Goal: Task Accomplishment & Management: Use online tool/utility

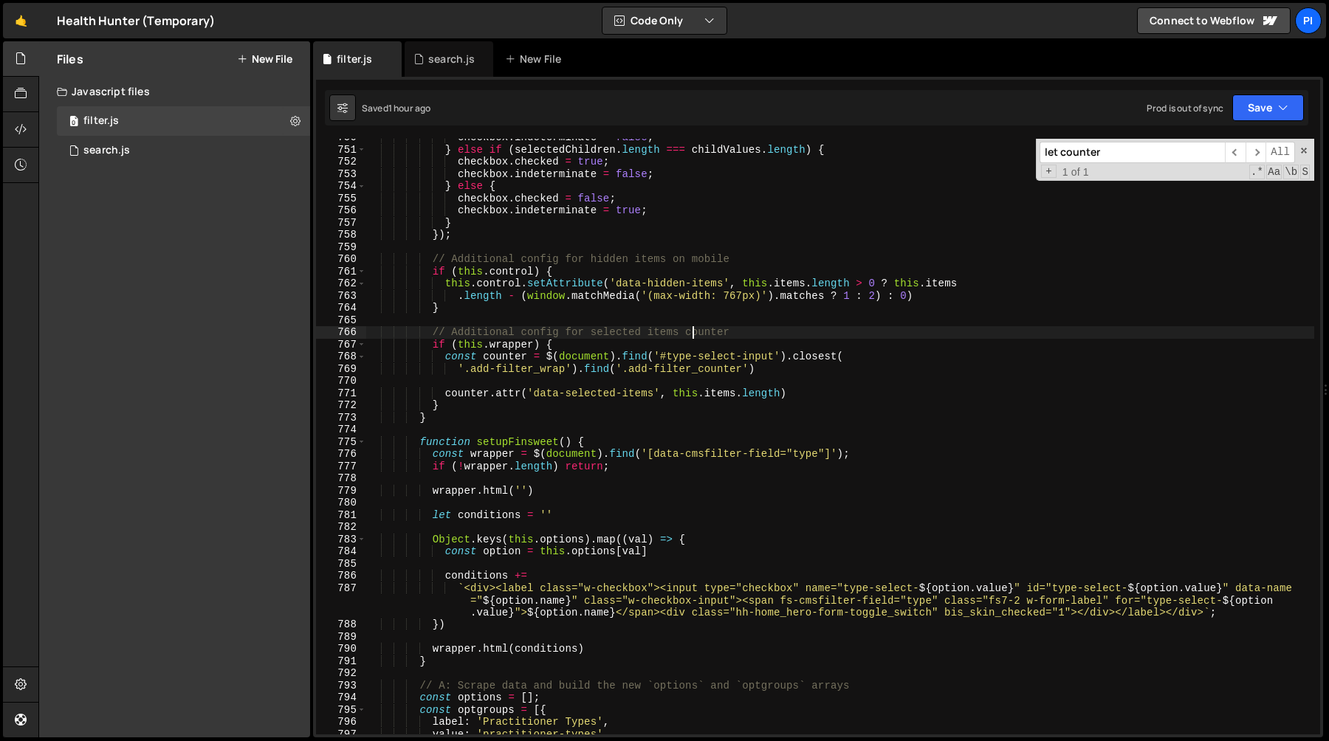
scroll to position [9484, 0]
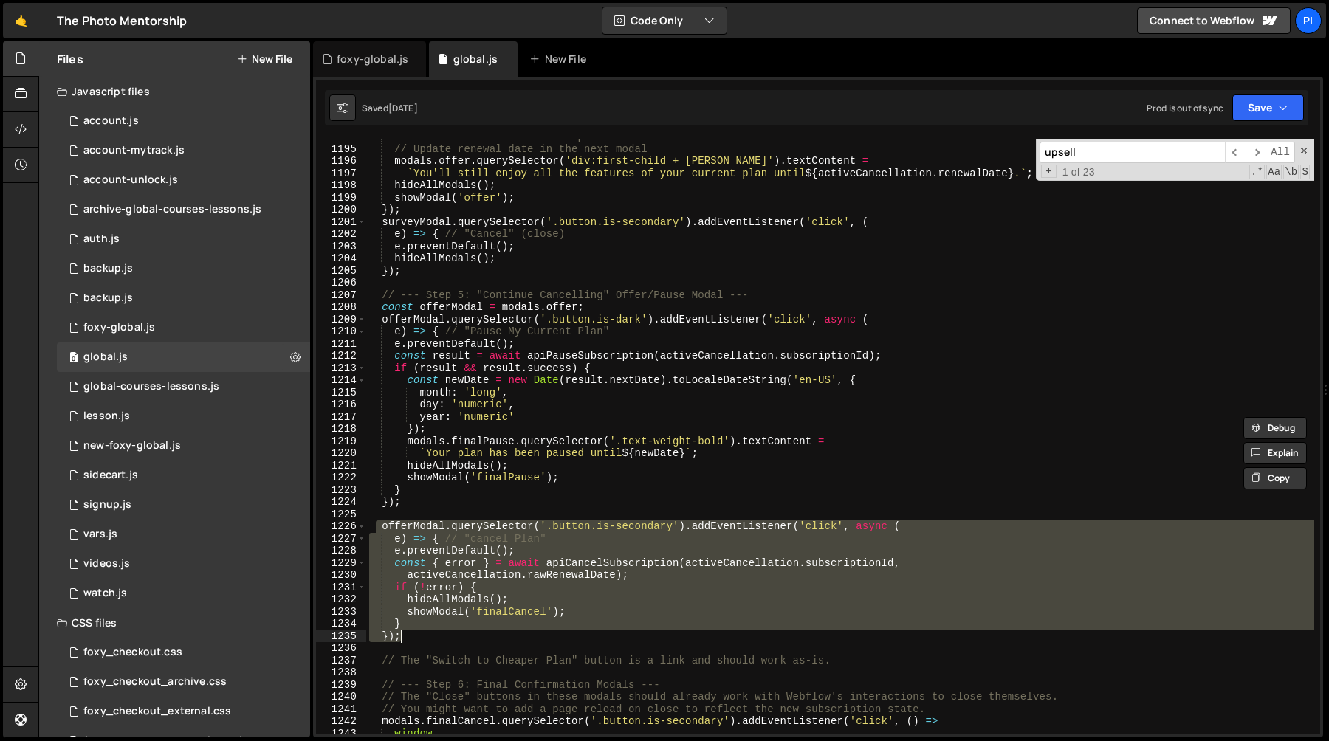
scroll to position [1394, 0]
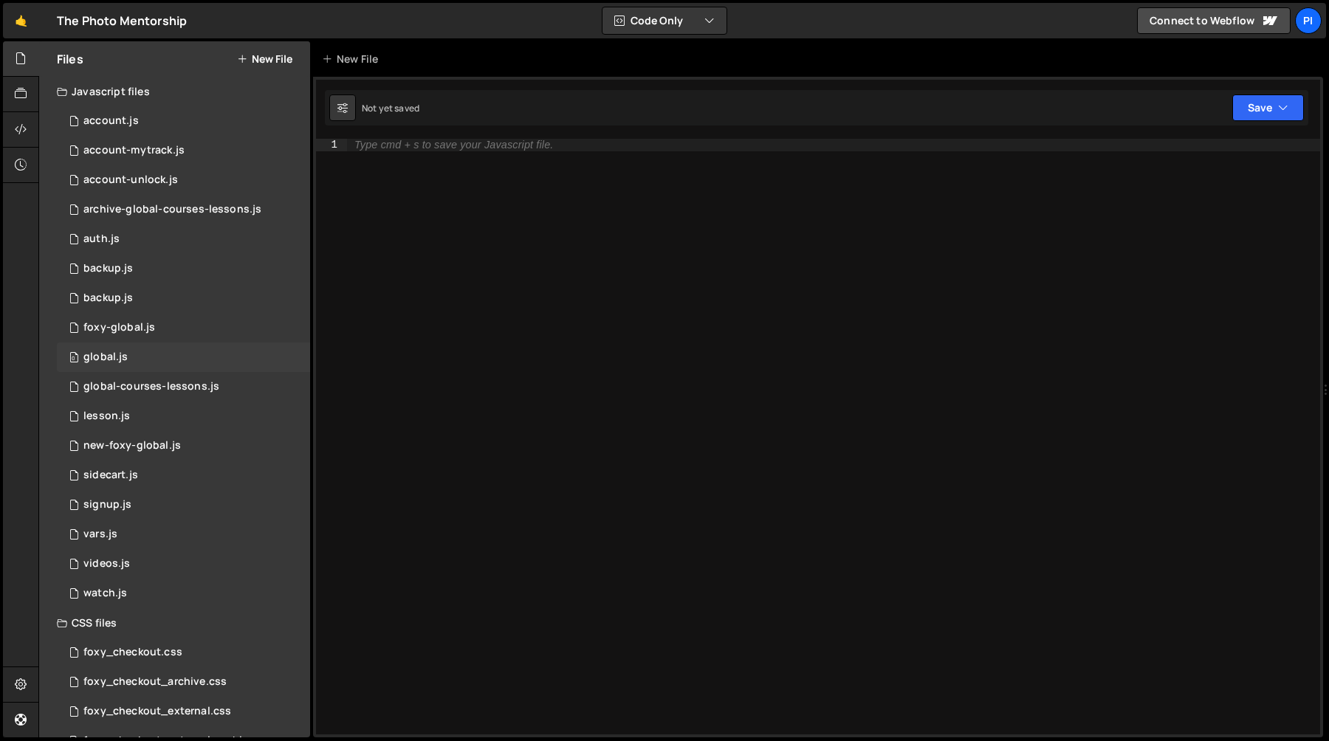
click at [129, 367] on div "0 global.js 0" at bounding box center [183, 358] width 253 height 30
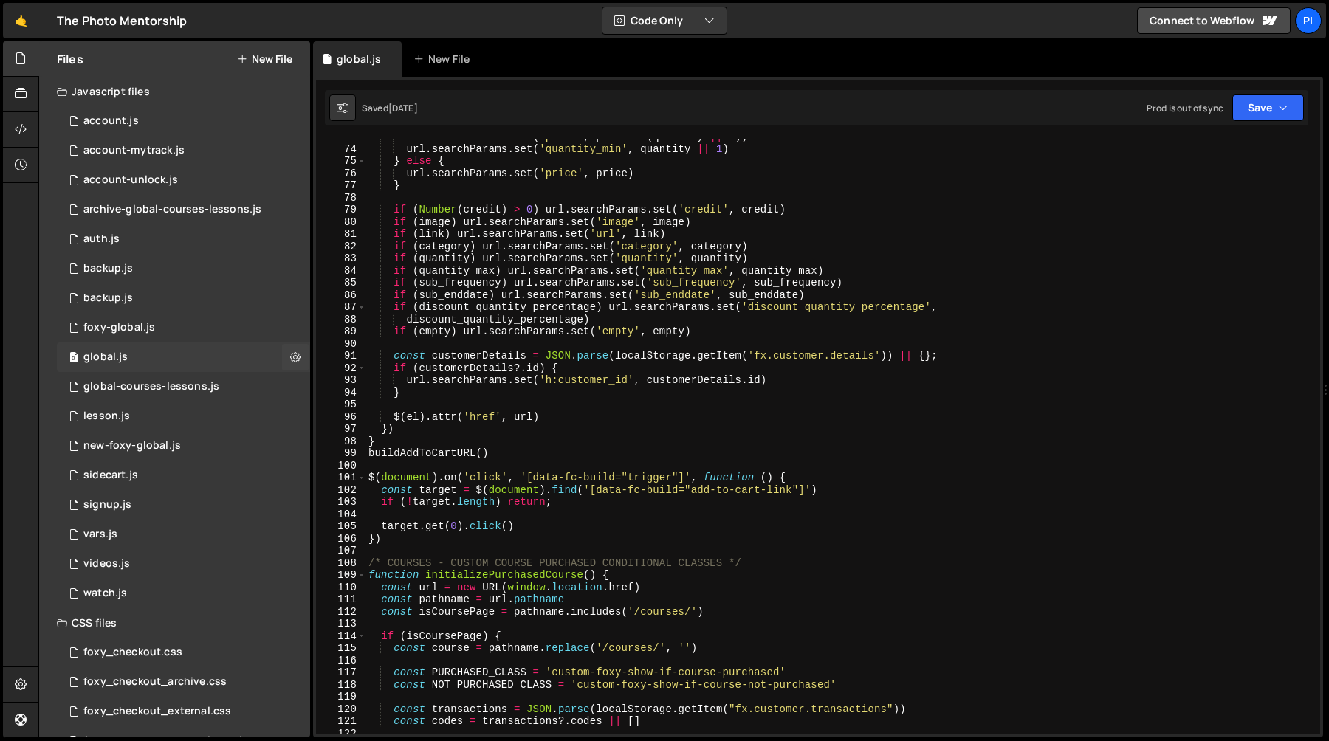
scroll to position [1394, 0]
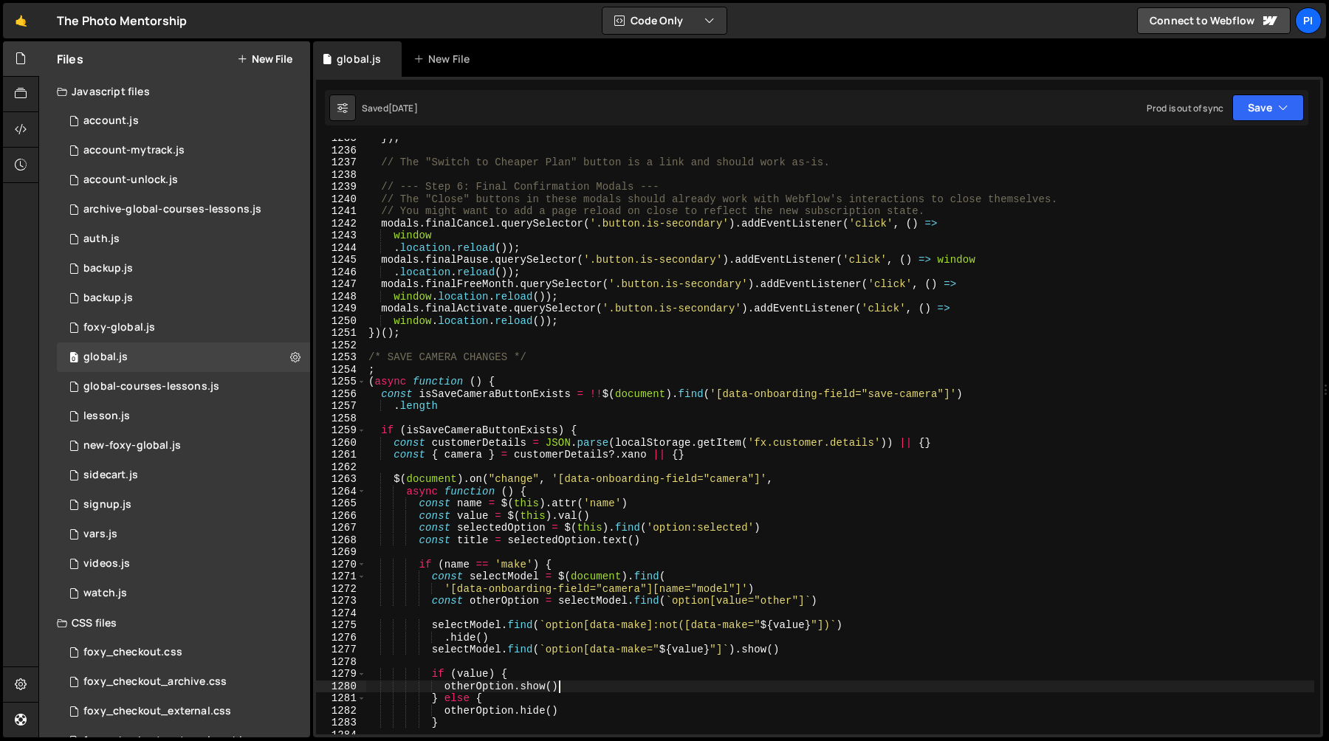
click at [639, 683] on div "}) ; // The "Switch to Cheaper Plan" button is a link and should work as-is. //…" at bounding box center [839, 442] width 949 height 620
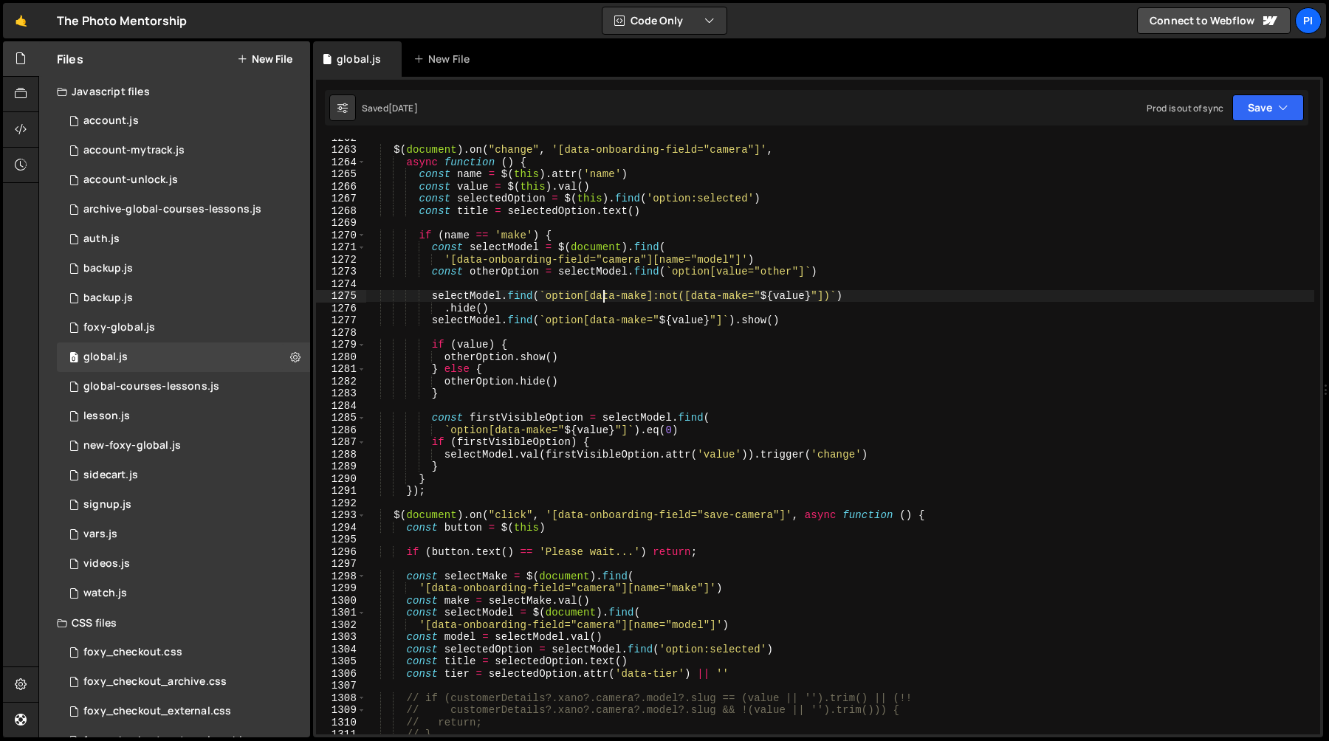
click at [605, 298] on div "$ ( document ) . on ( "change" , '[data-onboarding-field="camera"]' , async fun…" at bounding box center [839, 441] width 949 height 620
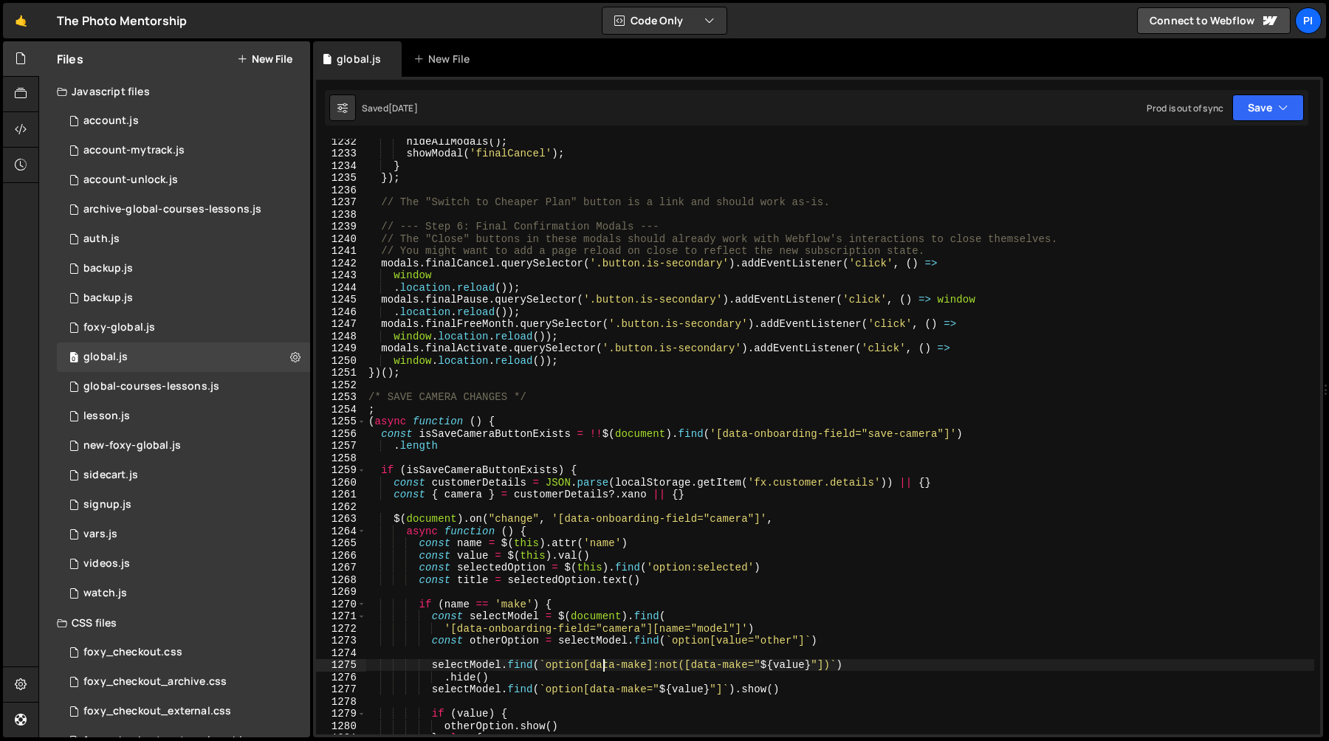
scroll to position [15519, 0]
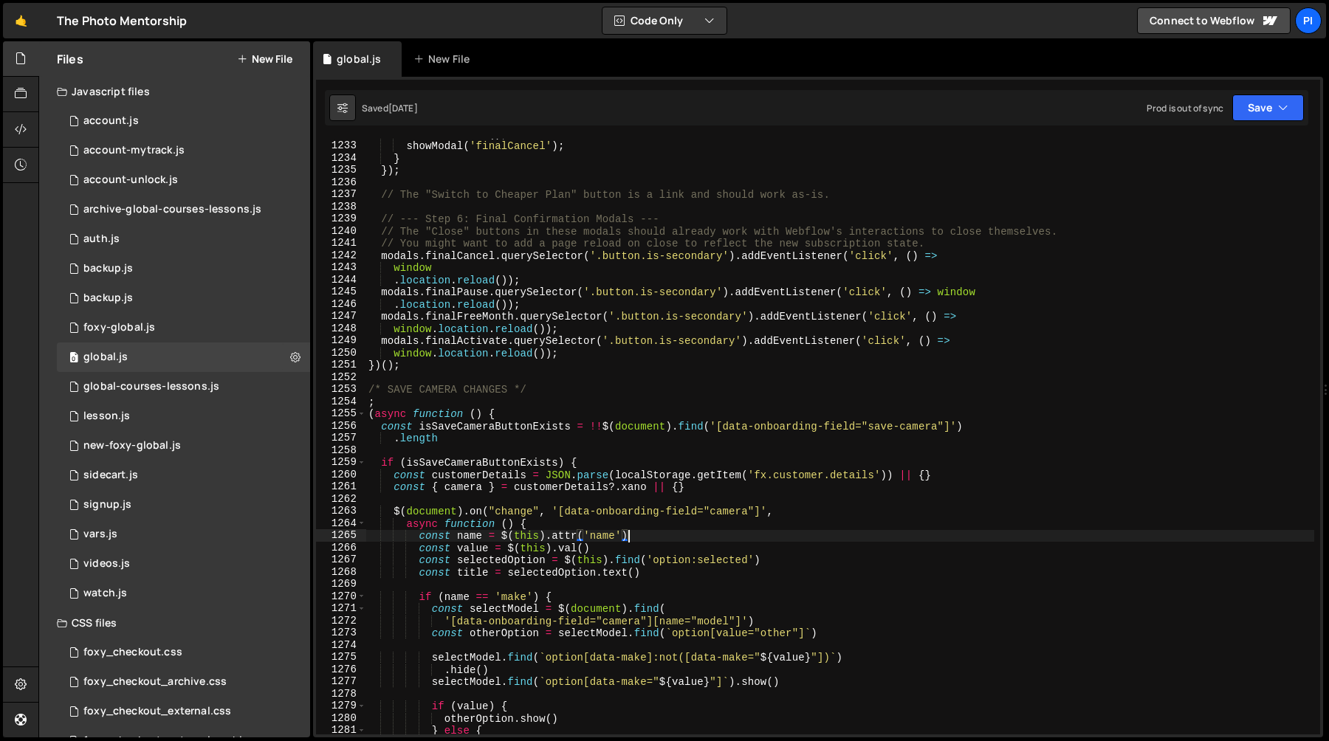
click at [748, 540] on div "hideAllModals ( ) ; showModal ( 'finalCancel' ) ; } }) ; // The "Switch to Chea…" at bounding box center [839, 438] width 949 height 620
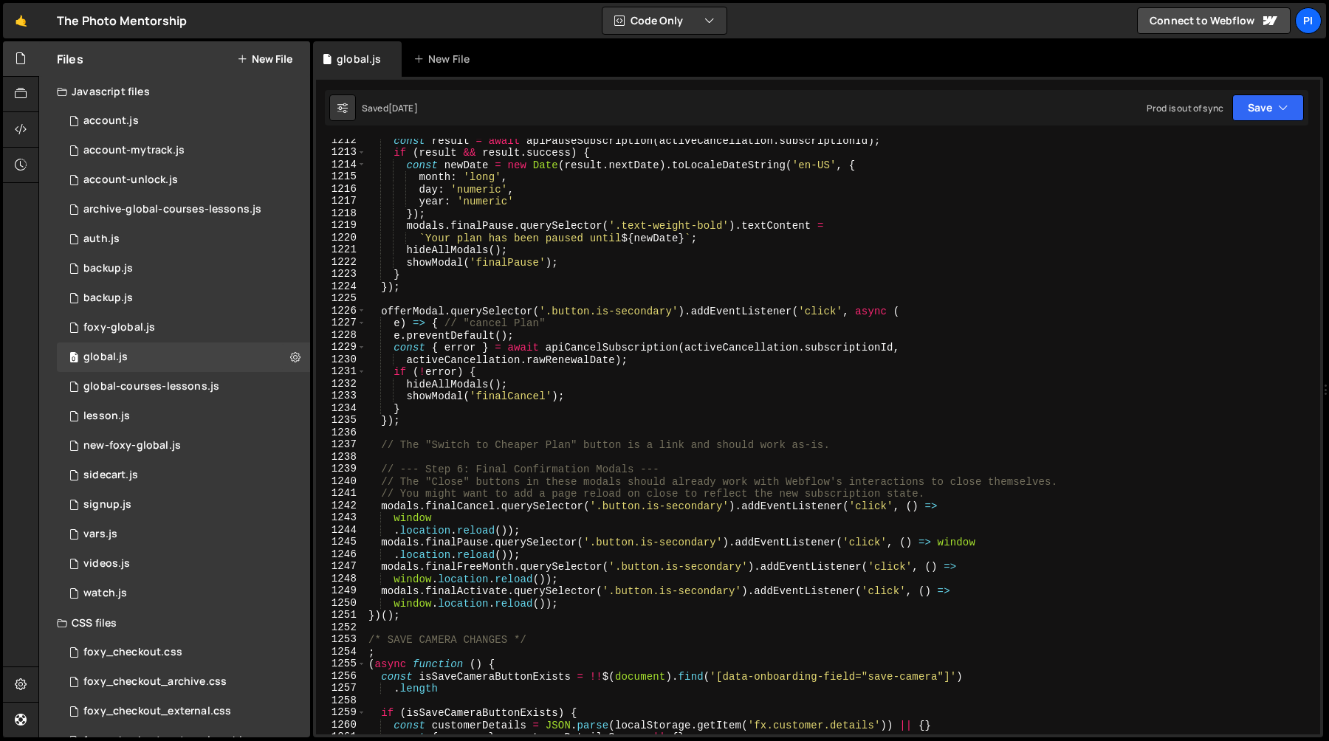
scroll to position [15269, 0]
click at [507, 330] on div "const result = await apiPauseSubscription ( activeCancellation . subscriptionId…" at bounding box center [839, 444] width 949 height 620
type textarea "e.preventDefault();"
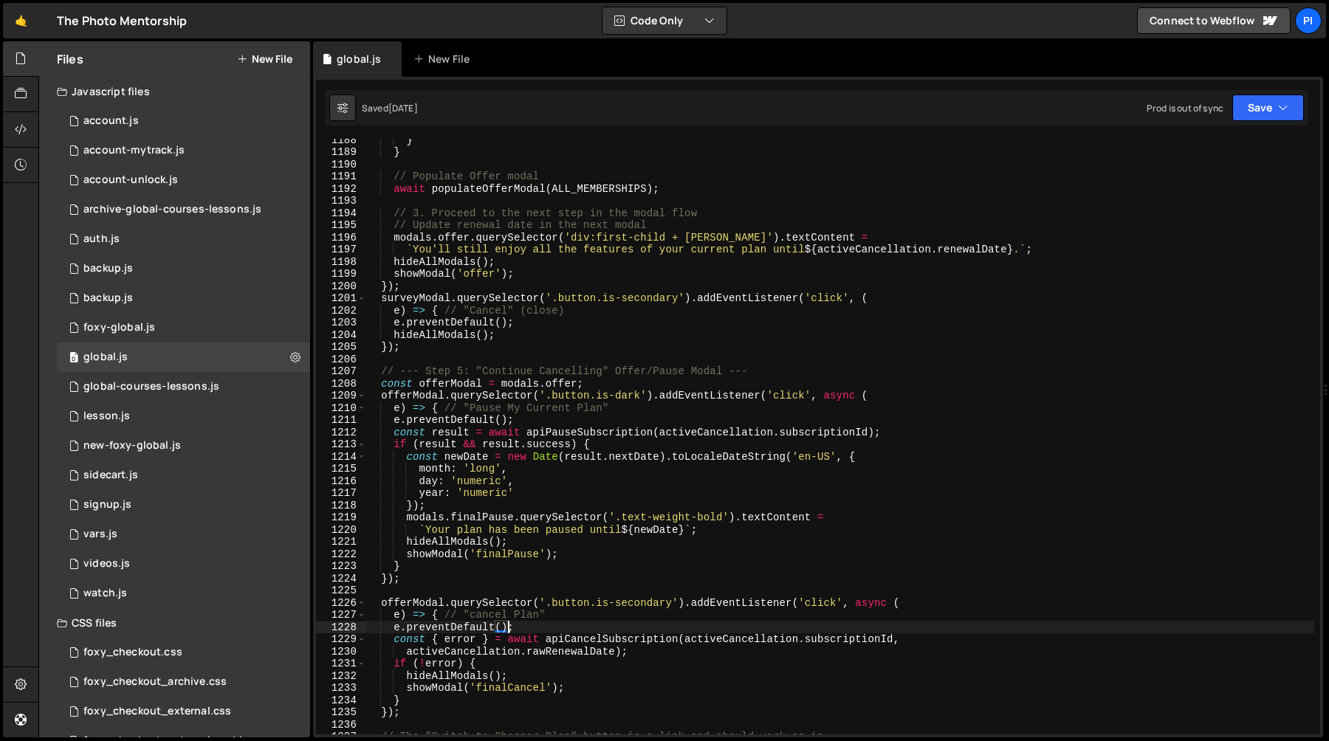
scroll to position [14967, 0]
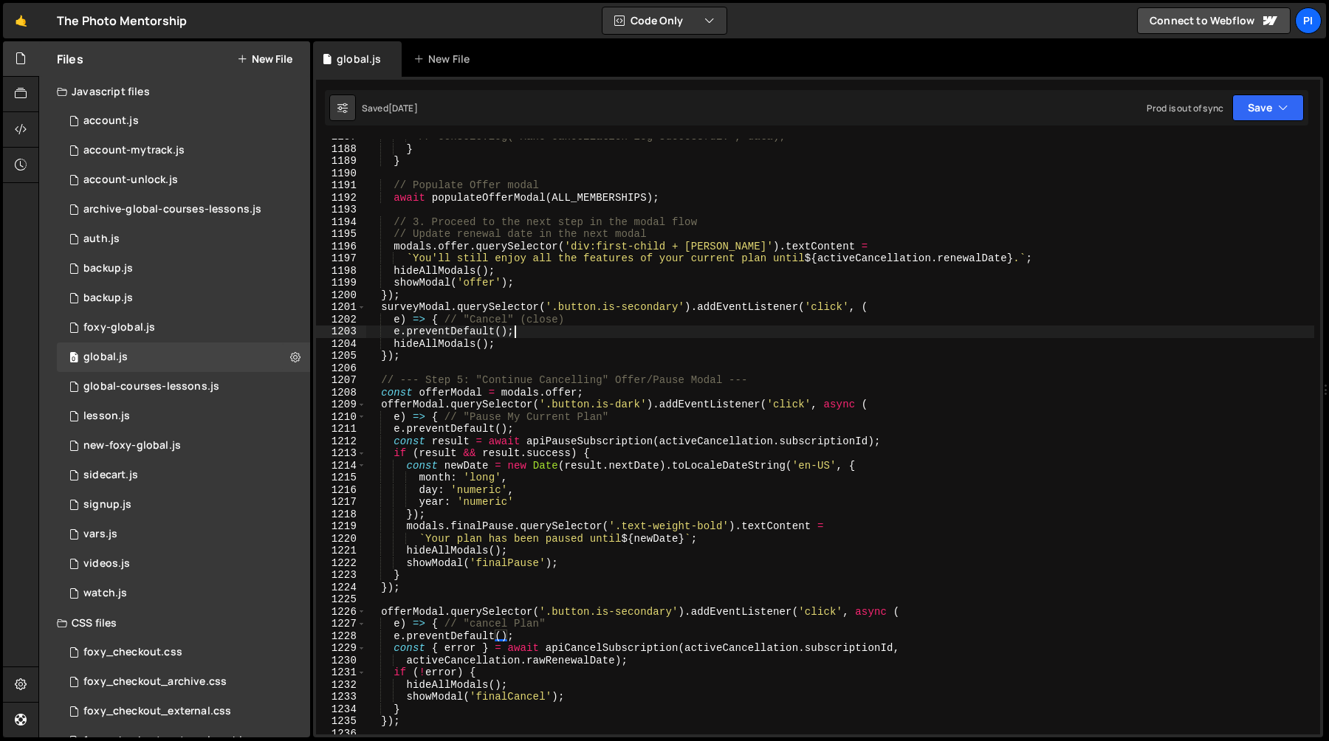
click at [535, 332] on div "// console.log('Xano cancellation log successful:', data); } } // Populate Offe…" at bounding box center [839, 441] width 949 height 620
click at [143, 526] on div "0 vars.js 0" at bounding box center [183, 535] width 253 height 30
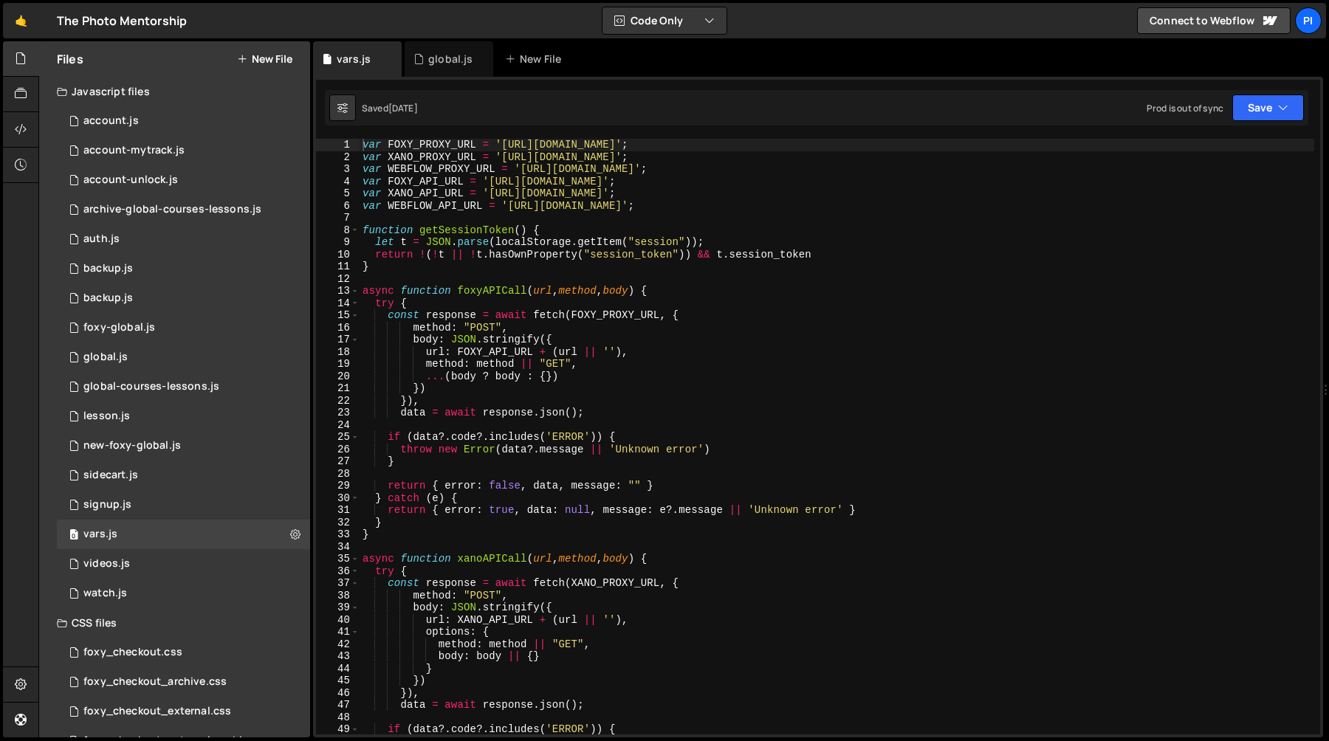
type textarea "var WEBFLOW_API_URL = '[URL][DOMAIN_NAME]';"
click at [538, 208] on div "var FOXY_PROXY_URL = '[URL][DOMAIN_NAME]' ; var XANO_PROXY_URL = '[URL][DOMAIN_…" at bounding box center [837, 449] width 955 height 620
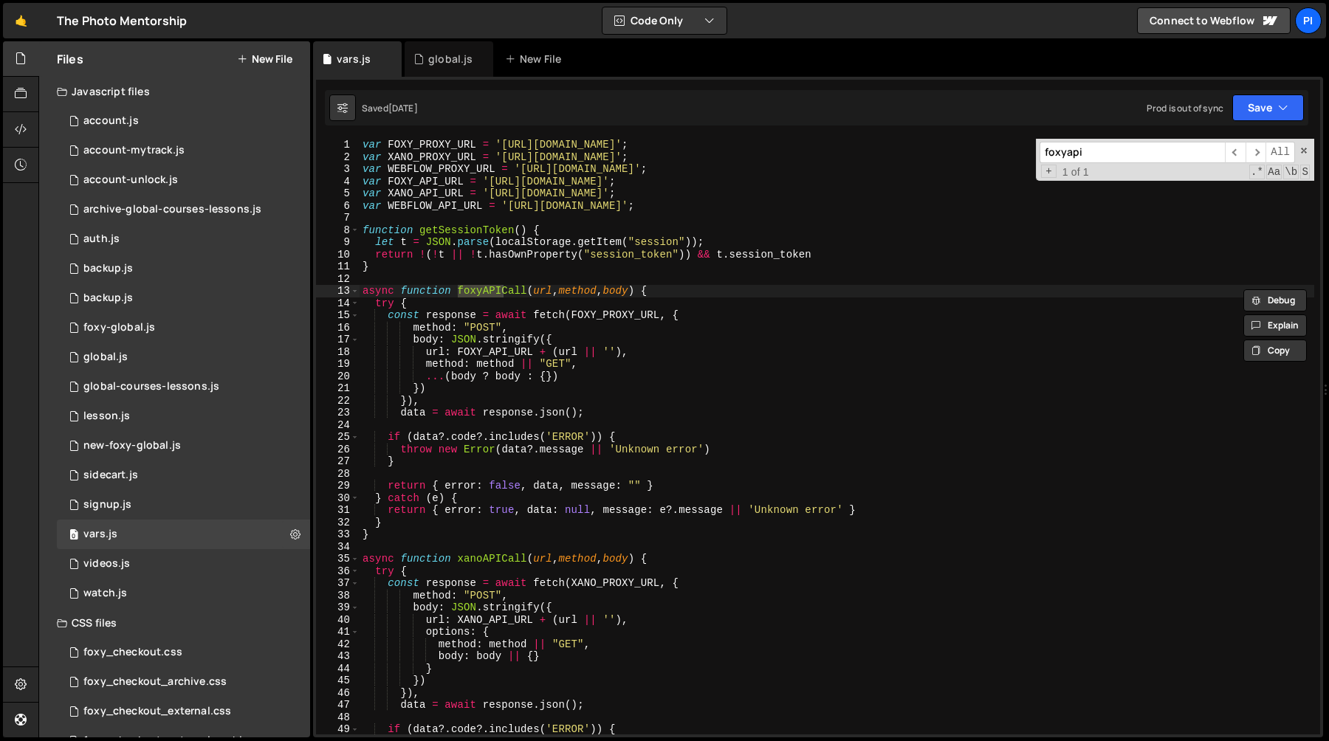
type input "foxyapi"
type textarea "async function foxyAPICall(url, method, body) {"
click at [482, 287] on div "var FOXY_PROXY_URL = '[URL][DOMAIN_NAME]' ; var XANO_PROXY_URL = '[URL][DOMAIN_…" at bounding box center [837, 437] width 955 height 596
click at [482, 287] on div "var FOXY_PROXY_URL = '[URL][DOMAIN_NAME]' ; var XANO_PROXY_URL = '[URL][DOMAIN_…" at bounding box center [837, 449] width 955 height 620
click at [140, 328] on div "foxy-global.js" at bounding box center [119, 327] width 72 height 13
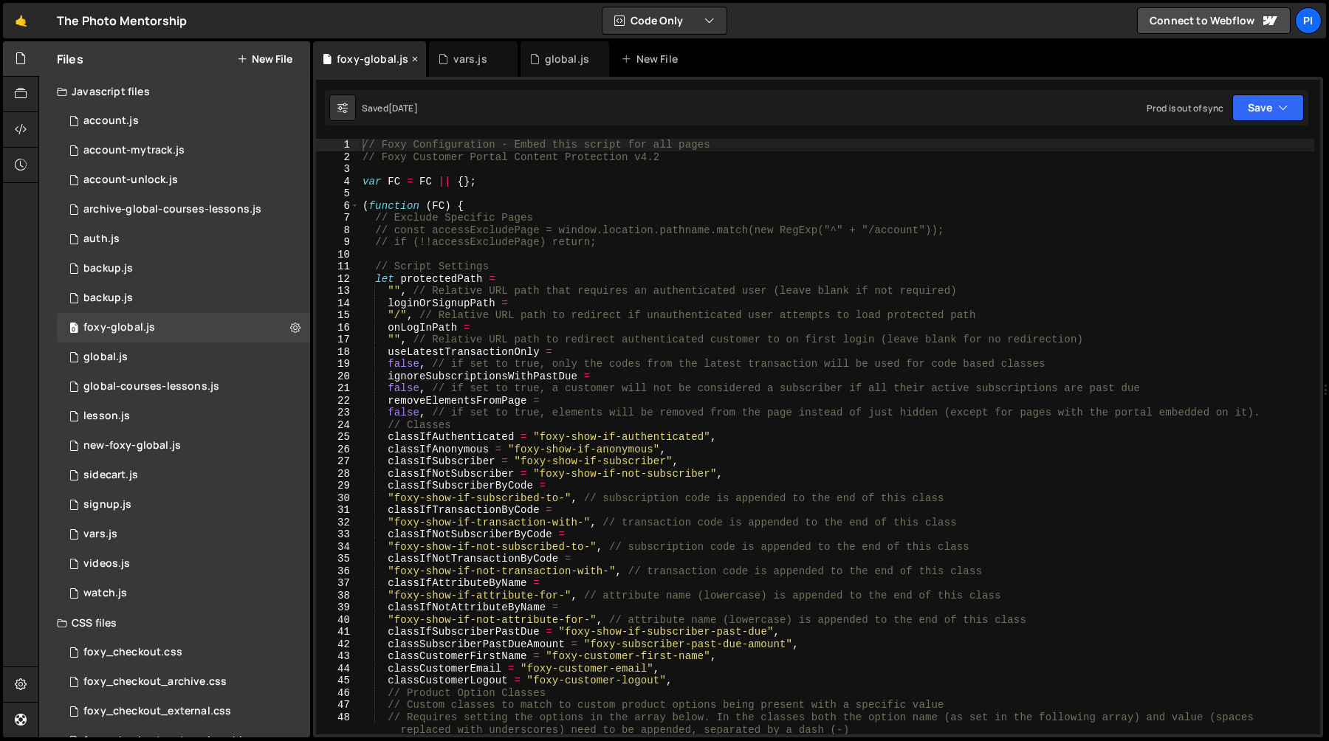
scroll to position [766, 0]
drag, startPoint x: 364, startPoint y: 58, endPoint x: 465, endPoint y: 69, distance: 101.8
click at [465, 69] on div "foxy-global.[PERSON_NAME].js global.js New File" at bounding box center [818, 58] width 1010 height 35
type textarea "// Exclude Specific Pages"
click at [474, 216] on div "// Foxy Configuration - Embed this script for all pages // Foxy Customer Portal…" at bounding box center [837, 449] width 955 height 620
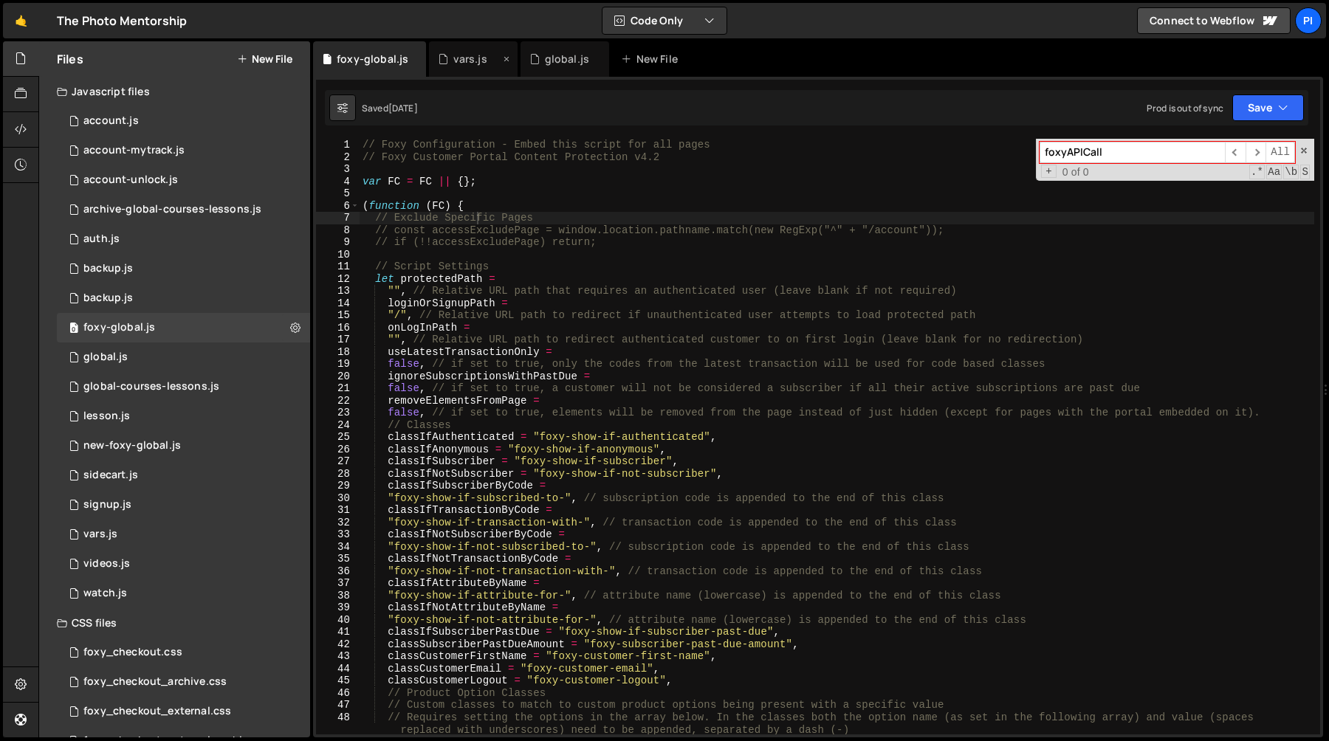
type input "foxyAPICall"
click at [501, 59] on icon at bounding box center [506, 59] width 10 height 15
click at [103, 537] on div "vars.js" at bounding box center [100, 534] width 34 height 13
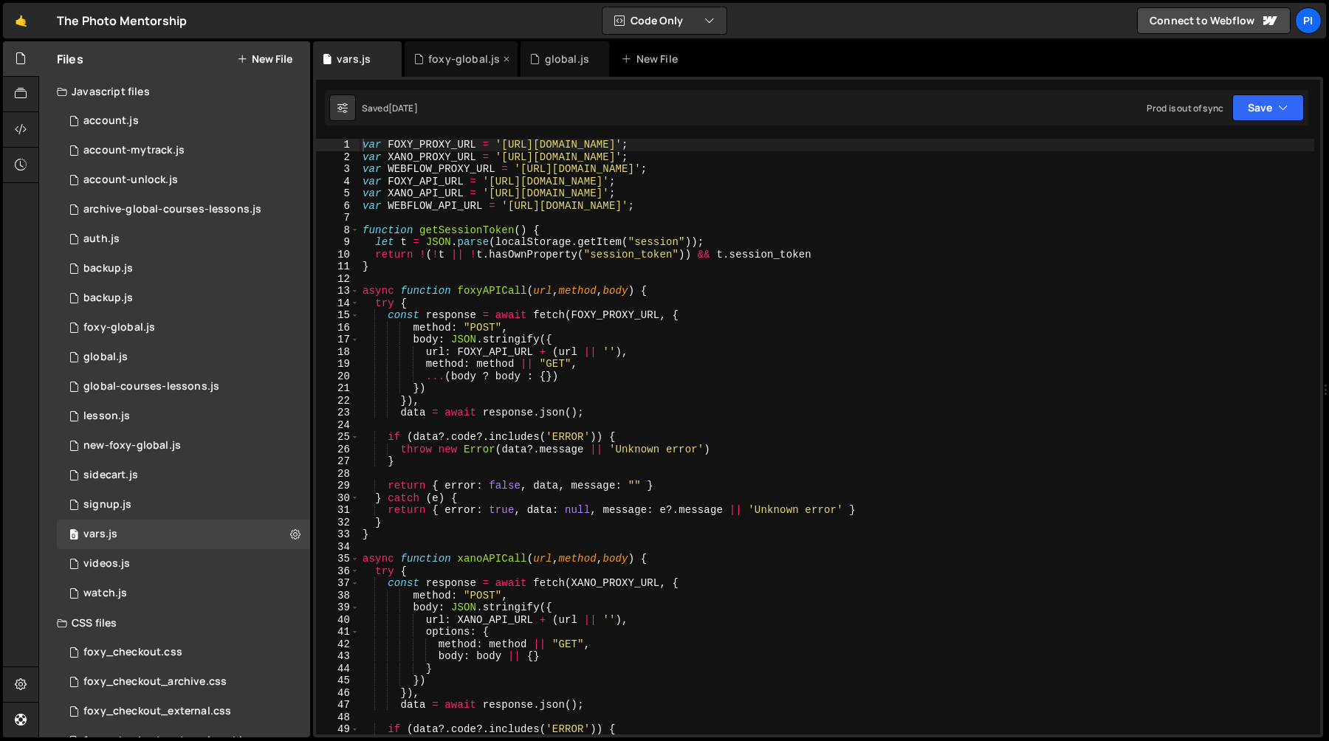
click at [442, 49] on div "foxy-global.js" at bounding box center [461, 58] width 113 height 35
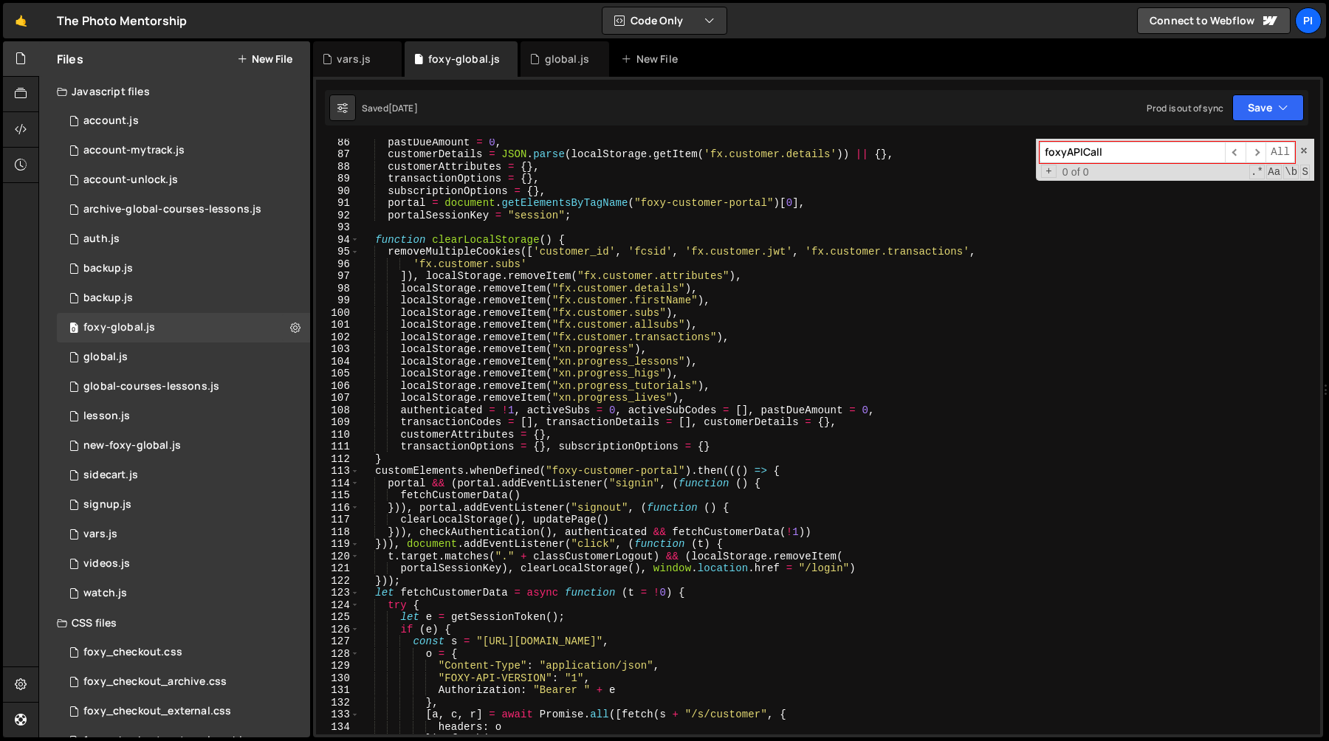
scroll to position [1118, 0]
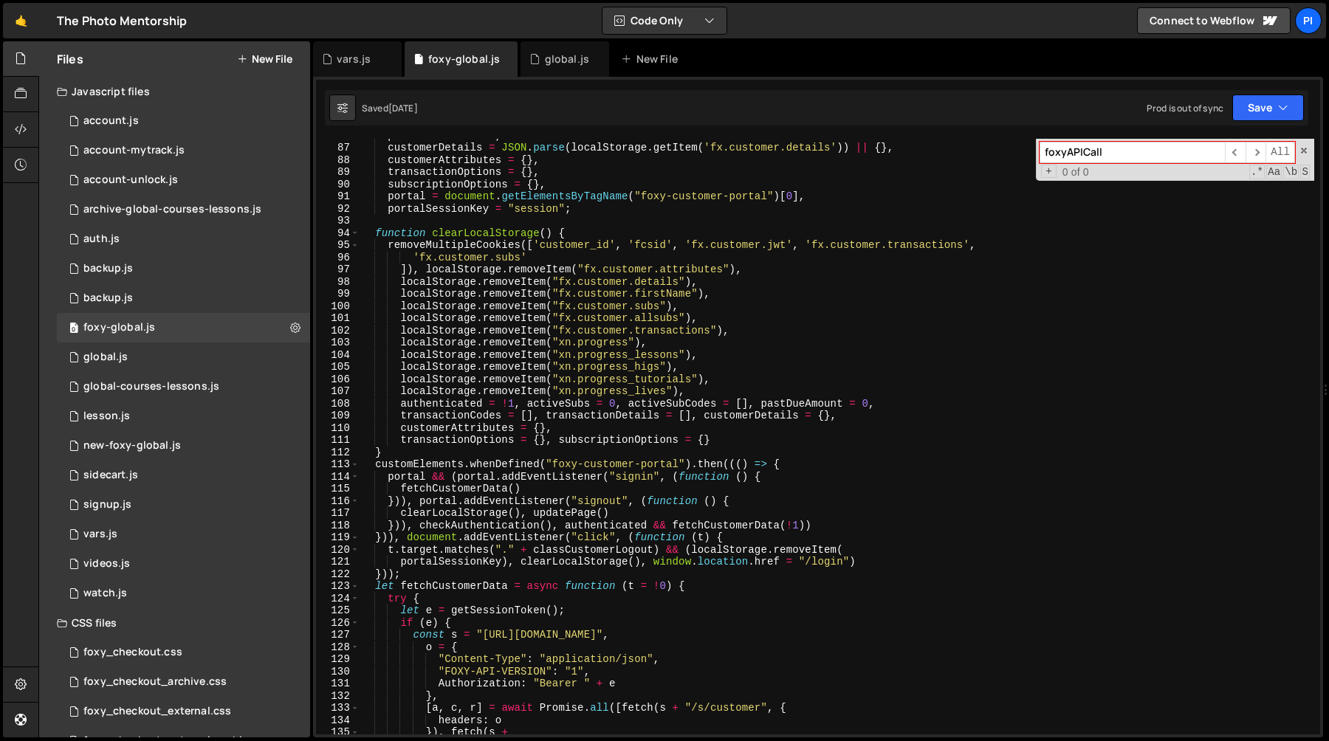
click at [1102, 156] on input "foxyAPICall" at bounding box center [1132, 152] width 185 height 21
click at [545, 53] on div "global.js" at bounding box center [567, 59] width 44 height 15
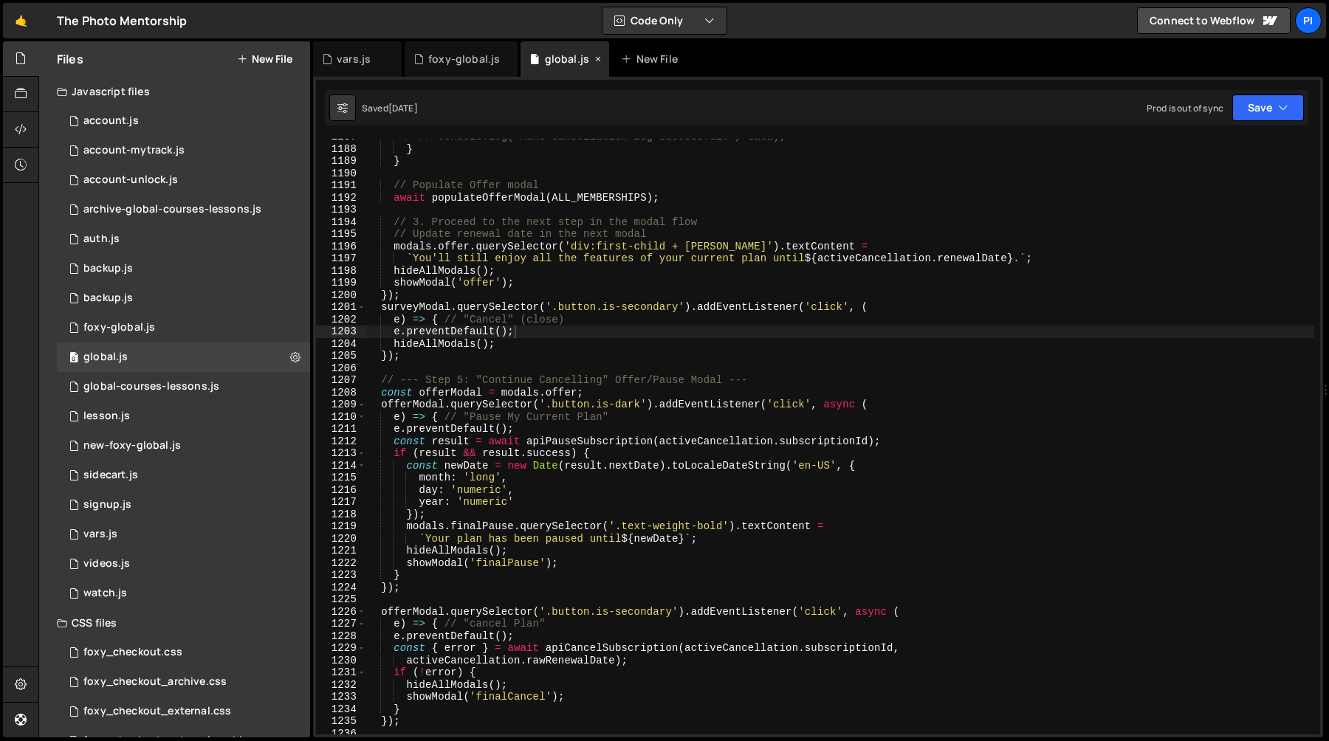
scroll to position [0, 0]
type textarea "});"
click at [567, 294] on div "// console.log('Xano cancellation log successful:', data); } } // Populate Offe…" at bounding box center [839, 441] width 949 height 620
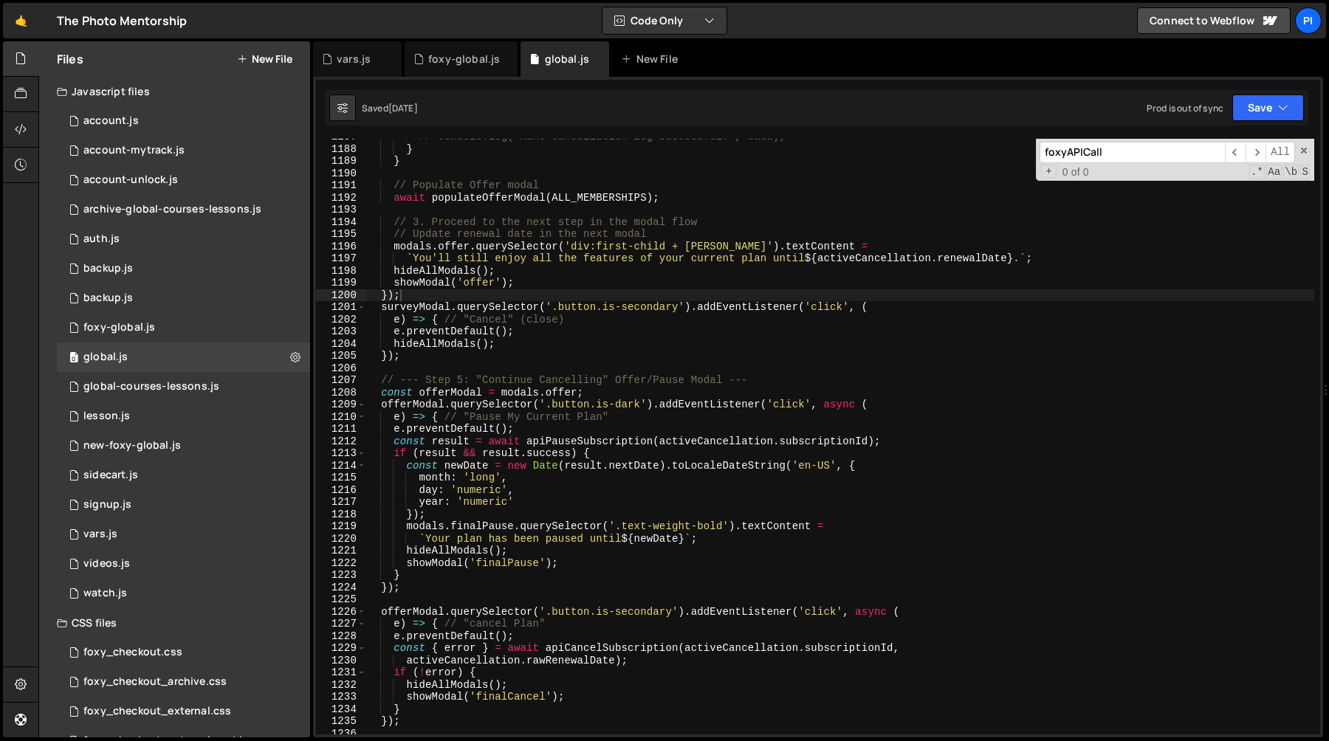
scroll to position [11299, 0]
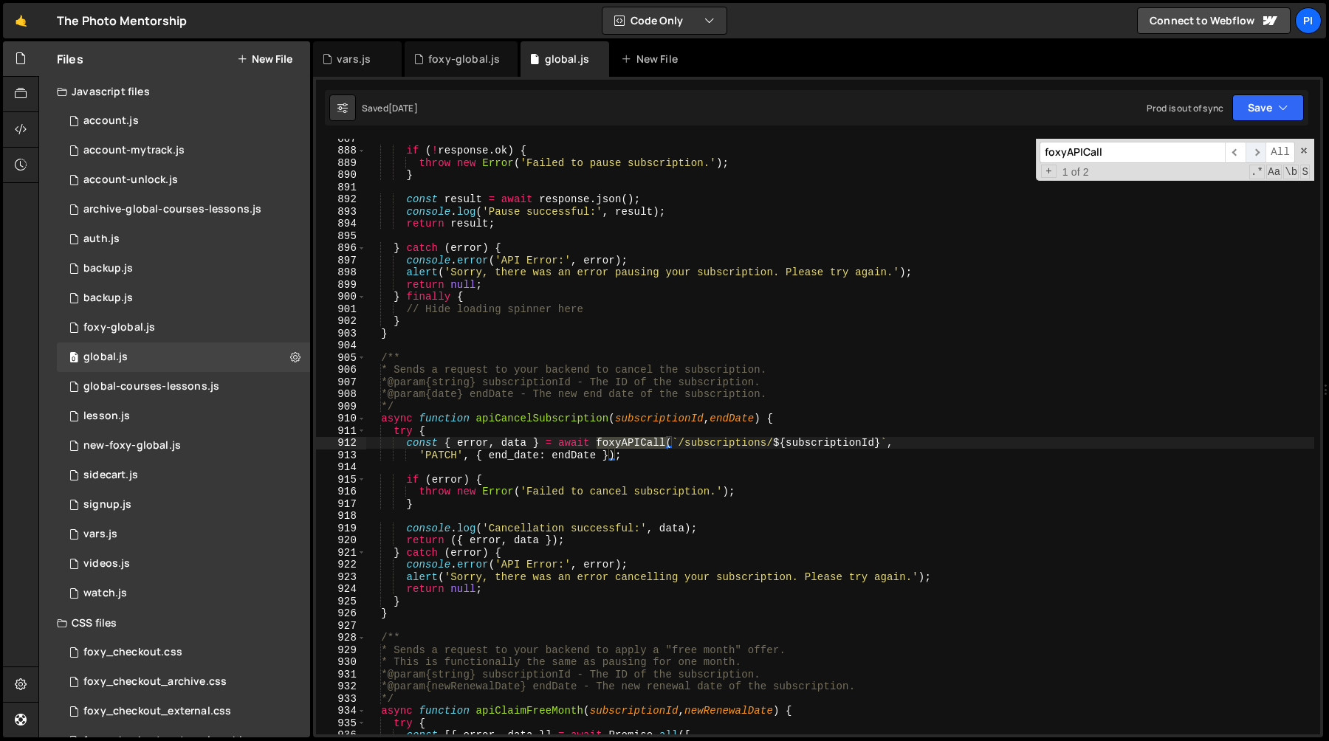
type input "foxyAPICall"
click at [1253, 157] on span "​" at bounding box center [1255, 152] width 21 height 21
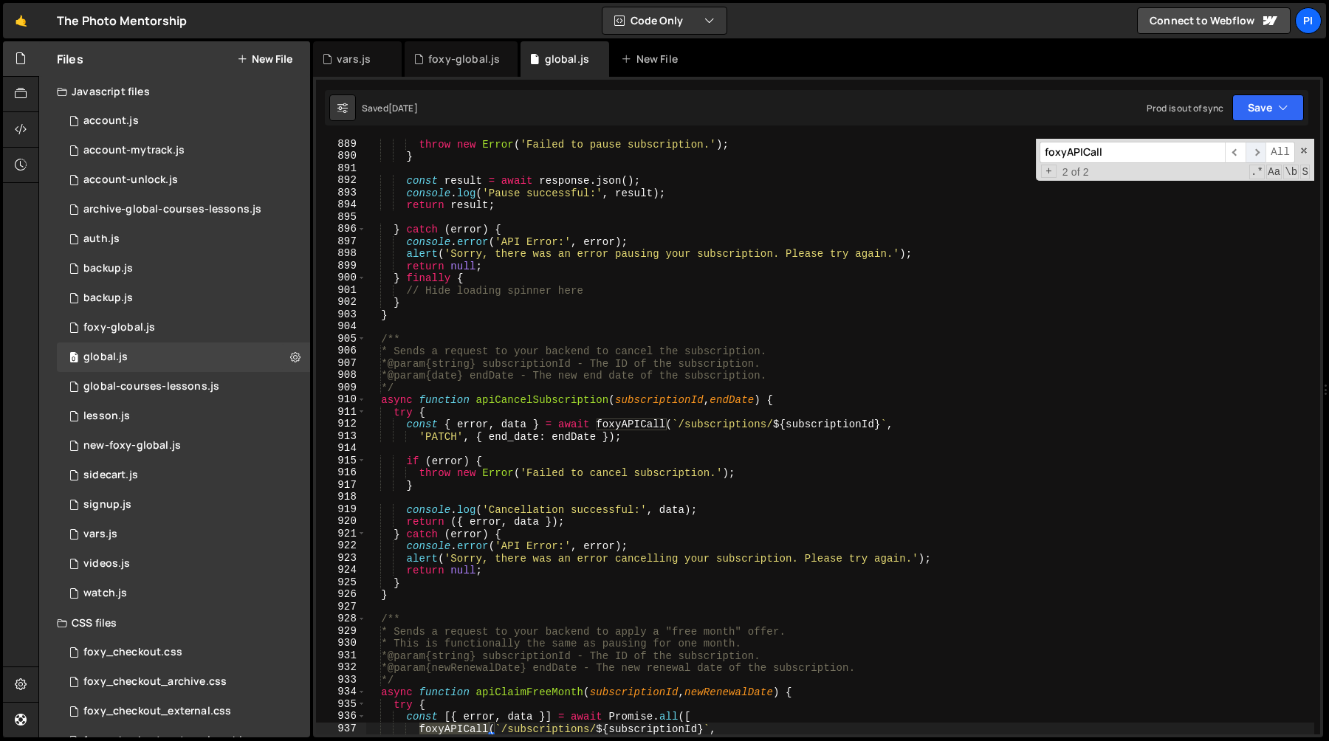
click at [1253, 157] on span "​" at bounding box center [1255, 152] width 21 height 21
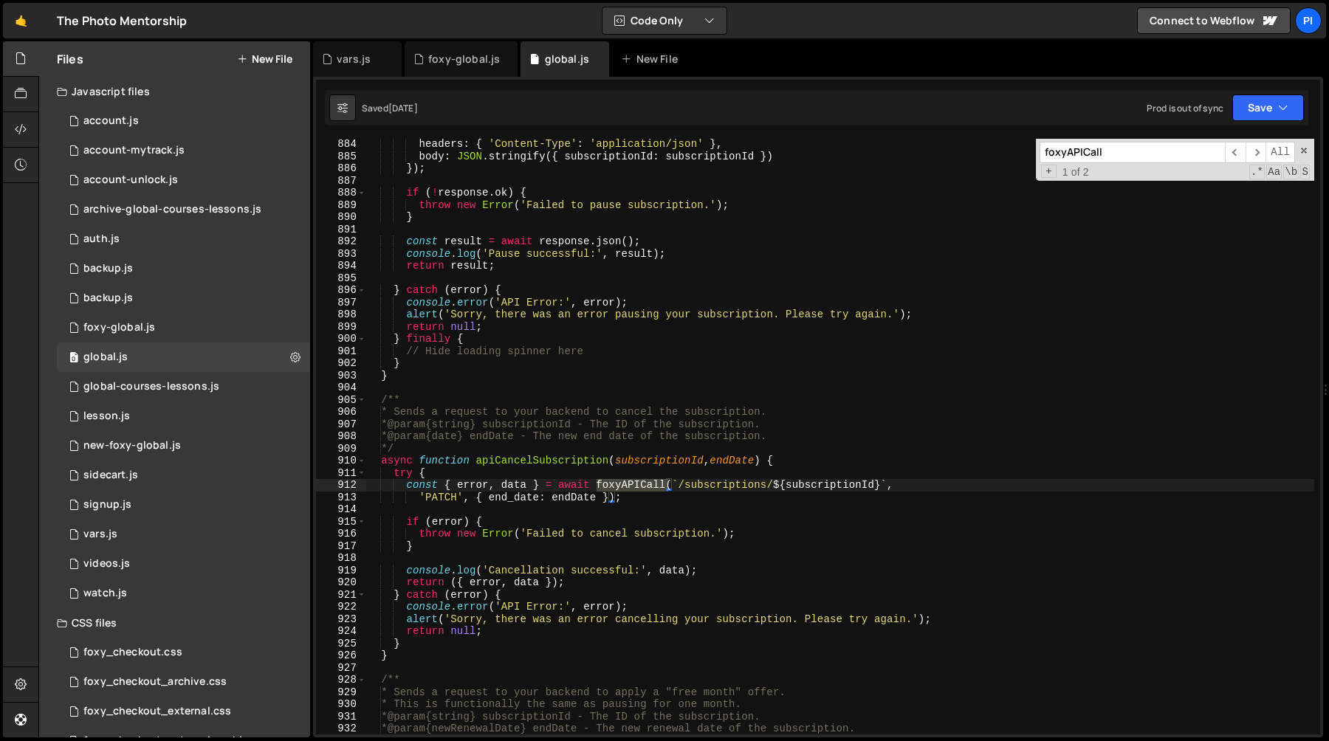
scroll to position [11256, 0]
click at [402, 490] on div "headers : { 'Content-Type' : 'application/json' } , body : JSON . stringify ({ …" at bounding box center [839, 448] width 949 height 620
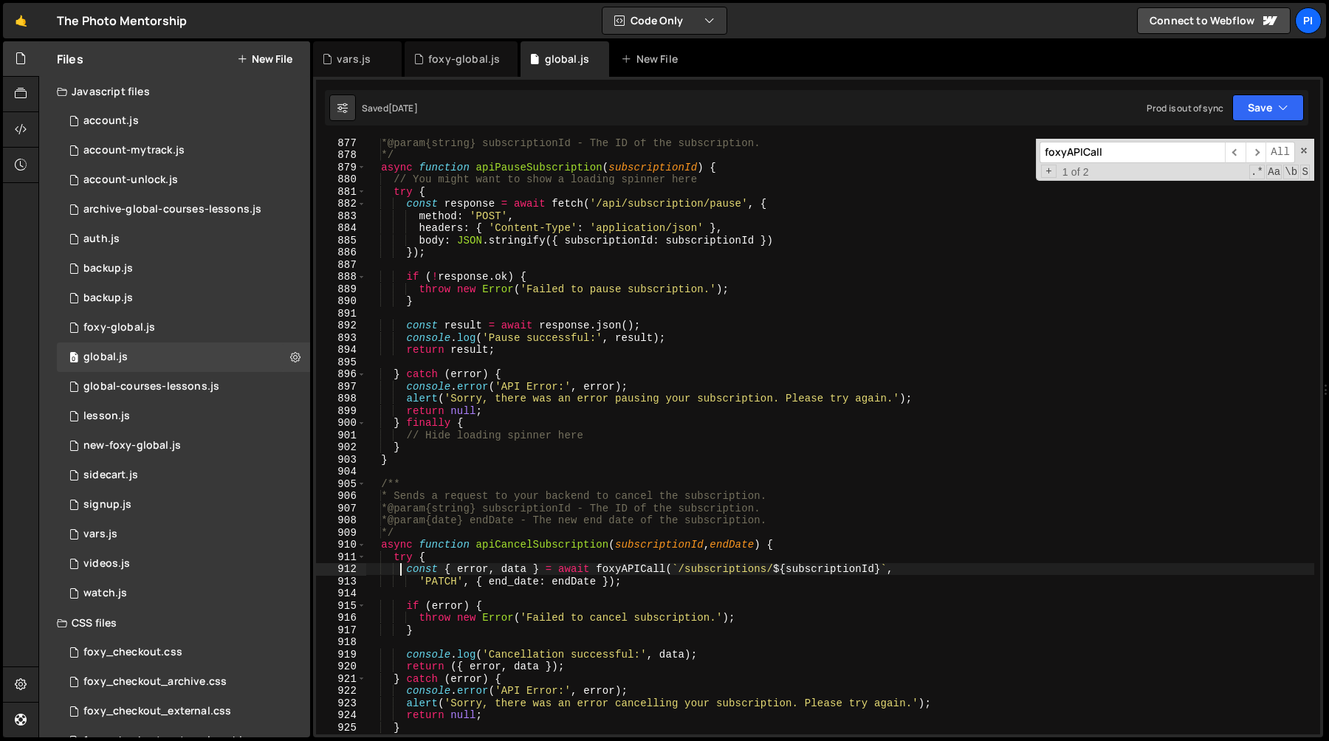
scroll to position [11267, 0]
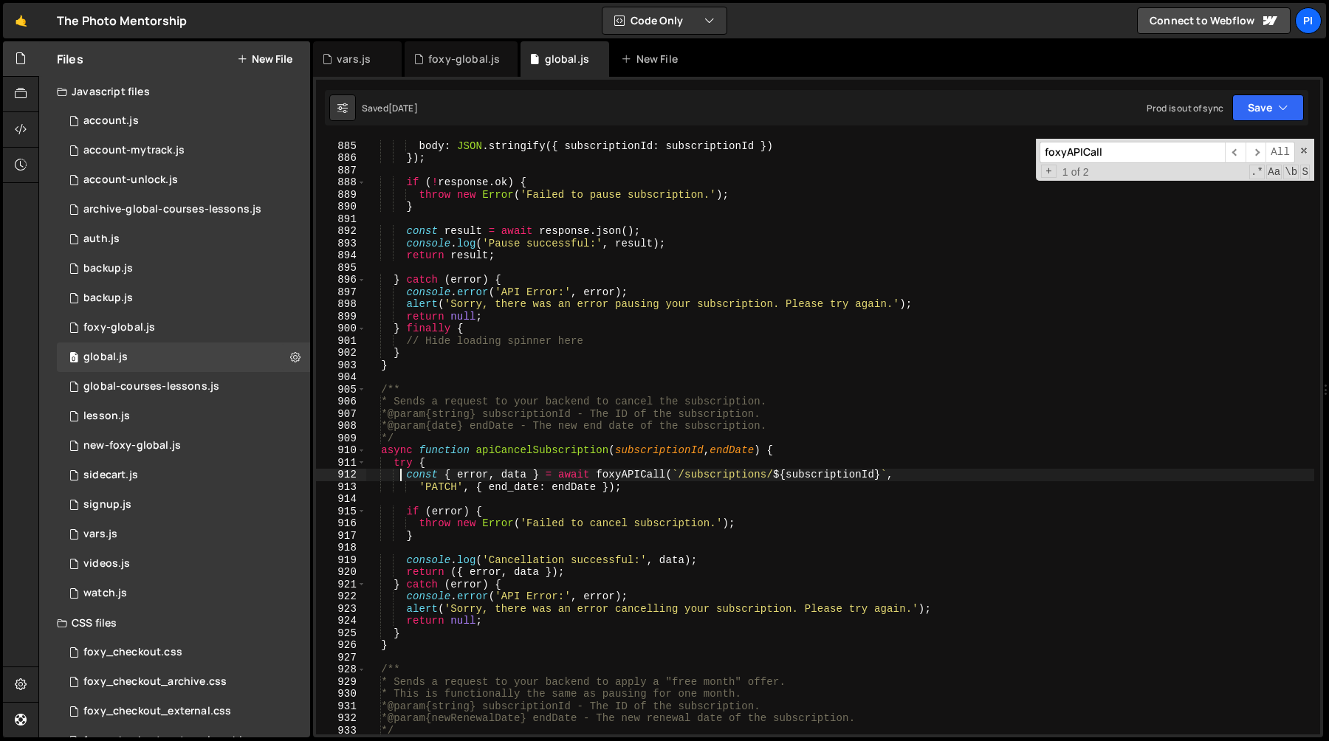
click at [394, 459] on div "headers : { 'Content-Type' : 'application/json' } , body : JSON . stringify ({ …" at bounding box center [839, 438] width 949 height 620
click at [405, 479] on div "headers : { 'Content-Type' : 'application/json' } , body : JSON . stringify ({ …" at bounding box center [839, 438] width 949 height 620
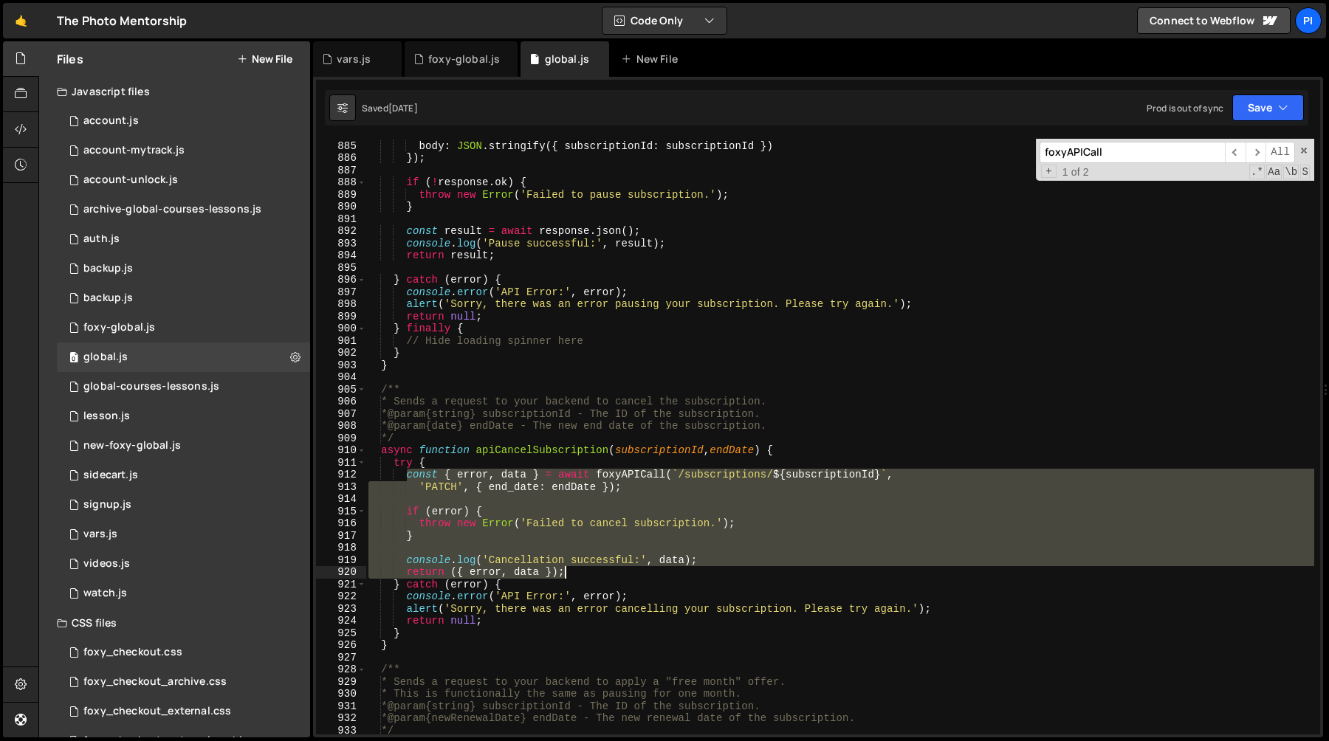
drag, startPoint x: 405, startPoint y: 479, endPoint x: 648, endPoint y: 574, distance: 260.9
click at [648, 574] on div "headers : { 'Content-Type' : 'application/json' } , body : JSON . stringify ({ …" at bounding box center [839, 438] width 949 height 620
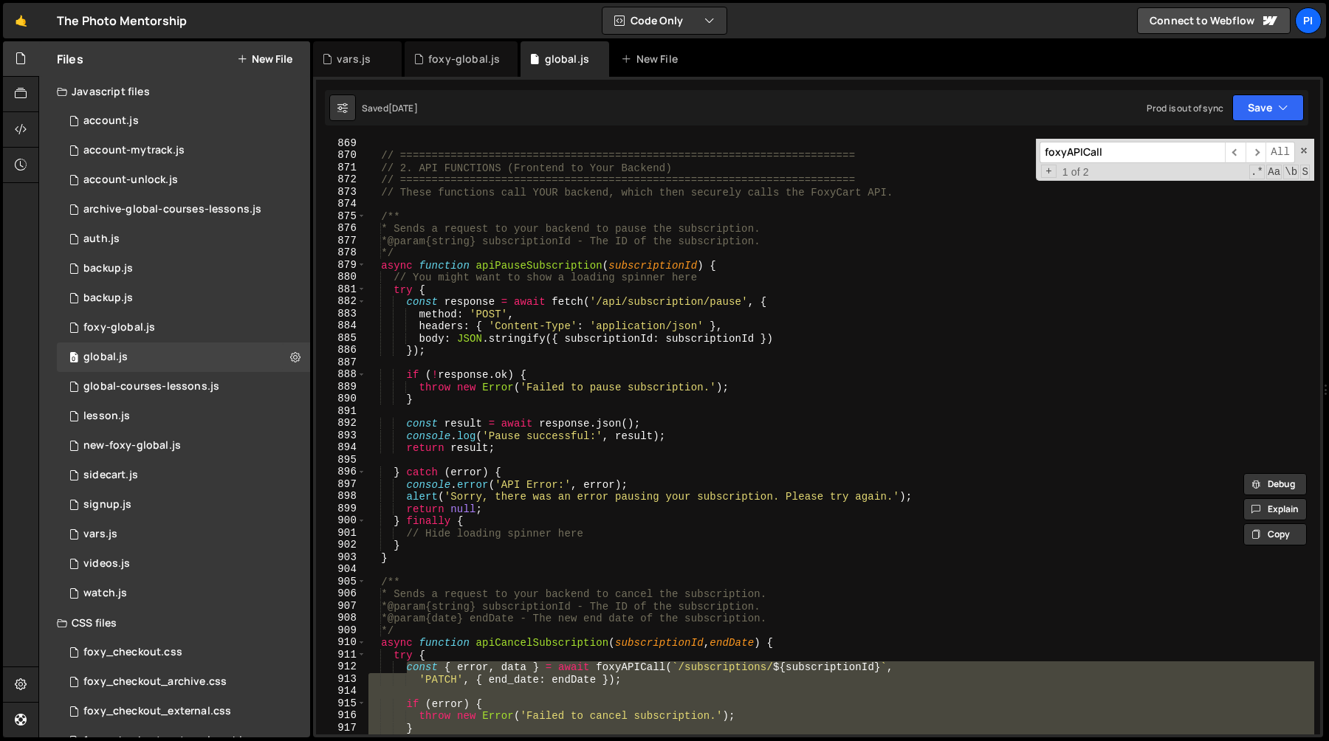
scroll to position [11074, 0]
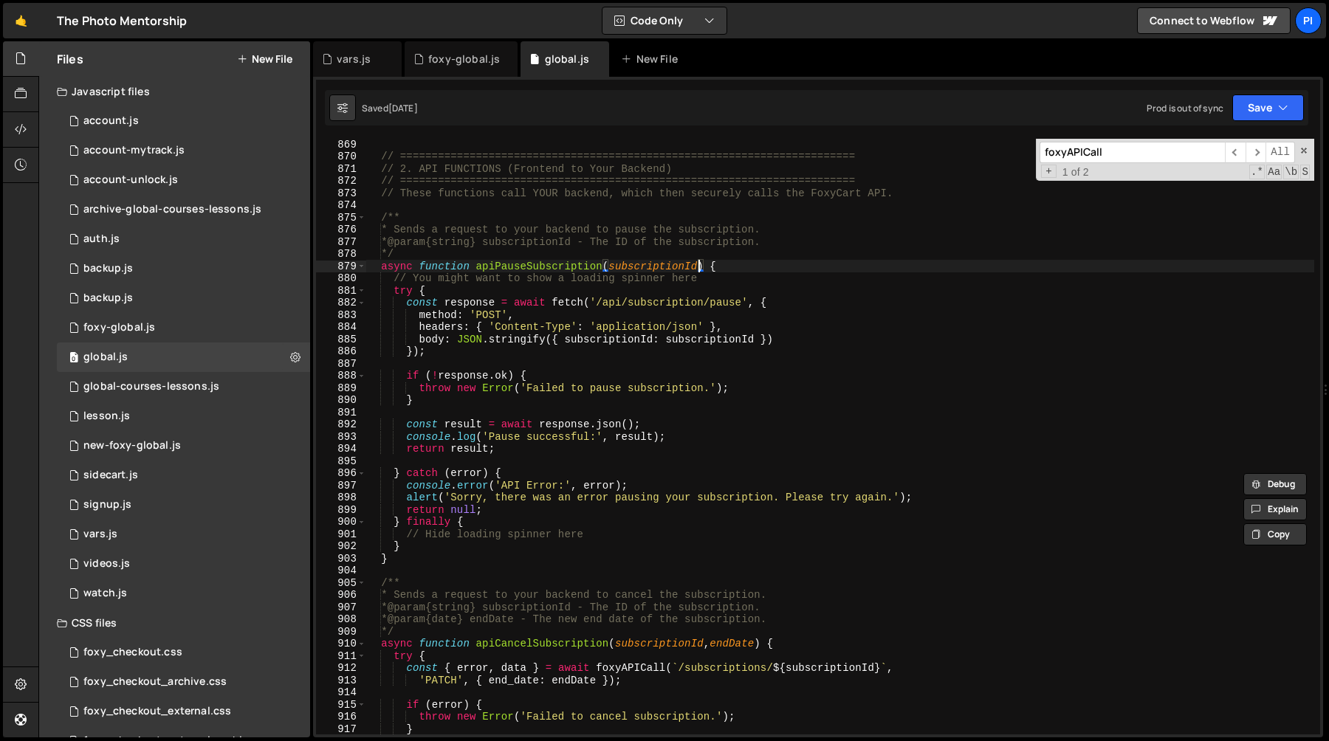
click at [697, 269] on div "// ======================================================================== // …" at bounding box center [839, 448] width 949 height 620
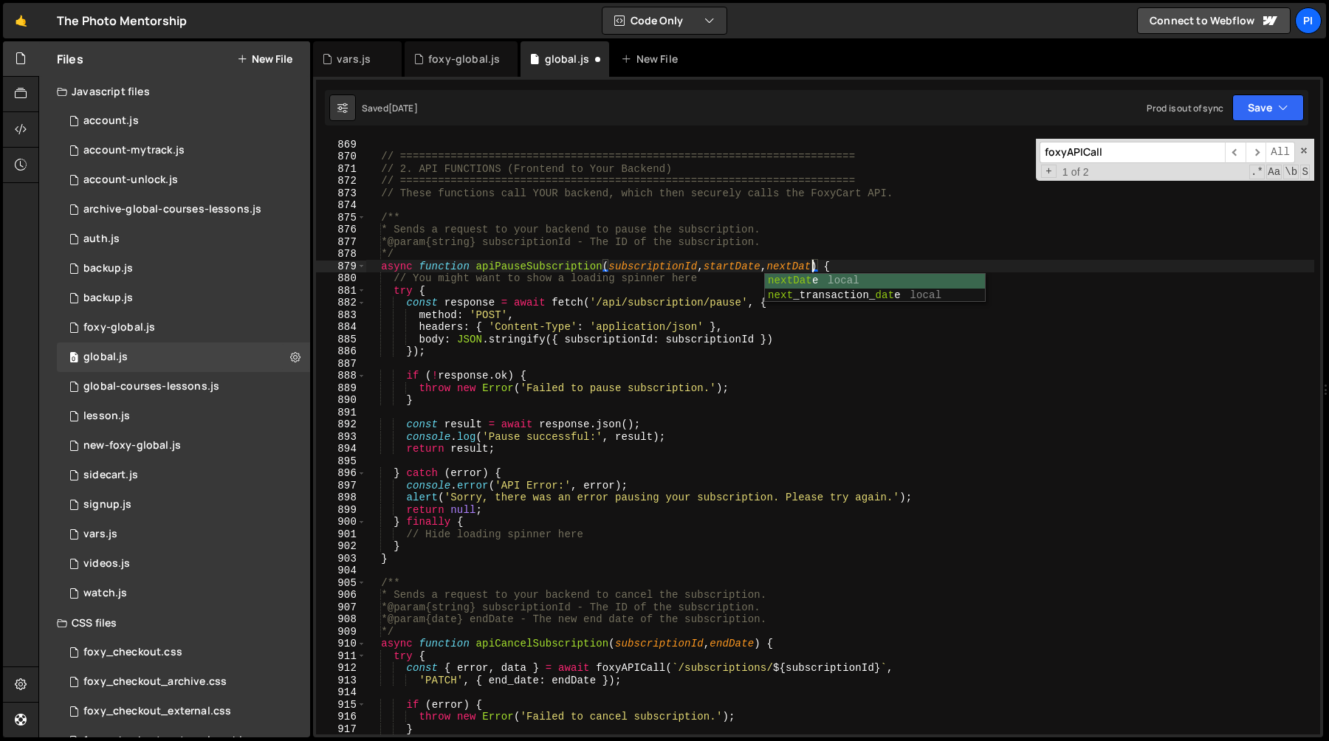
scroll to position [0, 31]
click at [851, 267] on div "// ======================================================================== // …" at bounding box center [839, 448] width 949 height 620
click at [792, 266] on div "// ======================================================================== // …" at bounding box center [839, 448] width 949 height 620
click at [943, 269] on div "// ======================================================================== // …" at bounding box center [839, 448] width 949 height 620
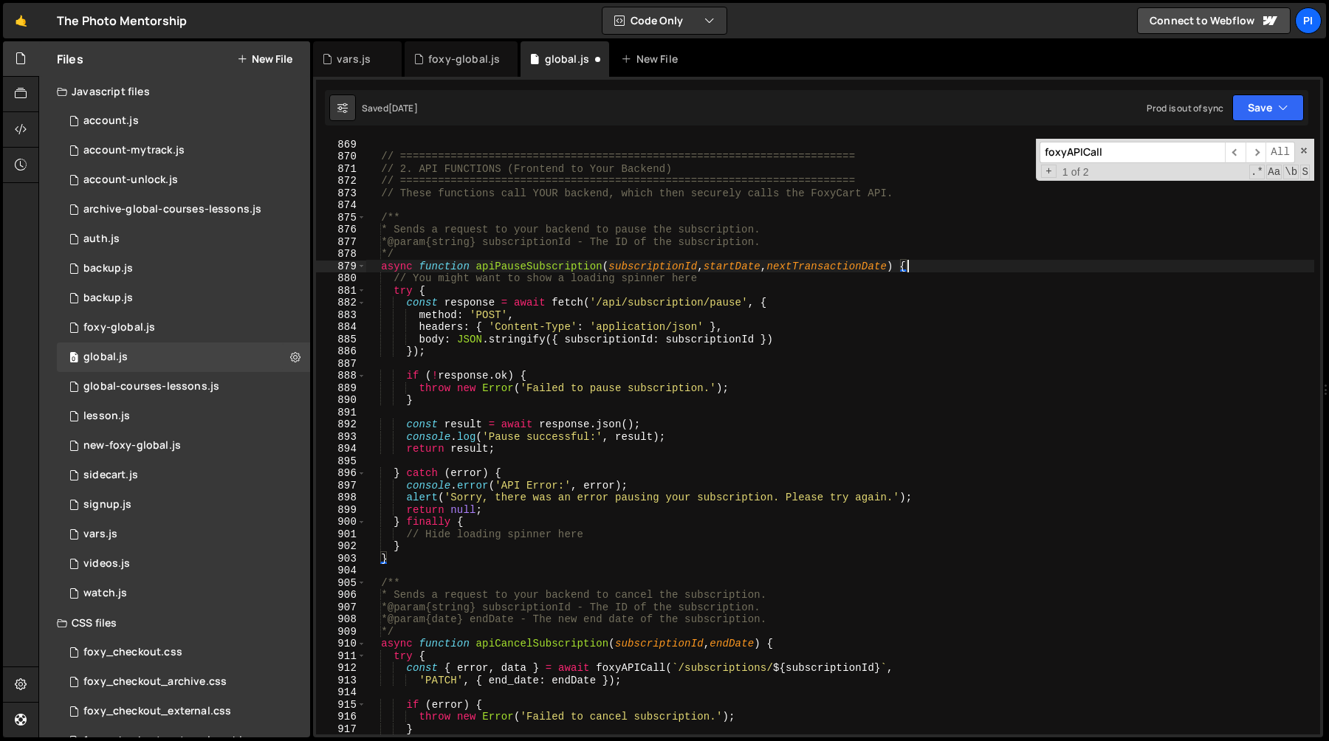
click at [710, 278] on div "// ======================================================================== // …" at bounding box center [839, 448] width 949 height 620
type textarea "// You might want to show a loading spinner here"
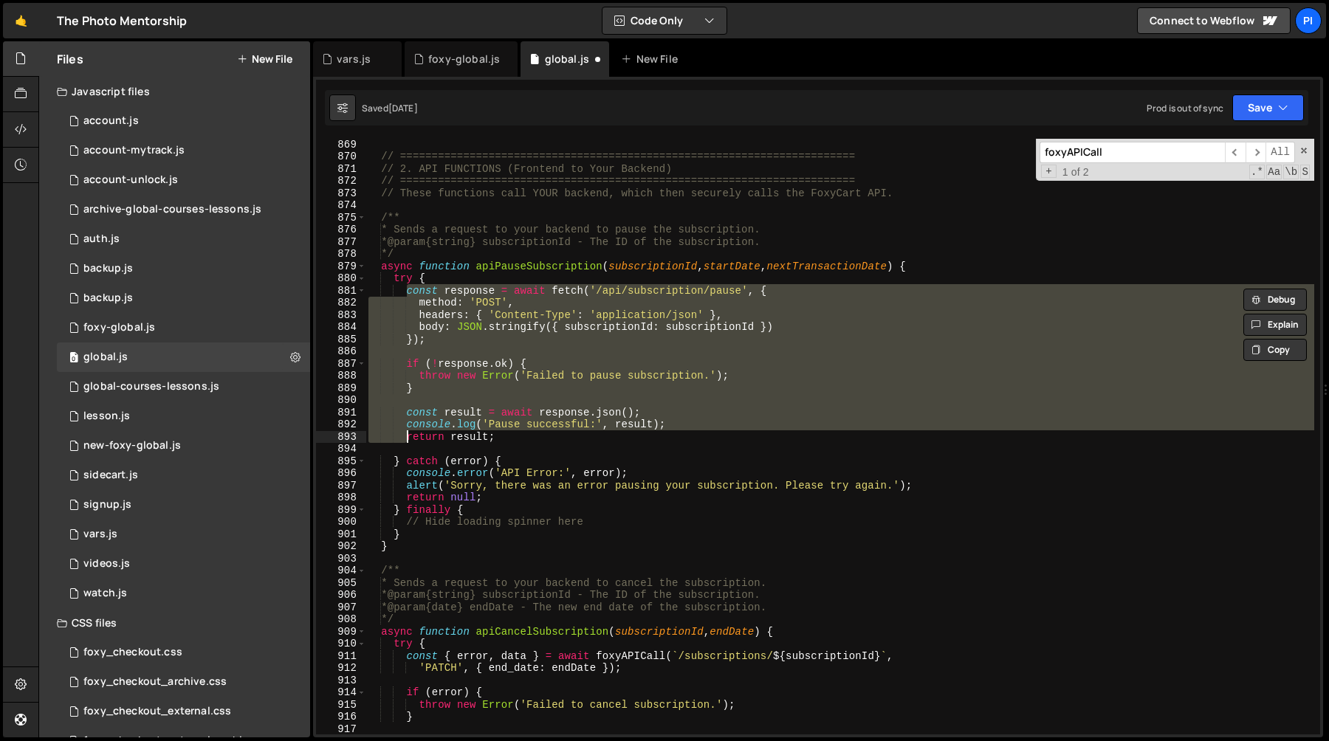
type textarea "return result;"
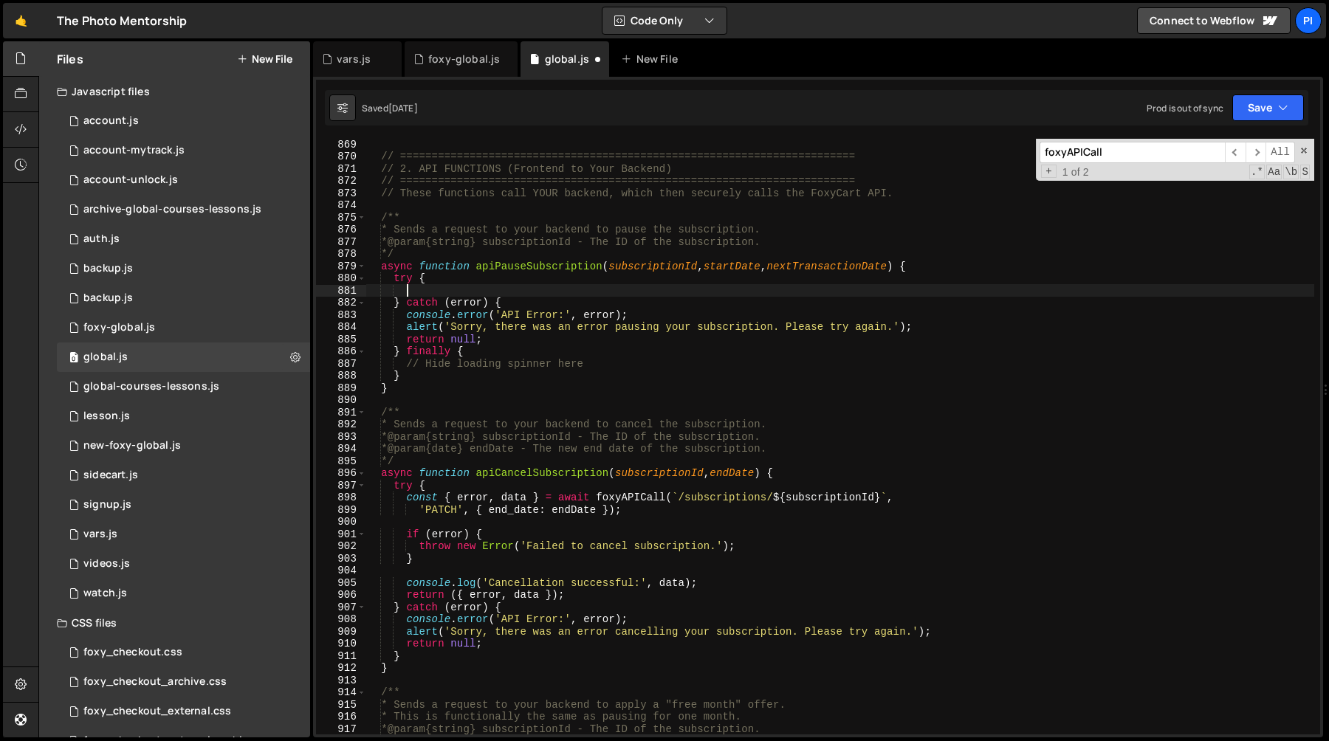
paste textarea "return ({ error, data });"
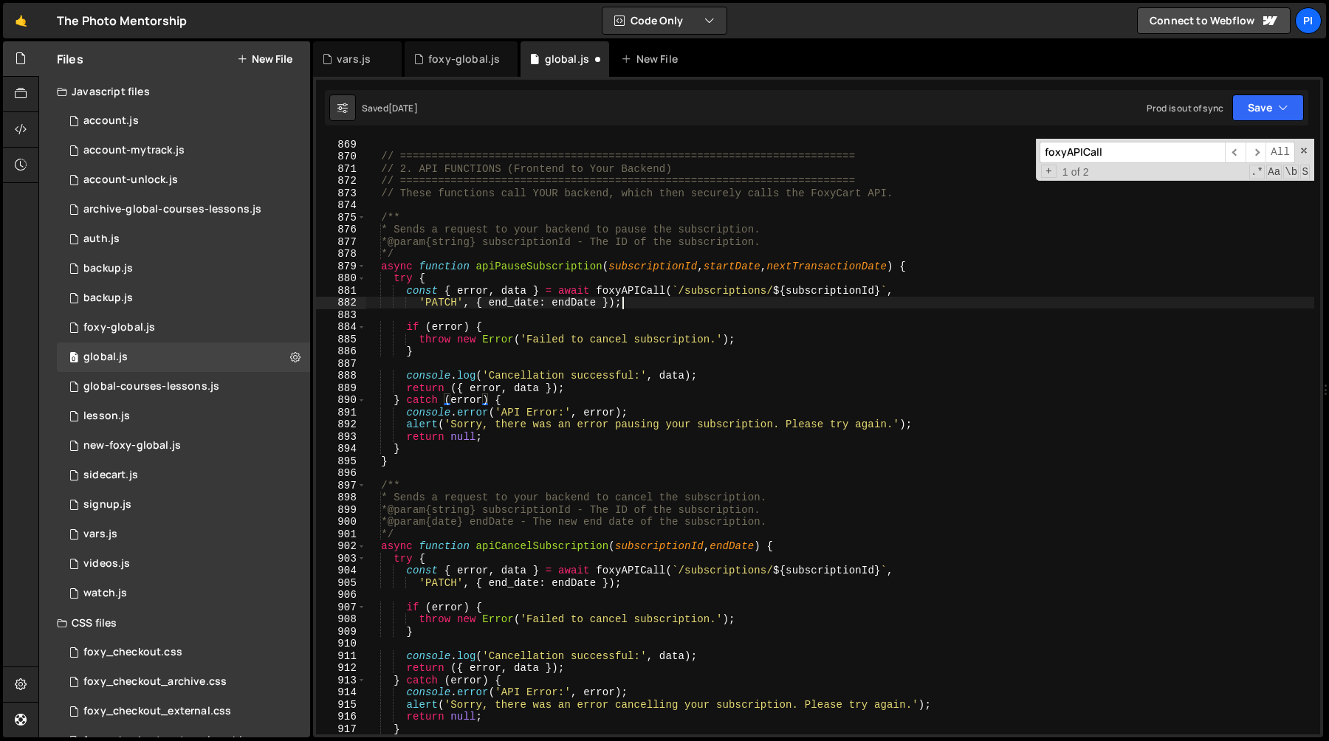
click at [712, 302] on div "// ======================================================================== // …" at bounding box center [839, 448] width 949 height 620
click at [506, 307] on div "// ======================================================================== // …" at bounding box center [839, 448] width 949 height 620
click at [509, 302] on div "// ======================================================================== // …" at bounding box center [839, 448] width 949 height 620
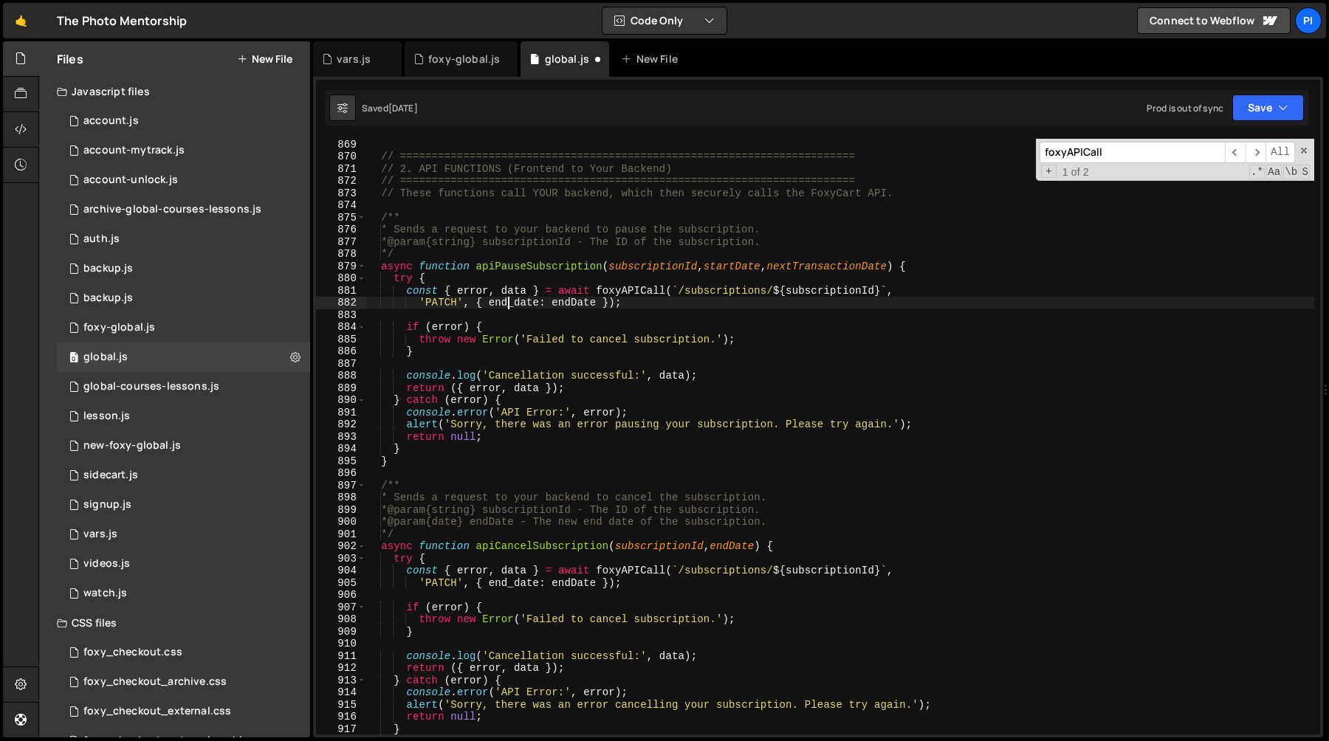
click at [509, 302] on div "// ======================================================================== // …" at bounding box center [839, 448] width 949 height 620
paste textarea "start"
click at [740, 269] on div "// ======================================================================== // …" at bounding box center [839, 448] width 949 height 620
type textarea "async function apiPauseSubscription(subscriptionId,startDate,nextTransactionDat…"
click at [740, 269] on div "// ======================================================================== // …" at bounding box center [839, 448] width 949 height 620
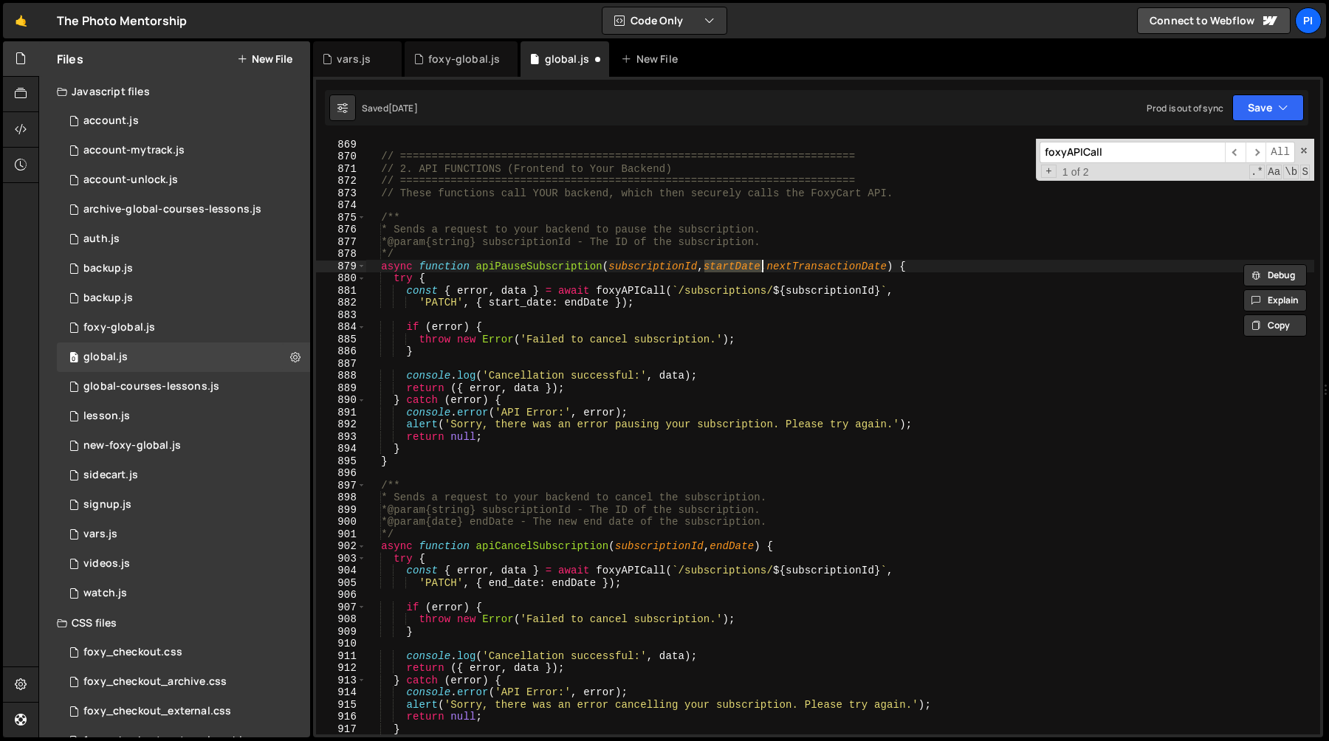
click at [593, 313] on div "// ======================================================================== // …" at bounding box center [839, 448] width 949 height 620
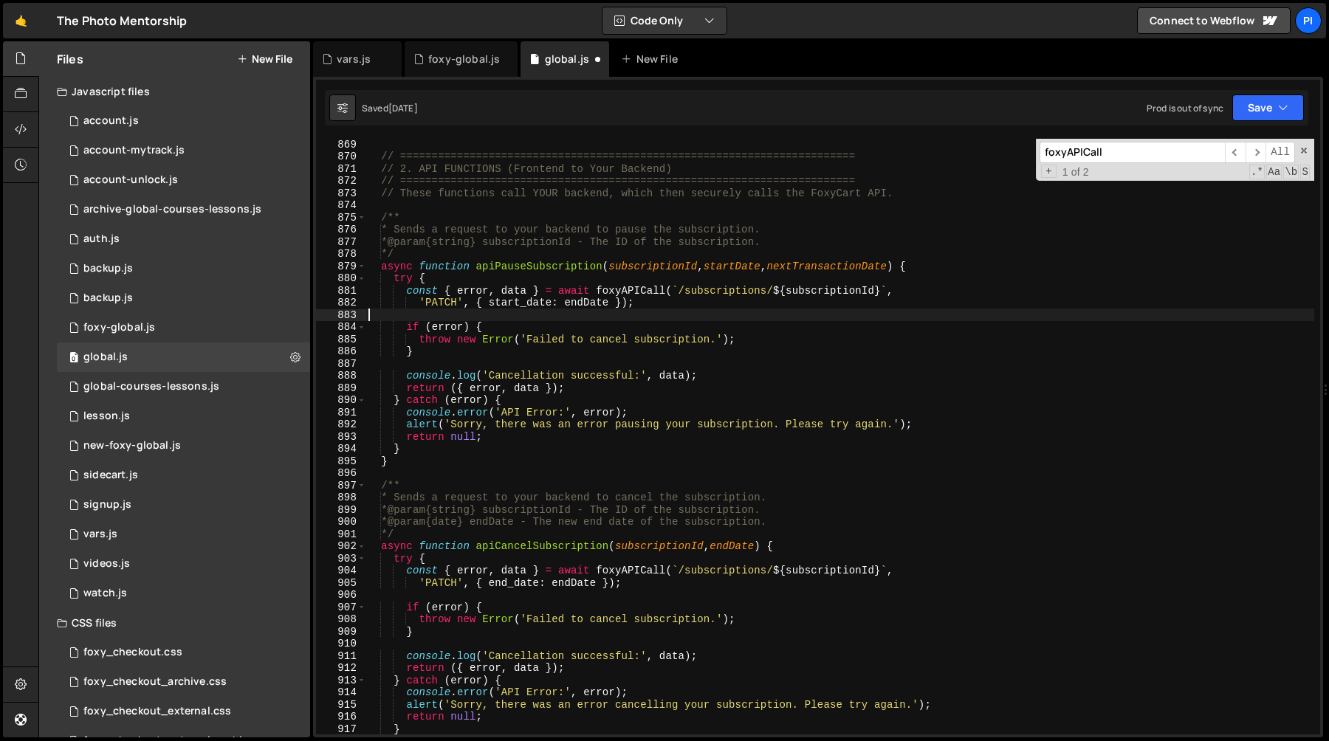
click at [593, 303] on div "// ======================================================================== // …" at bounding box center [839, 448] width 949 height 620
paste textarea "start"
click at [623, 303] on div "// ======================================================================== // …" at bounding box center [839, 448] width 949 height 620
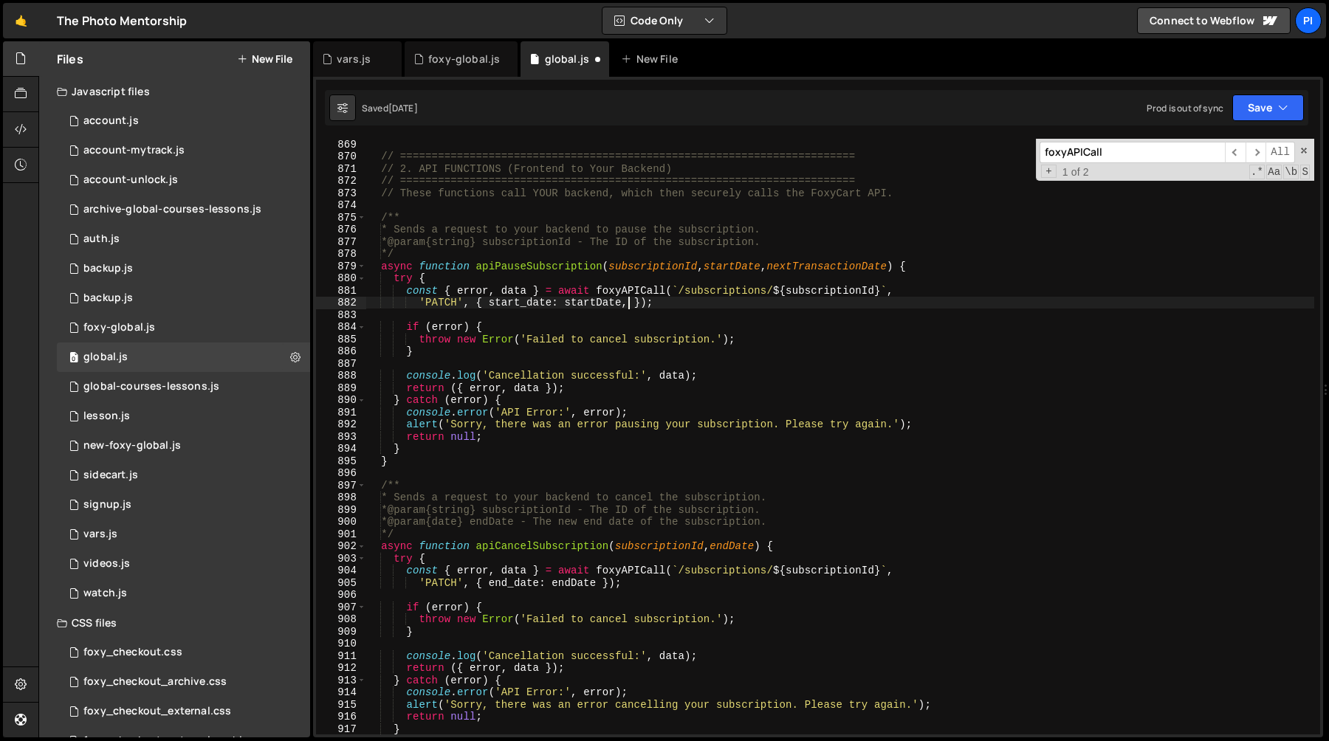
paste textarea "next_transaction_date"
click at [786, 267] on div "// ======================================================================== // …" at bounding box center [839, 448] width 949 height 620
click at [772, 302] on div "// ======================================================================== // …" at bounding box center [839, 448] width 949 height 620
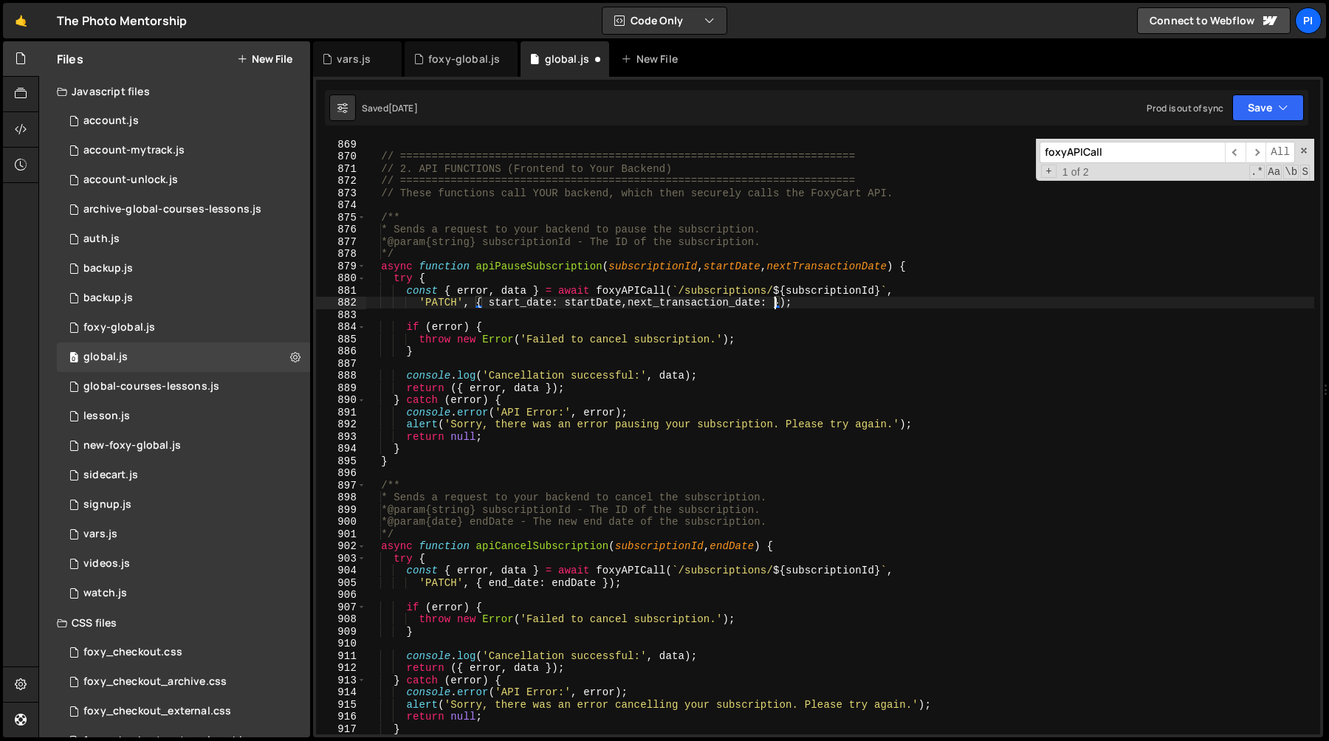
paste textarea "nextTransactionDate"
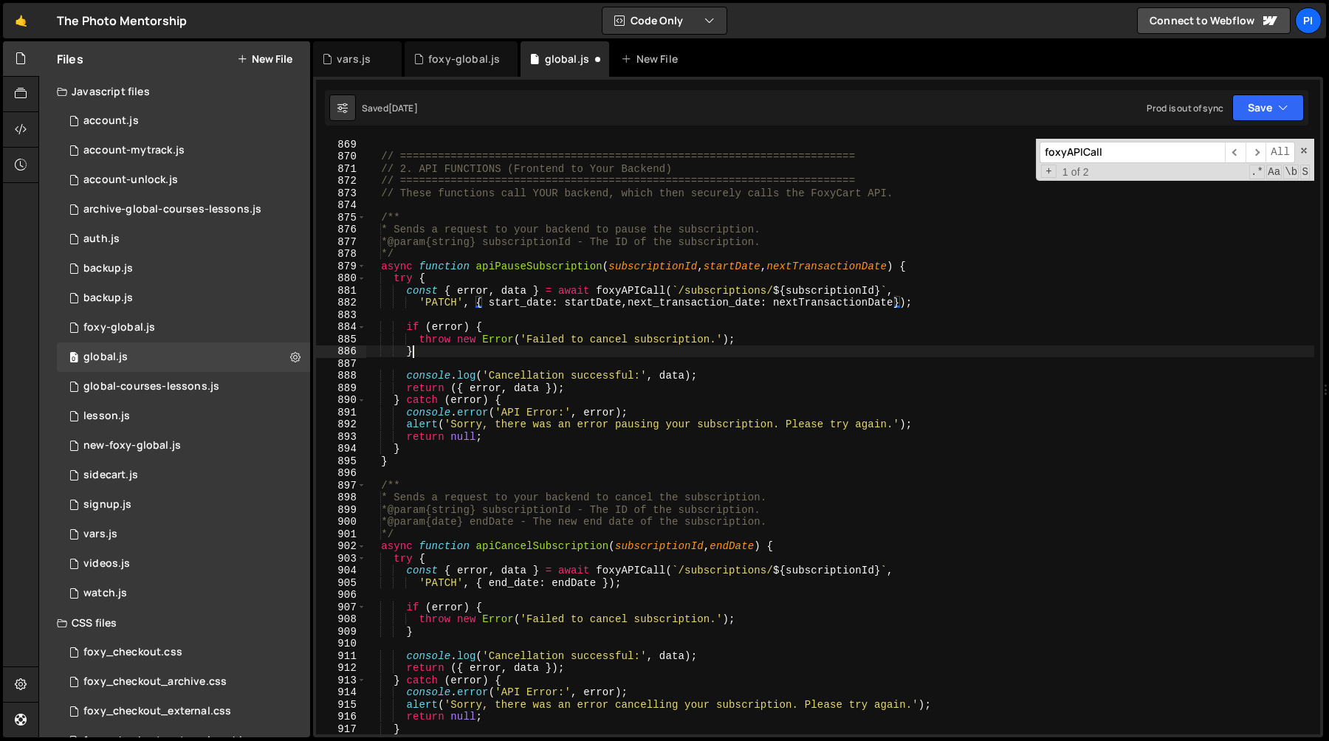
click at [492, 357] on div "// ======================================================================== // …" at bounding box center [839, 448] width 949 height 620
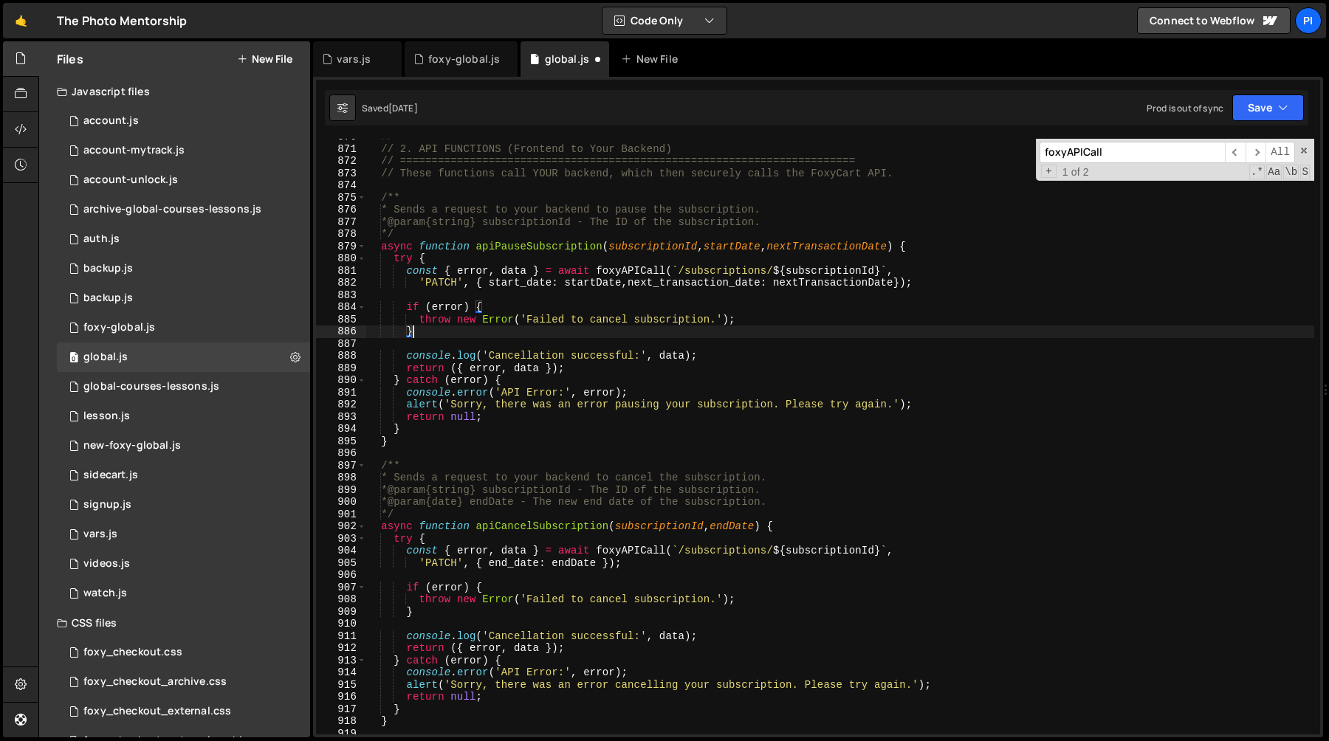
click at [535, 357] on div "// ======================================================================== // …" at bounding box center [839, 441] width 949 height 620
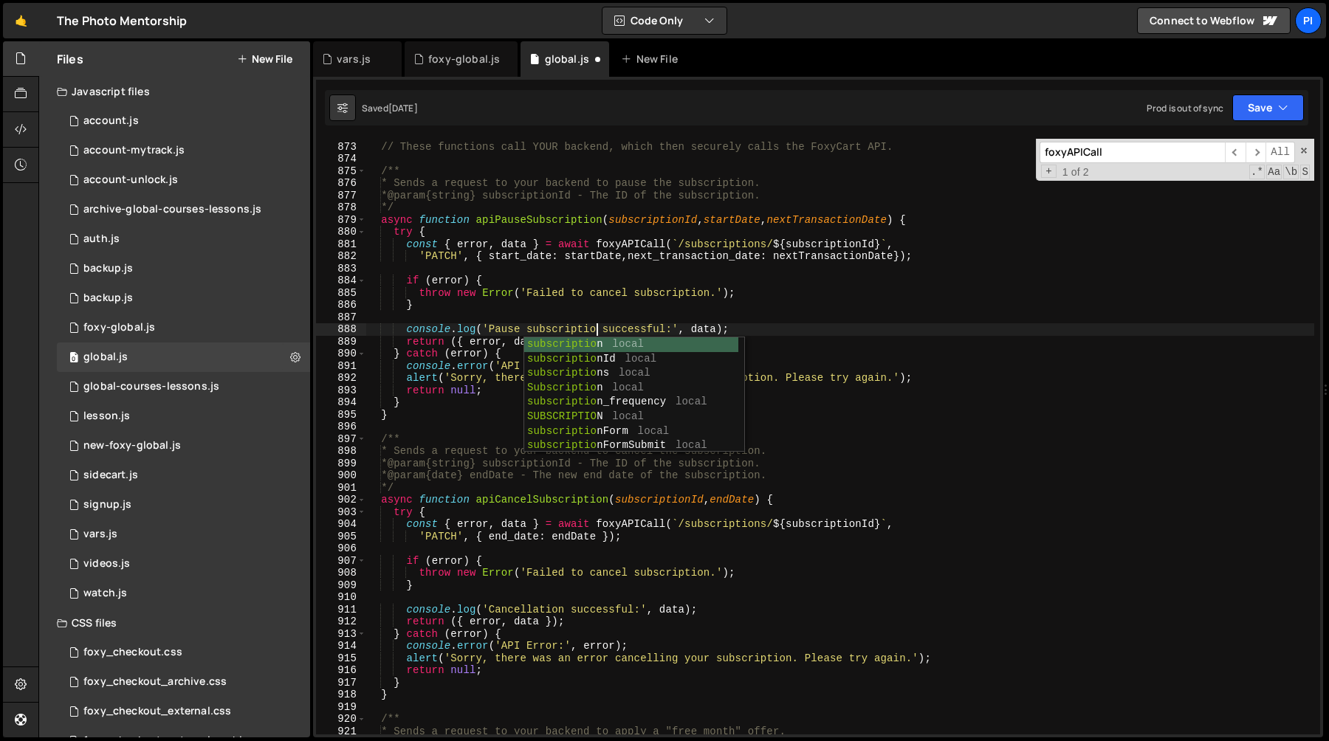
scroll to position [0, 16]
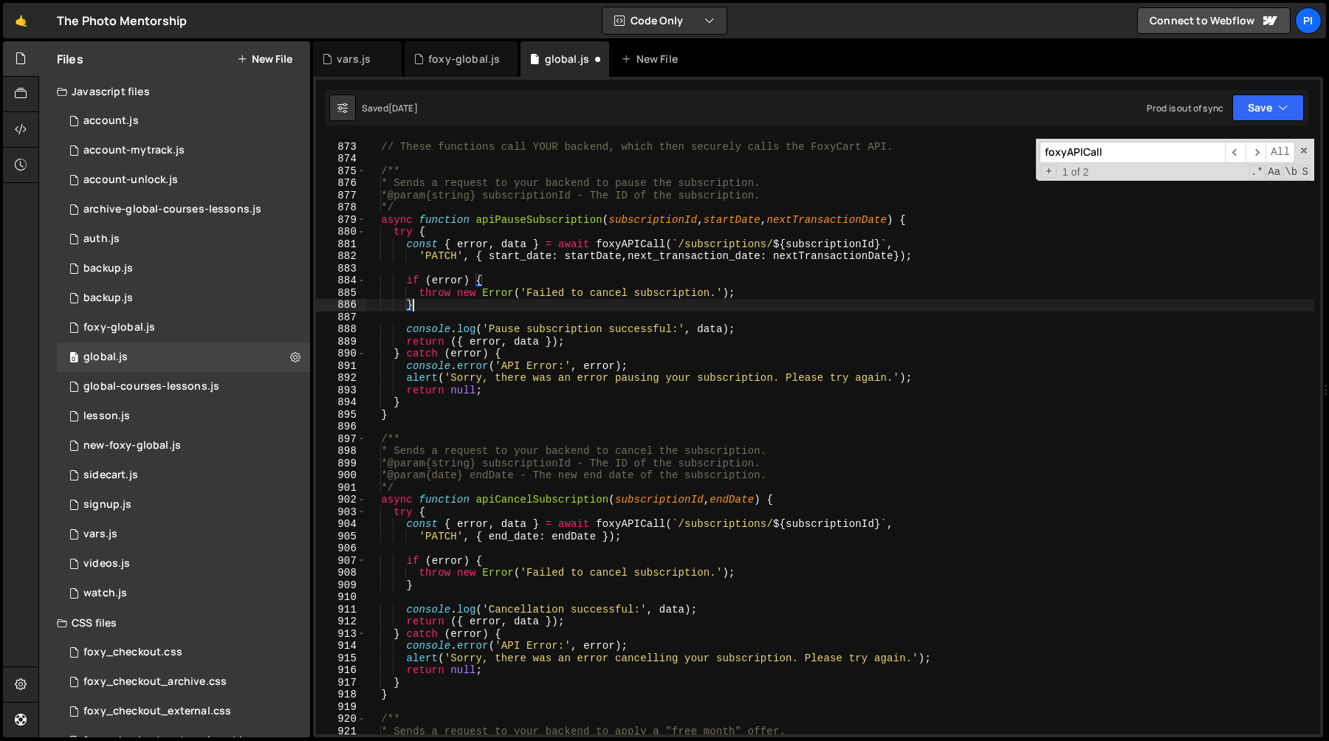
click at [590, 305] on div "// ======================================================================== // …" at bounding box center [839, 438] width 949 height 620
click at [538, 218] on div "// ======================================================================== // …" at bounding box center [839, 438] width 949 height 620
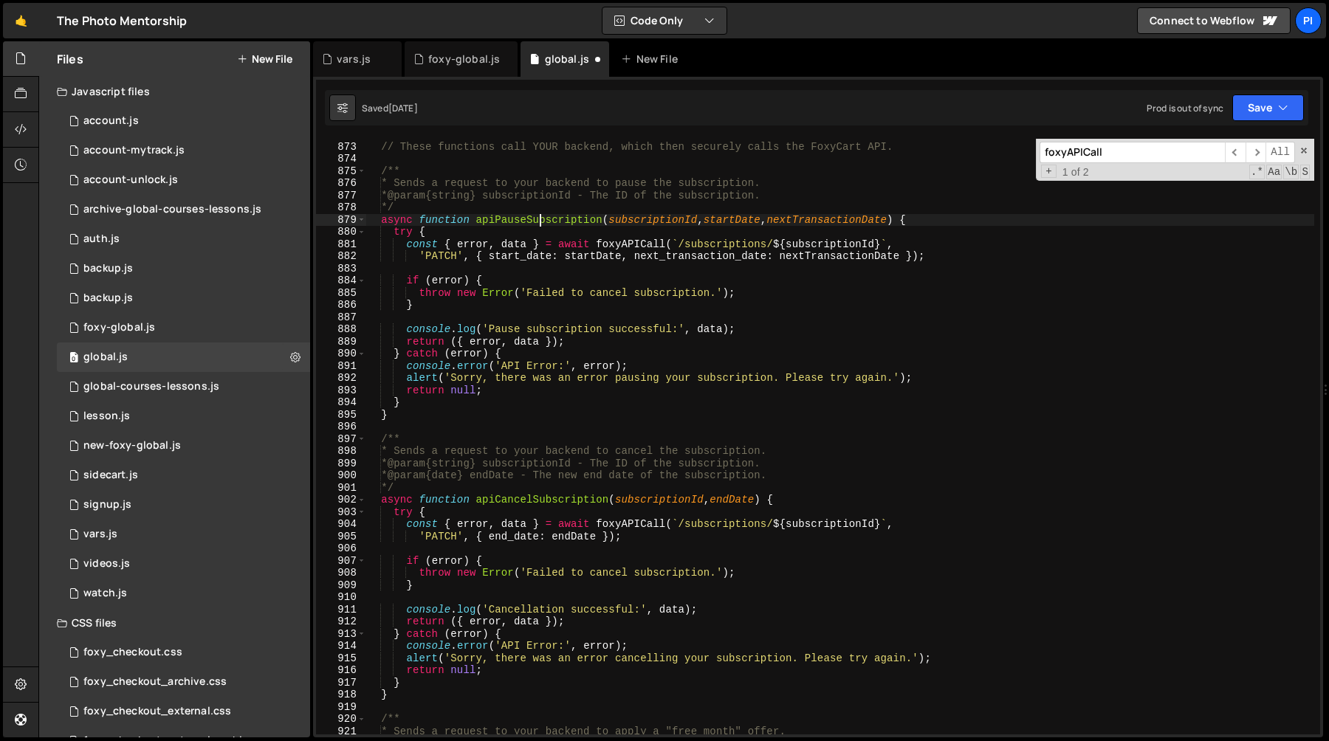
click at [538, 218] on div "// ======================================================================== // …" at bounding box center [839, 438] width 949 height 620
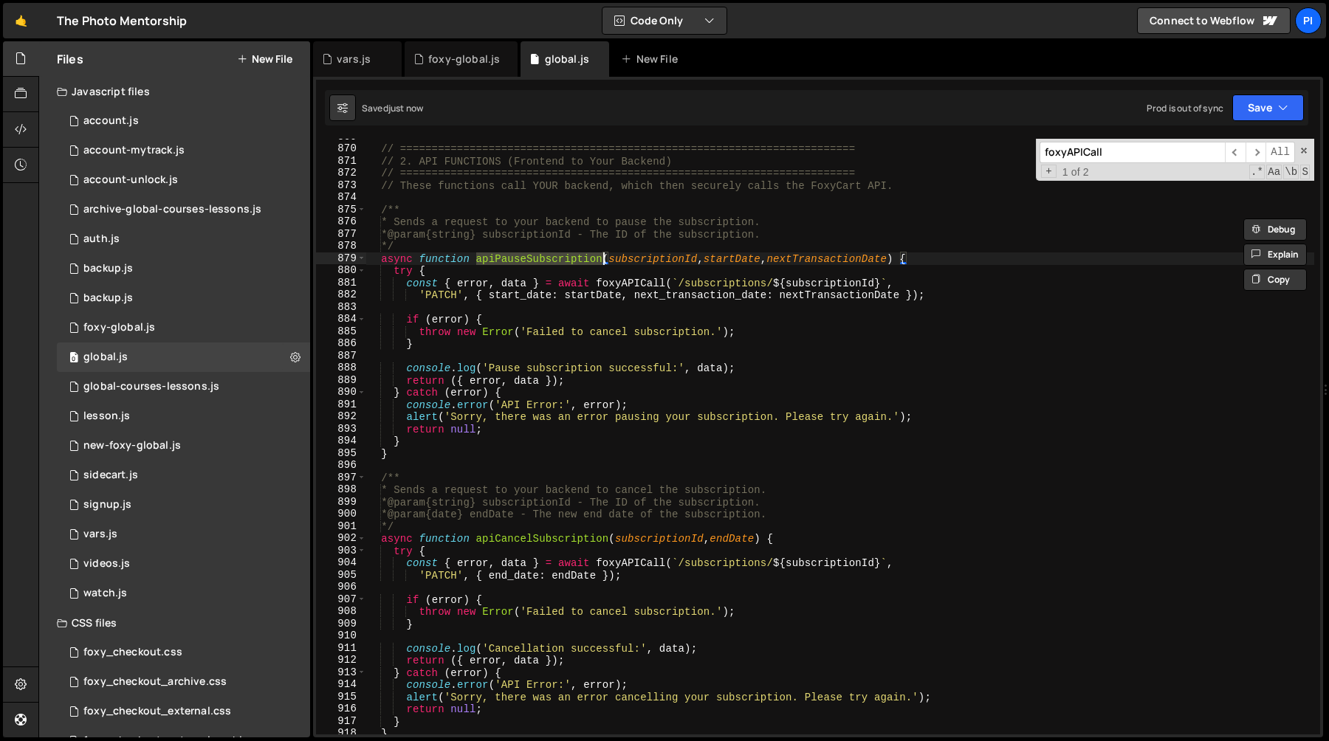
scroll to position [11074, 0]
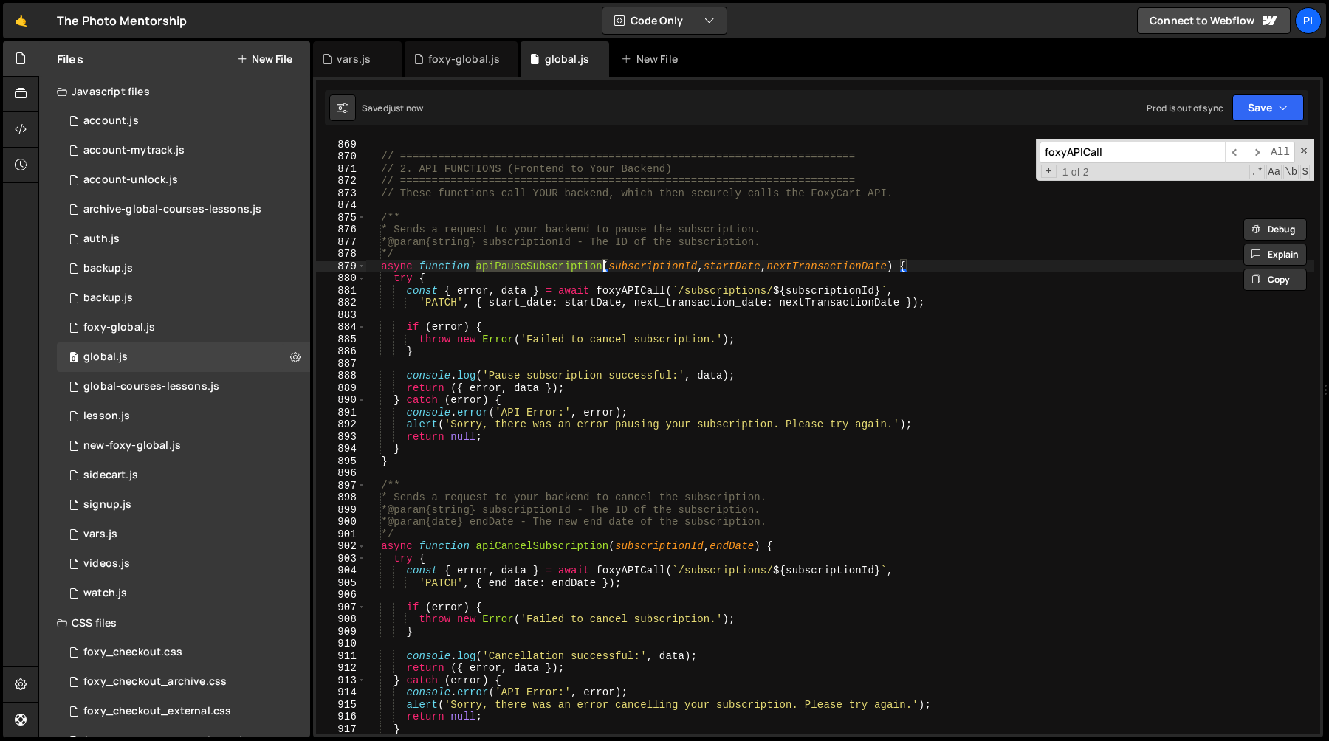
click at [379, 221] on div "// ======================================================================== // …" at bounding box center [839, 448] width 949 height 620
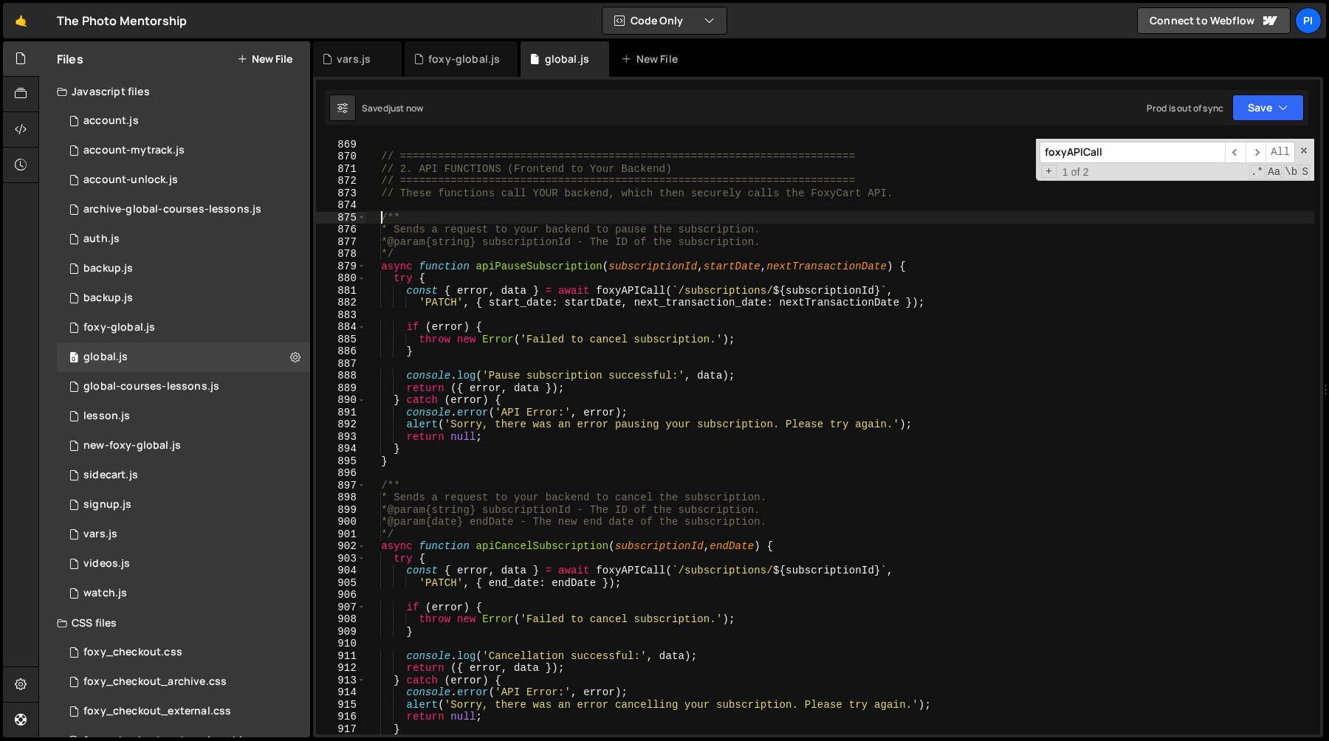
scroll to position [0, 1]
click at [811, 528] on div "// ======================================================================== // …" at bounding box center [839, 448] width 949 height 620
click at [387, 525] on div "// ======================================================================== // …" at bounding box center [839, 448] width 949 height 620
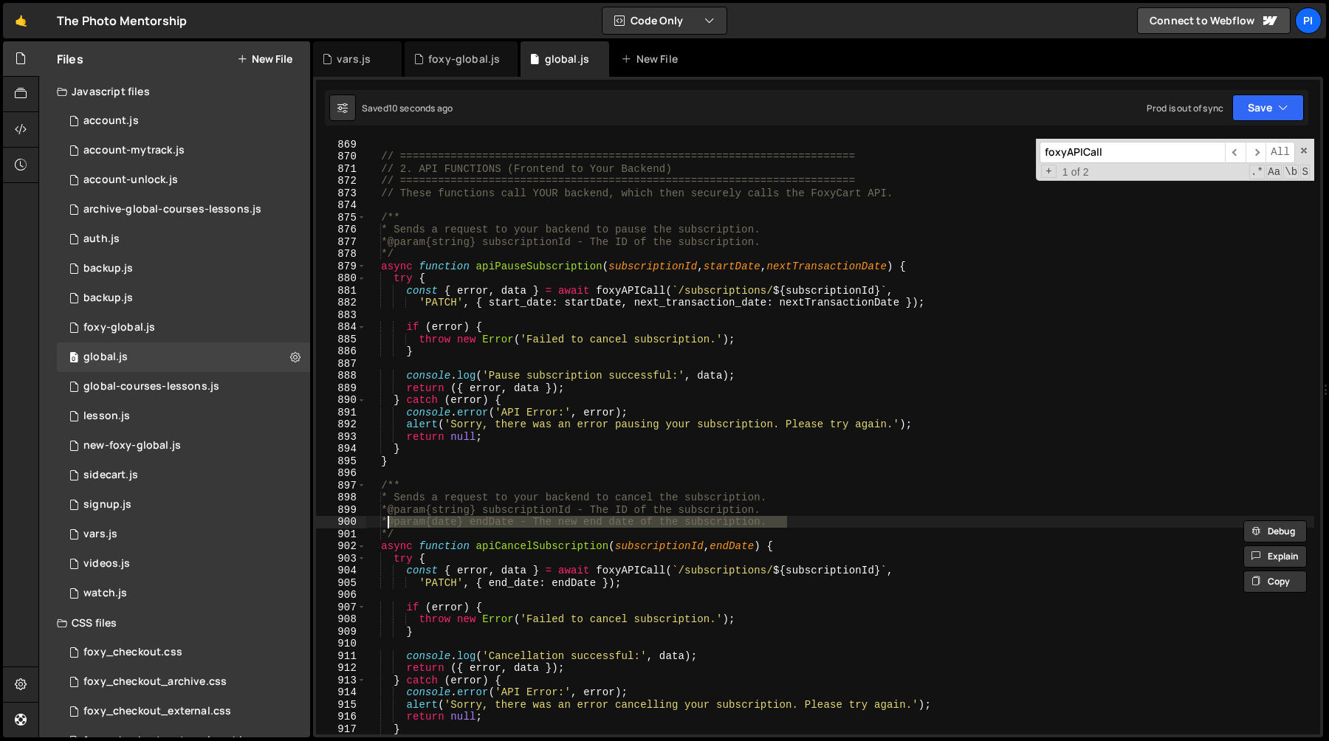
click at [814, 238] on div "// ======================================================================== // …" at bounding box center [839, 448] width 949 height 620
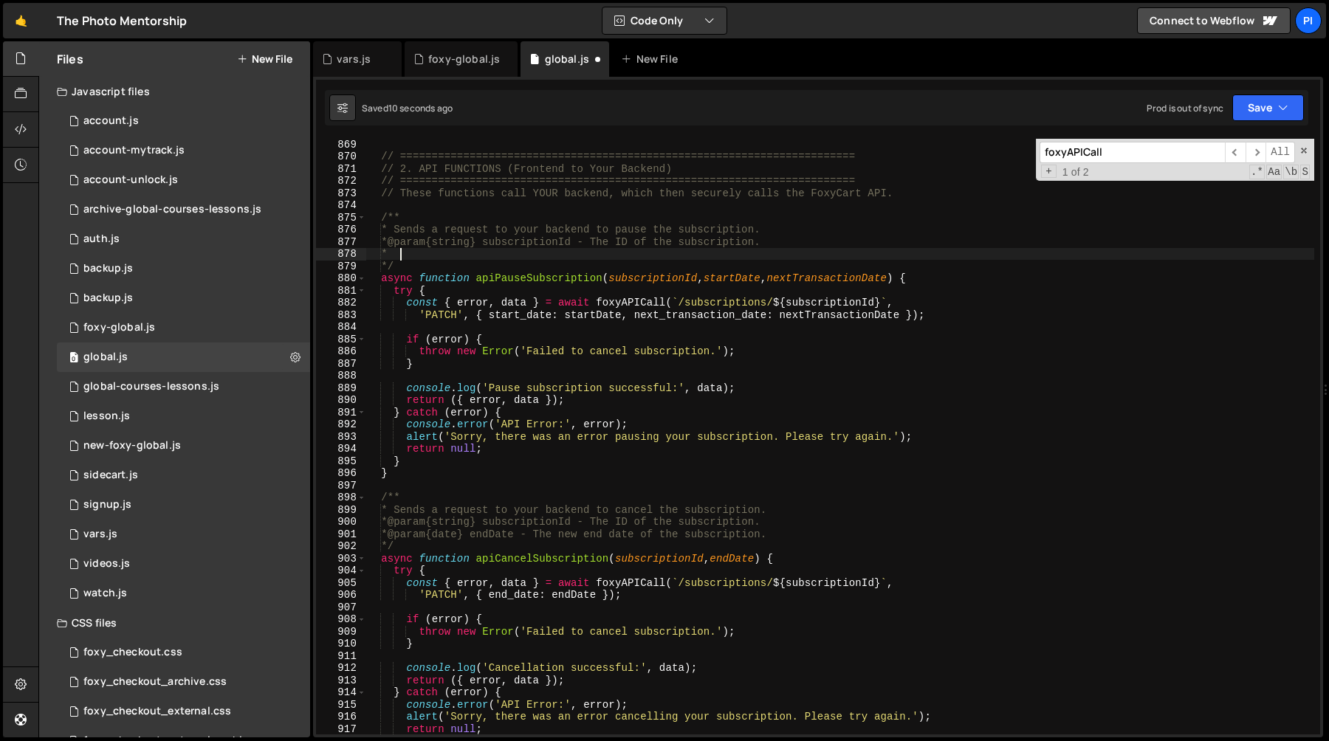
paste textarea "* @param {date} endDate - The new end date of the subscription."
type textarea "*"
paste textarea "* @param {date} endDate - The new end date of the subscription."
click at [512, 256] on div "// ======================================================================== // …" at bounding box center [839, 448] width 949 height 620
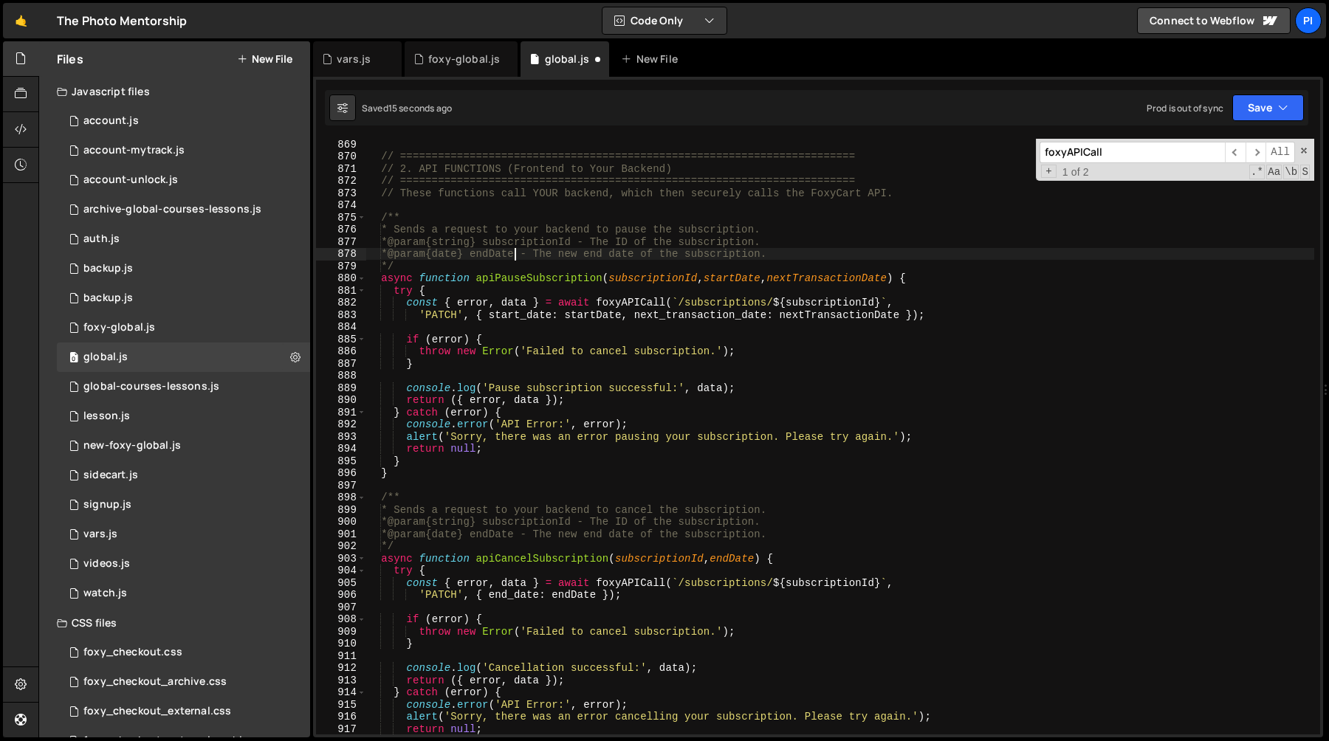
click at [752, 281] on div "// ======================================================================== // …" at bounding box center [839, 448] width 949 height 620
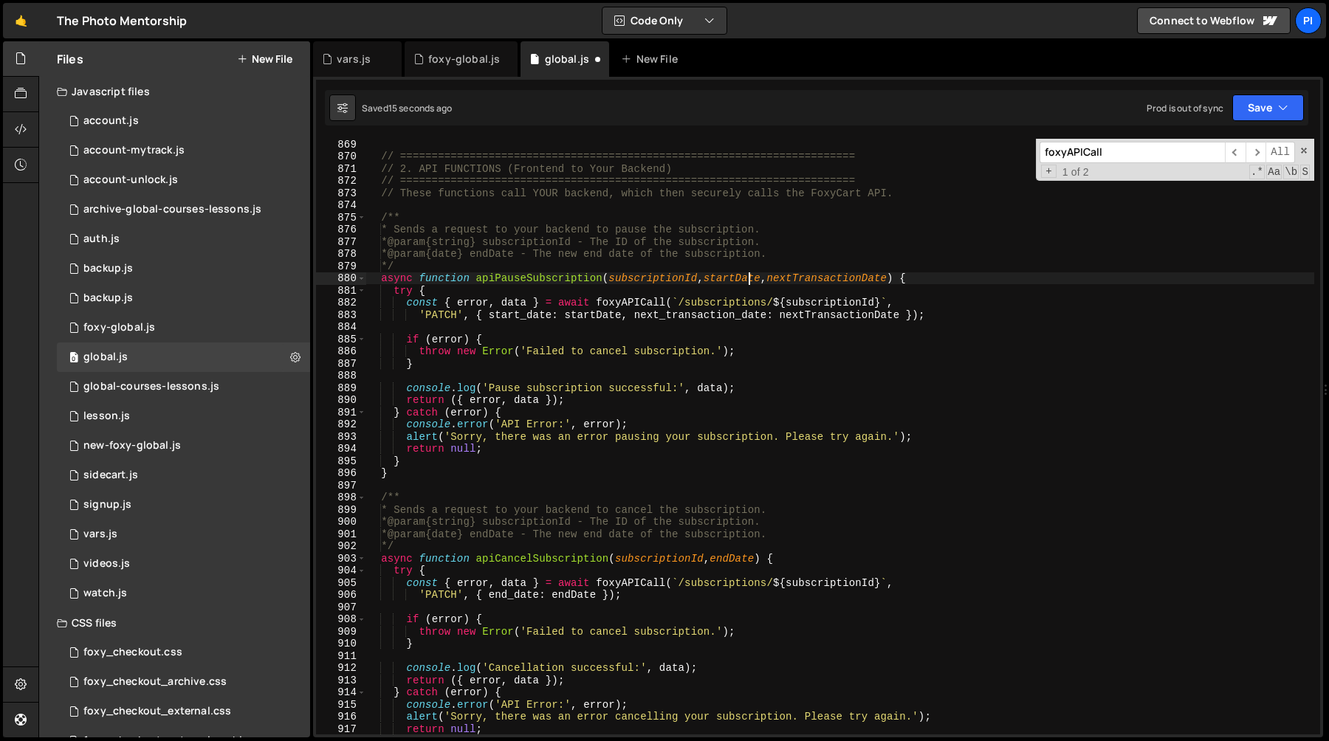
click at [752, 281] on div "// ======================================================================== // …" at bounding box center [839, 448] width 949 height 620
click at [511, 255] on div "// ======================================================================== // …" at bounding box center [839, 448] width 949 height 620
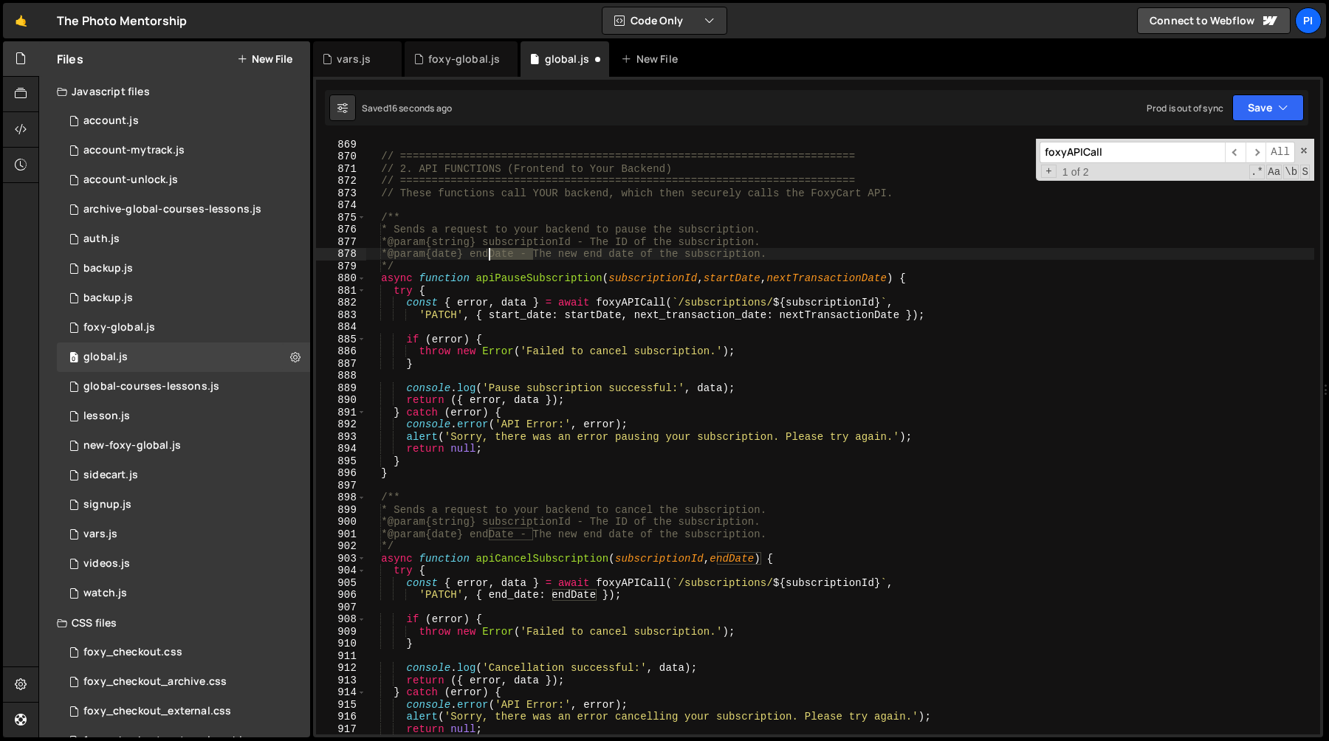
click at [511, 255] on div "// ======================================================================== // …" at bounding box center [839, 448] width 949 height 620
paste textarea "start"
click at [617, 254] on div "// ======================================================================== // …" at bounding box center [839, 448] width 949 height 620
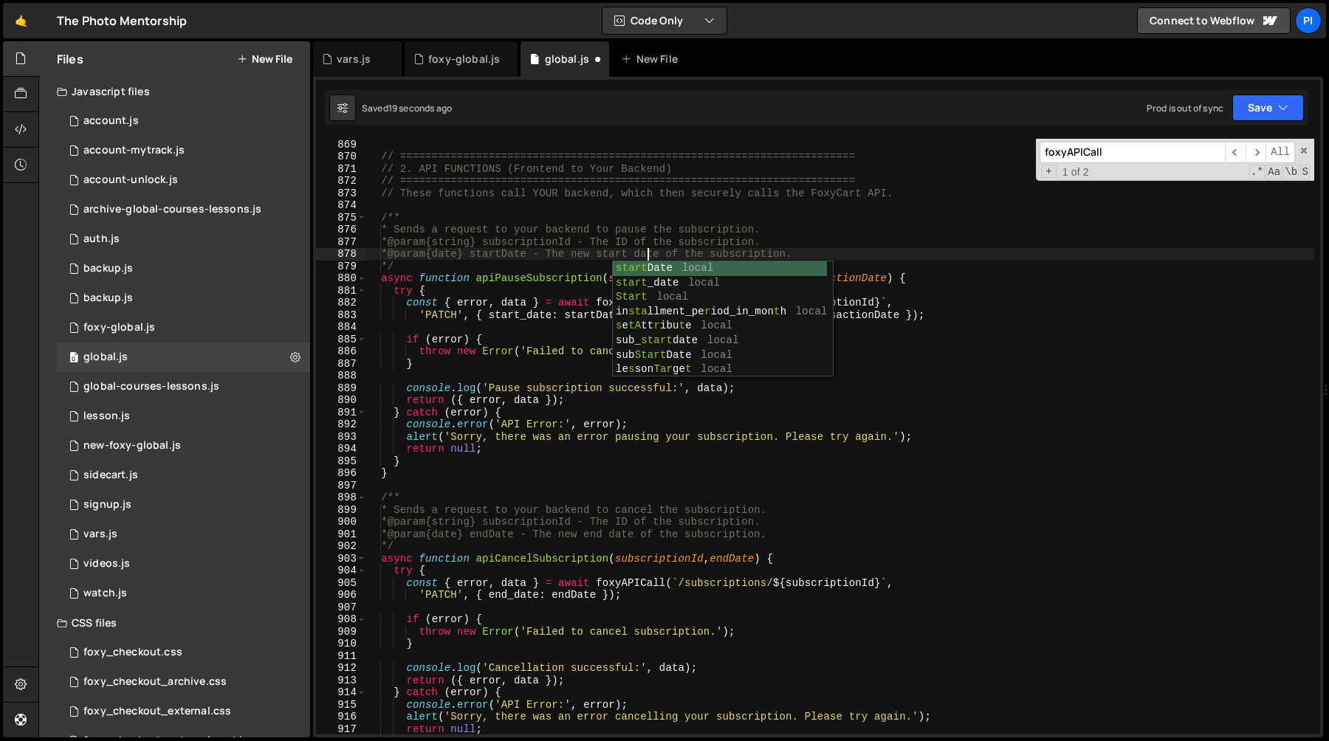
scroll to position [0, 19]
click at [845, 247] on div "// ======================================================================== // …" at bounding box center [839, 448] width 949 height 620
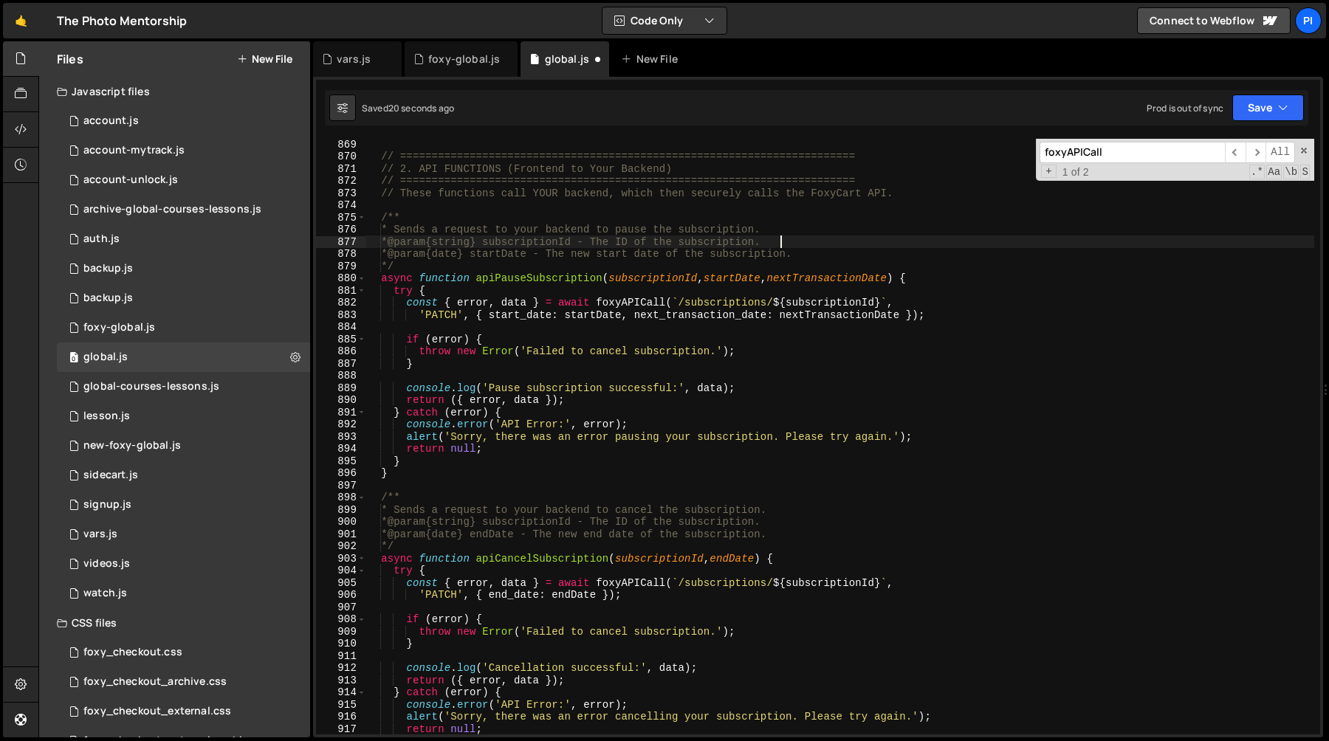
click at [834, 257] on div "// ======================================================================== // …" at bounding box center [839, 448] width 949 height 620
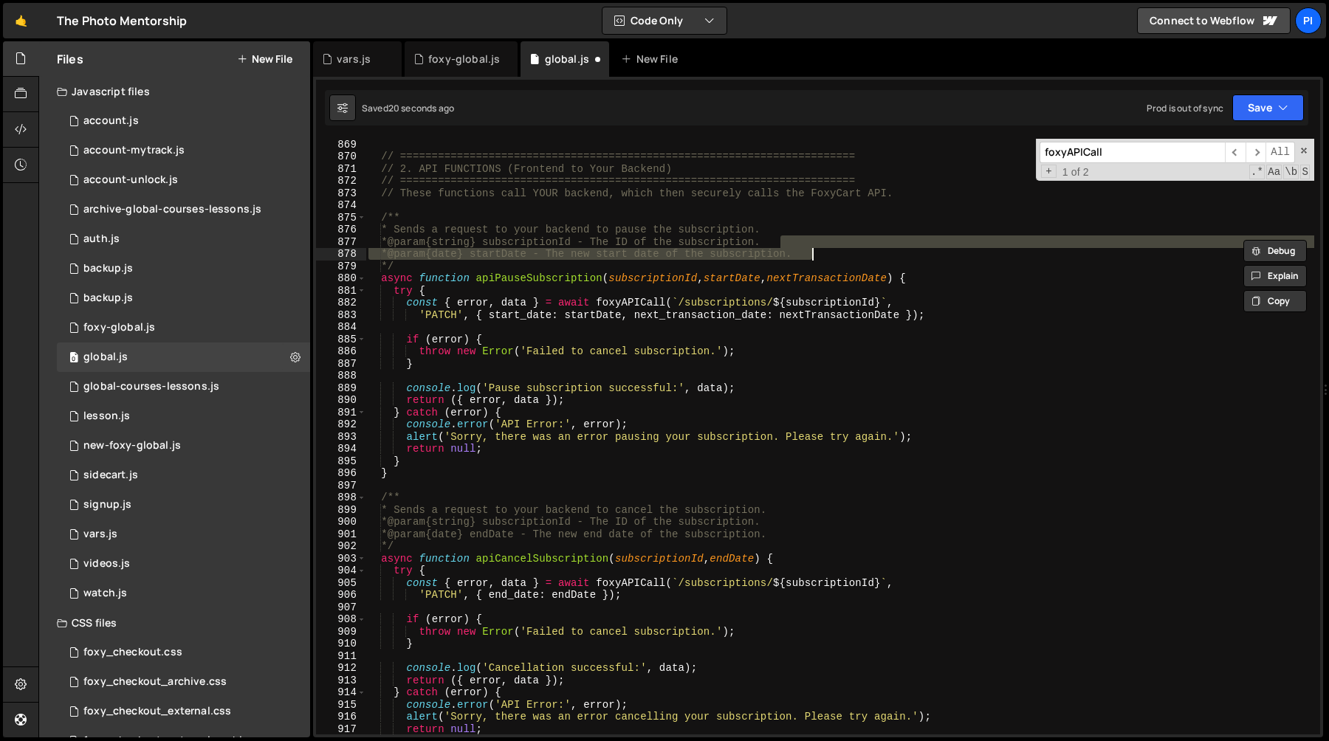
click at [831, 256] on div "// ======================================================================== // …" at bounding box center [839, 437] width 949 height 596
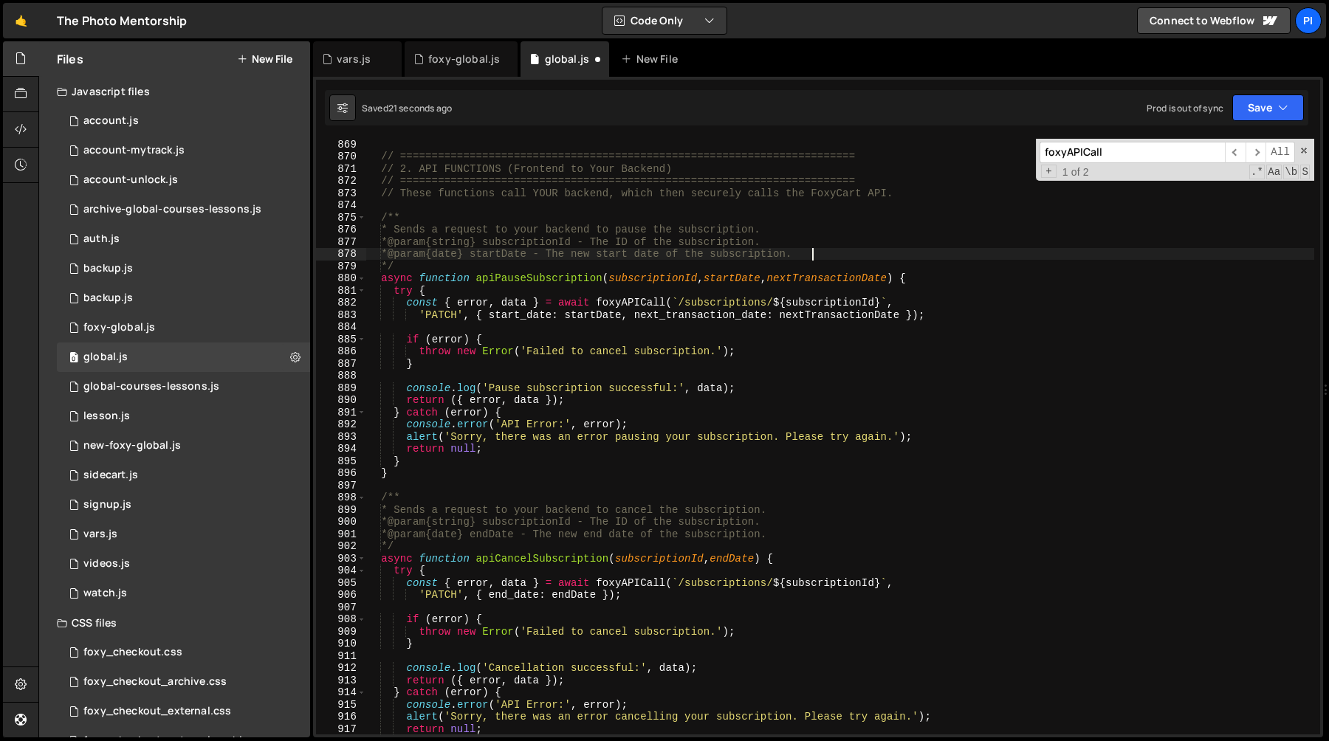
paste textarea "async function apiPauseSubscription(subscriptionId, startDate, nextTransactionD…"
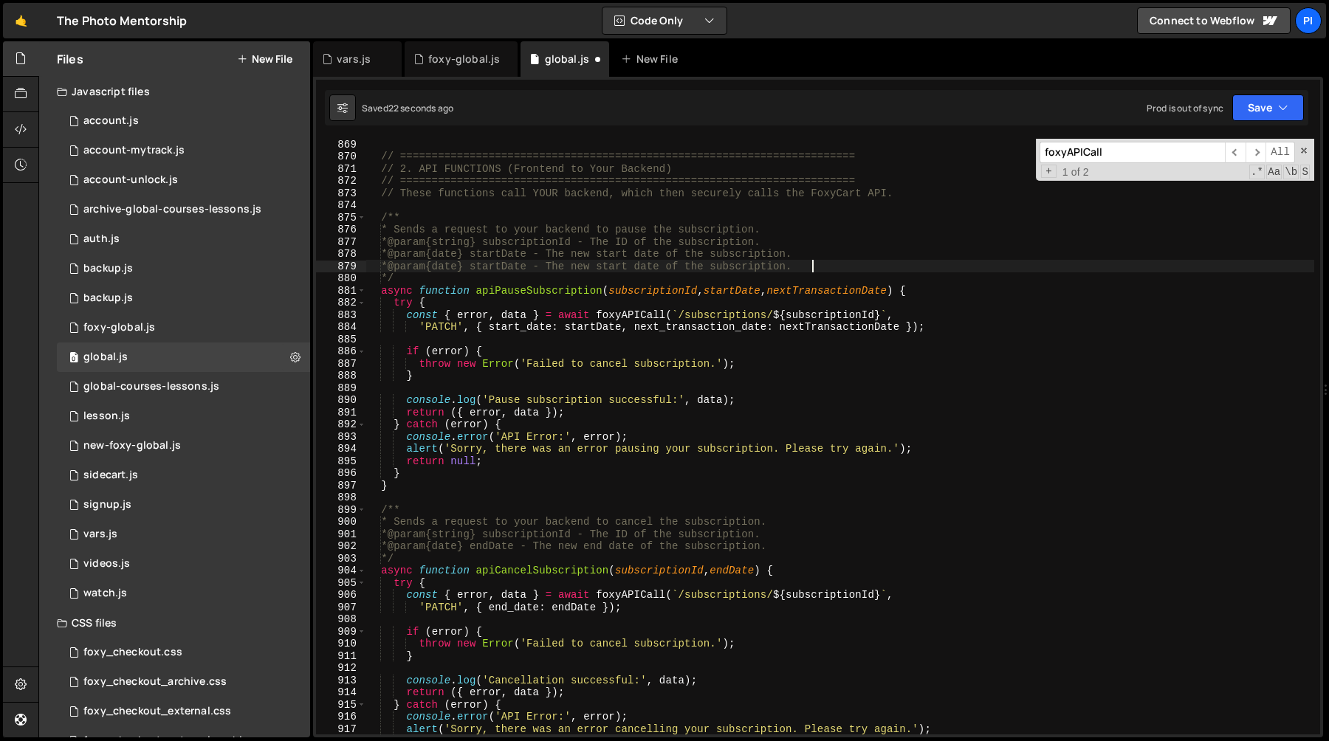
click at [800, 291] on div "// ======================================================================== // …" at bounding box center [839, 448] width 949 height 620
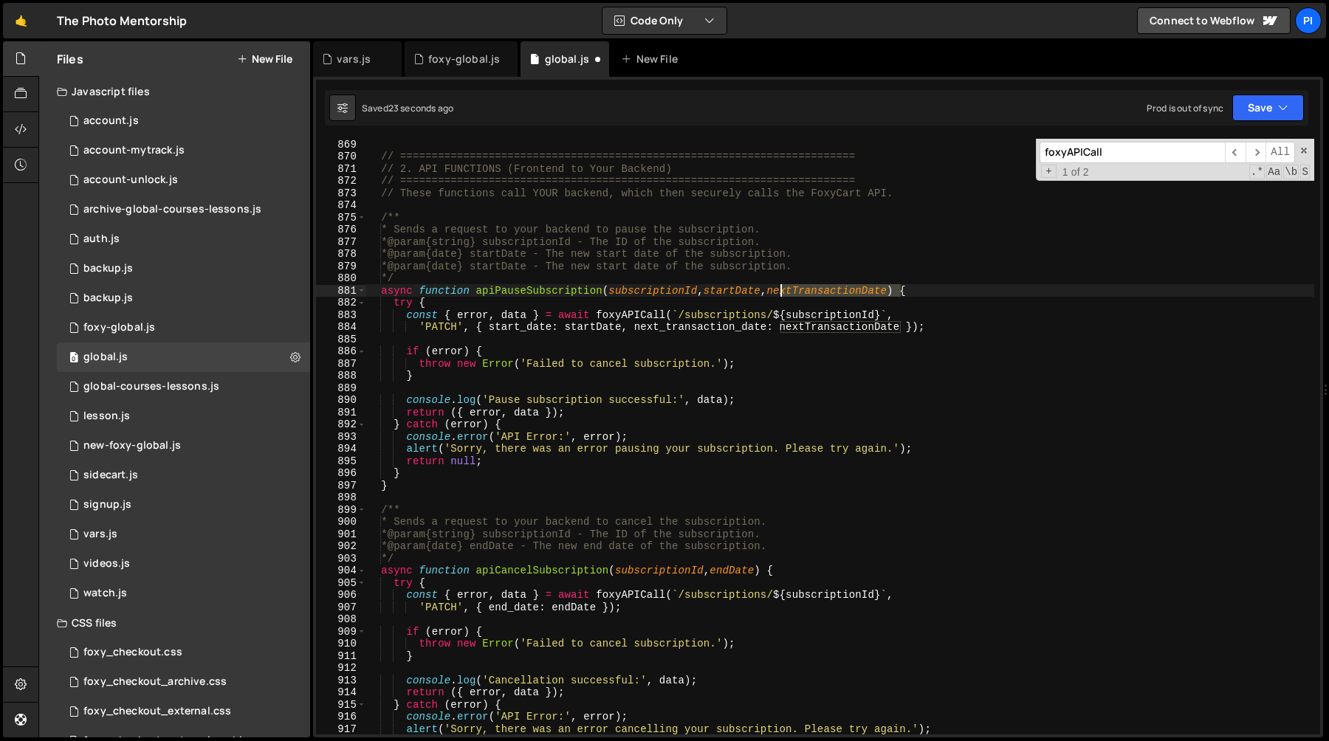
click at [800, 291] on div "// ======================================================================== // …" at bounding box center [839, 448] width 949 height 620
click at [521, 270] on div "// ======================================================================== // …" at bounding box center [839, 448] width 949 height 620
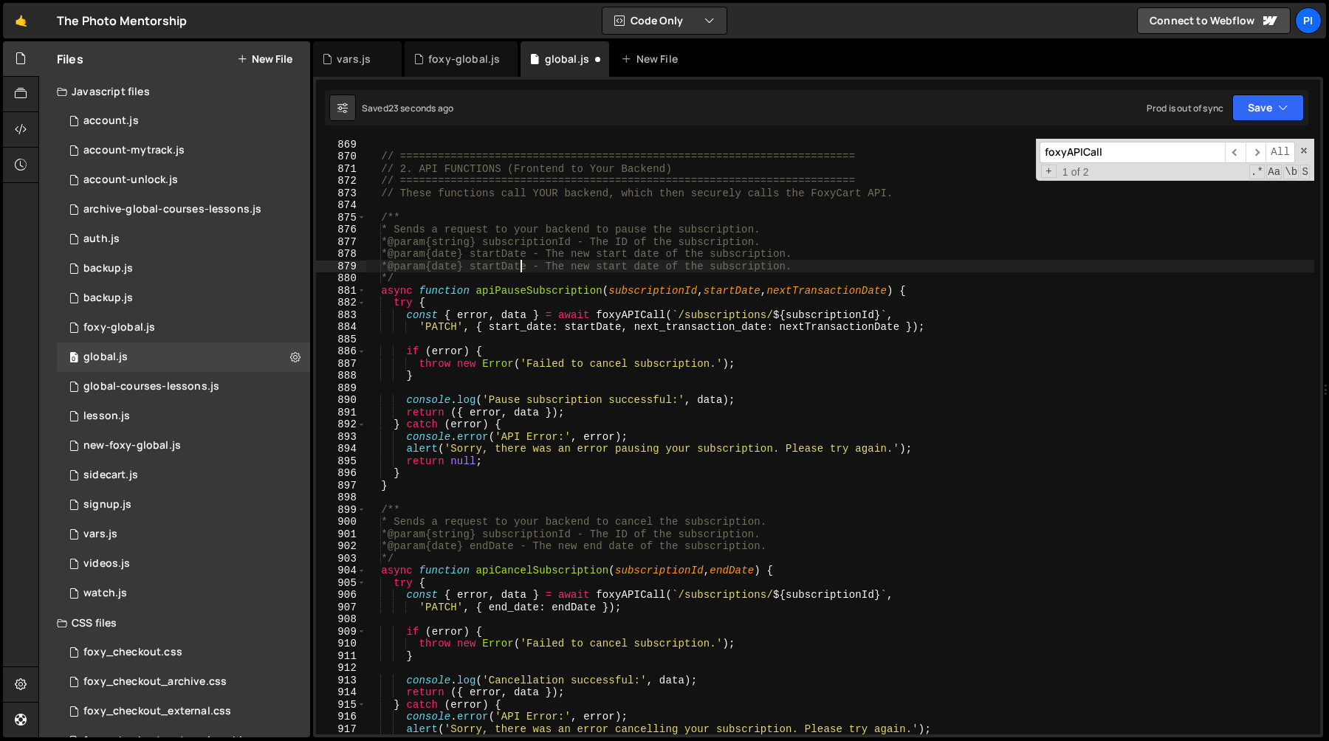
click at [521, 270] on div "// ======================================================================== // …" at bounding box center [839, 448] width 949 height 620
paste textarea "nextTransaction"
click at [688, 267] on div "// ======================================================================== // …" at bounding box center [839, 448] width 949 height 620
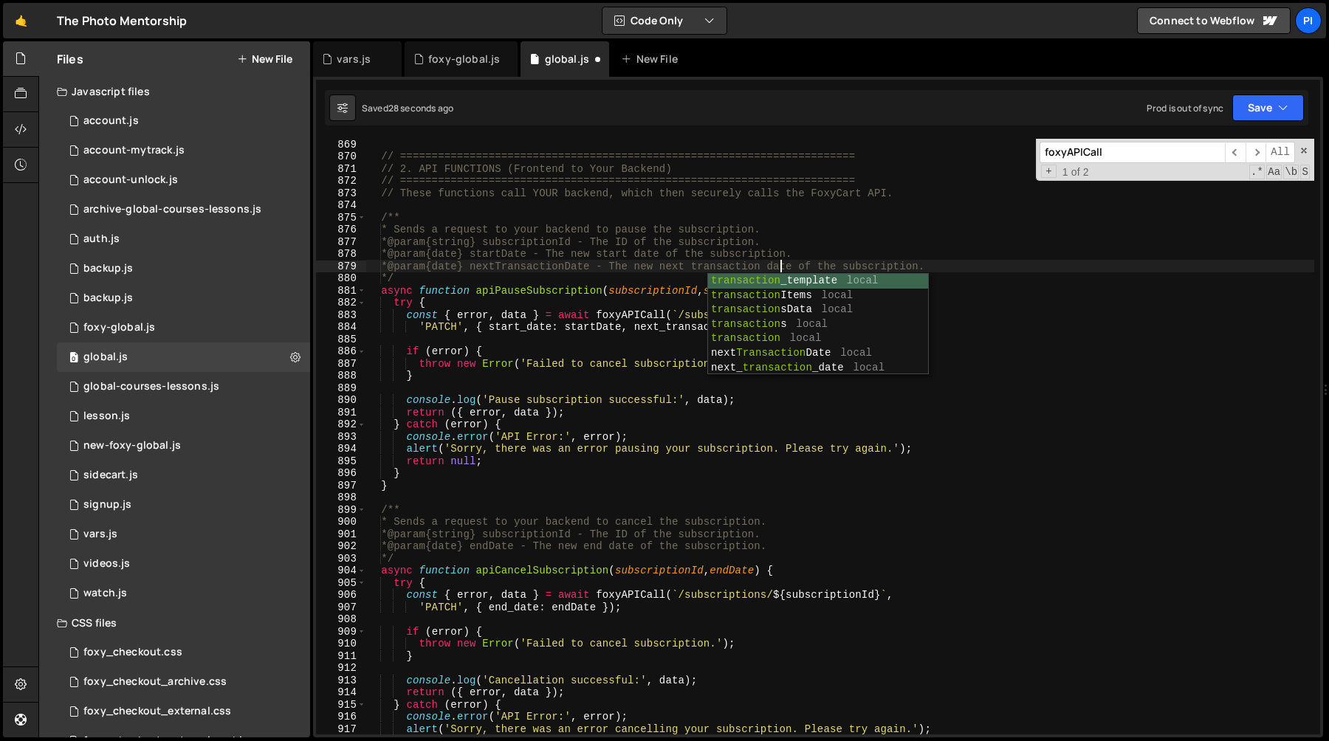
scroll to position [0, 28]
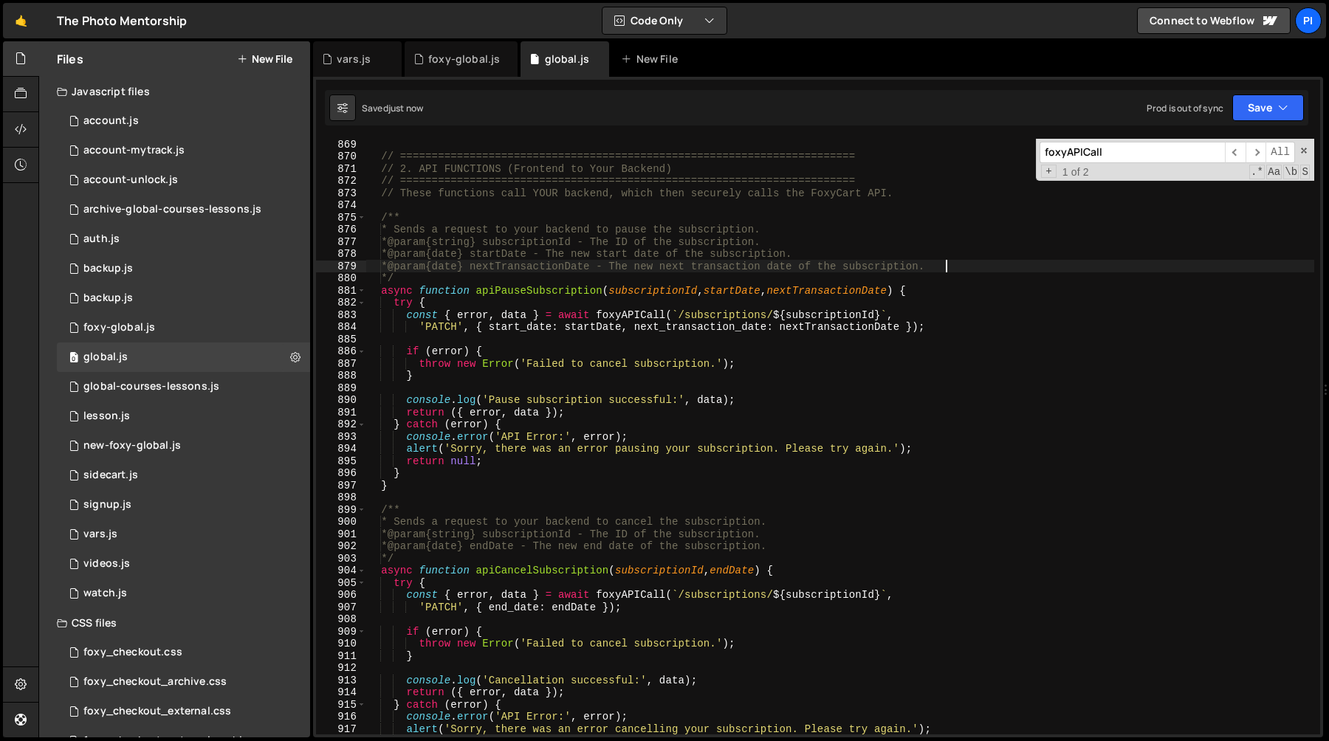
click at [381, 220] on div "// ======================================================================== // …" at bounding box center [839, 448] width 949 height 620
click at [528, 292] on div "// ======================================================================== // …" at bounding box center [839, 448] width 949 height 620
click at [497, 293] on div "// ======================================================================== // …" at bounding box center [839, 448] width 949 height 620
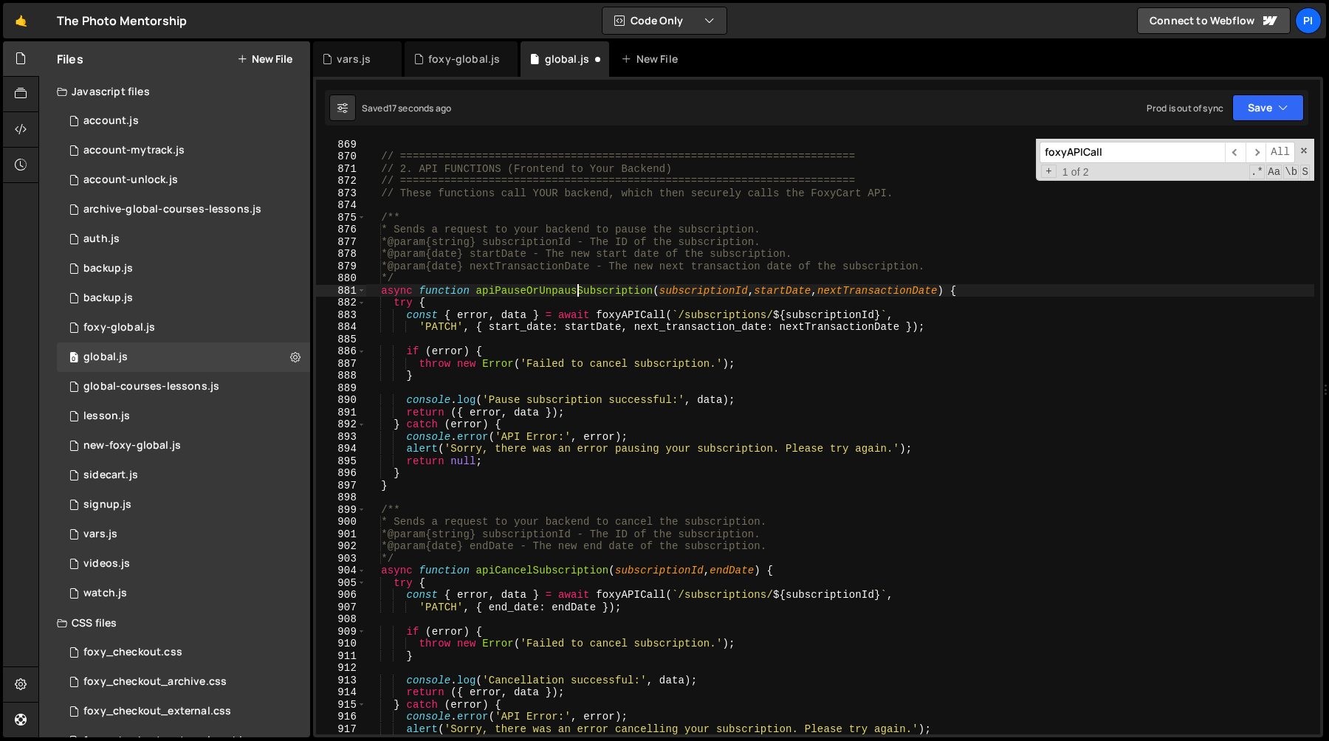
scroll to position [0, 15]
click at [580, 292] on div "// ======================================================================== // …" at bounding box center [839, 448] width 949 height 620
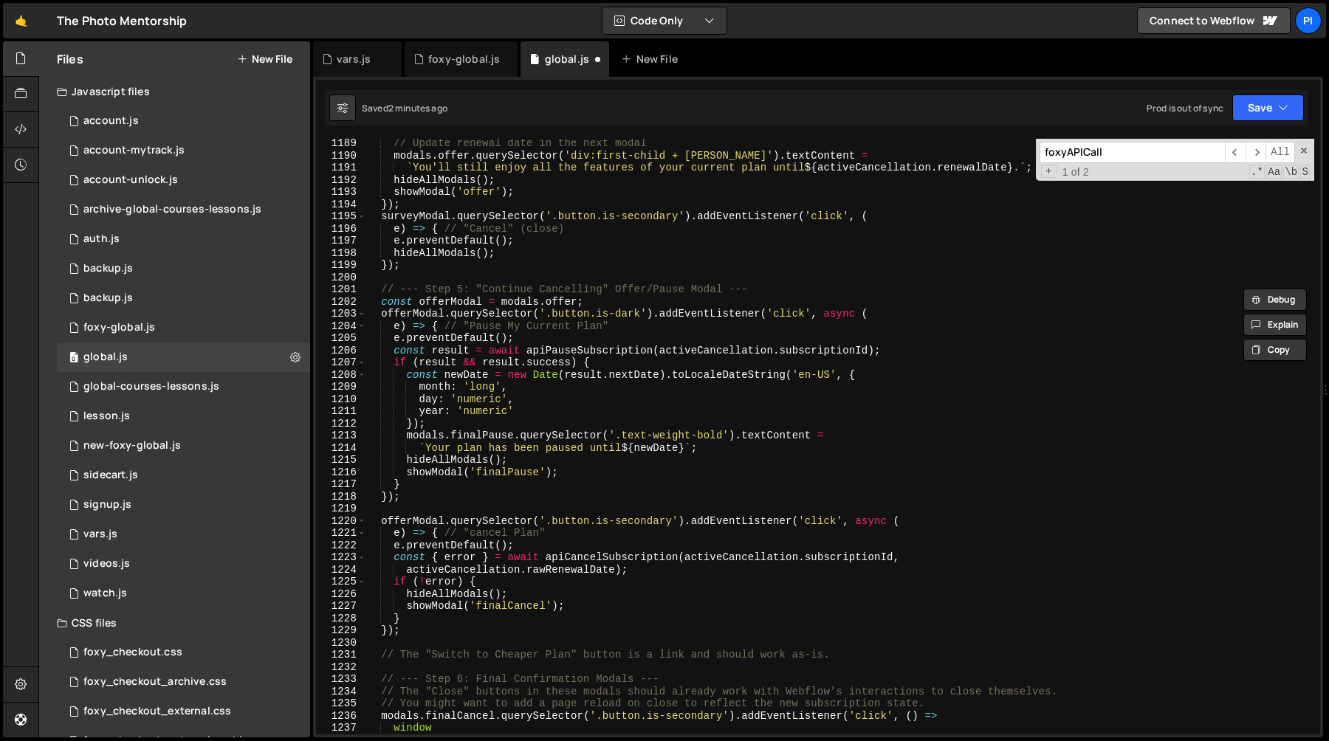
scroll to position [14988, 0]
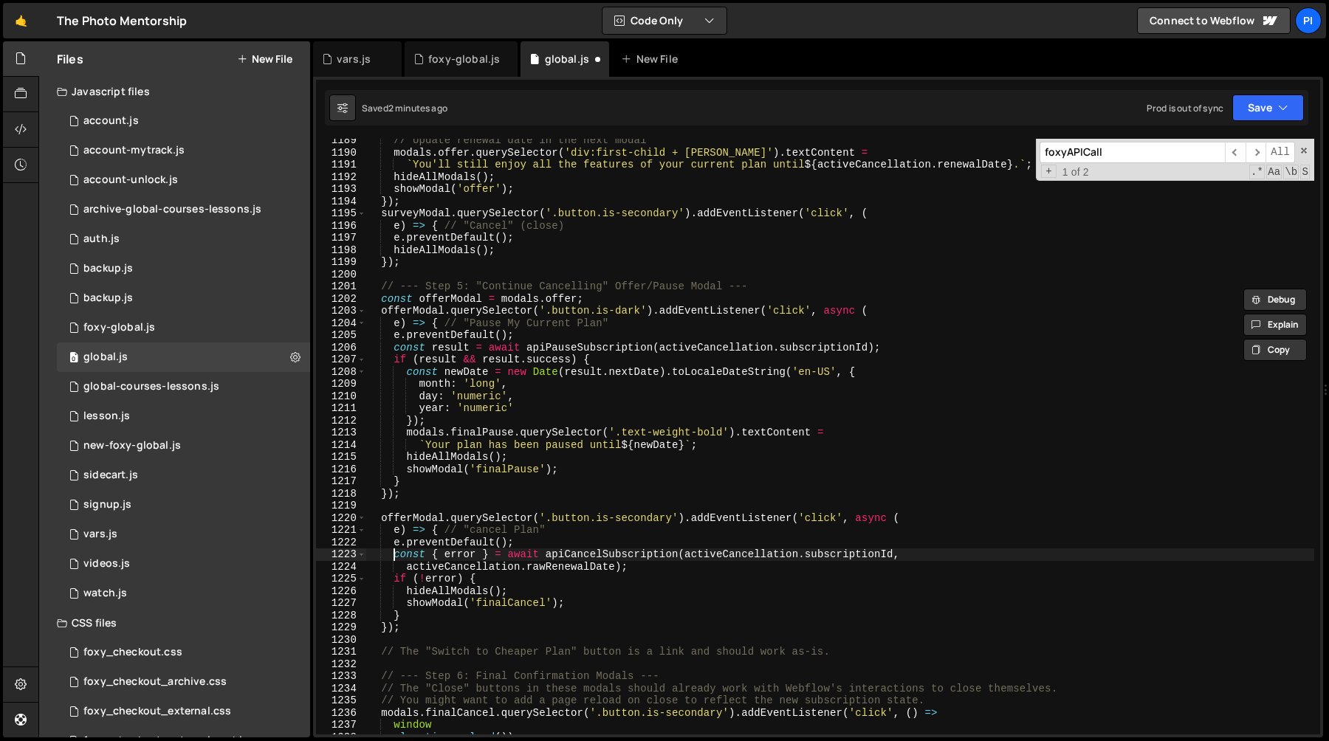
click at [394, 556] on div "// Update renewal date in the next modal modals . offer . querySelector ( 'div:…" at bounding box center [839, 444] width 949 height 620
click at [409, 611] on div "// Update renewal date in the next modal modals . offer . querySelector ( 'div:…" at bounding box center [839, 444] width 949 height 620
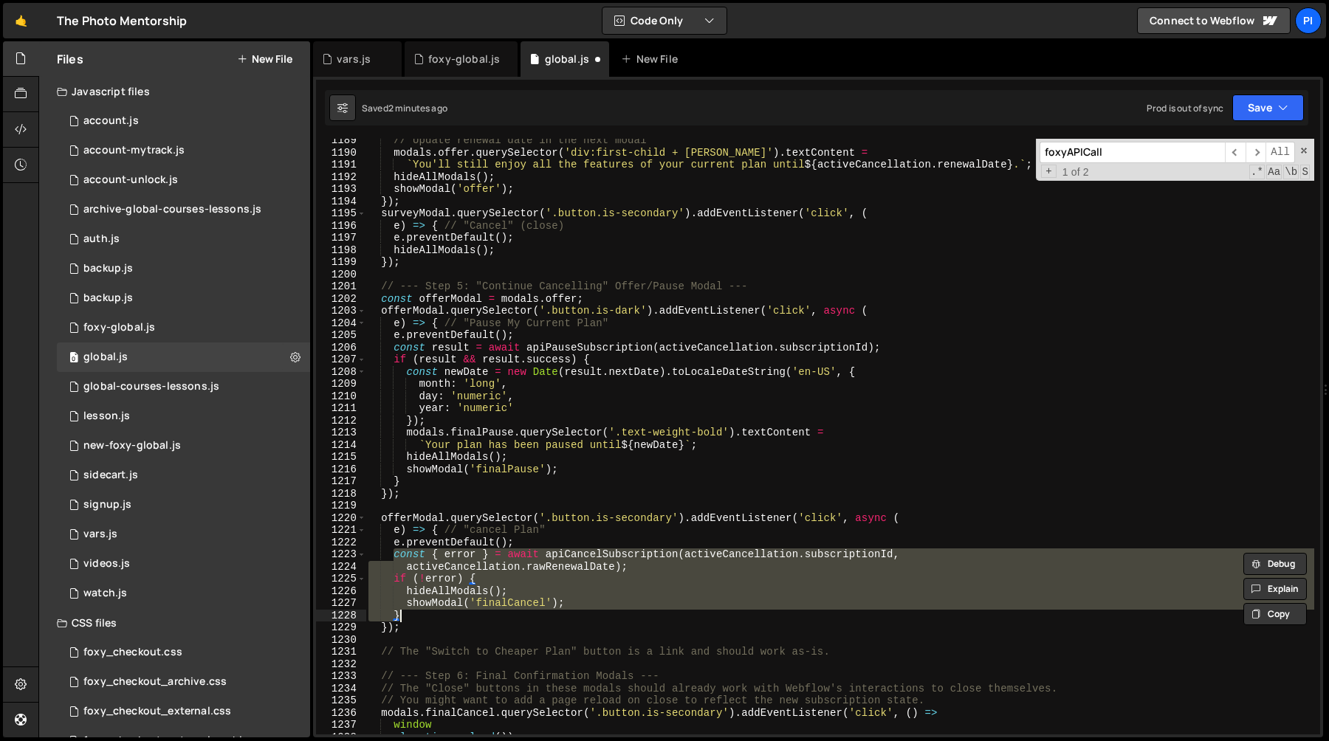
scroll to position [0, 13]
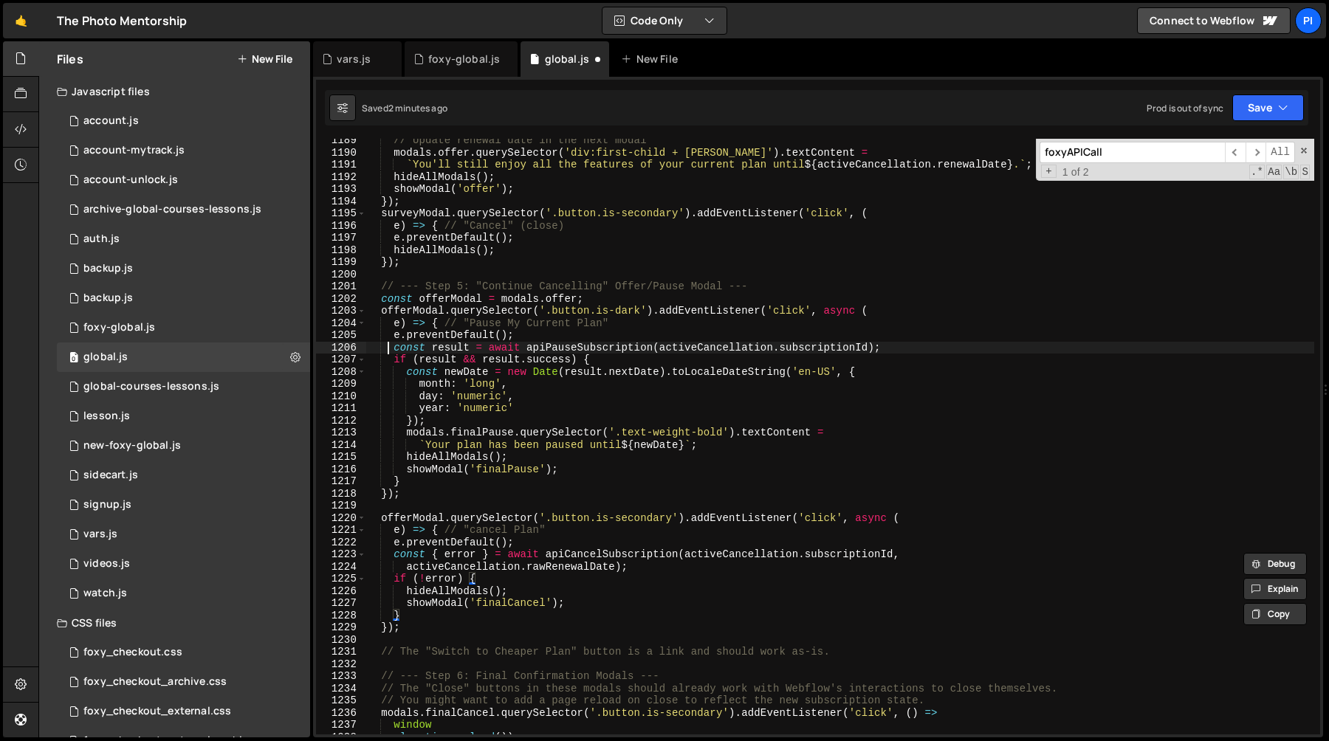
click at [391, 347] on div "// Update renewal date in the next modal modals . offer . querySelector ( 'div:…" at bounding box center [839, 444] width 949 height 620
click at [571, 333] on div "// Update renewal date in the next modal modals . offer . querySelector ( 'div:…" at bounding box center [839, 444] width 949 height 620
type textarea "e.preventDefault();"
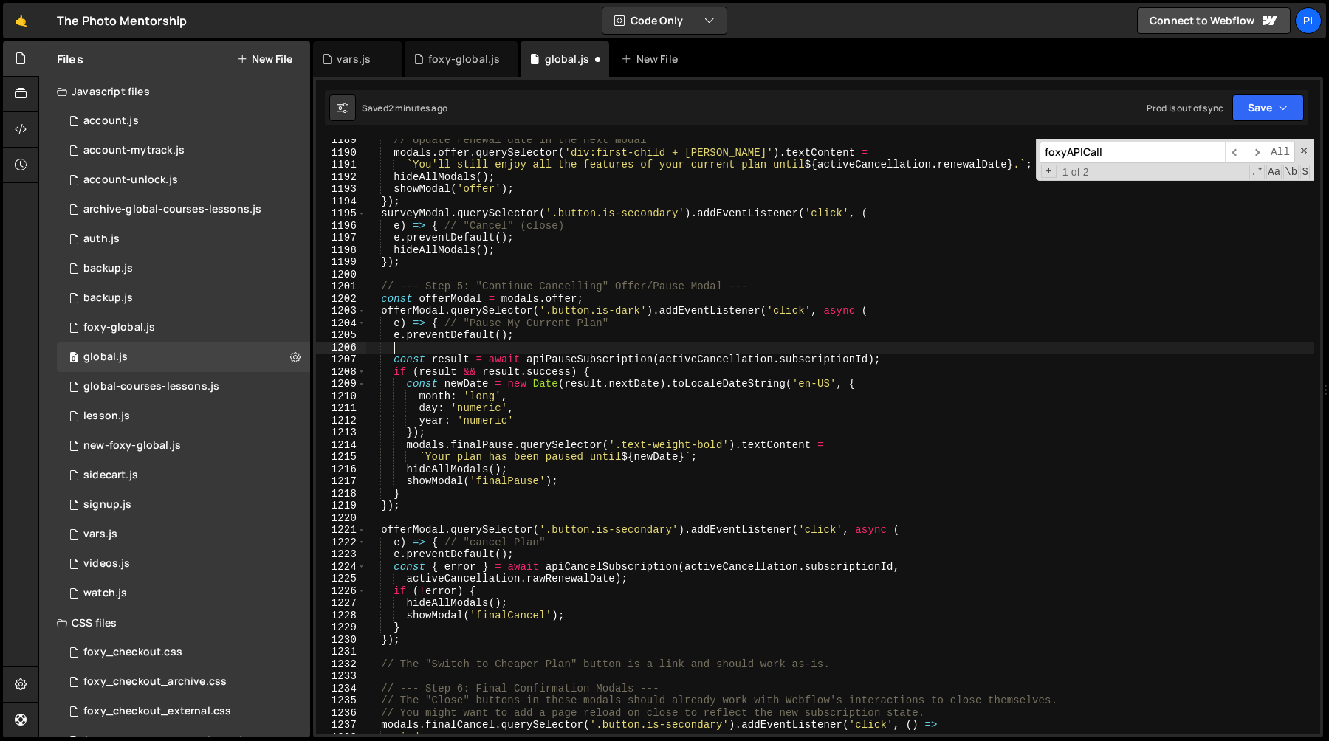
scroll to position [0, 1]
paste textarea "}"
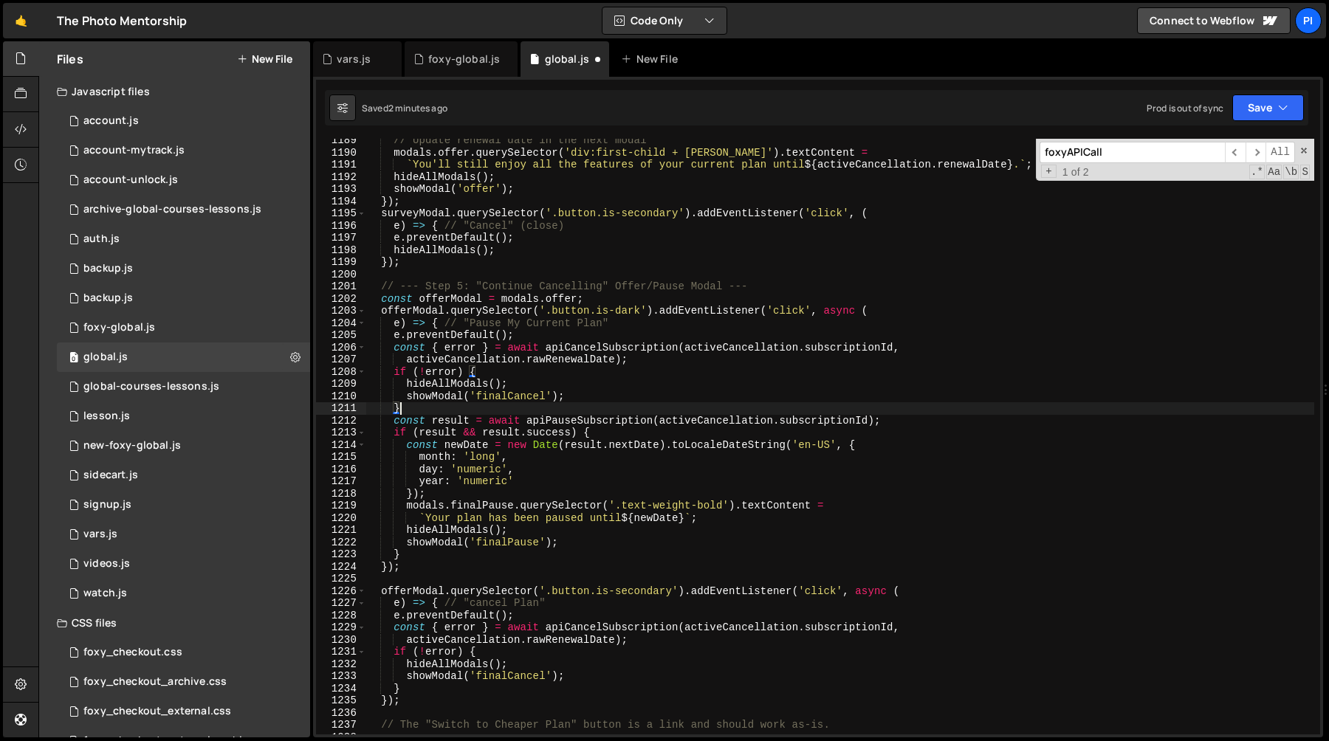
click at [595, 343] on div "// Update renewal date in the next modal modals . offer . querySelector ( 'div:…" at bounding box center [839, 444] width 949 height 620
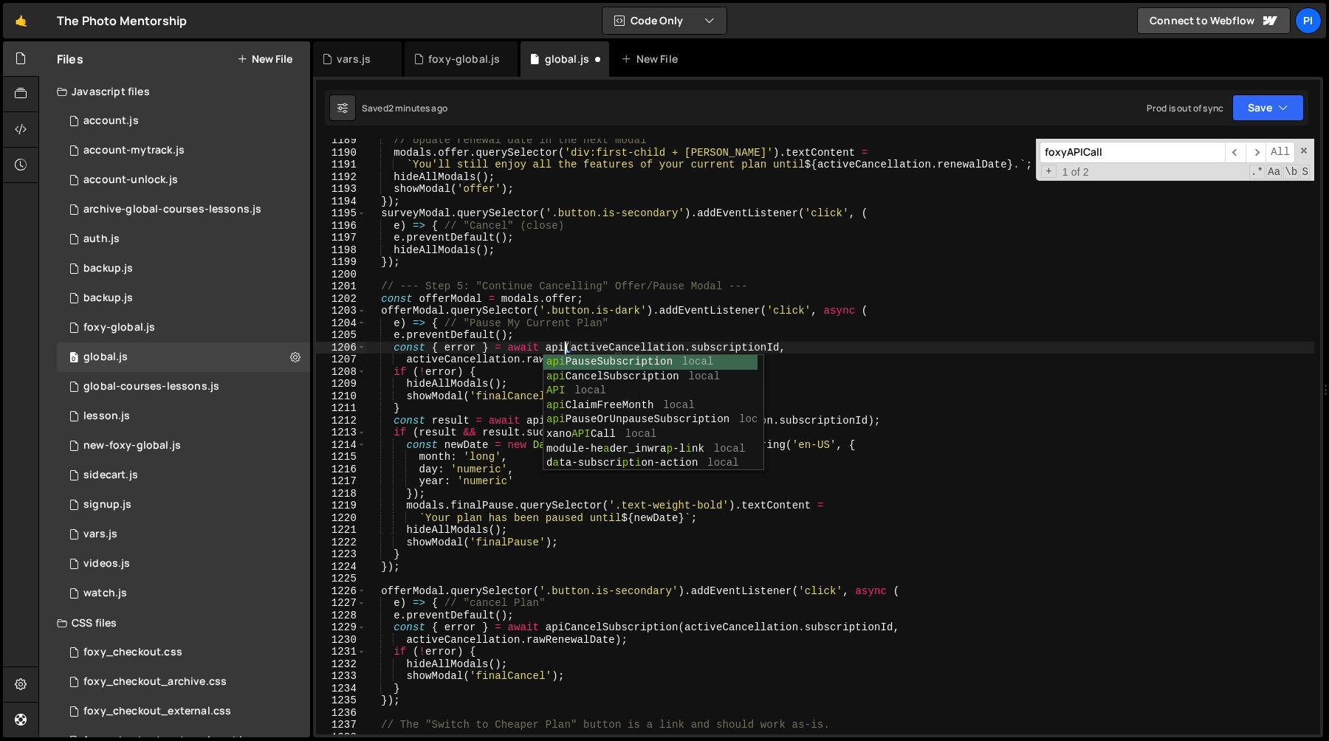
scroll to position [0, 14]
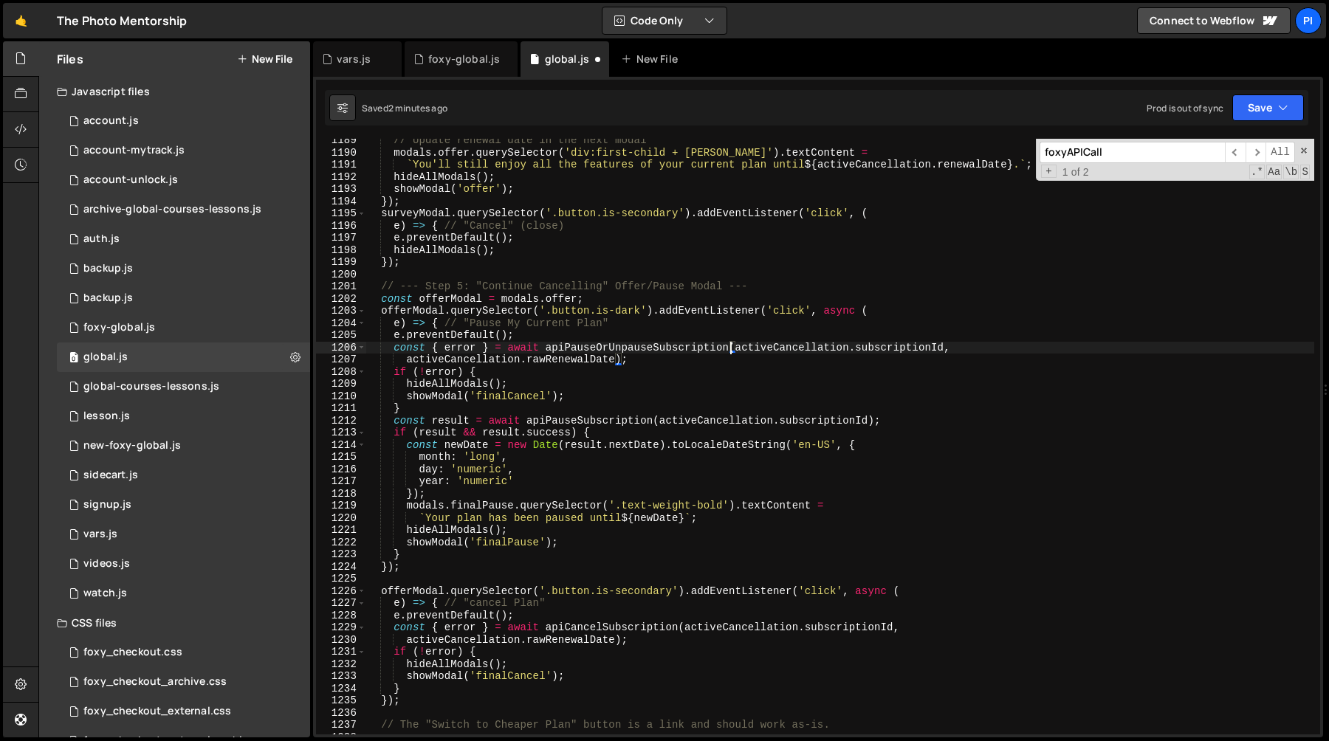
click at [613, 358] on div "// Update renewal date in the next modal modals . offer . querySelector ( 'div:…" at bounding box center [839, 444] width 949 height 620
click at [399, 360] on div "// Update renewal date in the next modal modals . offer . querySelector ( 'div:…" at bounding box center [839, 444] width 949 height 620
click at [391, 380] on div "// Update renewal date in the next modal modals . offer . querySelector ( 'div:…" at bounding box center [839, 444] width 949 height 620
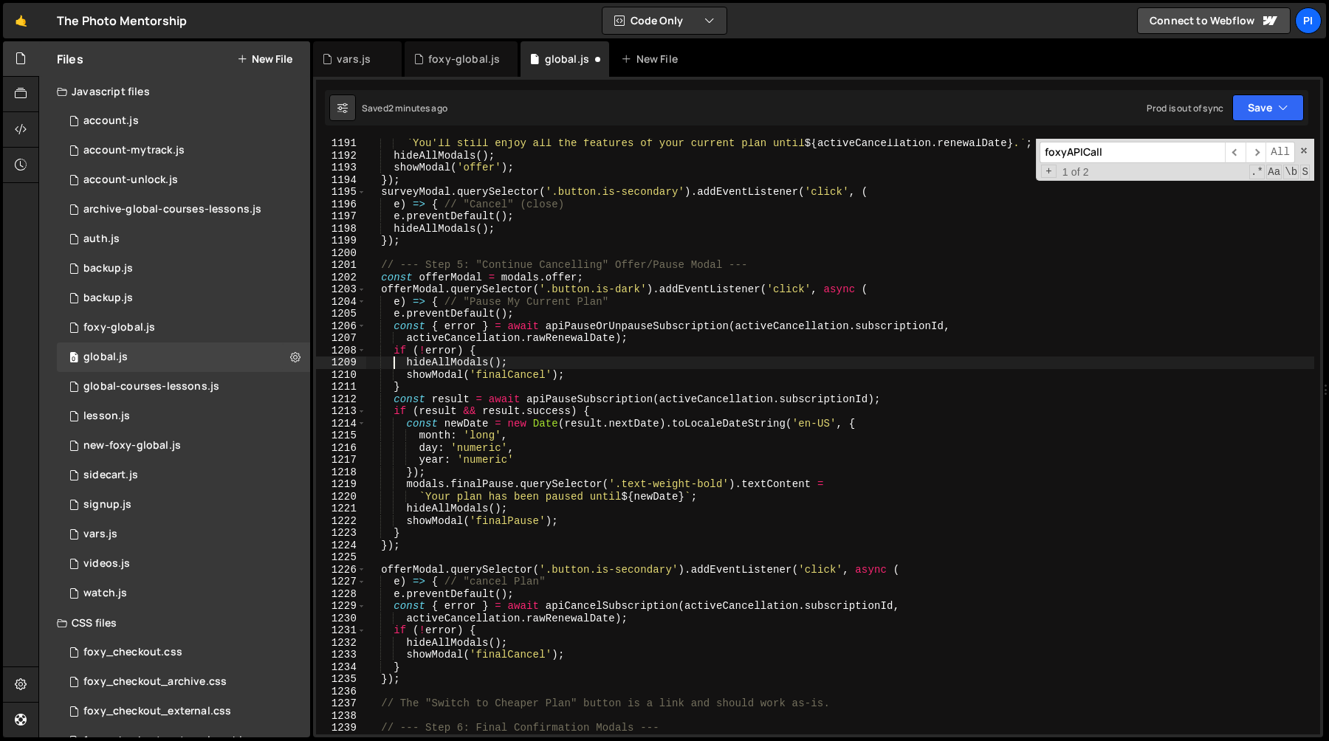
scroll to position [15009, 0]
click at [405, 424] on div "` You'll still enjoy all the features of your current plan until ${ activeCance…" at bounding box center [839, 447] width 949 height 620
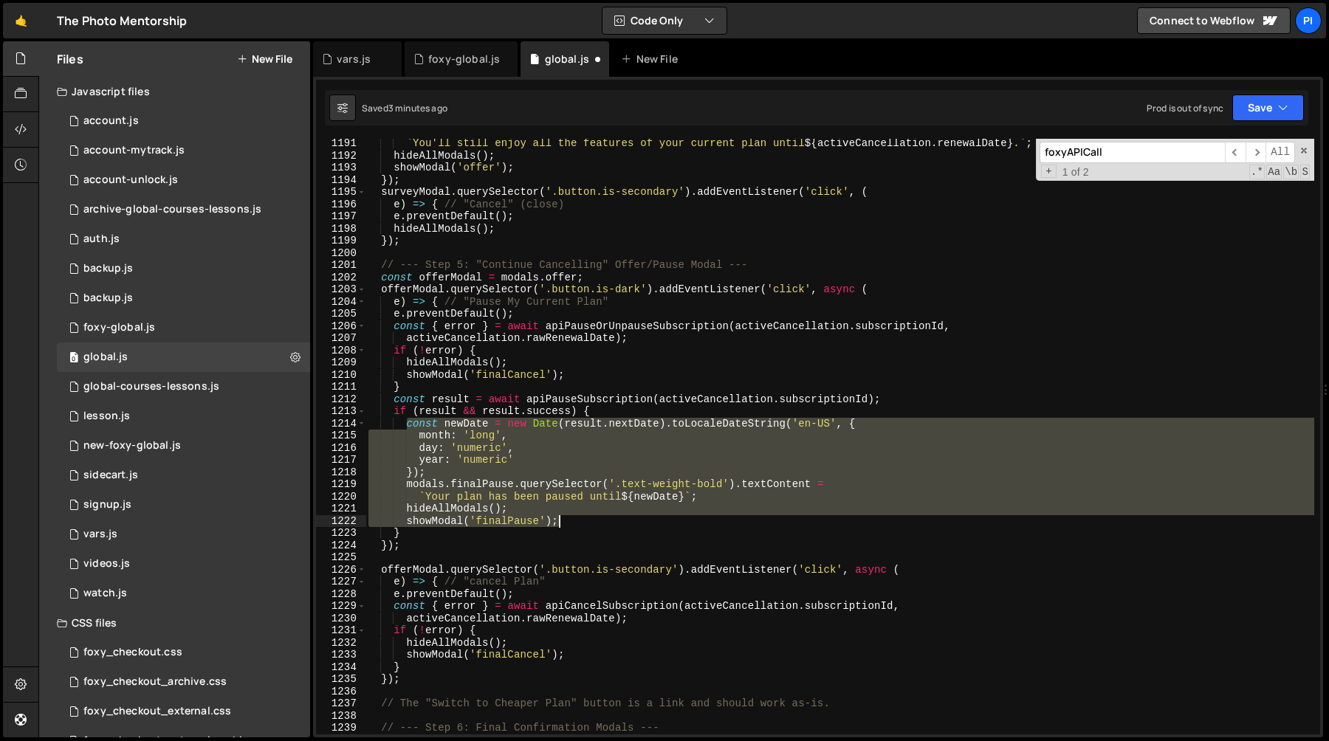
click at [599, 521] on div "` You'll still enjoy all the features of your current plan until ${ activeCance…" at bounding box center [839, 447] width 949 height 620
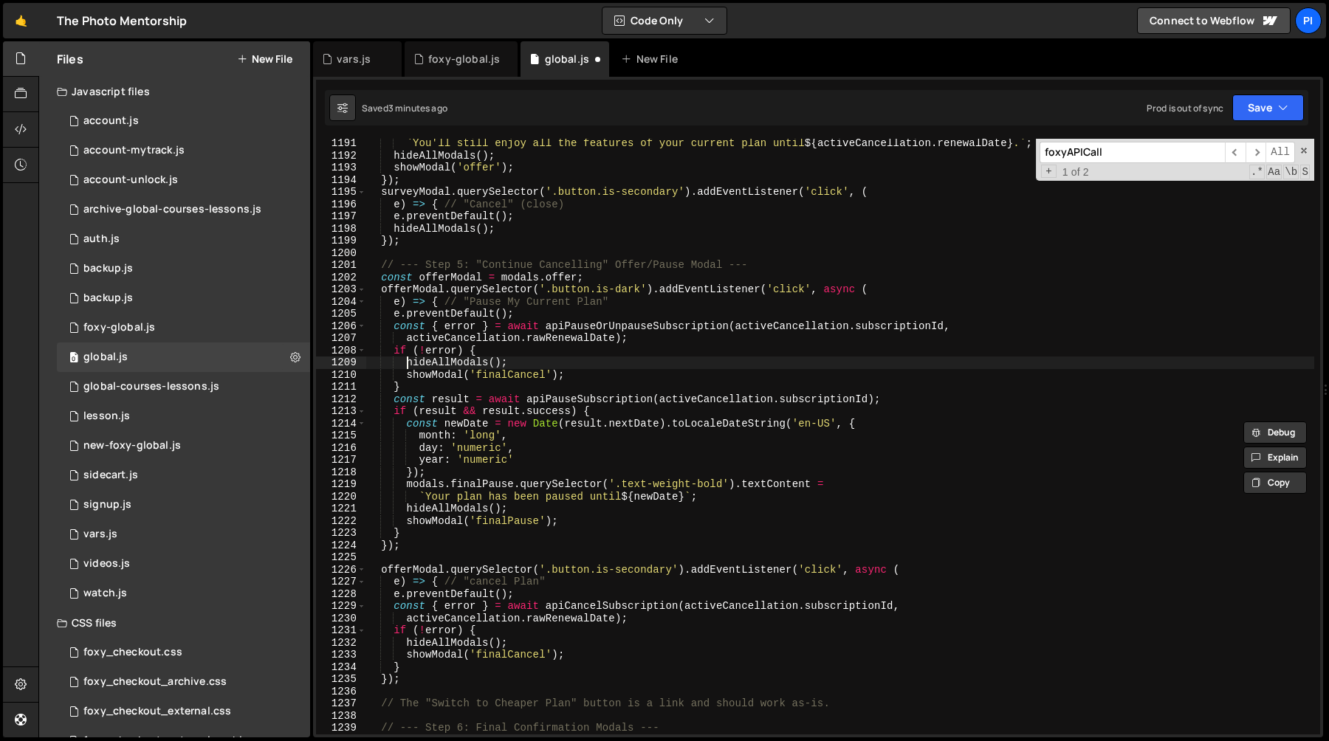
click at [408, 360] on div "` You'll still enjoy all the features of your current plan until ${ activeCance…" at bounding box center [839, 447] width 949 height 620
click at [606, 381] on div "` You'll still enjoy all the features of your current plan until ${ activeCance…" at bounding box center [839, 447] width 949 height 620
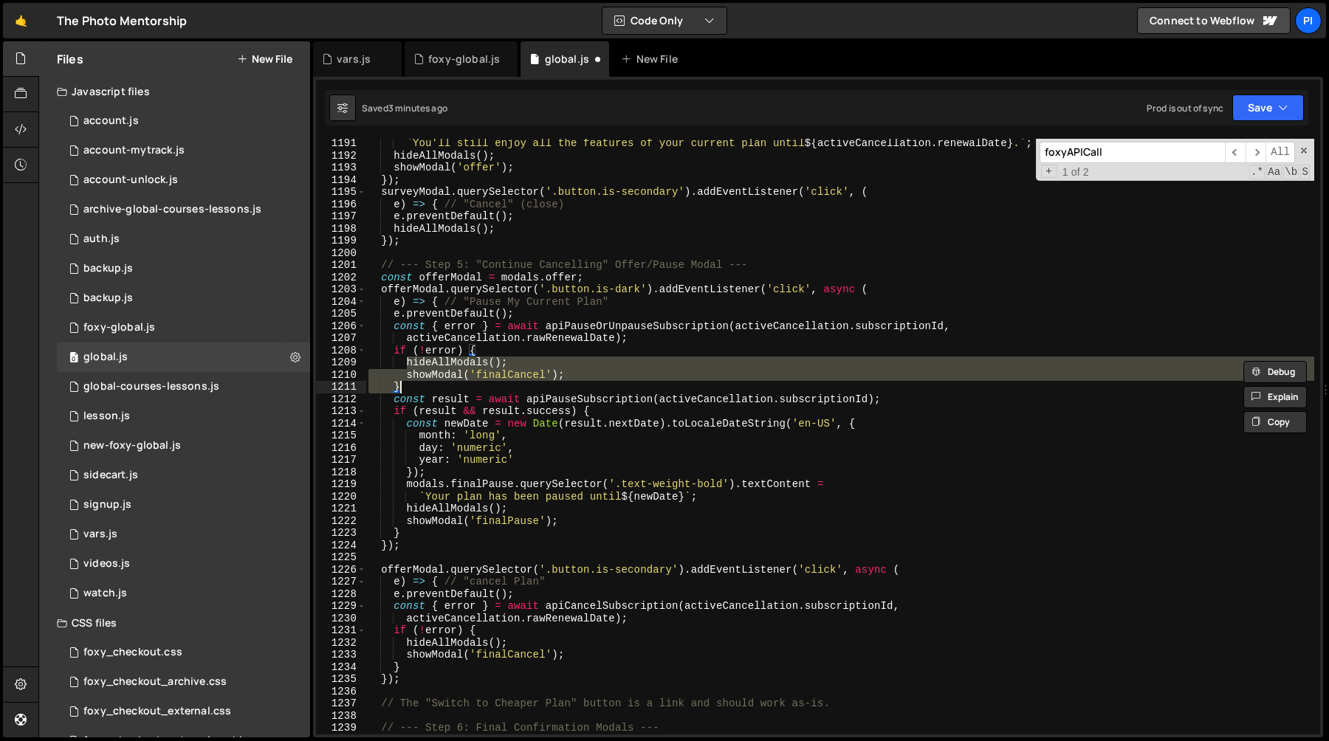
click at [597, 376] on div "` You'll still enjoy all the features of your current plan until ${ activeCance…" at bounding box center [839, 437] width 949 height 596
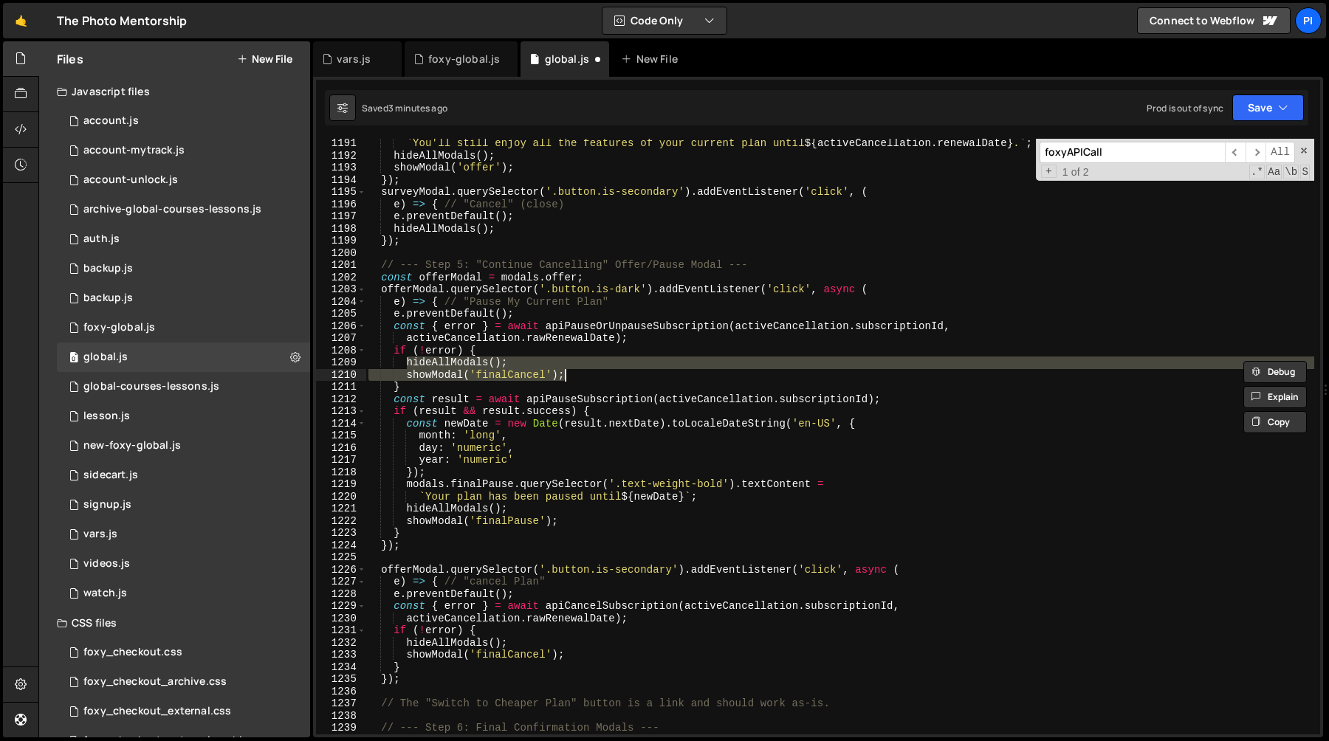
paste textarea "showModal('finalPause"
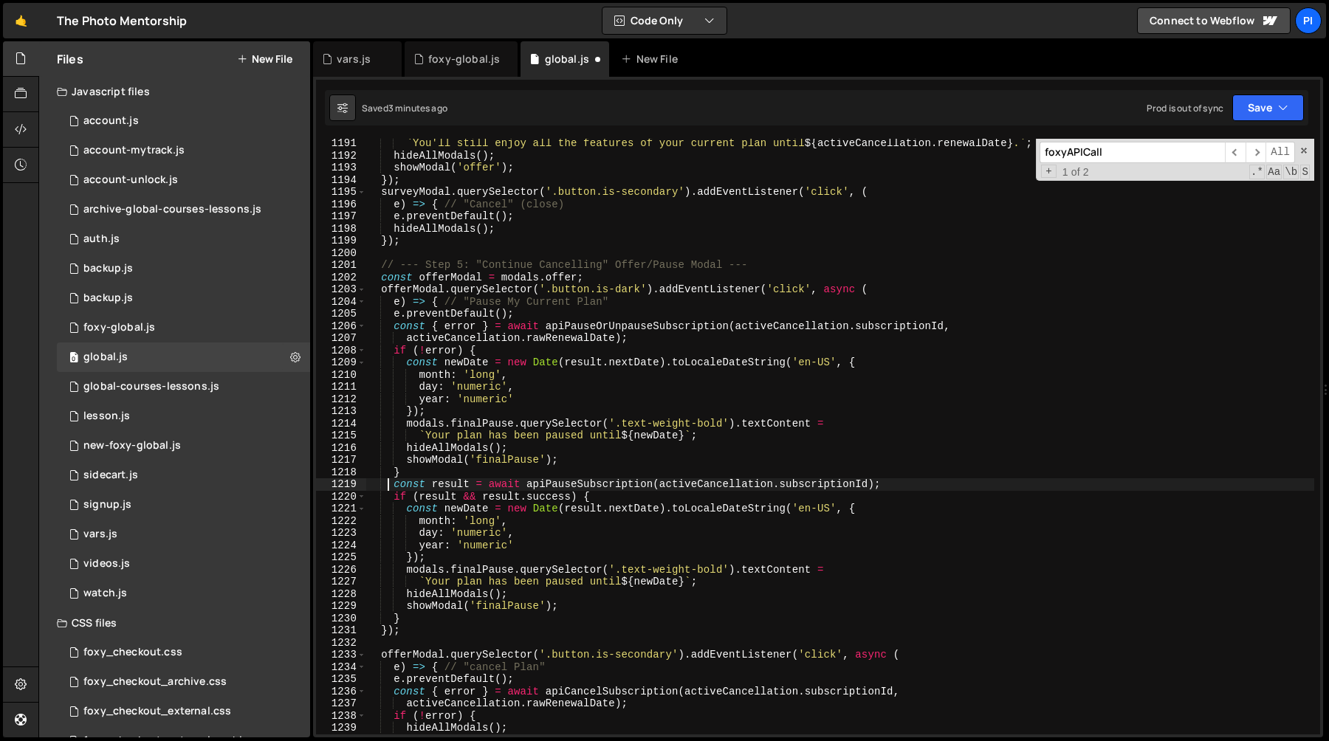
click at [390, 487] on div "` You'll still enjoy all the features of your current plan until ${ activeCance…" at bounding box center [839, 447] width 949 height 620
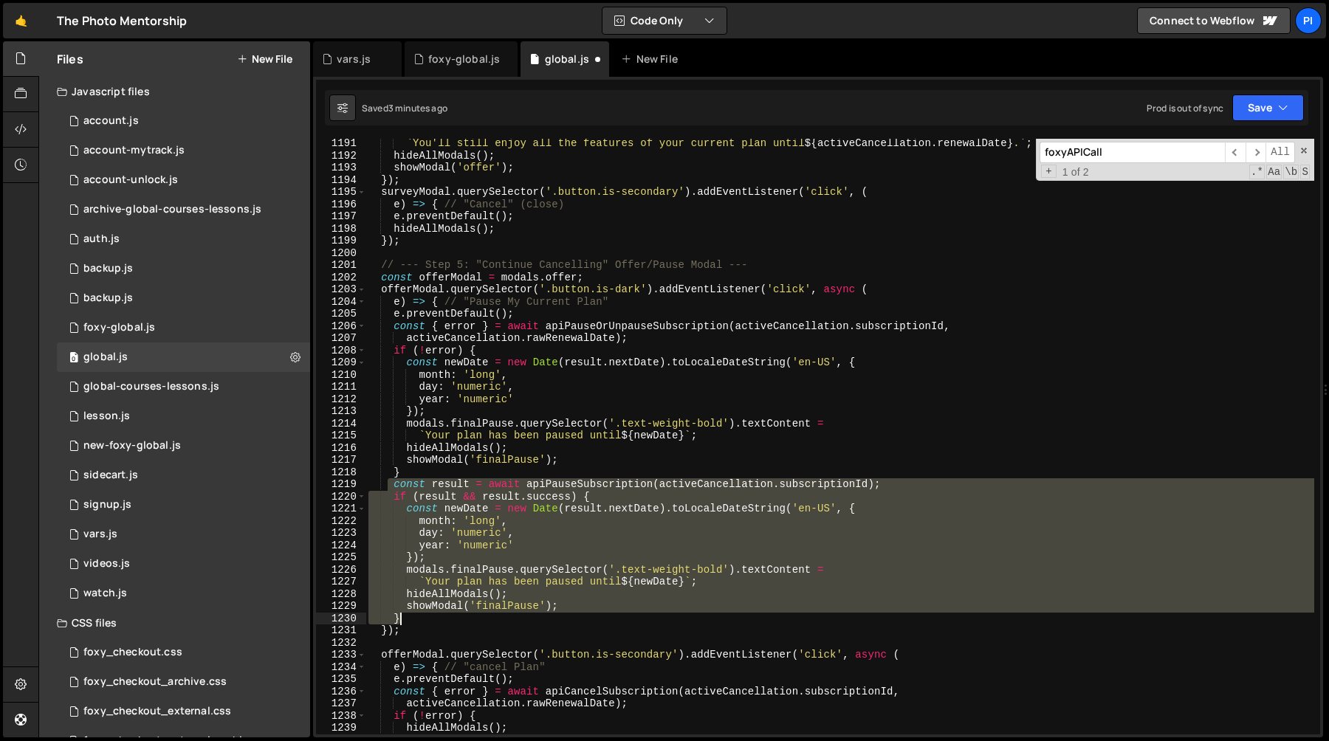
click at [427, 620] on div "` You'll still enjoy all the features of your current plan until ${ activeCance…" at bounding box center [839, 447] width 949 height 620
type textarea "showModal('finalPause'); }"
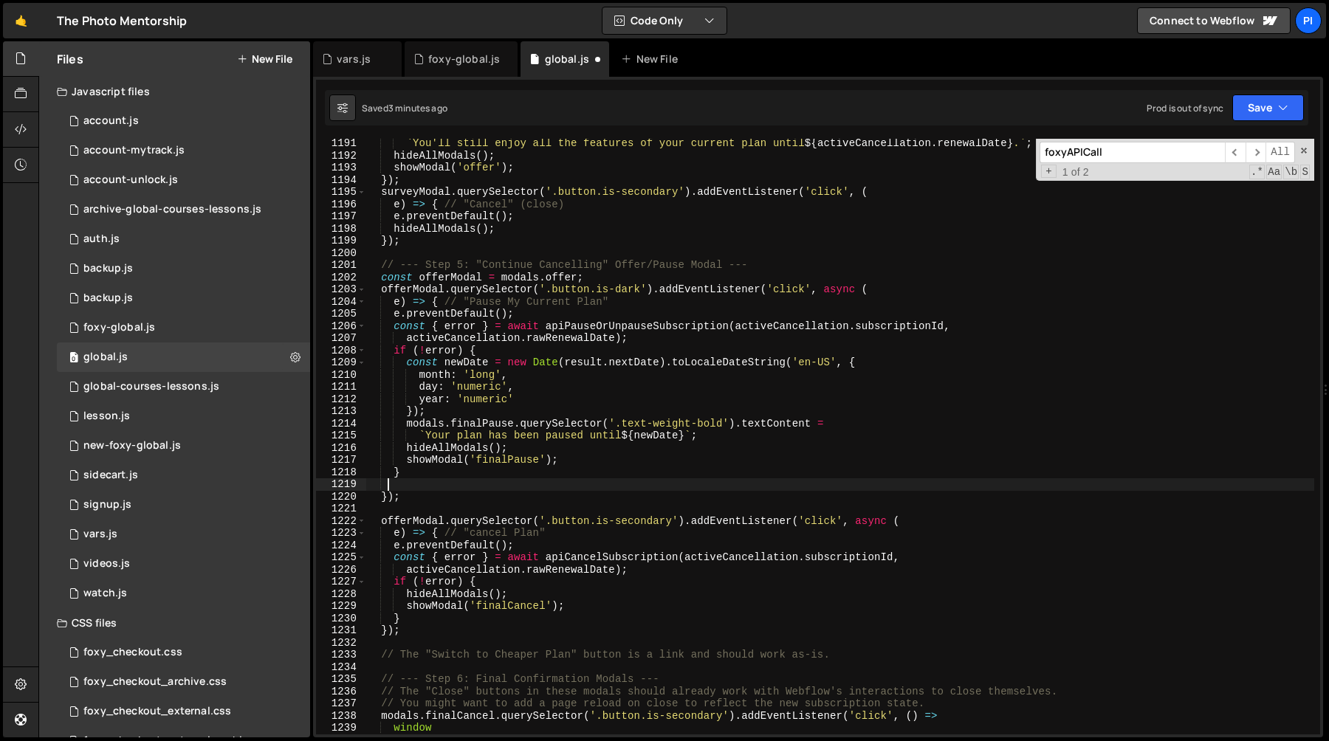
scroll to position [0, 0]
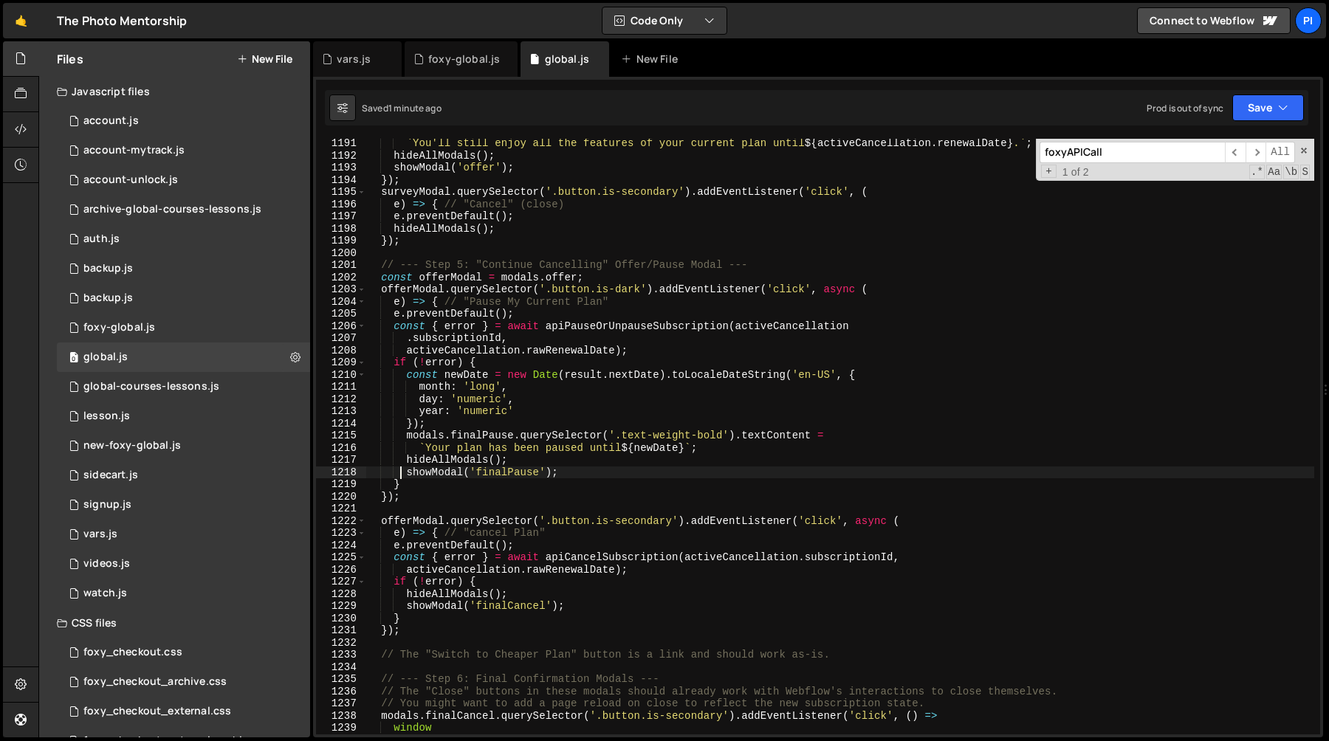
click at [477, 352] on div "` You'll still enjoy all the features of your current plan until ${ activeCance…" at bounding box center [839, 447] width 949 height 620
type textarea "activeCancellation.rawRenewalDate);"
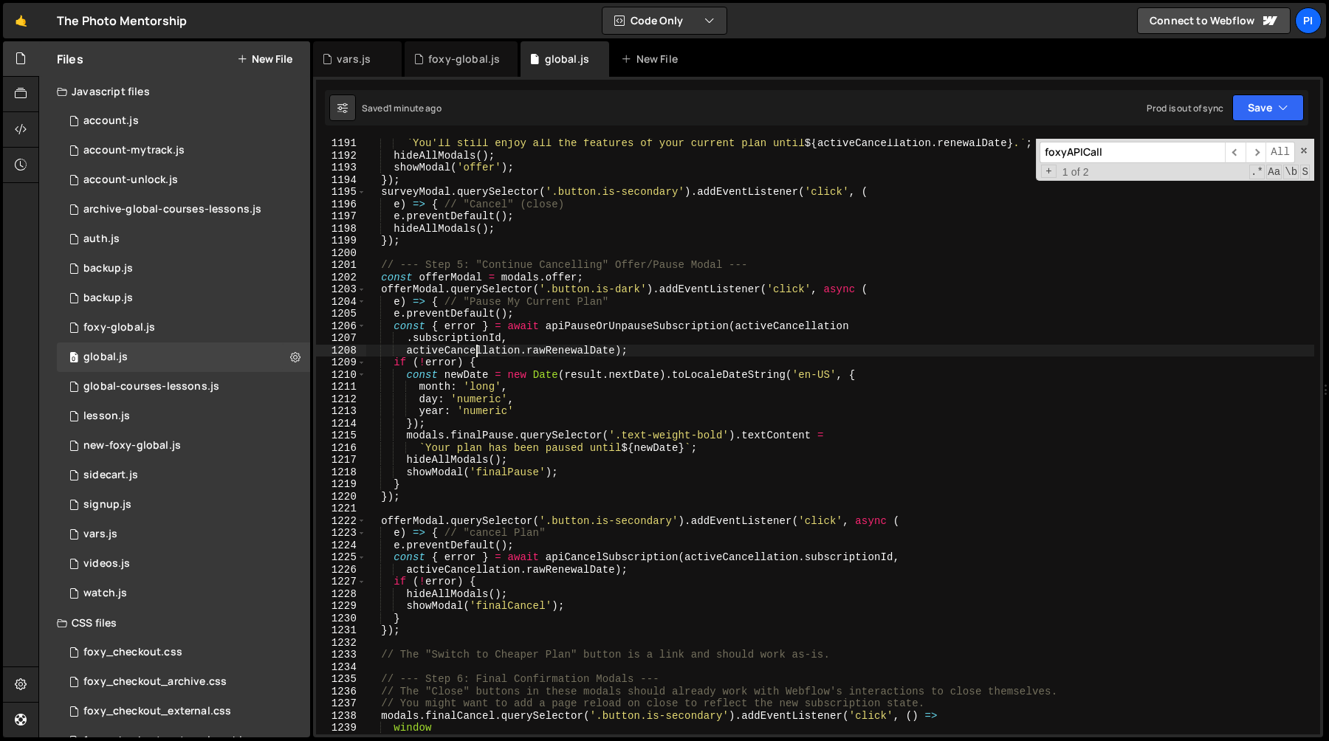
click at [477, 352] on div "` You'll still enjoy all the features of your current plan until ${ activeCance…" at bounding box center [839, 447] width 949 height 620
type input "activeCancellation"
click at [1231, 154] on span "​" at bounding box center [1235, 152] width 21 height 21
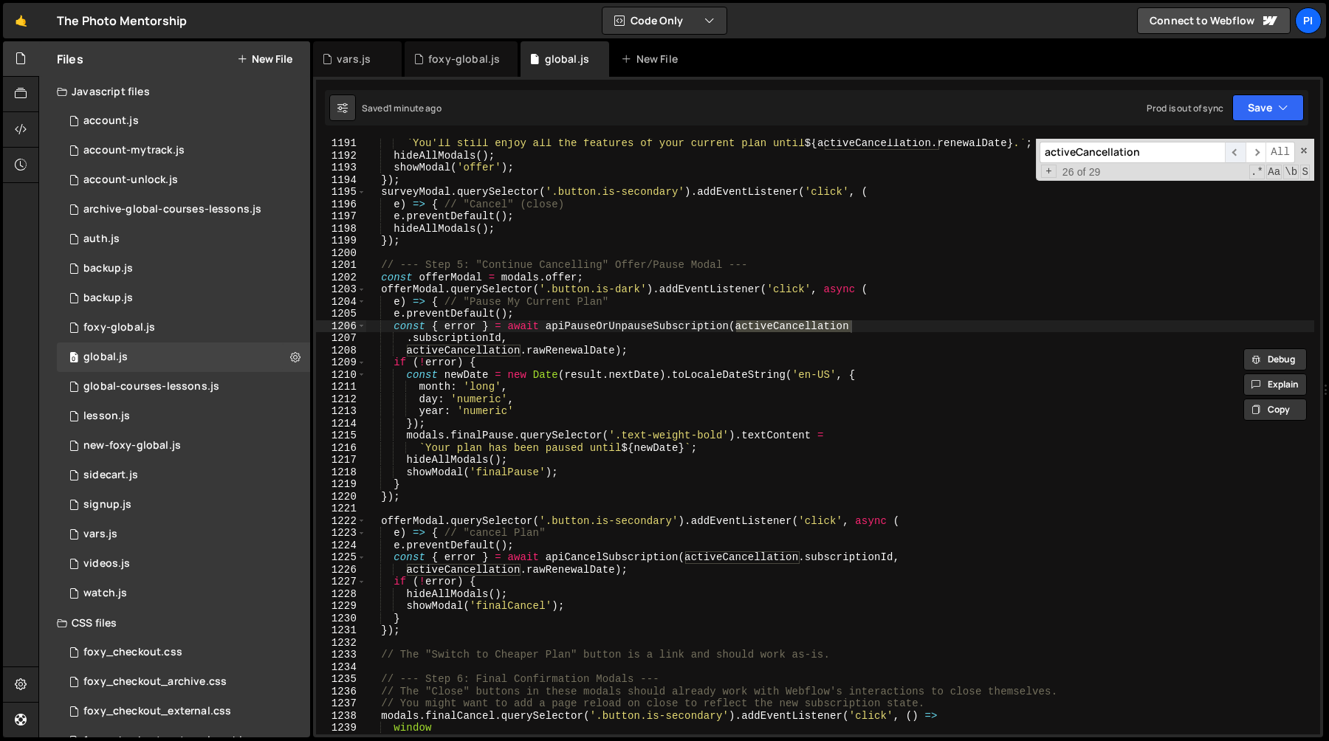
click at [1231, 154] on span "​" at bounding box center [1235, 152] width 21 height 21
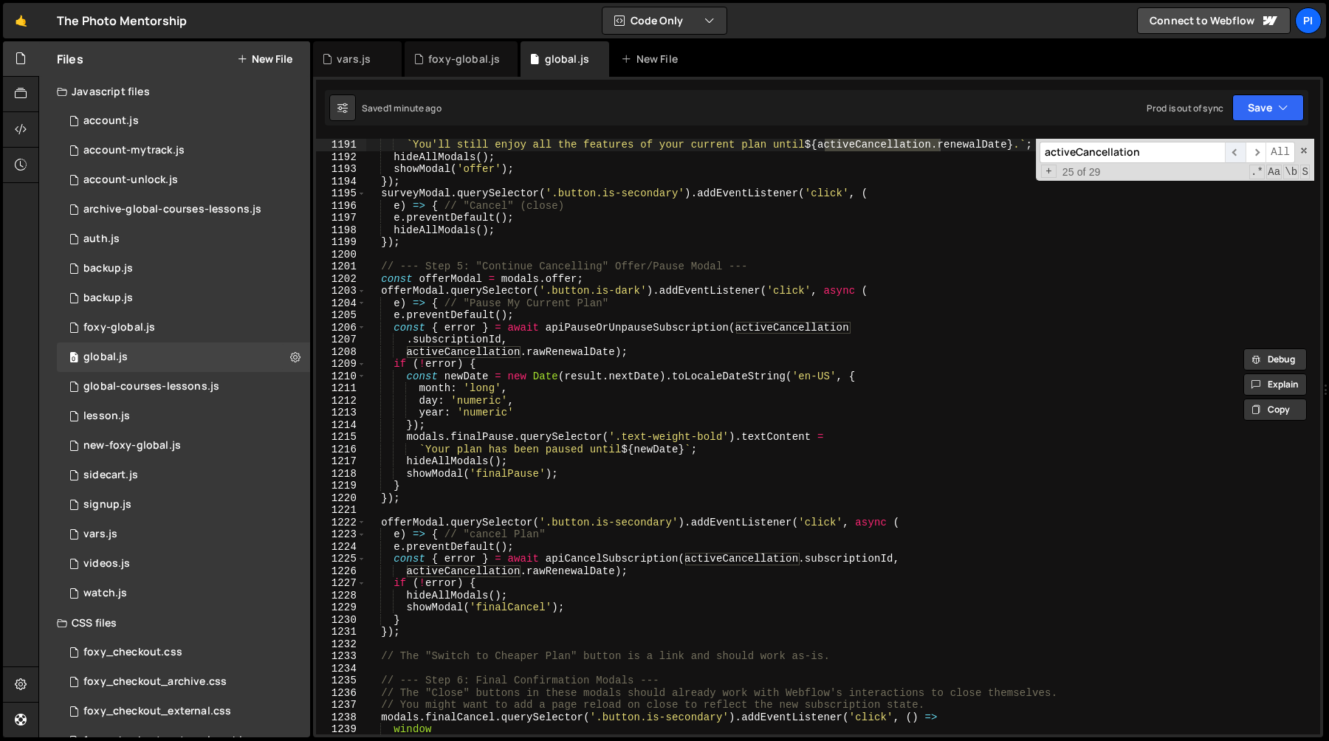
click at [1231, 154] on span "​" at bounding box center [1235, 152] width 21 height 21
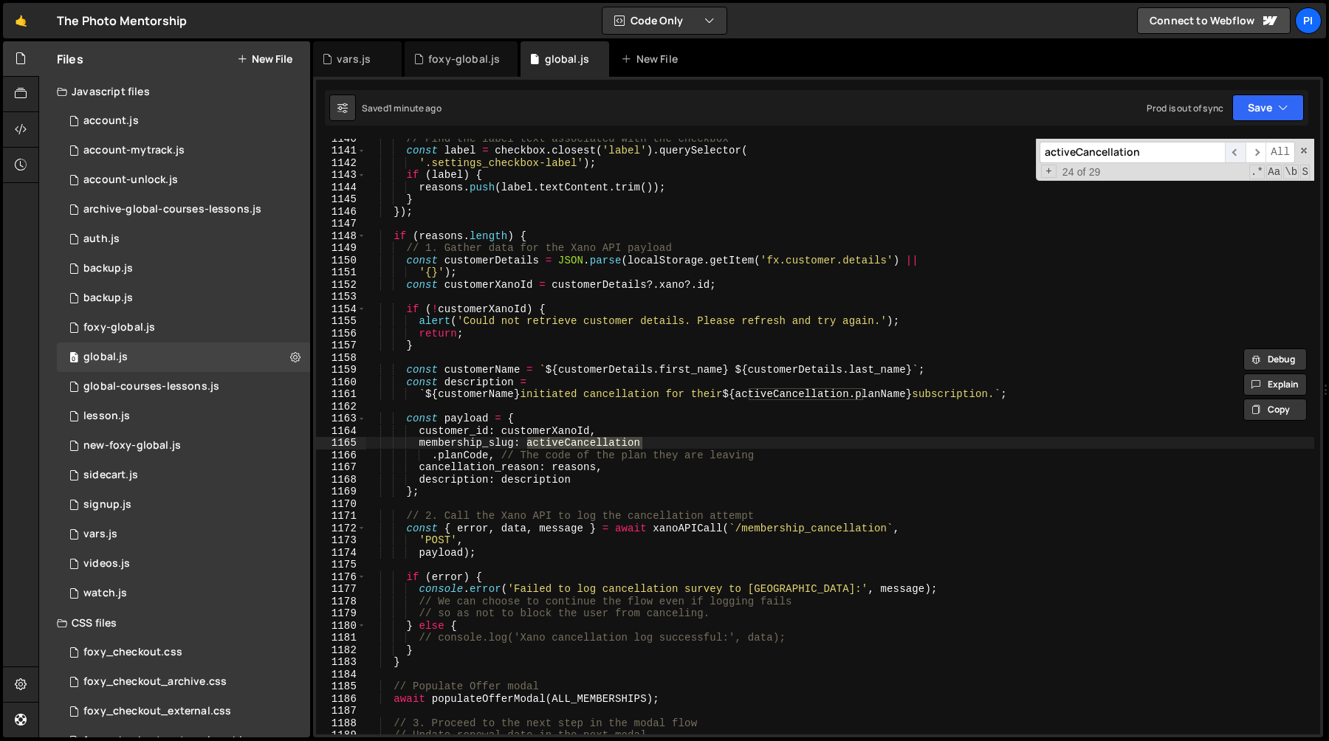
scroll to position [14393, 0]
click at [1231, 154] on span "​" at bounding box center [1235, 152] width 21 height 21
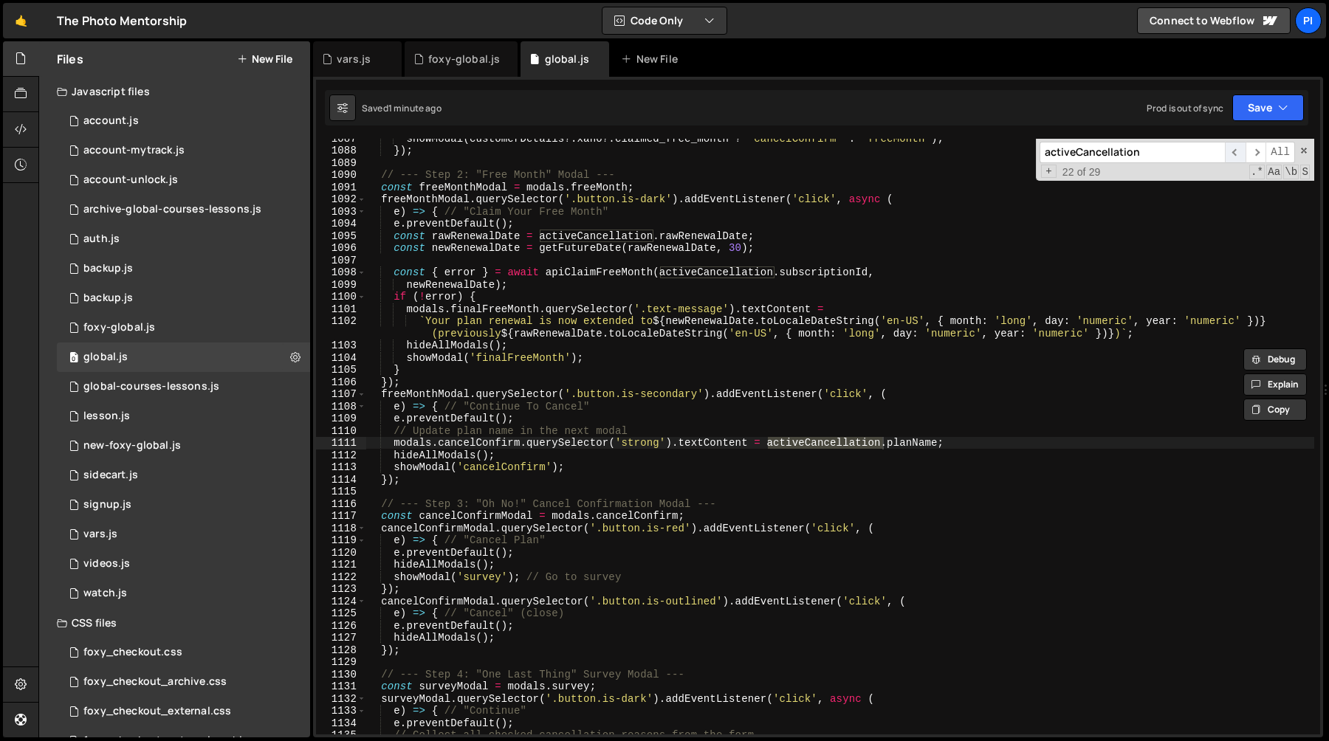
click at [1231, 151] on span "​" at bounding box center [1235, 152] width 21 height 21
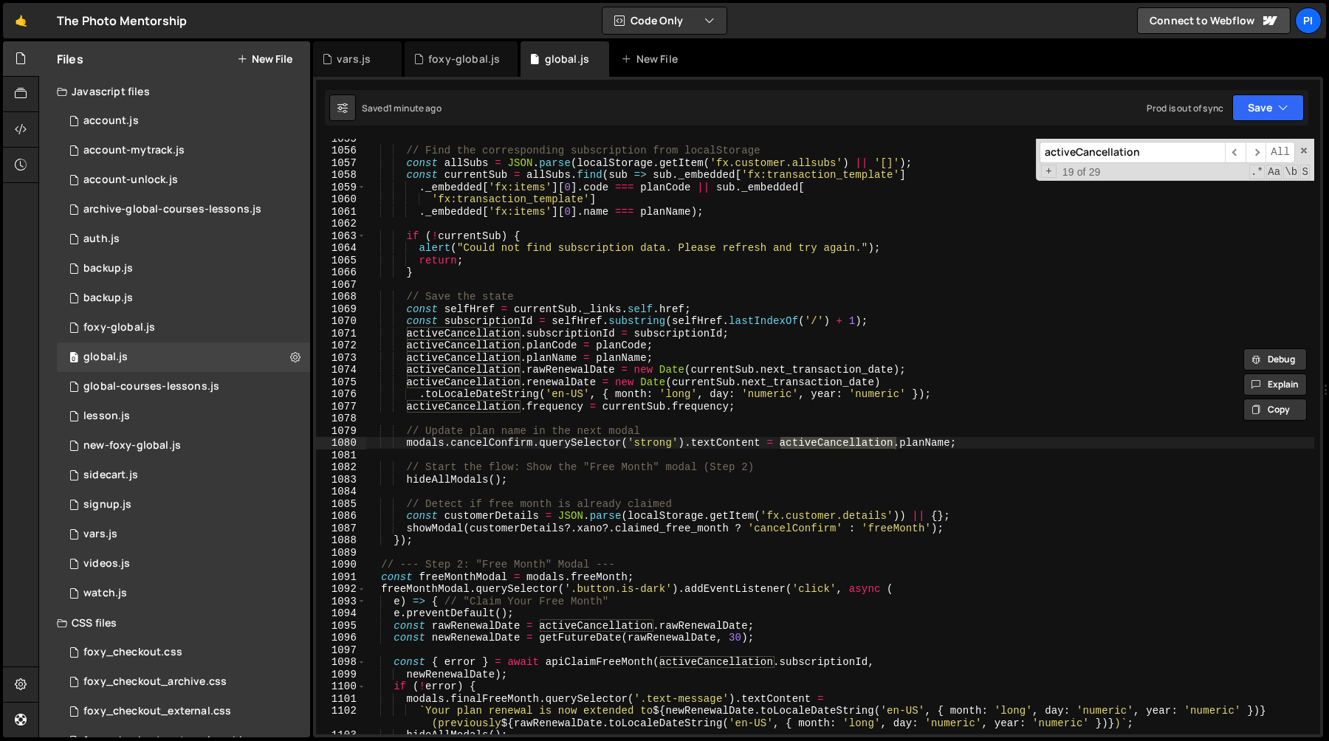
type textarea "activeCancellation.rawRenewalDate = new Date([DOMAIN_NAME]_transaction_date);"
click at [577, 375] on div "// Find the corresponding subscription from localStorage const allSubs = JSON .…" at bounding box center [839, 442] width 949 height 620
click at [363, 60] on div "vars.js" at bounding box center [354, 59] width 34 height 15
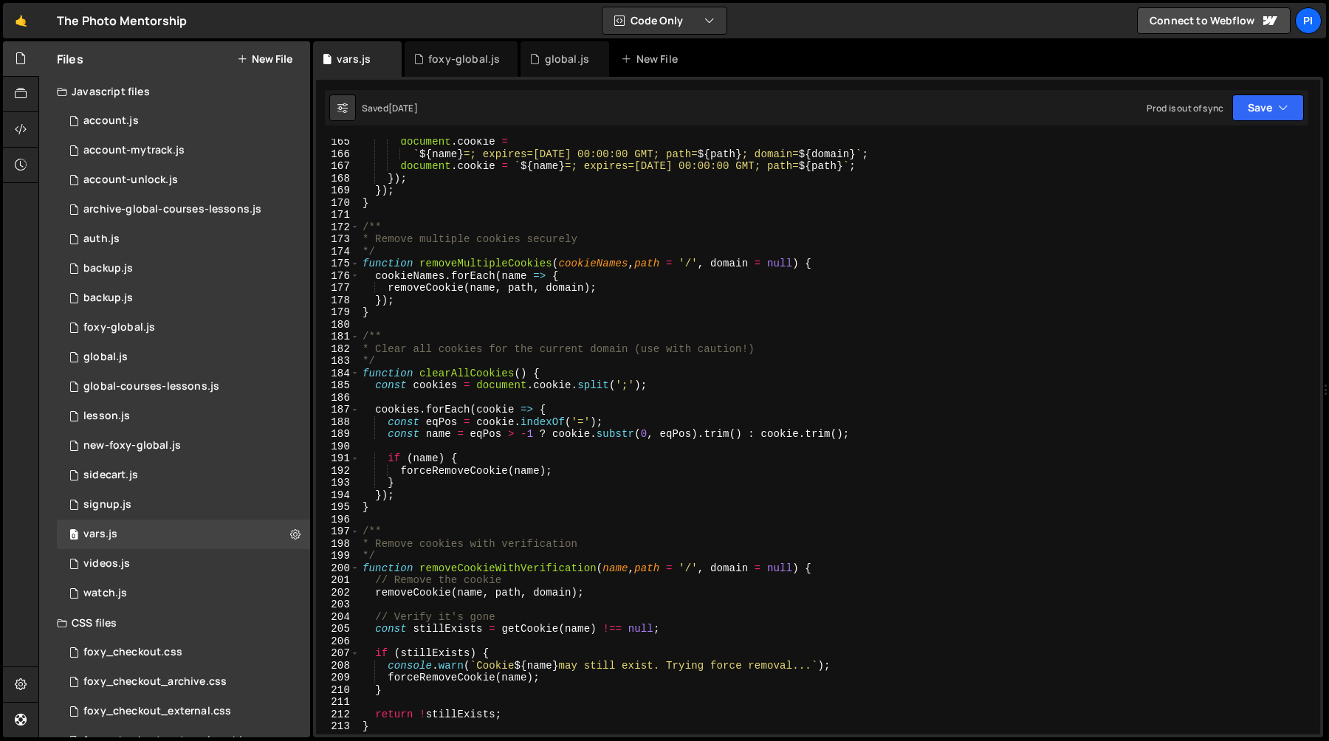
scroll to position [2002, 0]
click at [503, 472] on div "document . cookie = ` ${ name } =; expires=[DATE] 00:00:00 GMT; path= ${ path }…" at bounding box center [837, 444] width 955 height 620
click at [506, 464] on div "document . cookie = ` ${ name } =; expires=[DATE] 00:00:00 GMT; path= ${ path }…" at bounding box center [837, 444] width 955 height 620
click at [486, 470] on div "document . cookie = ` ${ name } =; expires=[DATE] 00:00:00 GMT; path= ${ path }…" at bounding box center [837, 444] width 955 height 620
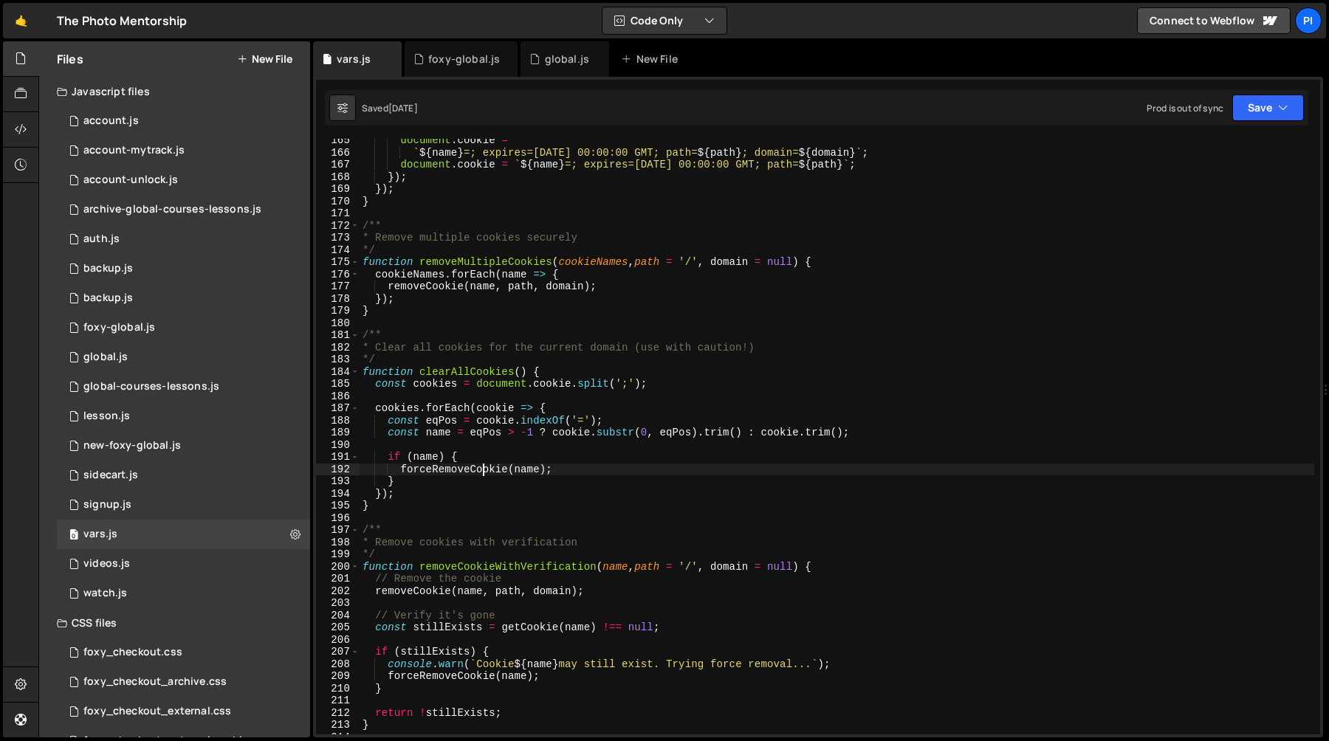
click at [486, 470] on div "document . cookie = ` ${ name } =; expires=[DATE] 00:00:00 GMT; path= ${ path }…" at bounding box center [837, 444] width 955 height 620
click at [498, 375] on div "document . cookie = ` ${ name } =; expires=[DATE] 00:00:00 GMT; path= ${ path }…" at bounding box center [837, 444] width 955 height 620
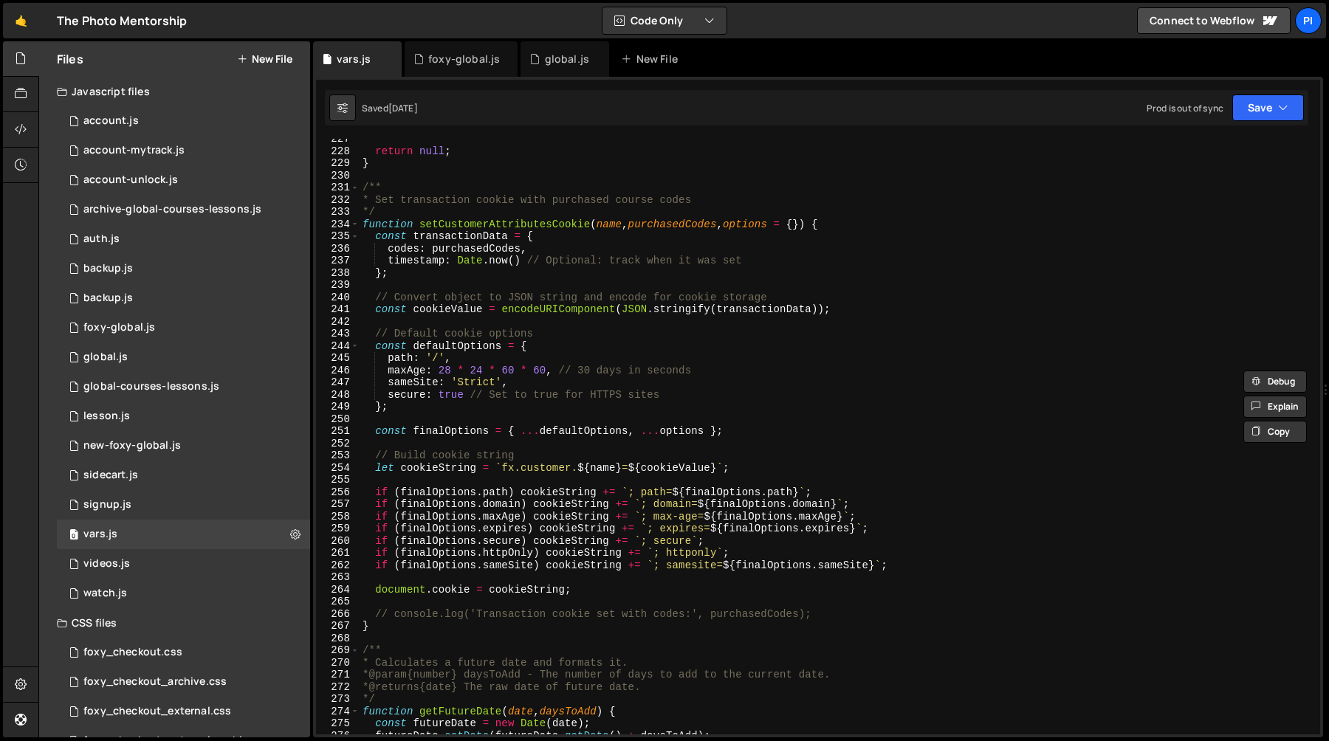
scroll to position [2766, 0]
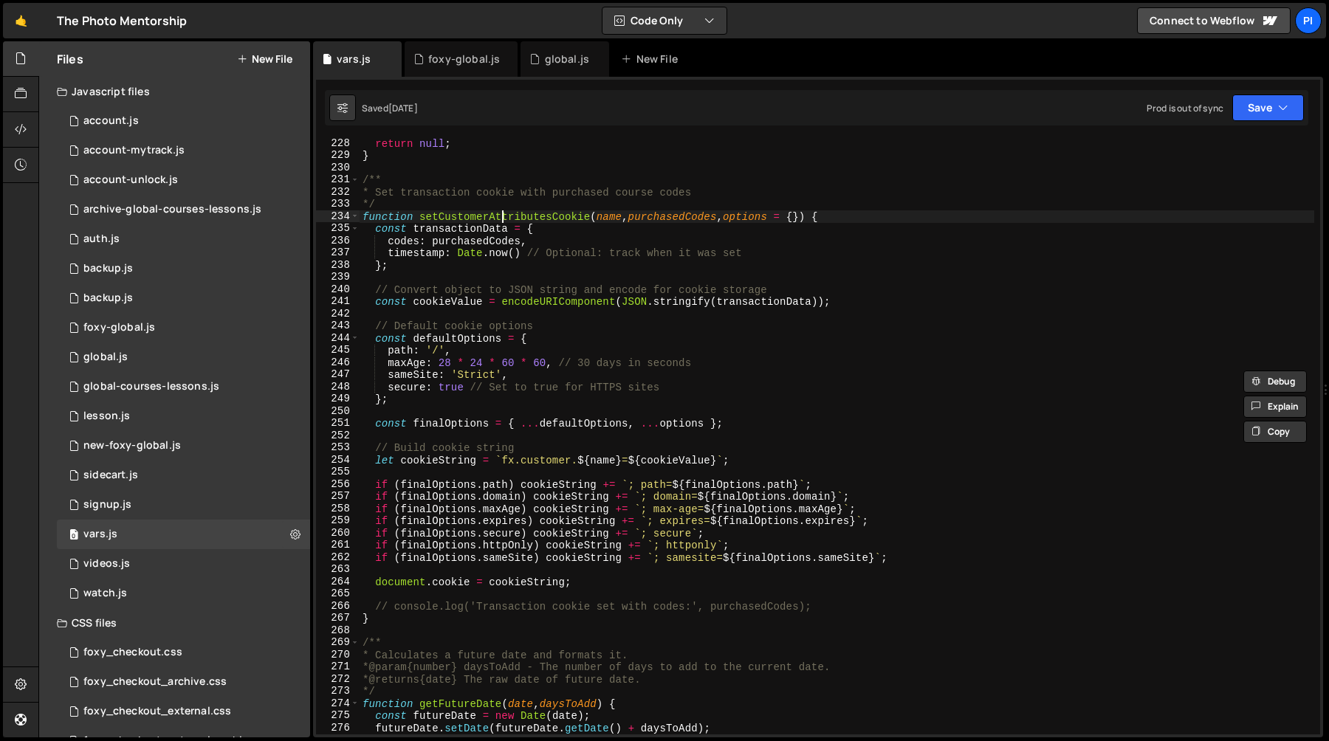
click at [504, 221] on div "return null ; } /** * Set transaction cookie with purchased course codes */ fun…" at bounding box center [837, 447] width 955 height 620
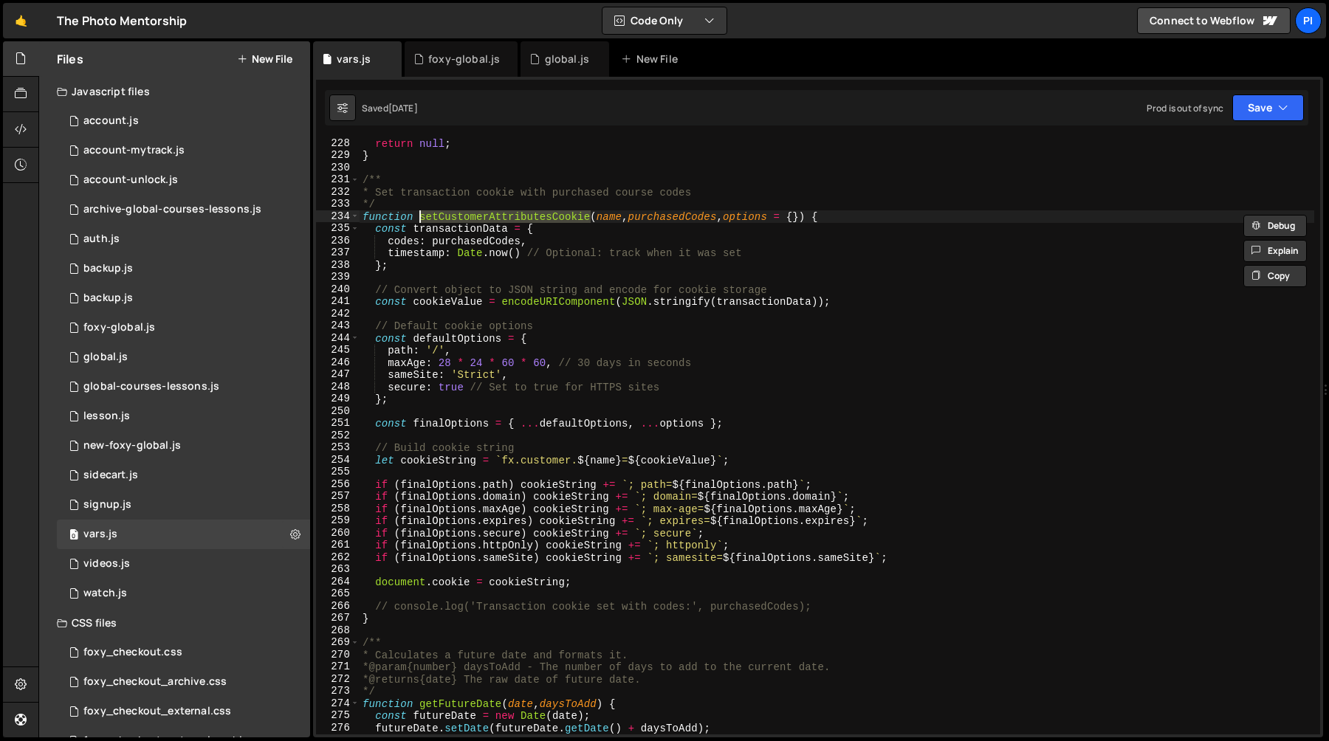
click at [495, 219] on div "return null ; } /** * Set transaction cookie with purchased course codes */ fun…" at bounding box center [837, 437] width 955 height 596
click at [495, 219] on div "return null ; } /** * Set transaction cookie with purchased course codes */ fun…" at bounding box center [837, 447] width 955 height 620
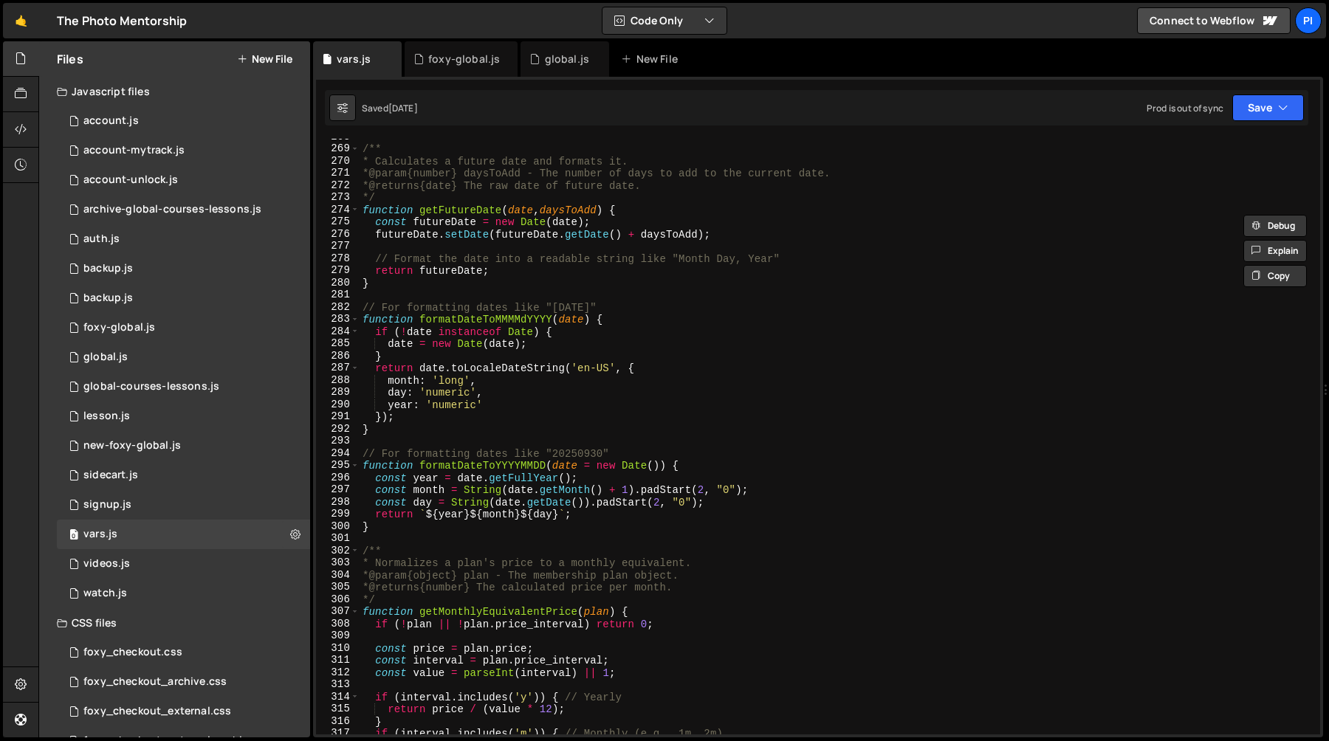
scroll to position [3250, 0]
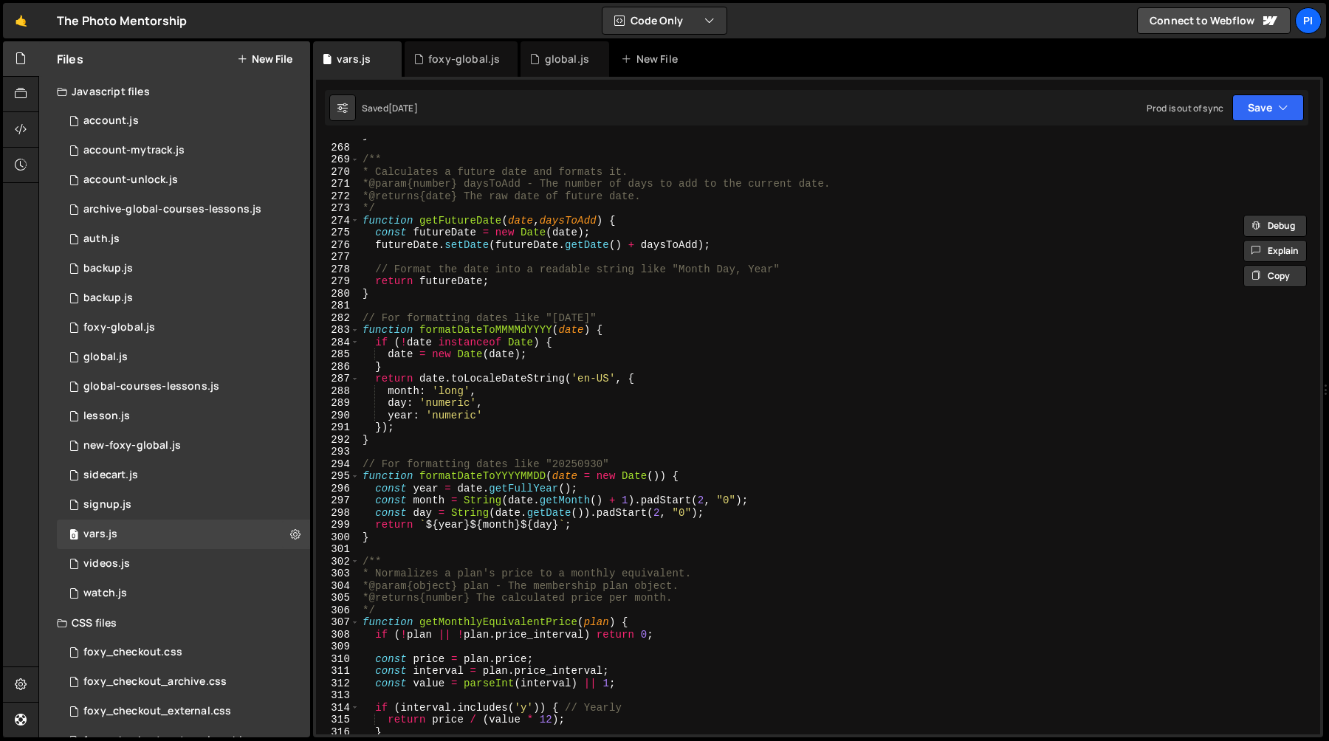
click at [413, 297] on div "} /** * Calculates a future date and formats it. * @param {number} daysToAdd - …" at bounding box center [837, 439] width 955 height 620
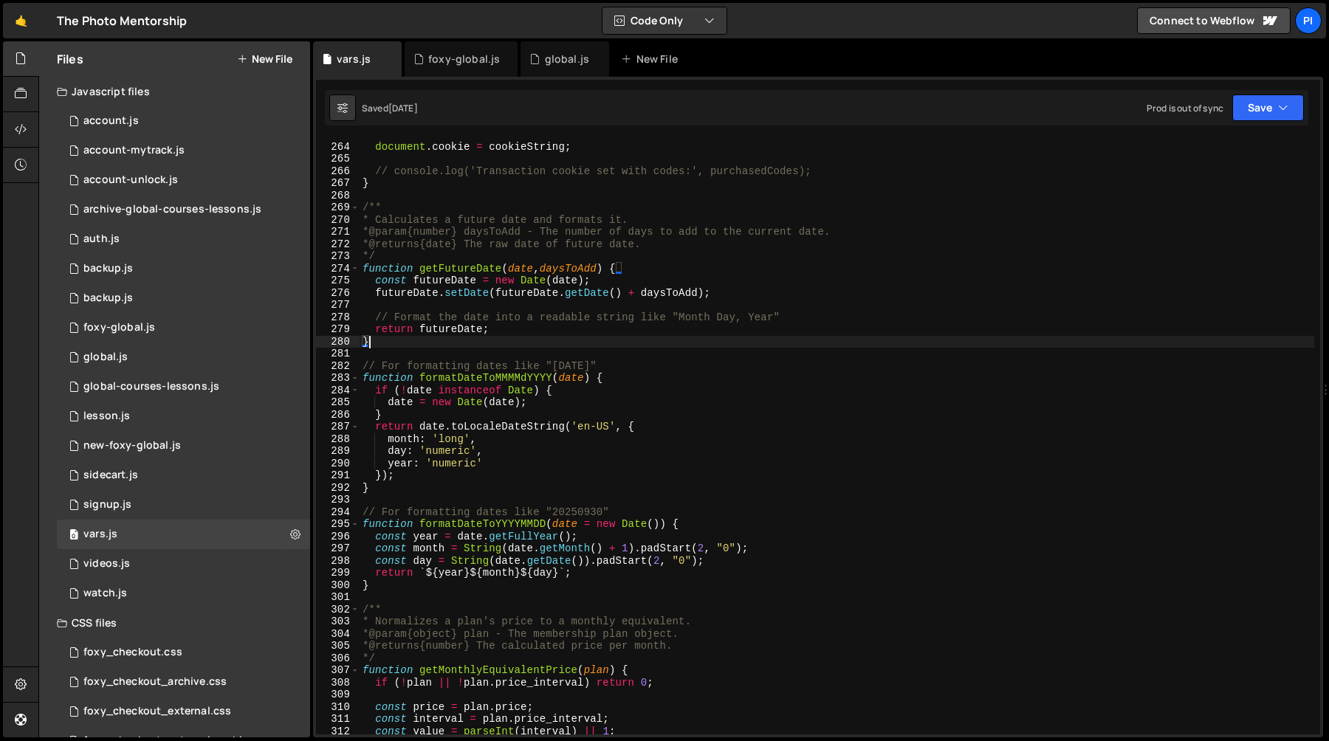
scroll to position [3195, 0]
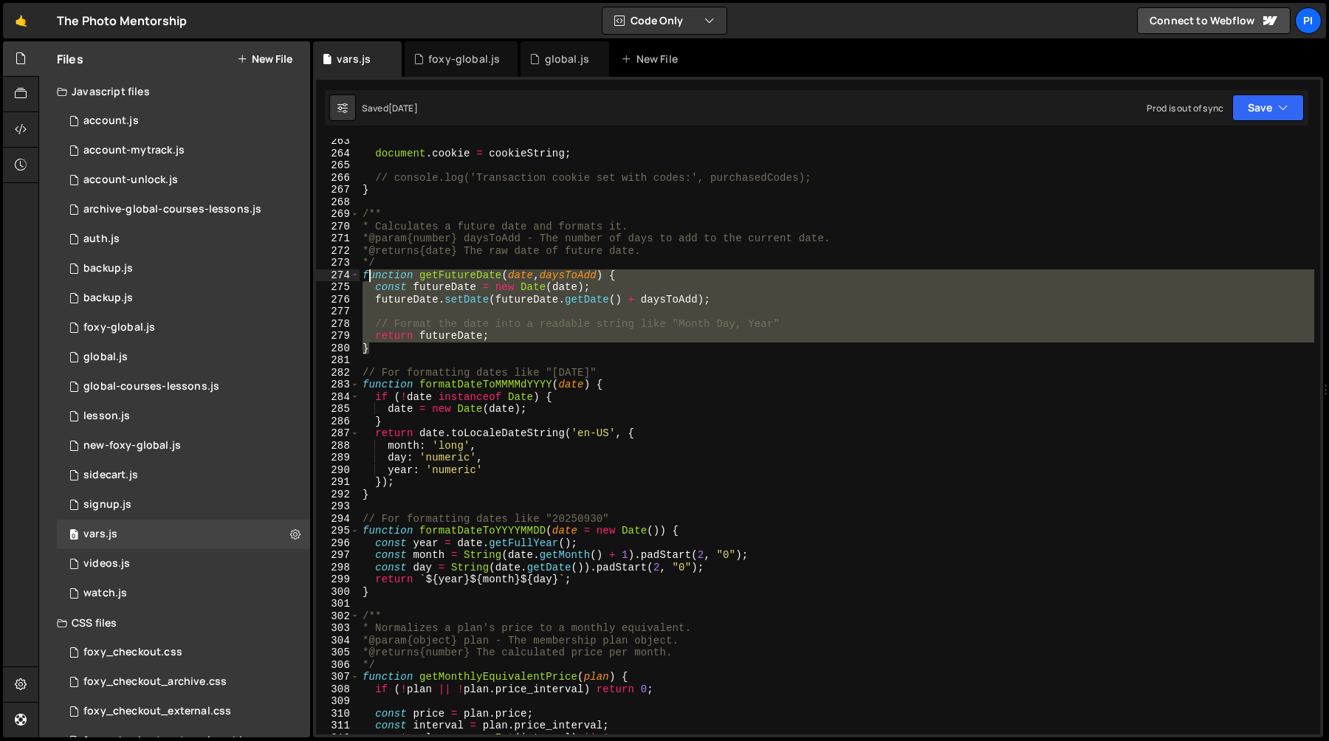
click at [368, 273] on div "document . cookie = cookieString ; // console.log('Transaction cookie set with …" at bounding box center [837, 445] width 955 height 620
click at [368, 216] on div "document . cookie = cookieString ; // console.log('Transaction cookie set with …" at bounding box center [837, 445] width 955 height 620
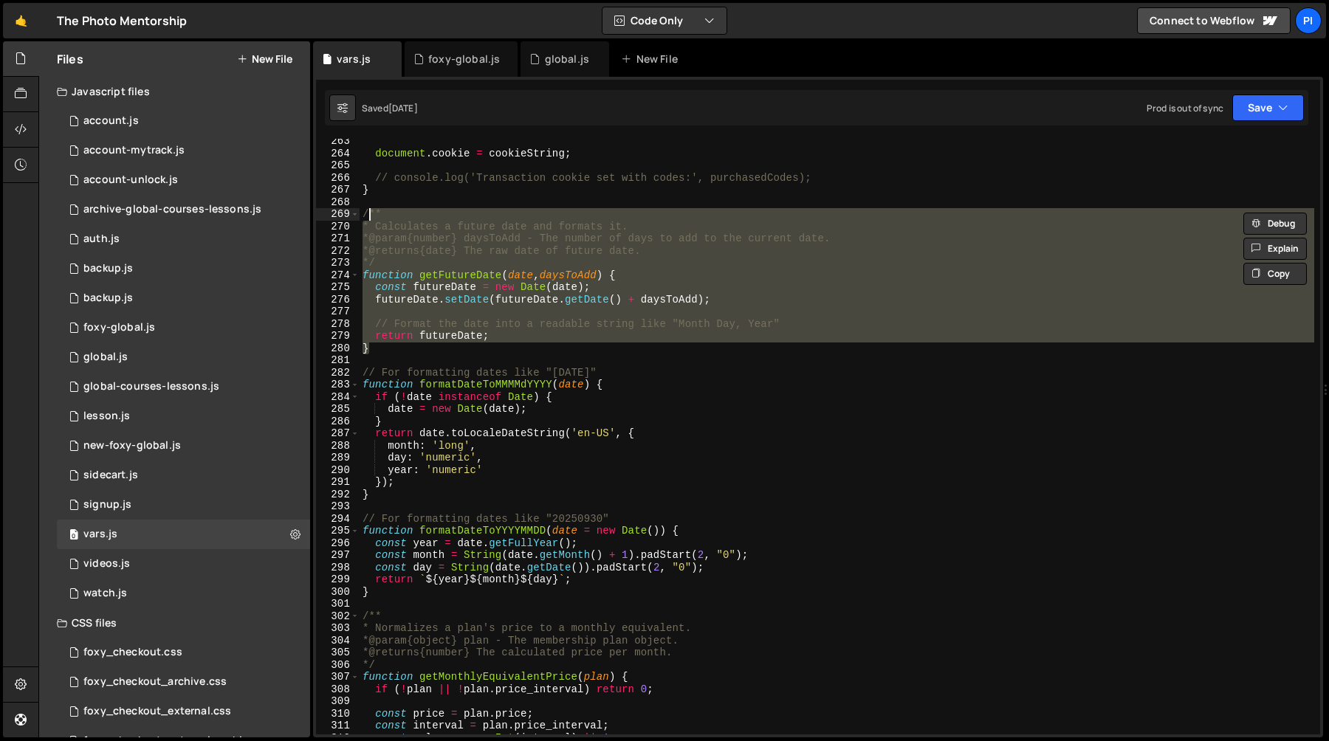
click at [458, 276] on div "document . cookie = cookieString ; // console.log('Transaction cookie set with …" at bounding box center [837, 437] width 955 height 596
type textarea "function getFutureDate(date, daysToAdd) {"
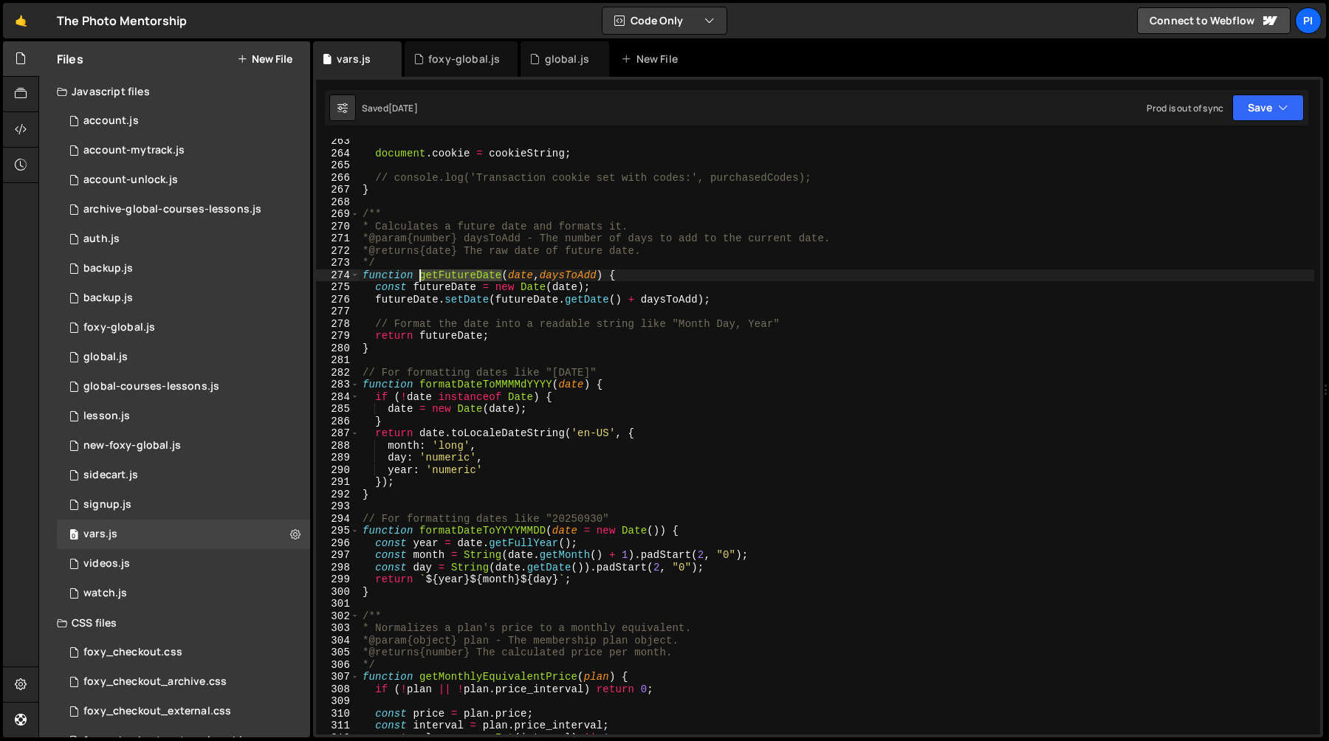
click at [458, 276] on div "document . cookie = cookieString ; // console.log('Transaction cookie set with …" at bounding box center [837, 445] width 955 height 620
click at [453, 56] on div "foxy-global.js" at bounding box center [464, 59] width 72 height 15
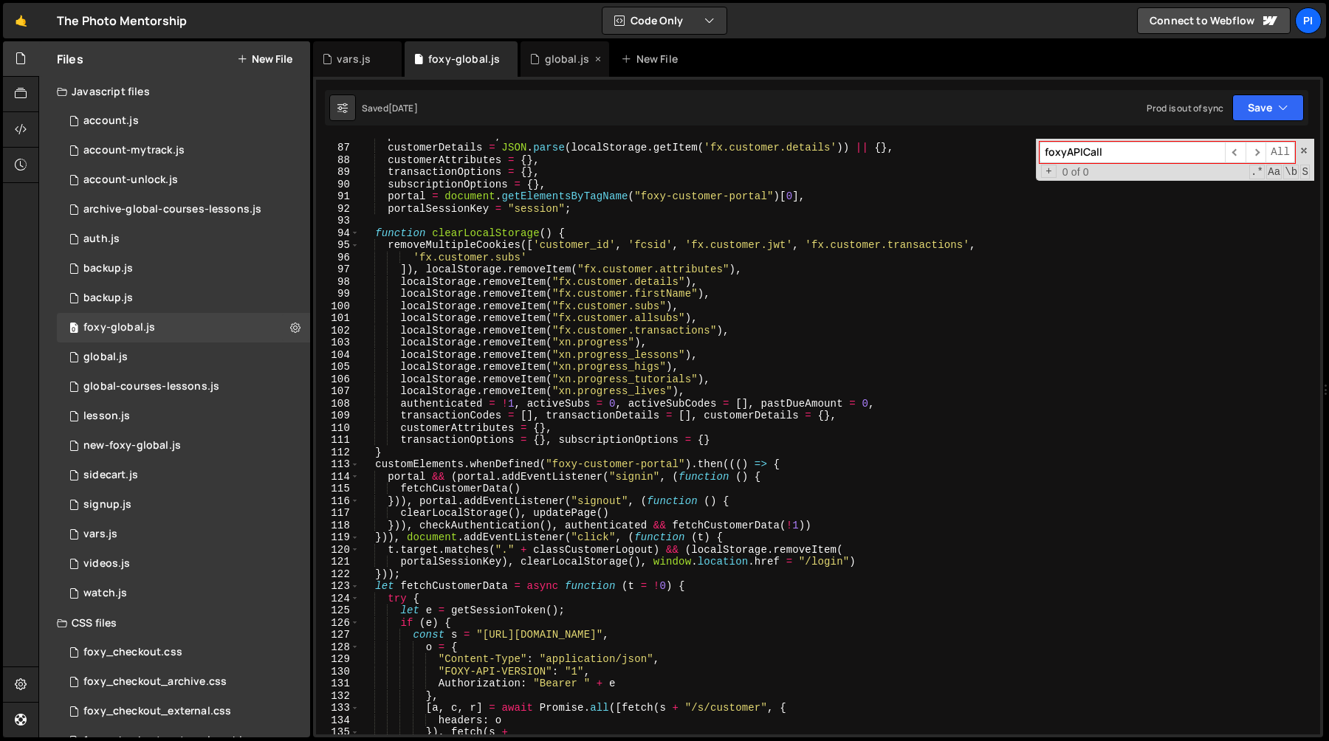
scroll to position [766, 0]
click at [557, 59] on div "global.js" at bounding box center [567, 59] width 44 height 15
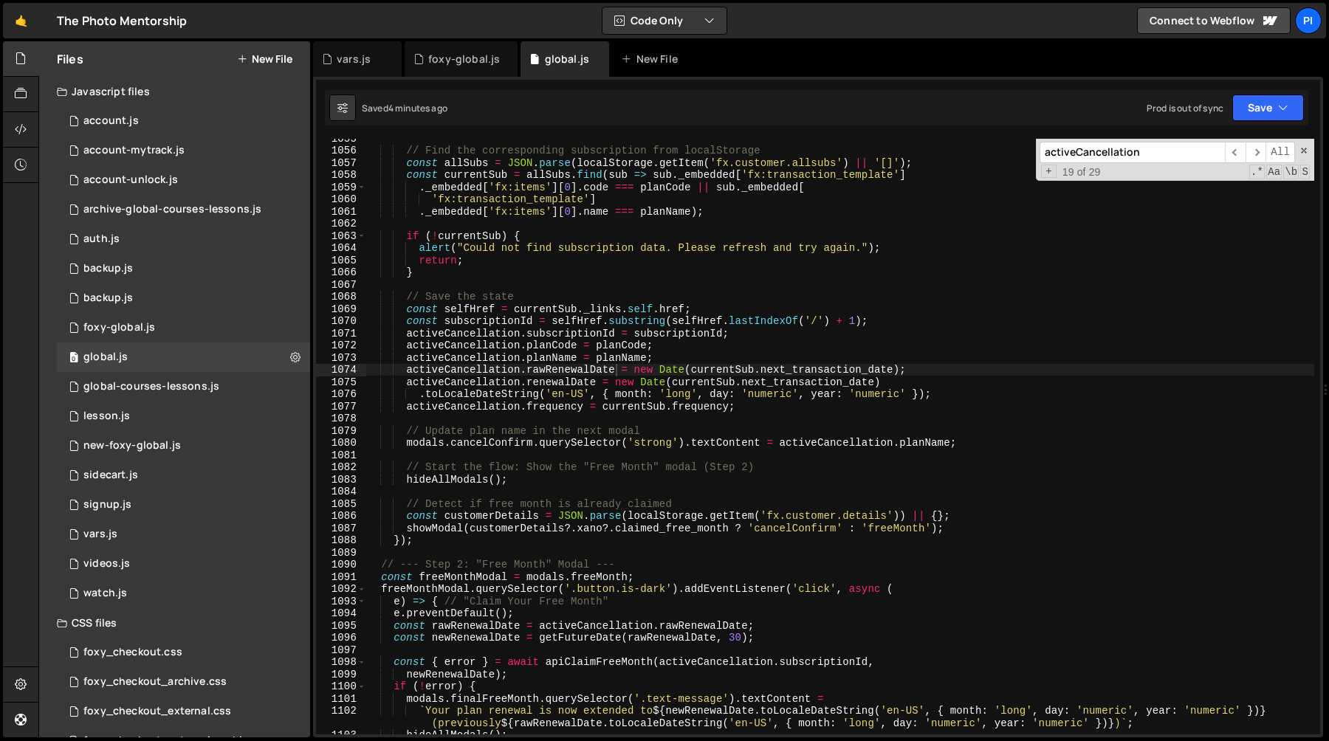
scroll to position [1394, 0]
type textarea "}"
click at [592, 272] on div "// Find the corresponding subscription from localStorage const allSubs = JSON .…" at bounding box center [839, 442] width 949 height 620
paste input "getFutureDate"
type input "getFutureDate"
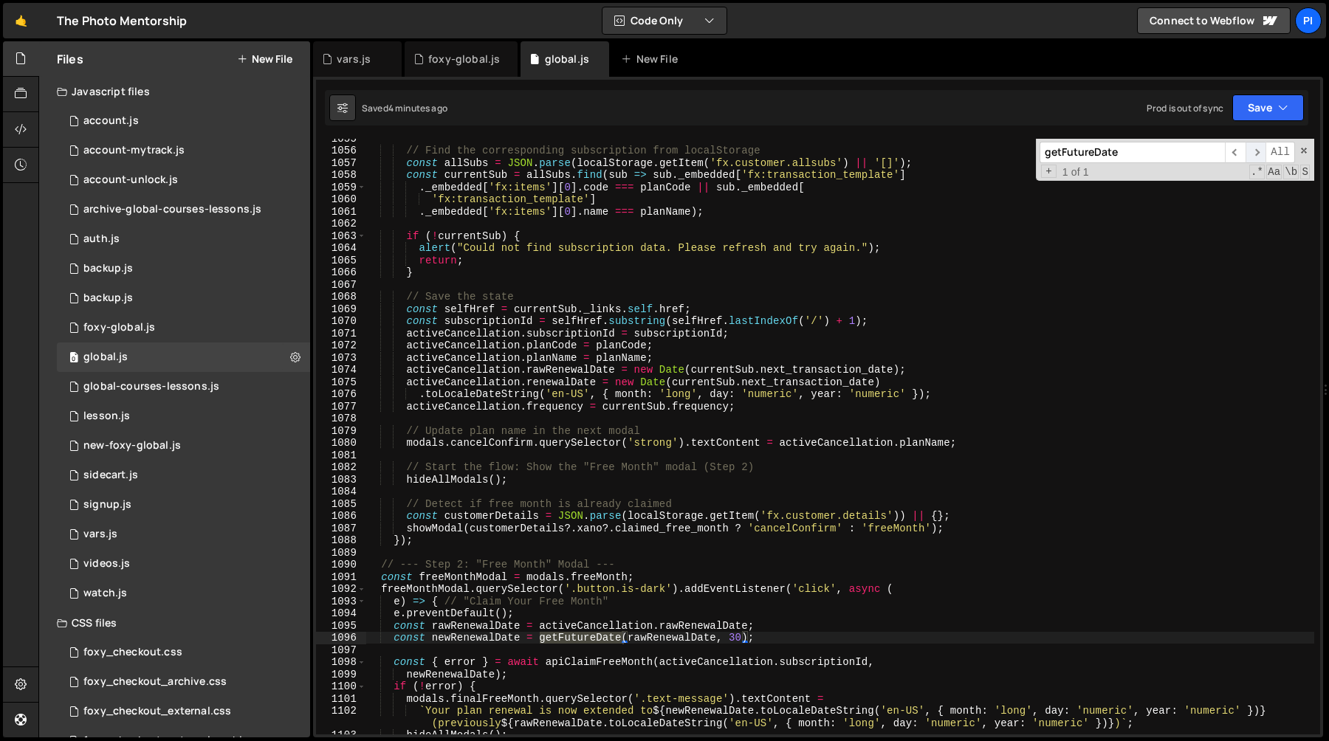
click at [1249, 149] on span "​" at bounding box center [1255, 152] width 21 height 21
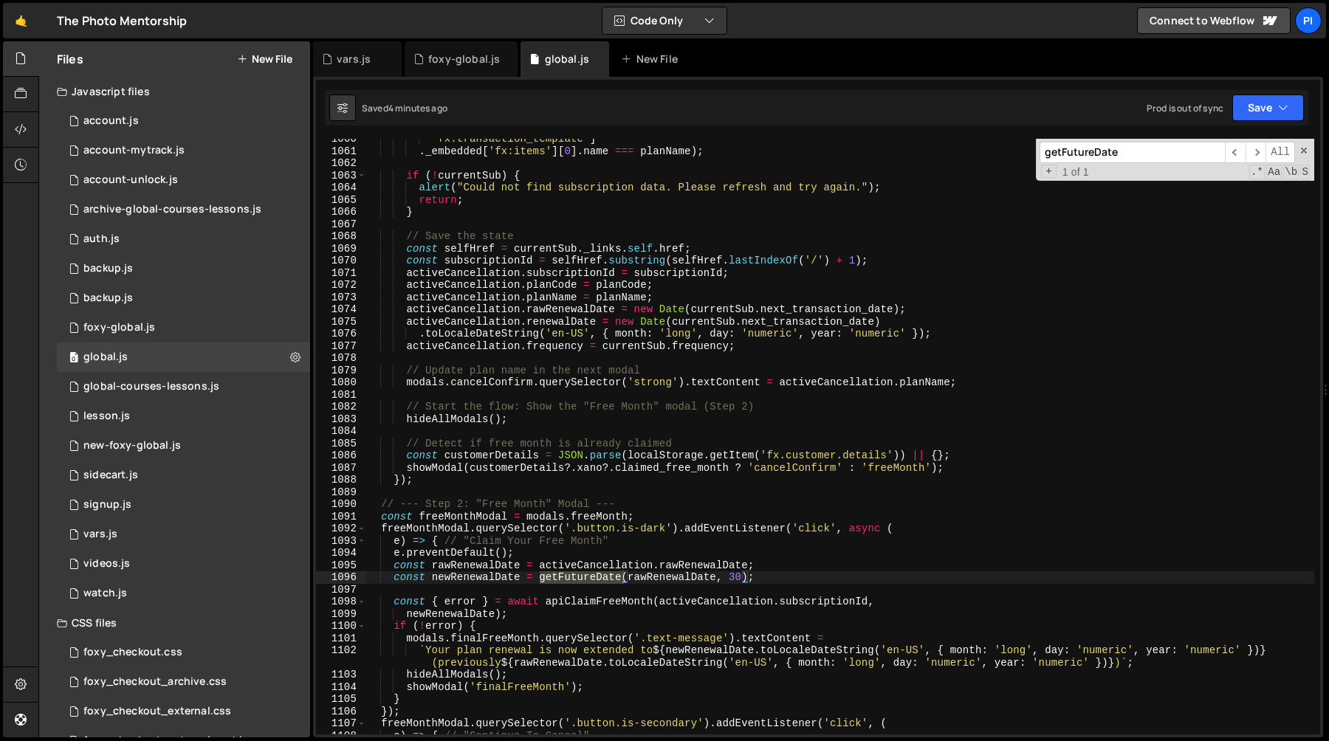
scroll to position [13406, 0]
click at [391, 567] on div "'fx:transaction_template' ] . _embedded [ 'fx:items' ] [ 0 ] . name === planNam…" at bounding box center [839, 443] width 949 height 620
click at [779, 577] on div "'fx:transaction_template' ] . _embedded [ 'fx:items' ] [ 0 ] . name === planNam…" at bounding box center [839, 443] width 949 height 620
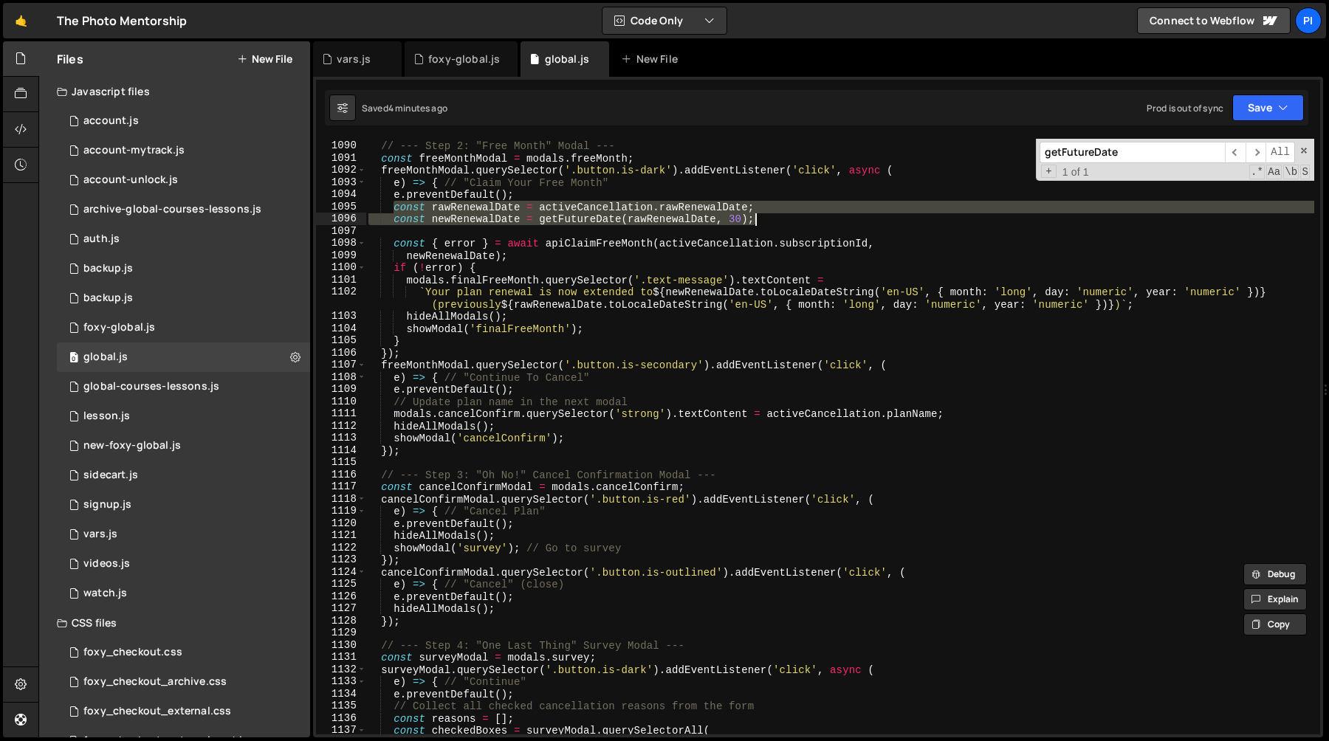
scroll to position [13751, 0]
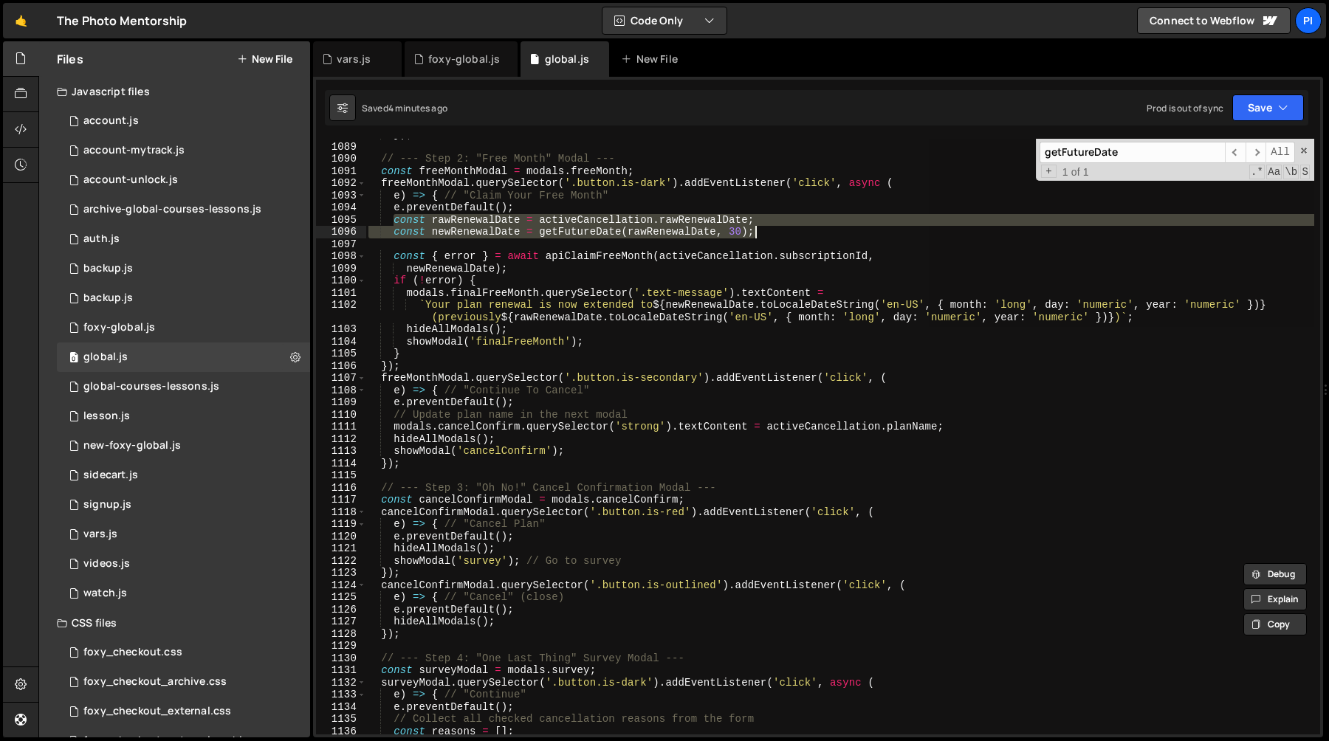
click at [493, 230] on div "}) ; // --- Step 2: "Free Month" Modal --- const freeMonthModal = modals . free…" at bounding box center [839, 437] width 949 height 596
click at [493, 230] on div "}) ; // --- Step 2: "Free Month" Modal --- const freeMonthModal = modals . free…" at bounding box center [839, 438] width 949 height 620
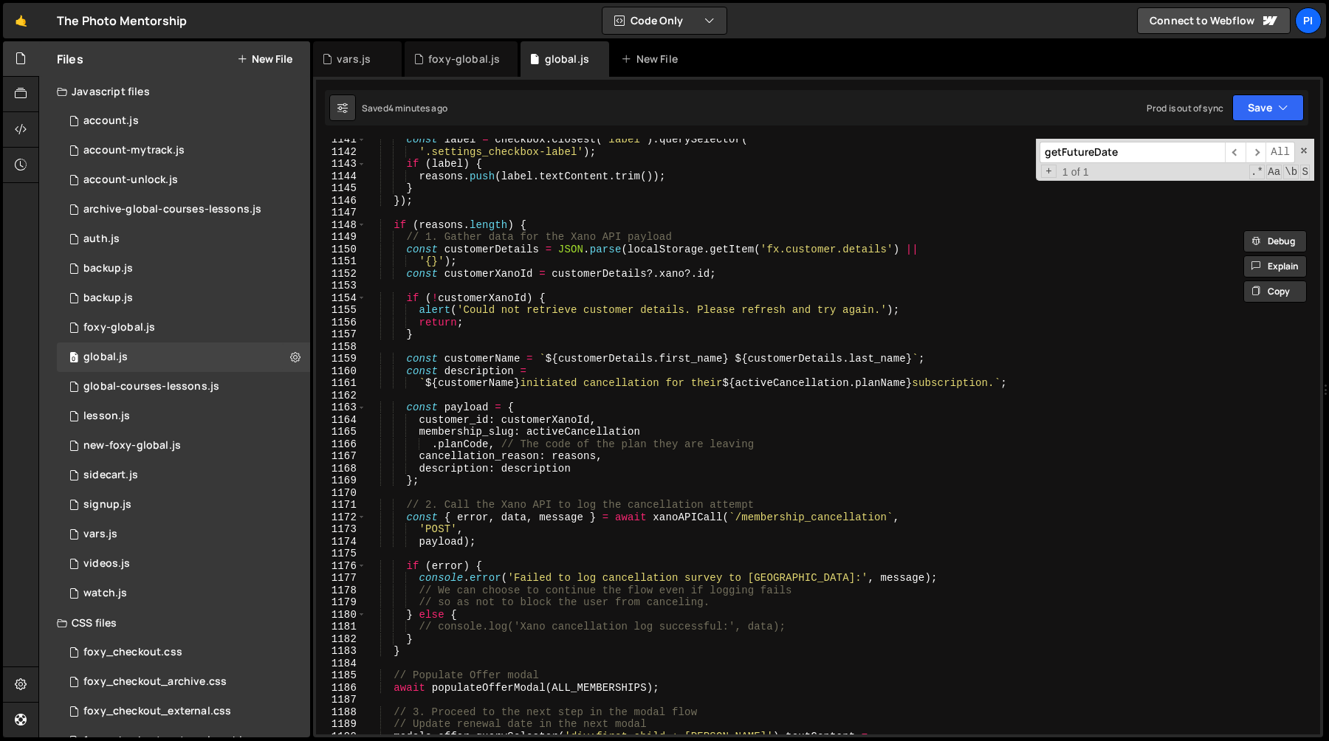
scroll to position [14422, 0]
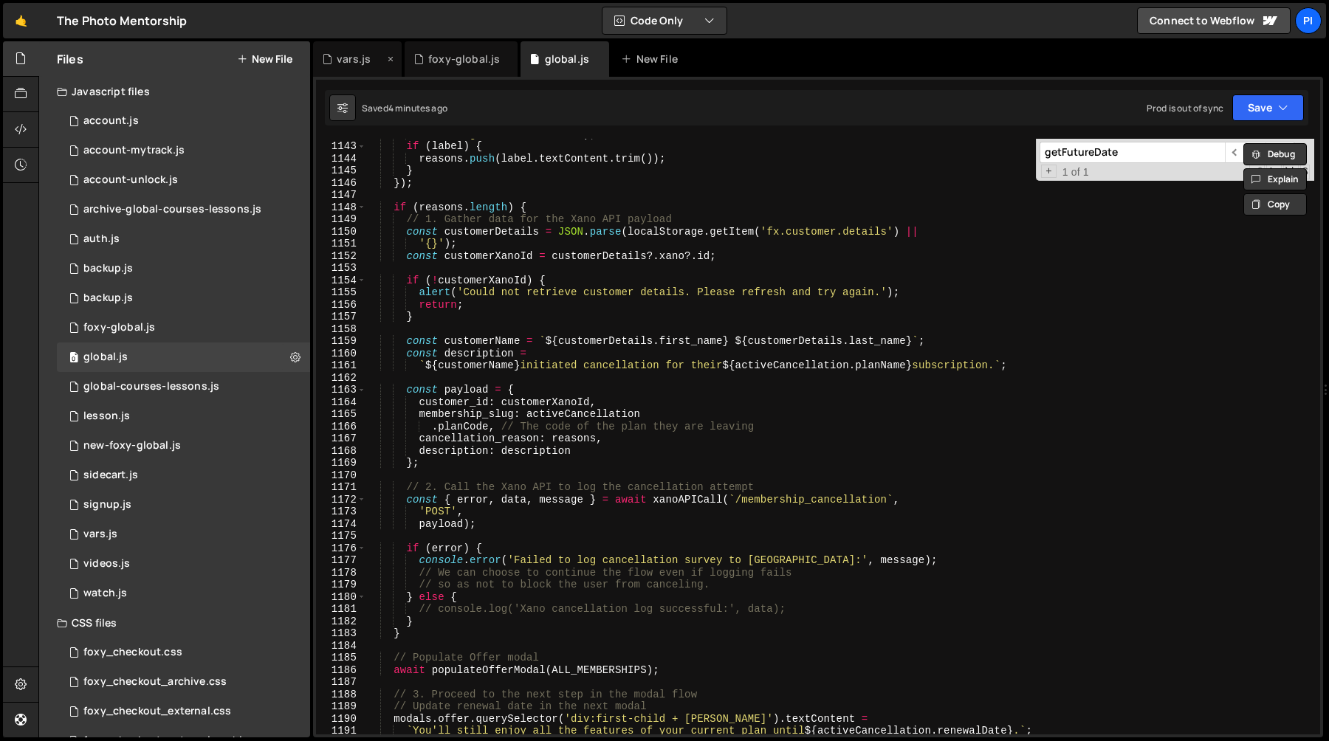
click at [338, 52] on div "vars.js" at bounding box center [354, 59] width 34 height 15
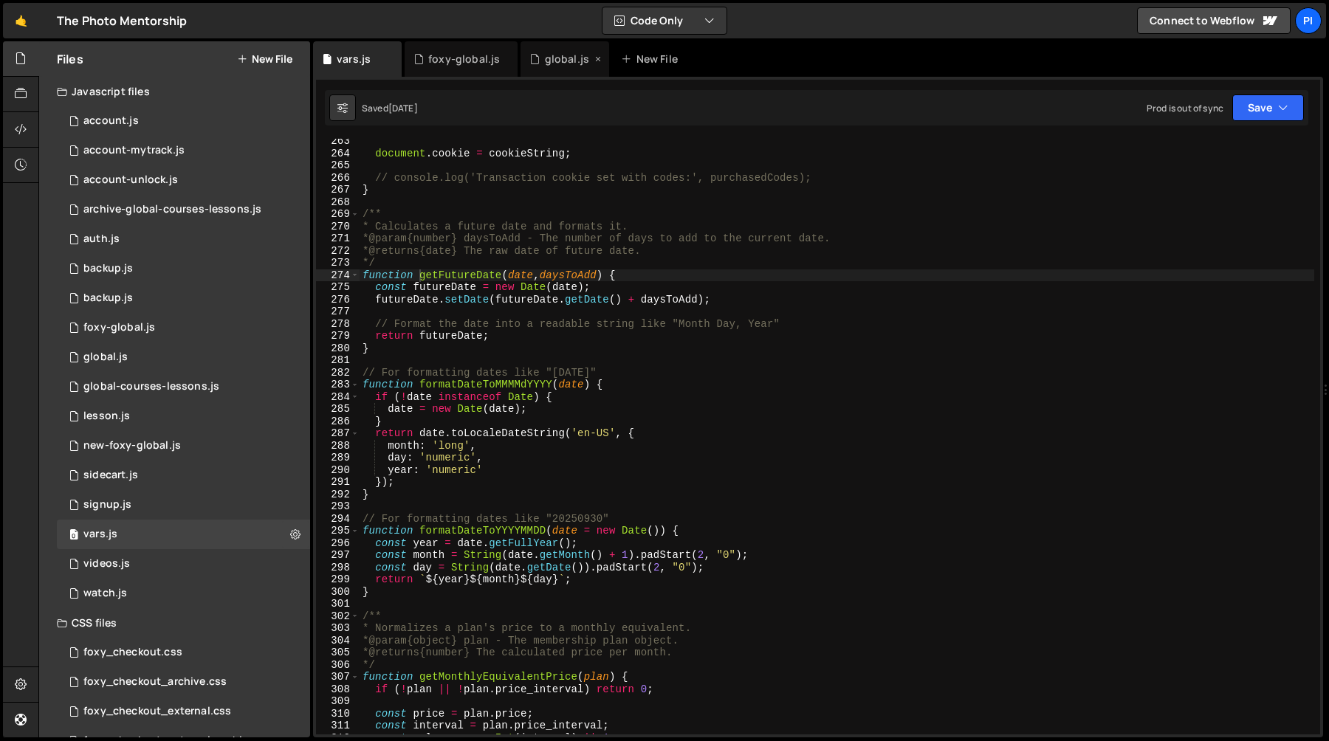
click at [535, 63] on icon at bounding box center [534, 59] width 10 height 15
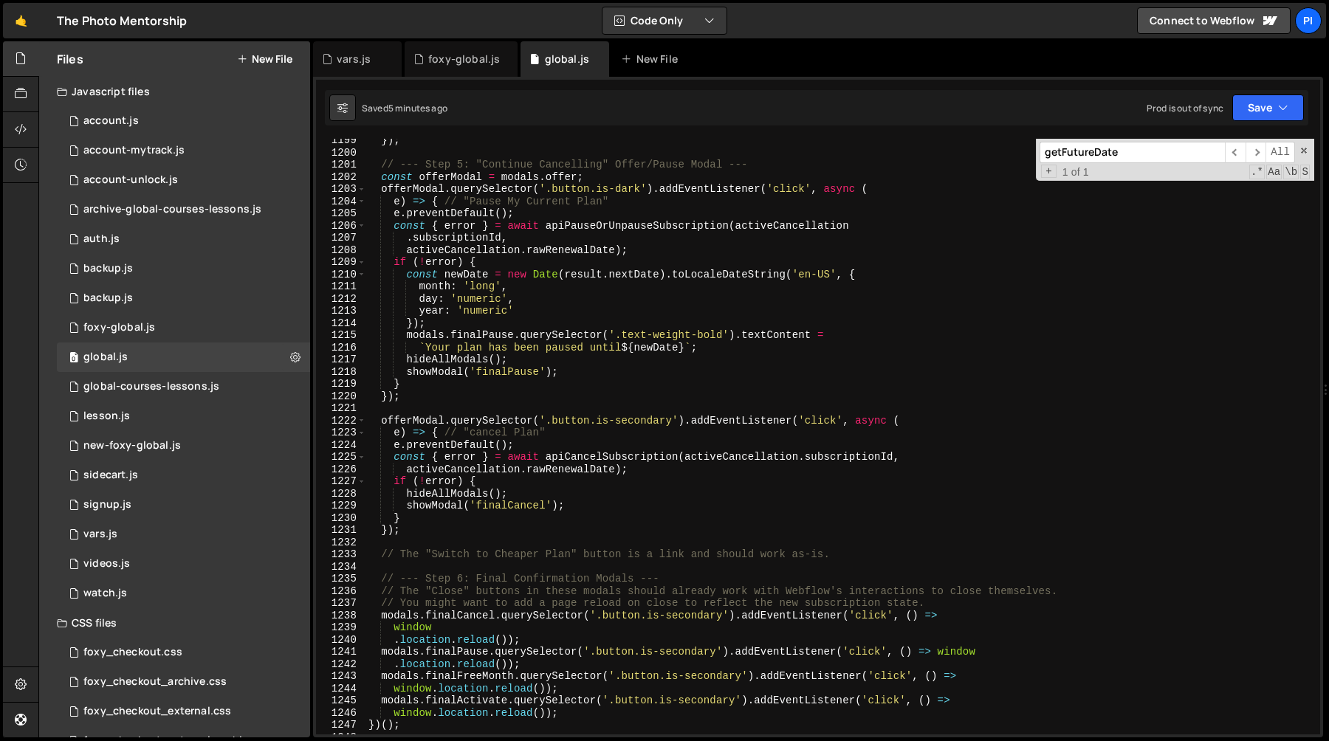
scroll to position [15052, 0]
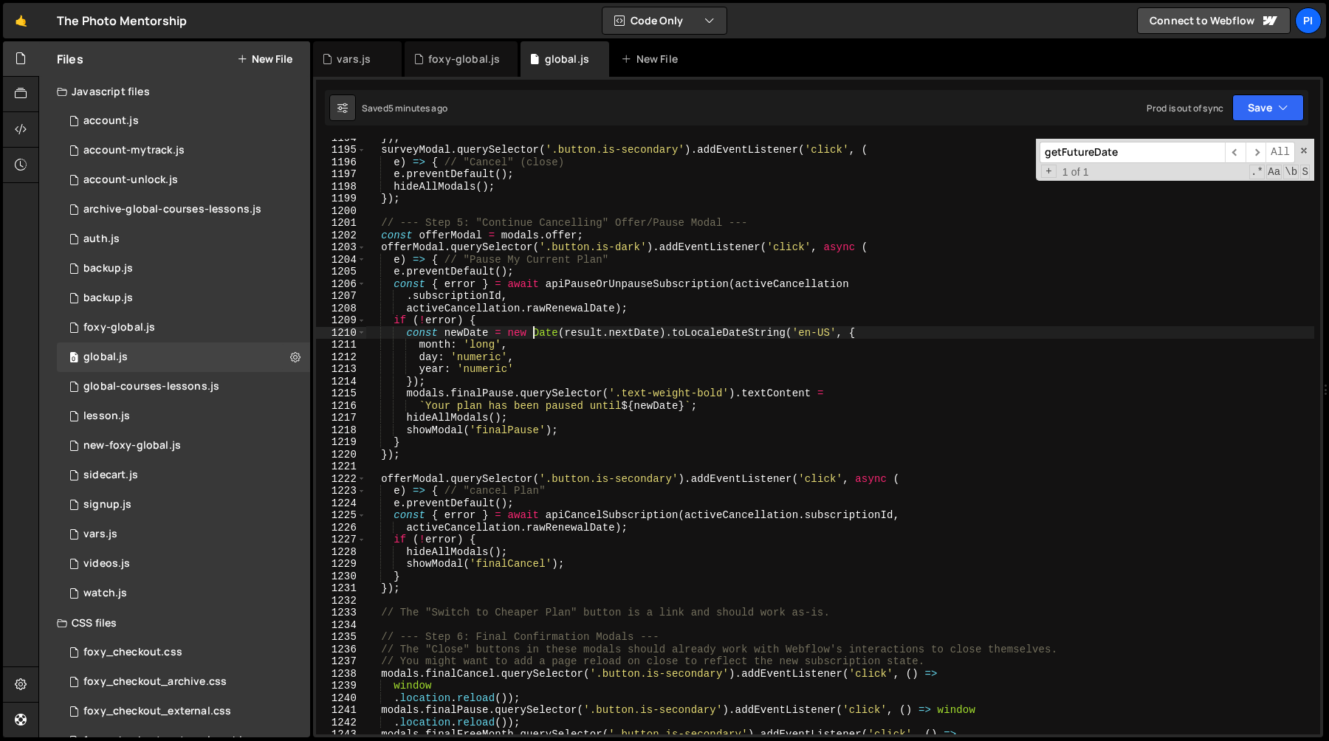
click at [531, 329] on div "}) ; surveyModal . querySelector ( '.button.is-secondary' ) . addEventListener …" at bounding box center [839, 441] width 949 height 620
click at [535, 319] on div "}) ; surveyModal . querySelector ( '.button.is-secondary' ) . addEventListener …" at bounding box center [839, 441] width 949 height 620
click at [543, 269] on div "}) ; surveyModal . querySelector ( '.button.is-secondary' ) . addEventListener …" at bounding box center [839, 441] width 949 height 620
type textarea "e.preventDefault();"
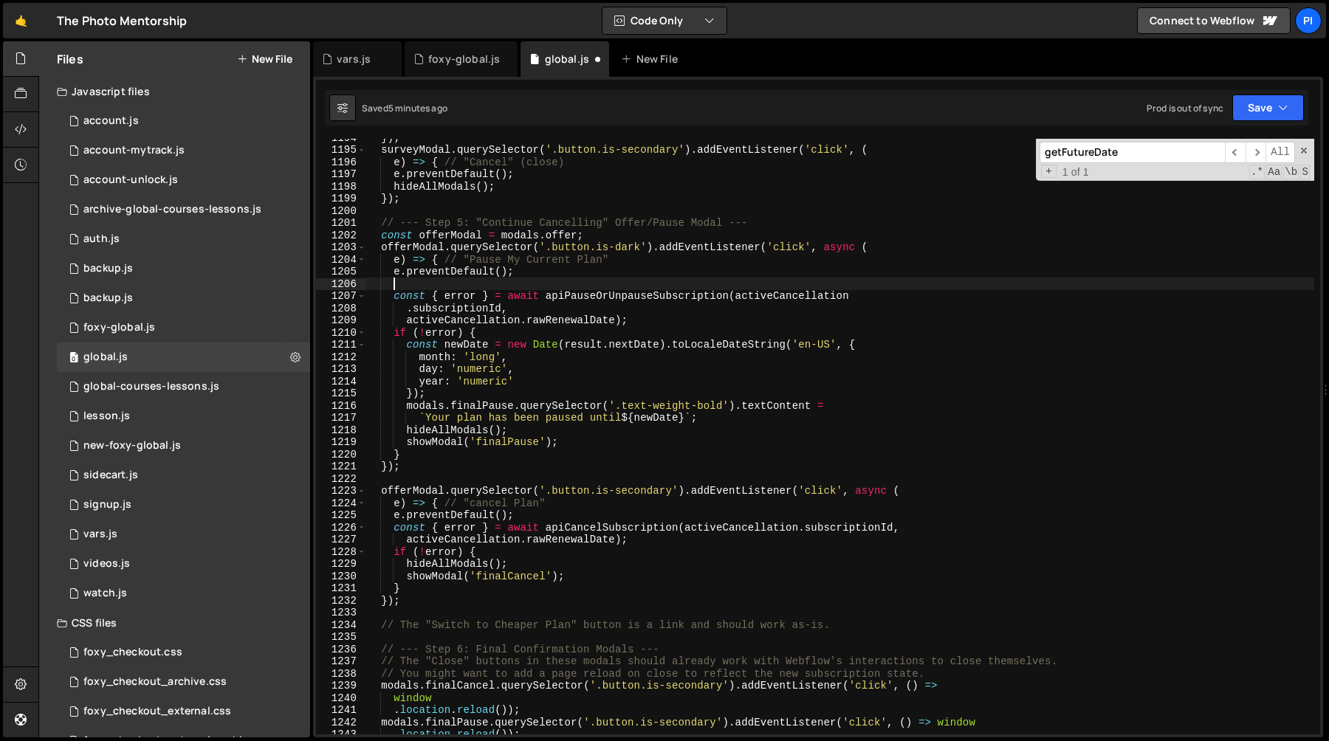
scroll to position [0, 1]
paste textarea "const newRenewalDate = getFutureDate(rawRenewalDate, 30);"
type textarea "const newRenewalDate = getFutureDate(rawRenewalDate, 30);"
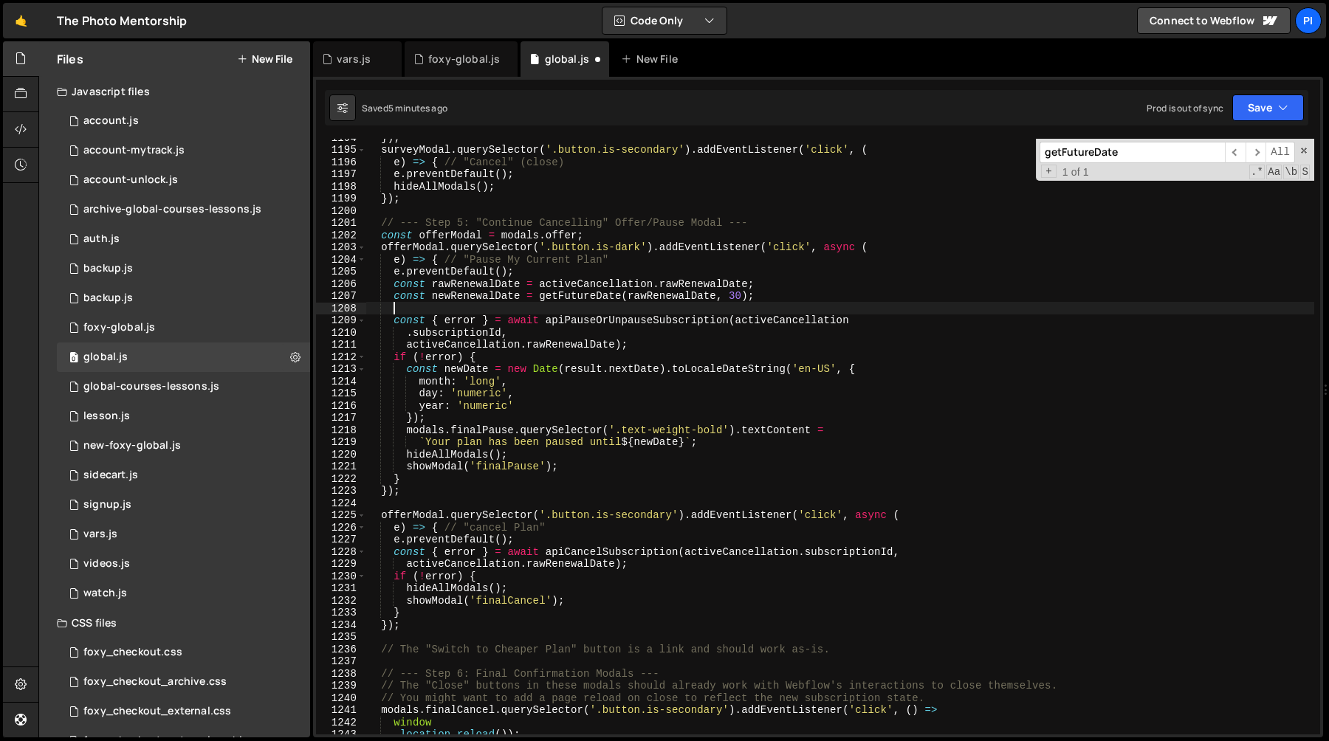
click at [516, 288] on div "}) ; surveyModal . querySelector ( '.button.is-secondary' ) . addEventListener …" at bounding box center [839, 441] width 949 height 620
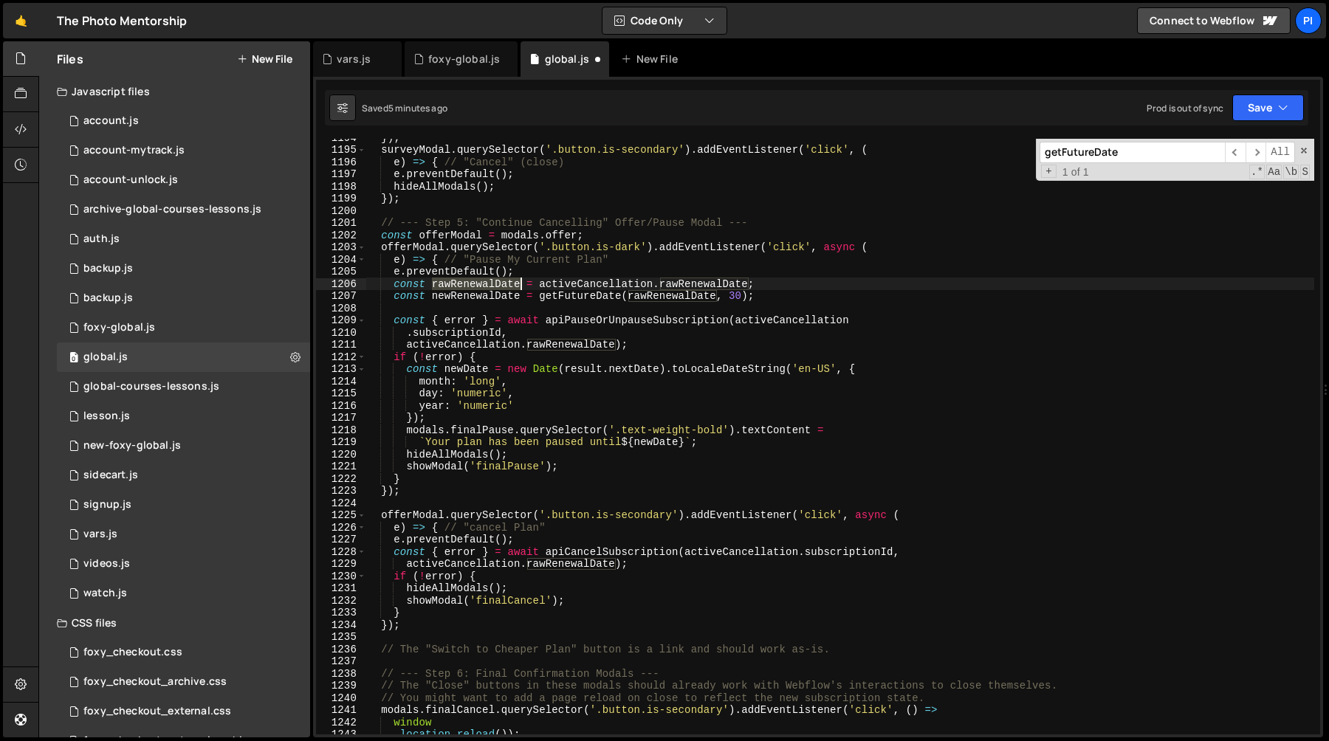
click at [516, 288] on div "}) ; surveyModal . querySelector ( '.button.is-secondary' ) . addEventListener …" at bounding box center [839, 441] width 949 height 620
click at [555, 276] on div "}) ; surveyModal . querySelector ( '.button.is-secondary' ) . addEventListener …" at bounding box center [839, 441] width 949 height 620
click at [556, 286] on div "}) ; surveyModal . querySelector ( '.button.is-secondary' ) . addEventListener …" at bounding box center [839, 441] width 949 height 620
click at [670, 286] on div "}) ; surveyModal . querySelector ( '.button.is-secondary' ) . addEventListener …" at bounding box center [839, 441] width 949 height 620
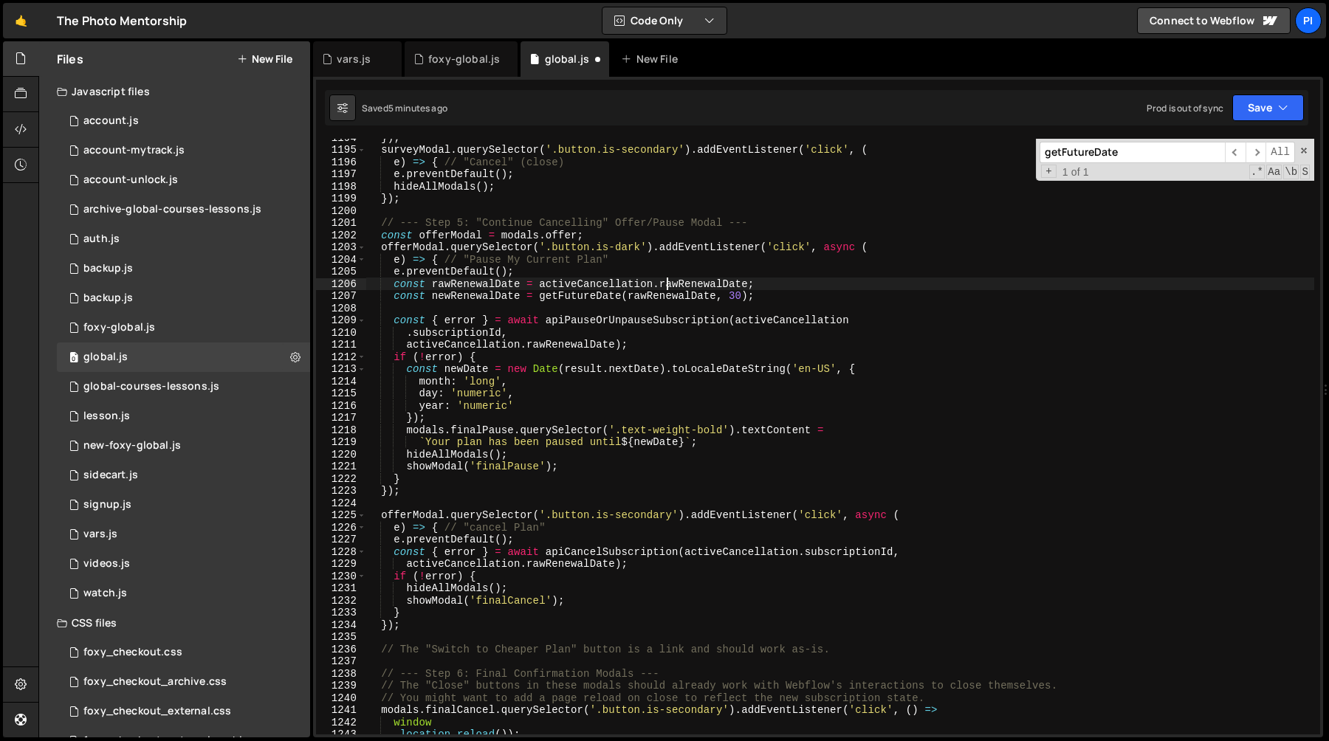
click at [670, 286] on div "}) ; surveyModal . querySelector ( '.button.is-secondary' ) . addEventListener …" at bounding box center [839, 441] width 949 height 620
click at [545, 275] on div "}) ; surveyModal . querySelector ( '.button.is-secondary' ) . addEventListener …" at bounding box center [839, 441] width 949 height 620
type textarea "e.preventDefault();"
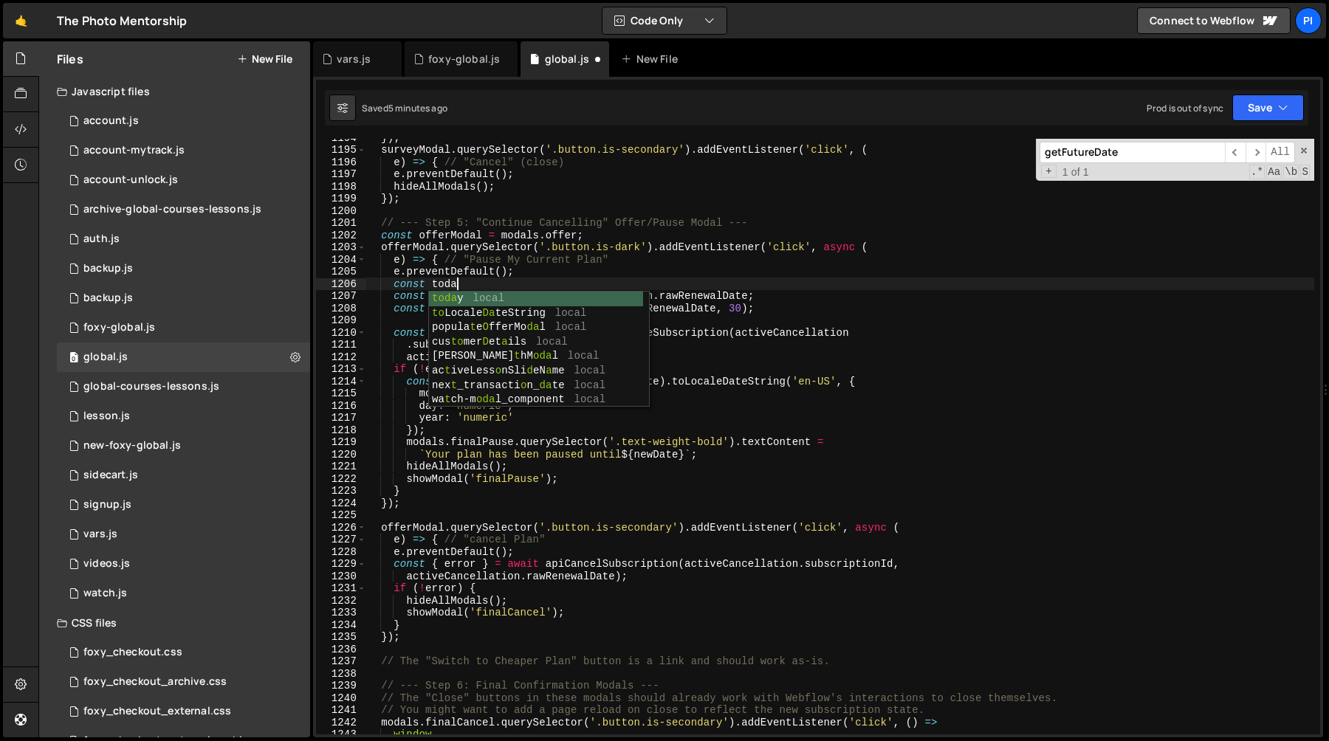
scroll to position [0, 6]
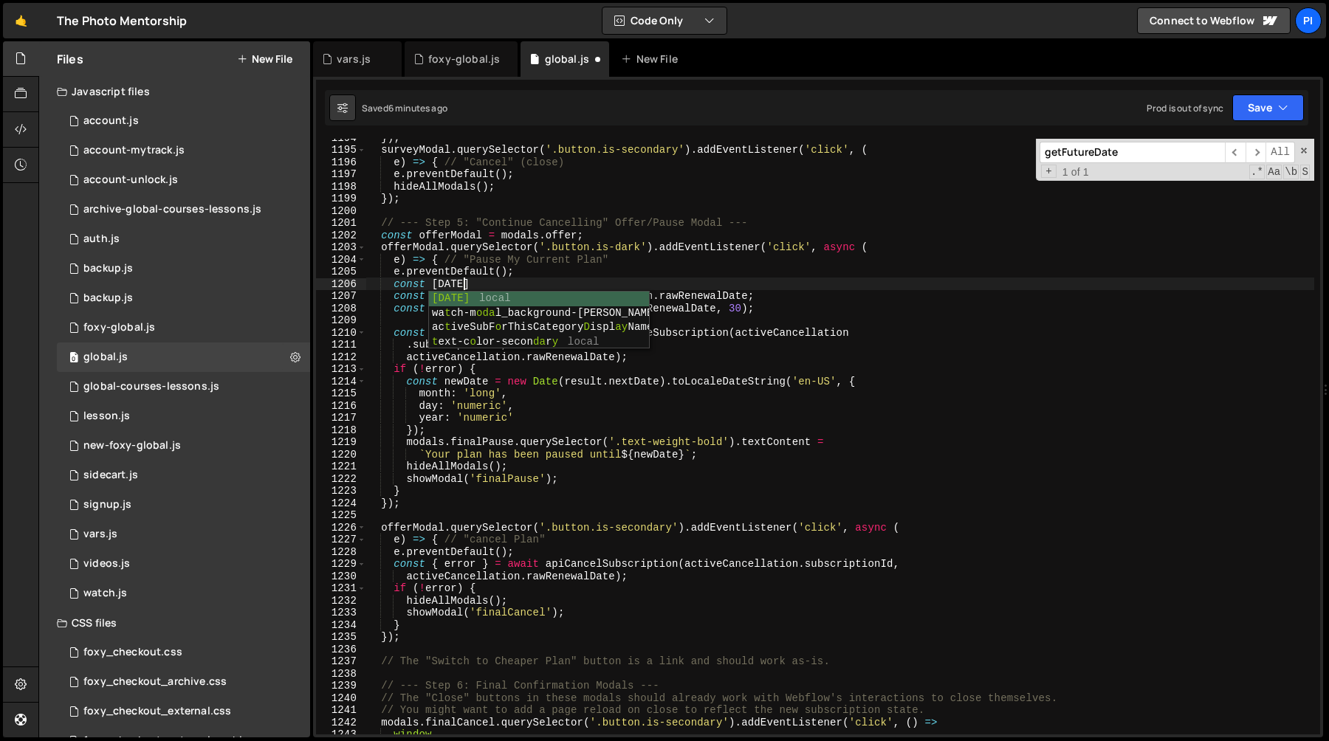
click at [661, 250] on div "}) ; surveyModal . querySelector ( '.button.is-secondary' ) . addEventListener …" at bounding box center [839, 441] width 949 height 620
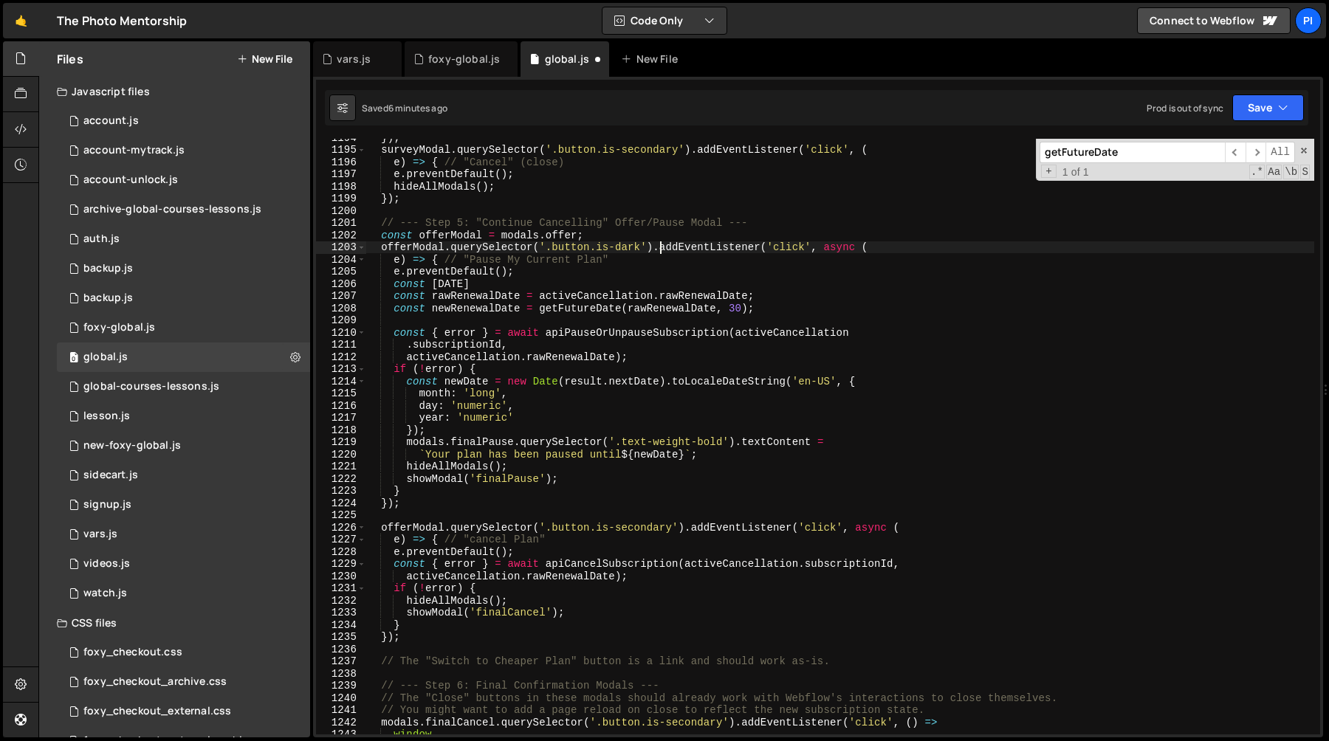
click at [539, 279] on div "}) ; surveyModal . querySelector ( '.button.is-secondary' ) . addEventListener …" at bounding box center [839, 441] width 949 height 620
click at [718, 312] on div "}) ; surveyModal . querySelector ( '.button.is-secondary' ) . addEventListener …" at bounding box center [839, 441] width 949 height 620
click at [695, 311] on div "}) ; surveyModal . querySelector ( '.button.is-secondary' ) . addEventListener …" at bounding box center [839, 441] width 949 height 620
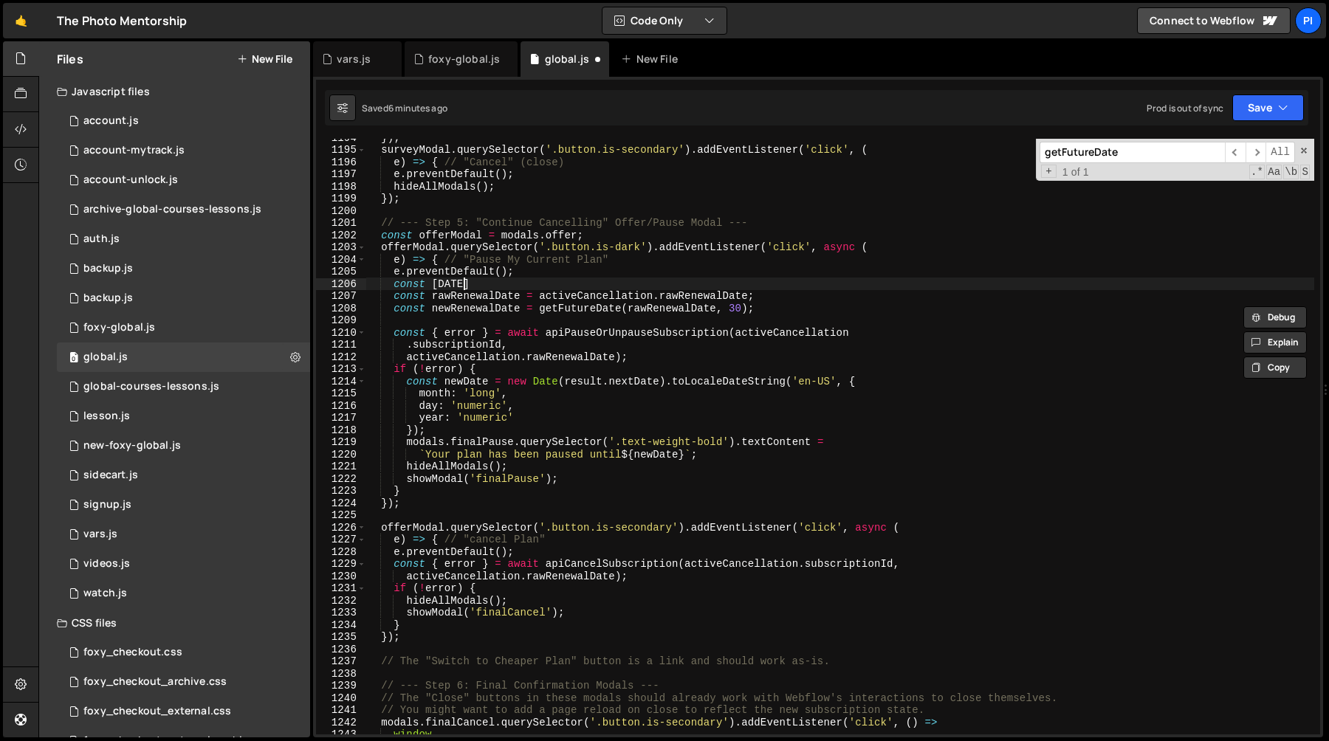
click at [586, 280] on div "}) ; surveyModal . querySelector ( '.button.is-secondary' ) . addEventListener …" at bounding box center [839, 441] width 949 height 620
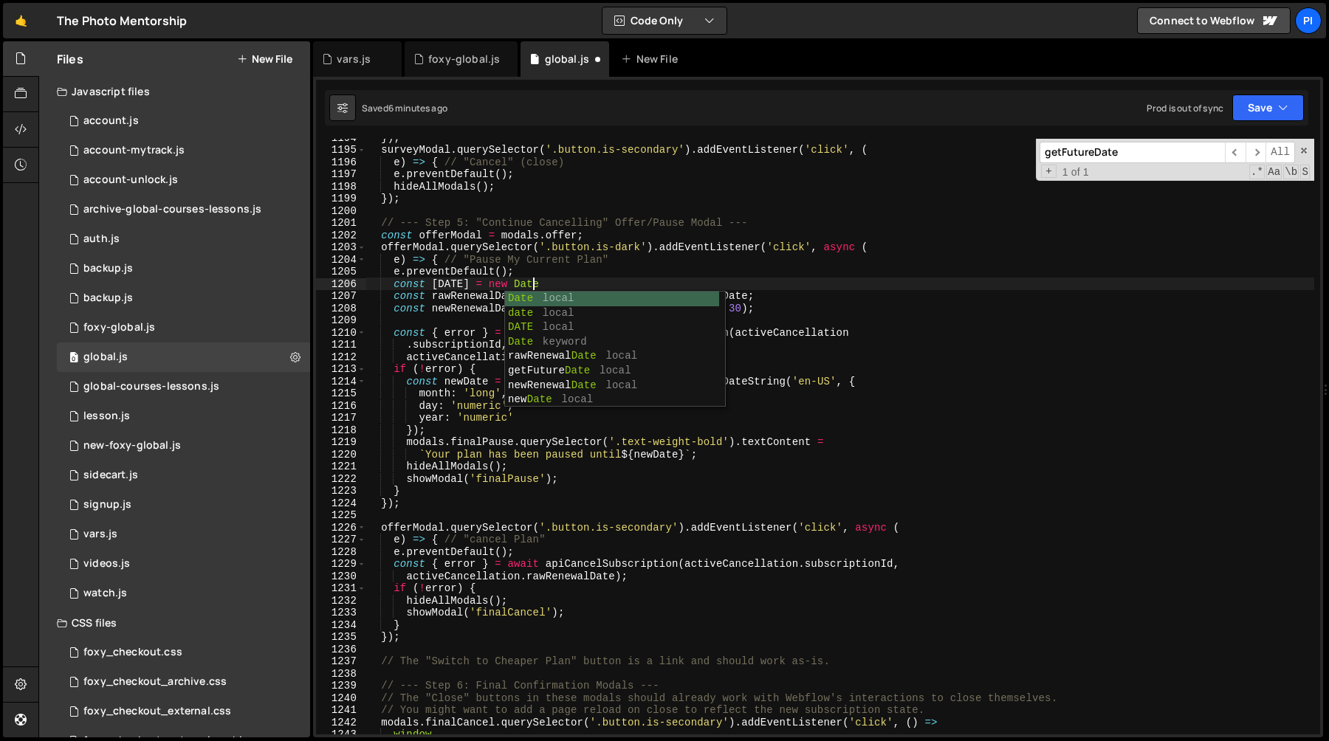
scroll to position [0, 11]
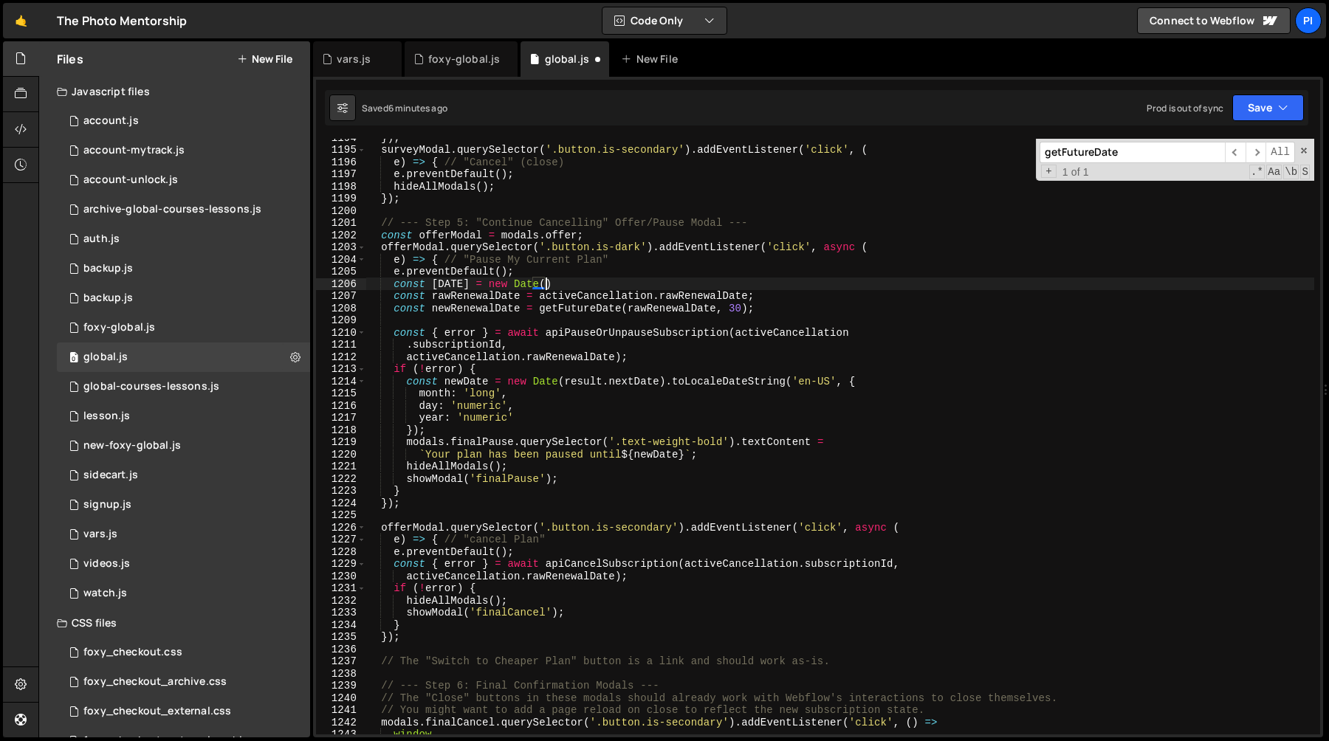
type textarea "const [DATE] = new Date();"
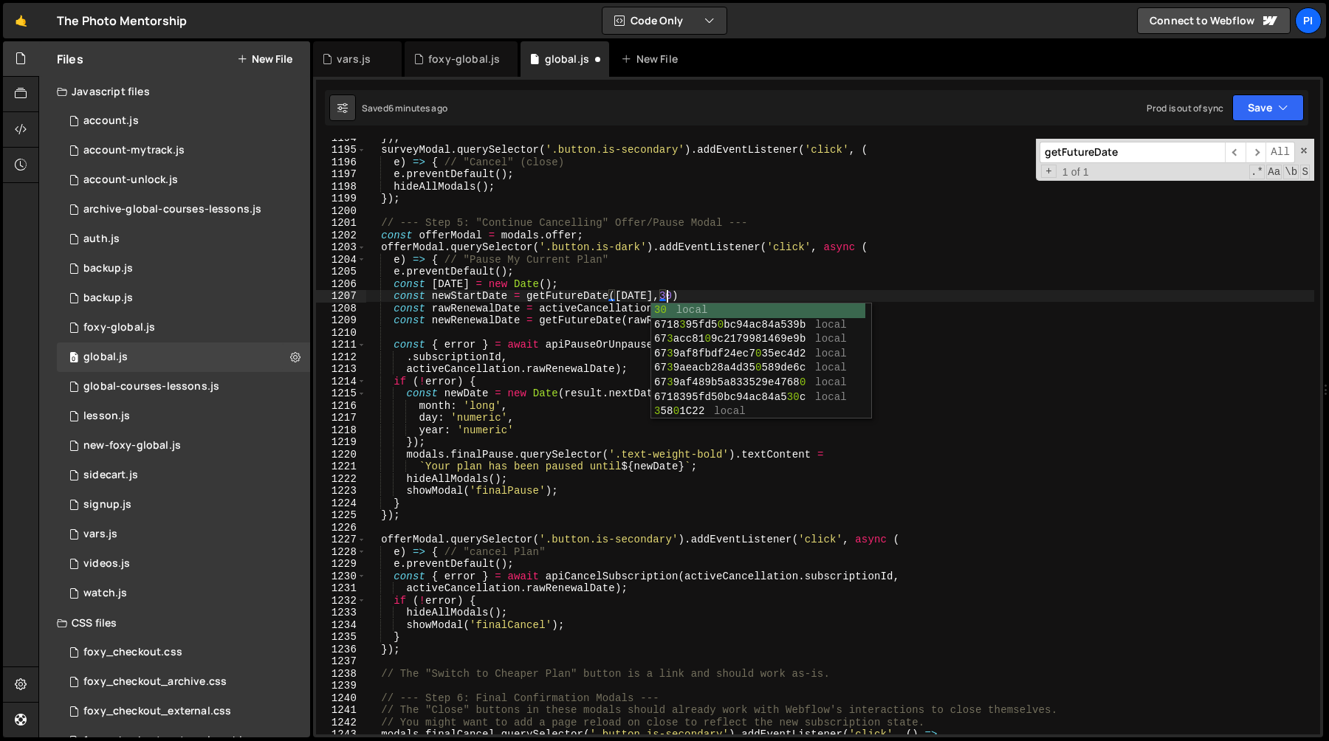
scroll to position [0, 20]
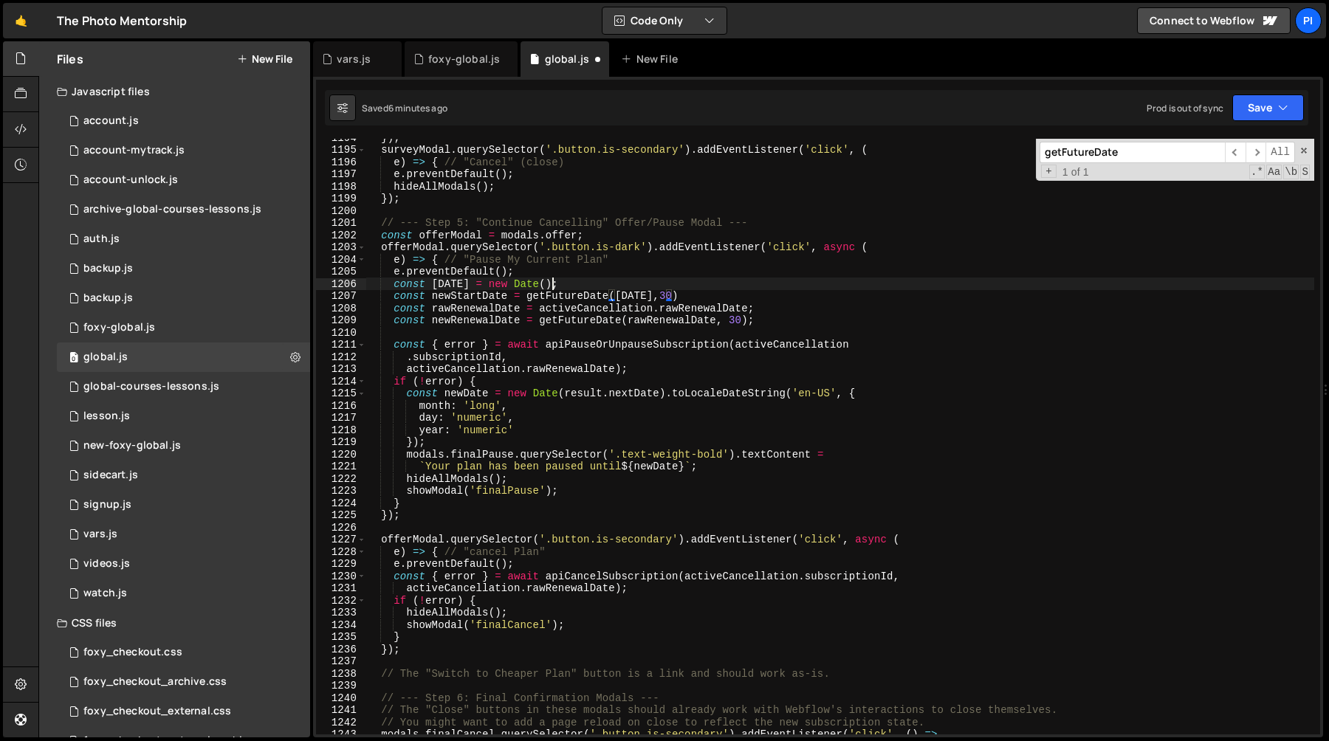
click at [843, 286] on div "}) ; surveyModal . querySelector ( '.button.is-secondary' ) . addEventListener …" at bounding box center [839, 441] width 949 height 620
click at [341, 56] on div "vars.js" at bounding box center [354, 59] width 34 height 15
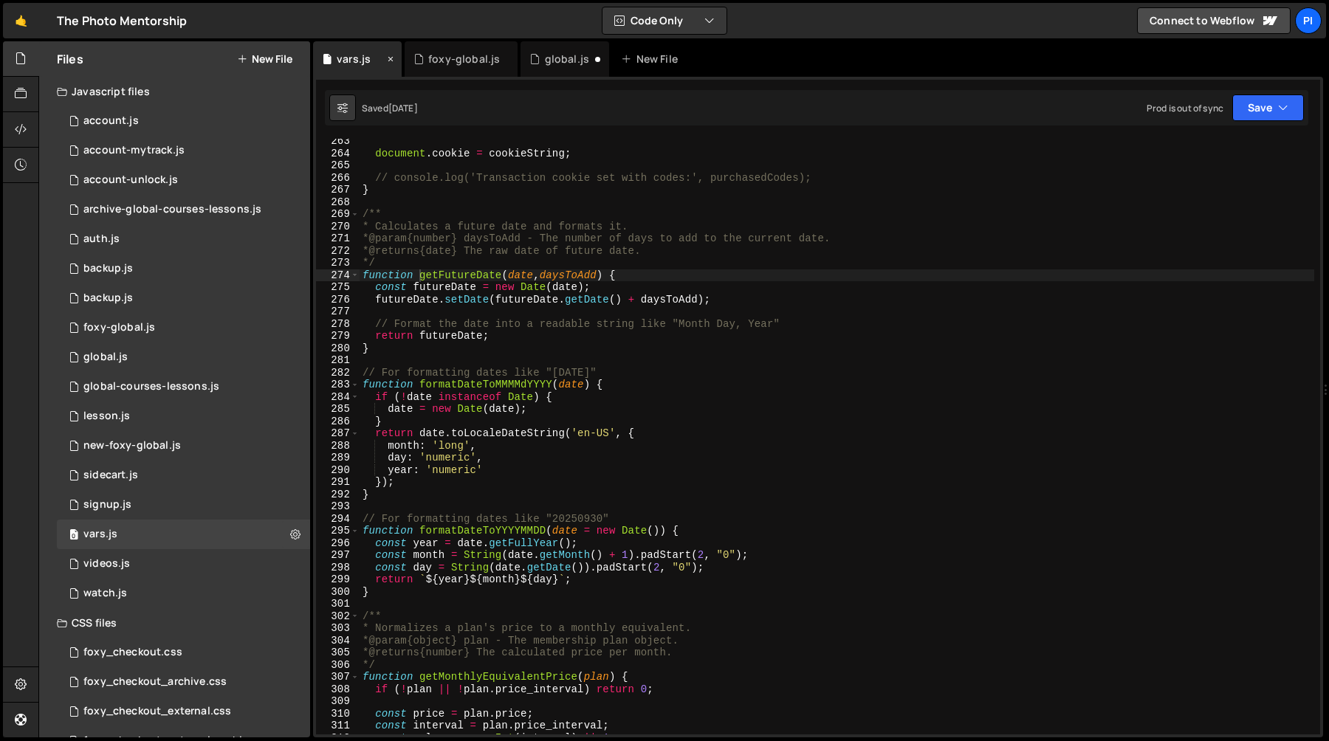
scroll to position [0, 0]
click at [558, 58] on div "global.js" at bounding box center [567, 59] width 44 height 15
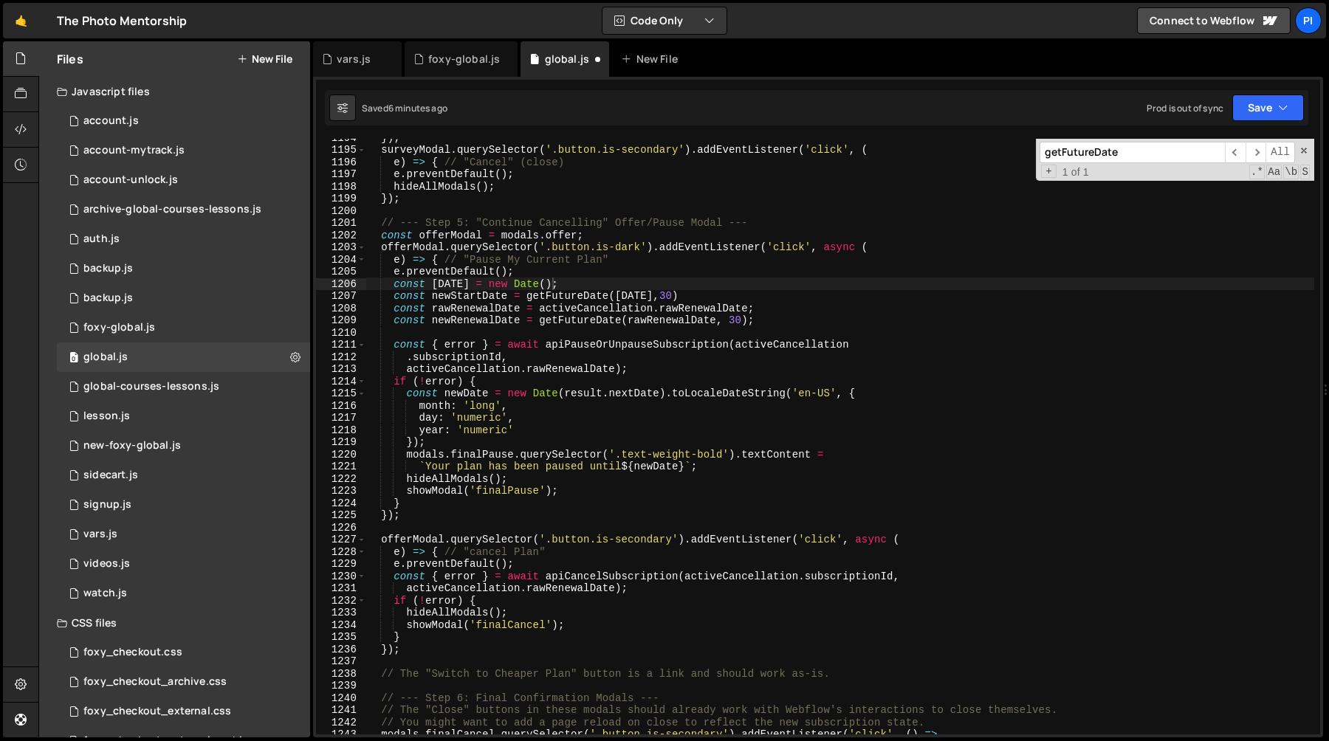
scroll to position [1394, 0]
click at [581, 318] on div "}) ; surveyModal . querySelector ( '.button.is-secondary' ) . addEventListener …" at bounding box center [839, 441] width 949 height 620
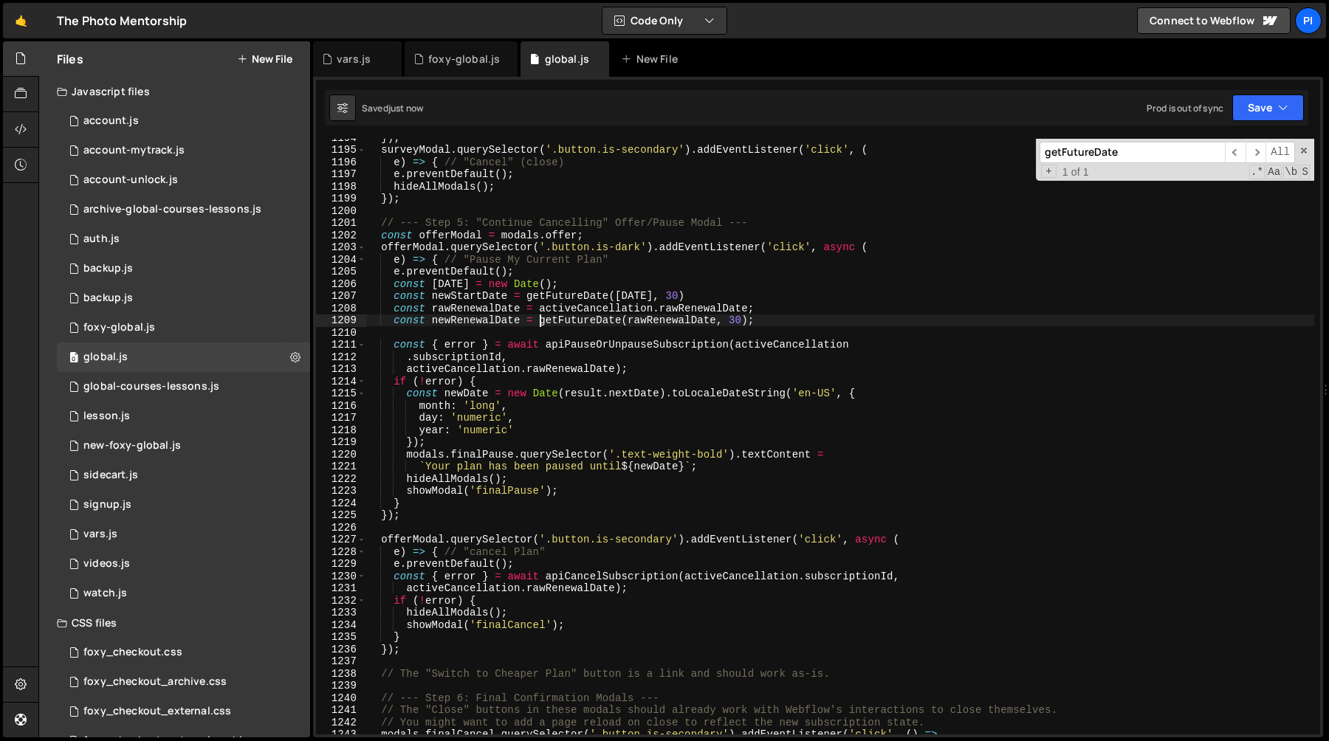
click at [543, 323] on div "}) ; surveyModal . querySelector ( '.button.is-secondary' ) . addEventListener …" at bounding box center [839, 441] width 949 height 620
click at [479, 307] on div "}) ; surveyModal . querySelector ( '.button.is-secondary' ) . addEventListener …" at bounding box center [839, 441] width 949 height 620
click at [479, 321] on div "}) ; surveyModal . querySelector ( '.button.is-secondary' ) . addEventListener …" at bounding box center [839, 441] width 949 height 620
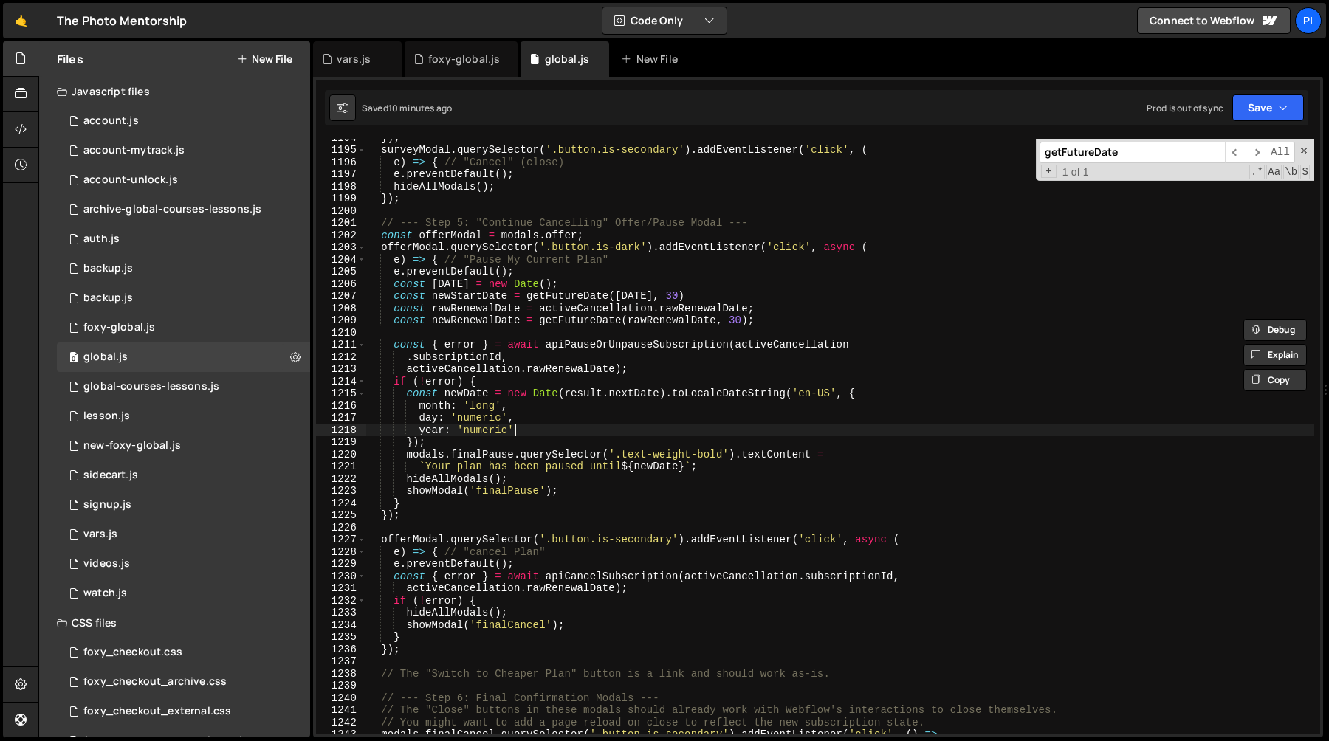
click at [537, 430] on div "}) ; surveyModal . querySelector ( '.button.is-secondary' ) . addEventListener …" at bounding box center [839, 441] width 949 height 620
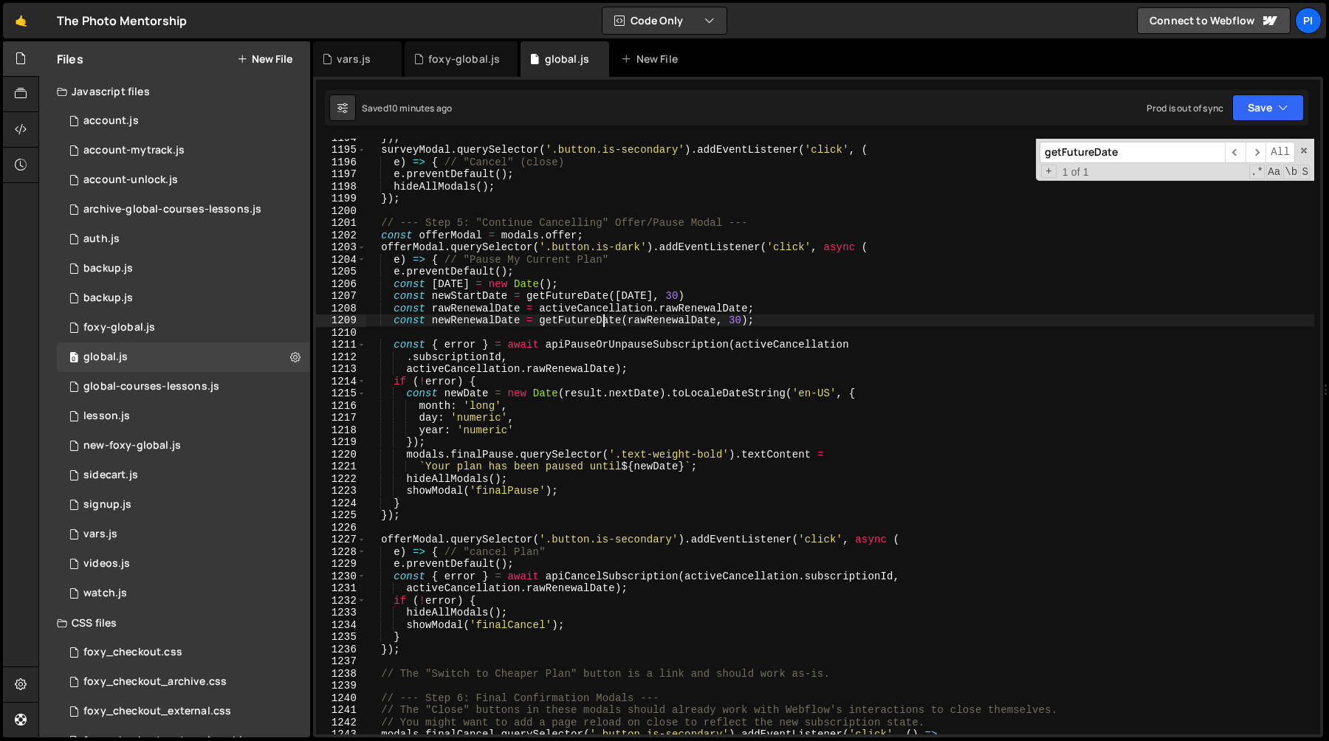
click at [600, 323] on div "}) ; surveyModal . querySelector ( '.button.is-secondary' ) . addEventListener …" at bounding box center [839, 441] width 949 height 620
click at [498, 314] on div "}) ; surveyModal . querySelector ( '.button.is-secondary' ) . addEventListener …" at bounding box center [839, 441] width 949 height 620
click at [505, 320] on div "}) ; surveyModal . querySelector ( '.button.is-secondary' ) . addEventListener …" at bounding box center [839, 441] width 949 height 620
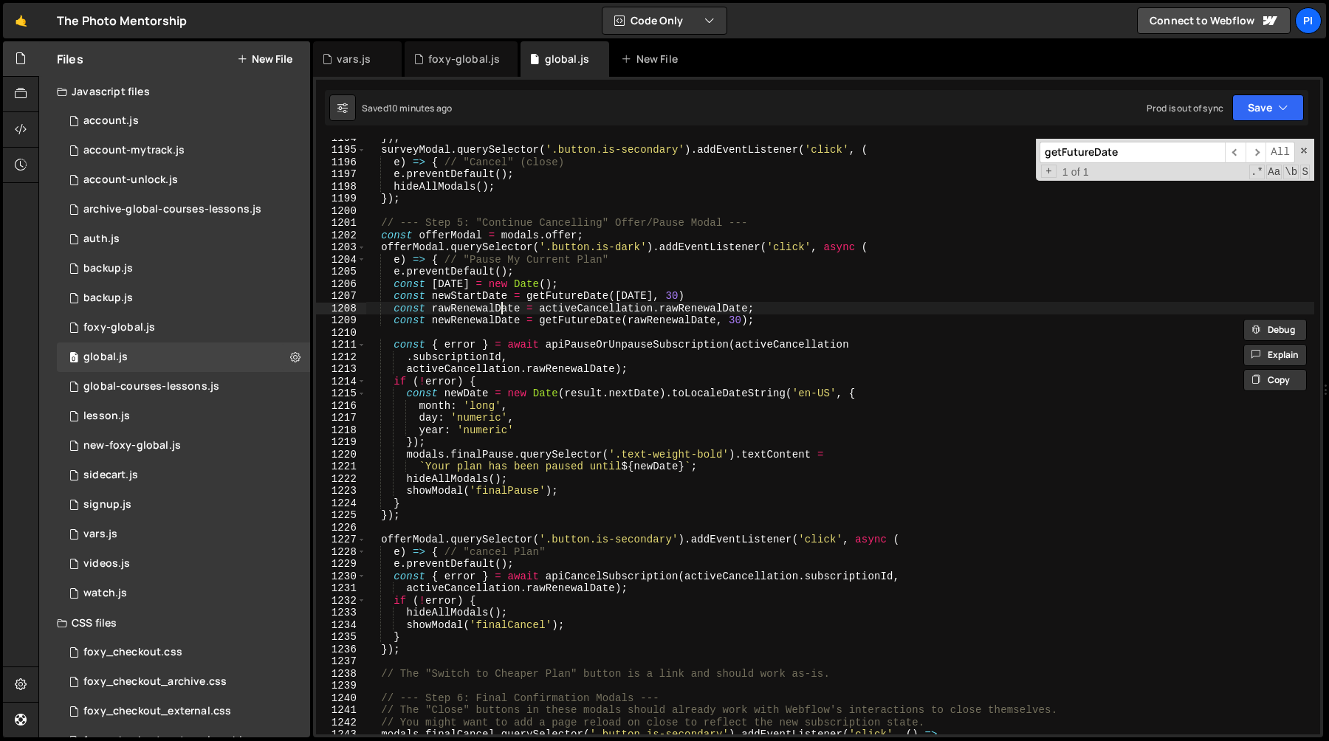
click at [503, 306] on div "}) ; surveyModal . querySelector ( '.button.is-secondary' ) . addEventListener …" at bounding box center [839, 441] width 949 height 620
click at [492, 299] on div "}) ; surveyModal . querySelector ( '.button.is-secondary' ) . addEventListener …" at bounding box center [839, 441] width 949 height 620
click at [459, 371] on div "}) ; surveyModal . querySelector ( '.button.is-secondary' ) . addEventListener …" at bounding box center [839, 441] width 949 height 620
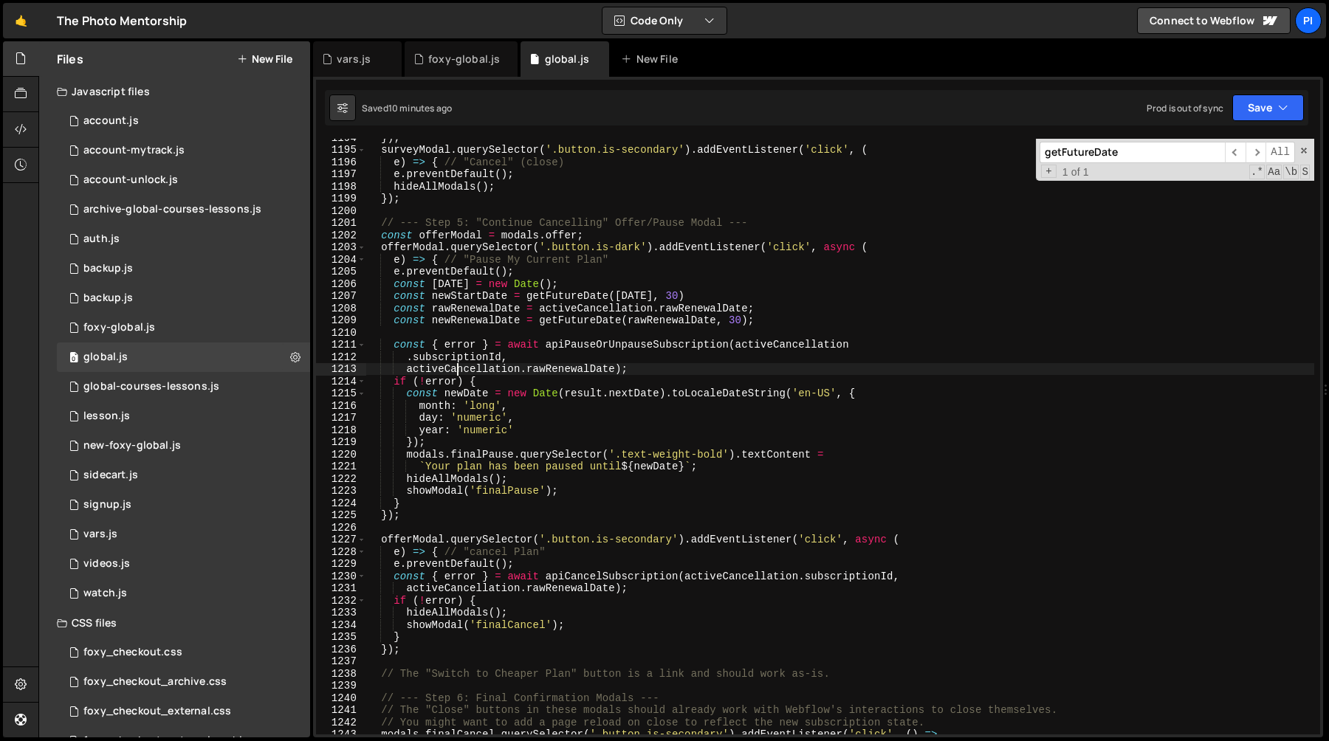
click at [459, 371] on div "}) ; surveyModal . querySelector ( '.button.is-secondary' ) . addEventListener …" at bounding box center [839, 441] width 949 height 620
click at [616, 374] on div "}) ; surveyModal . querySelector ( '.button.is-secondary' ) . addEventListener …" at bounding box center [839, 441] width 949 height 620
click at [409, 374] on div "}) ; surveyModal . querySelector ( '.button.is-secondary' ) . addEventListener …" at bounding box center [839, 441] width 949 height 620
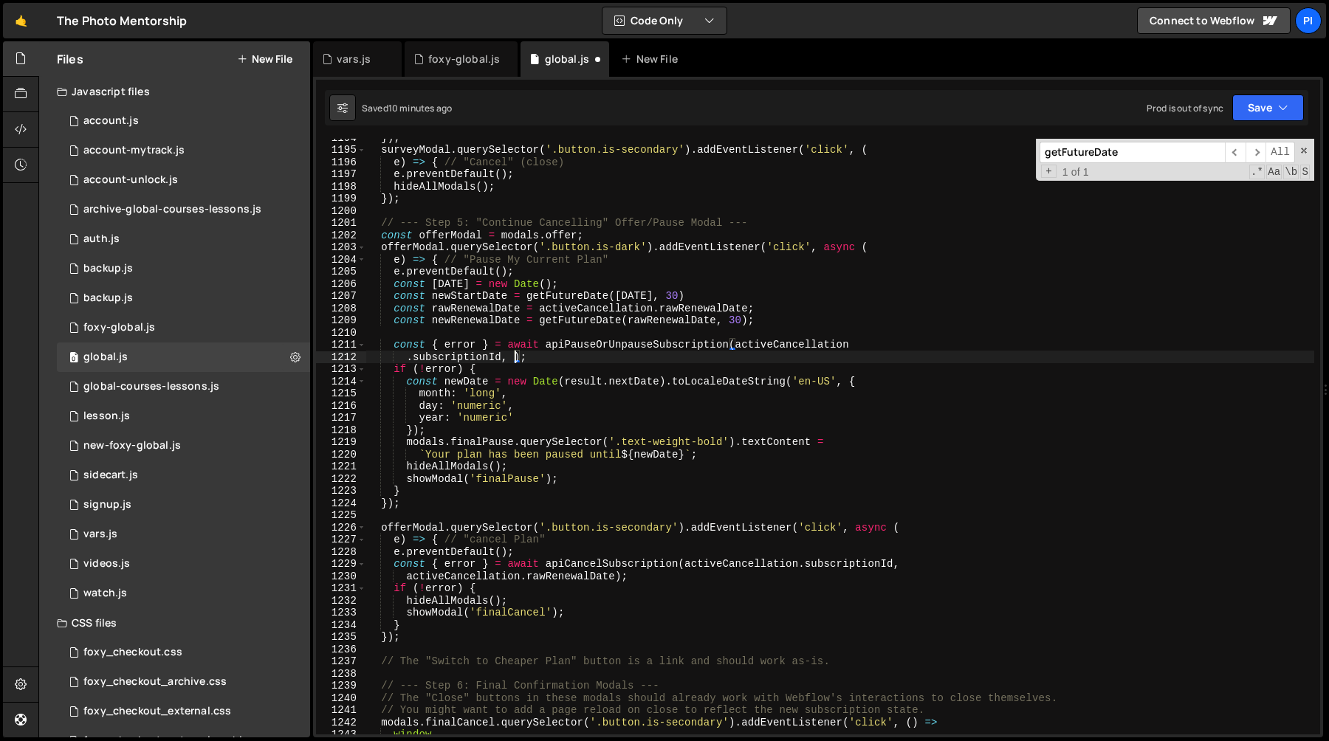
paste textarea "newStartDate"
click at [472, 320] on div "}) ; surveyModal . querySelector ( '.button.is-secondary' ) . addEventListener …" at bounding box center [839, 441] width 949 height 620
click at [589, 360] on div "}) ; surveyModal . querySelector ( '.button.is-secondary' ) . addEventListener …" at bounding box center [839, 441] width 949 height 620
paste textarea "newRenewalDate"
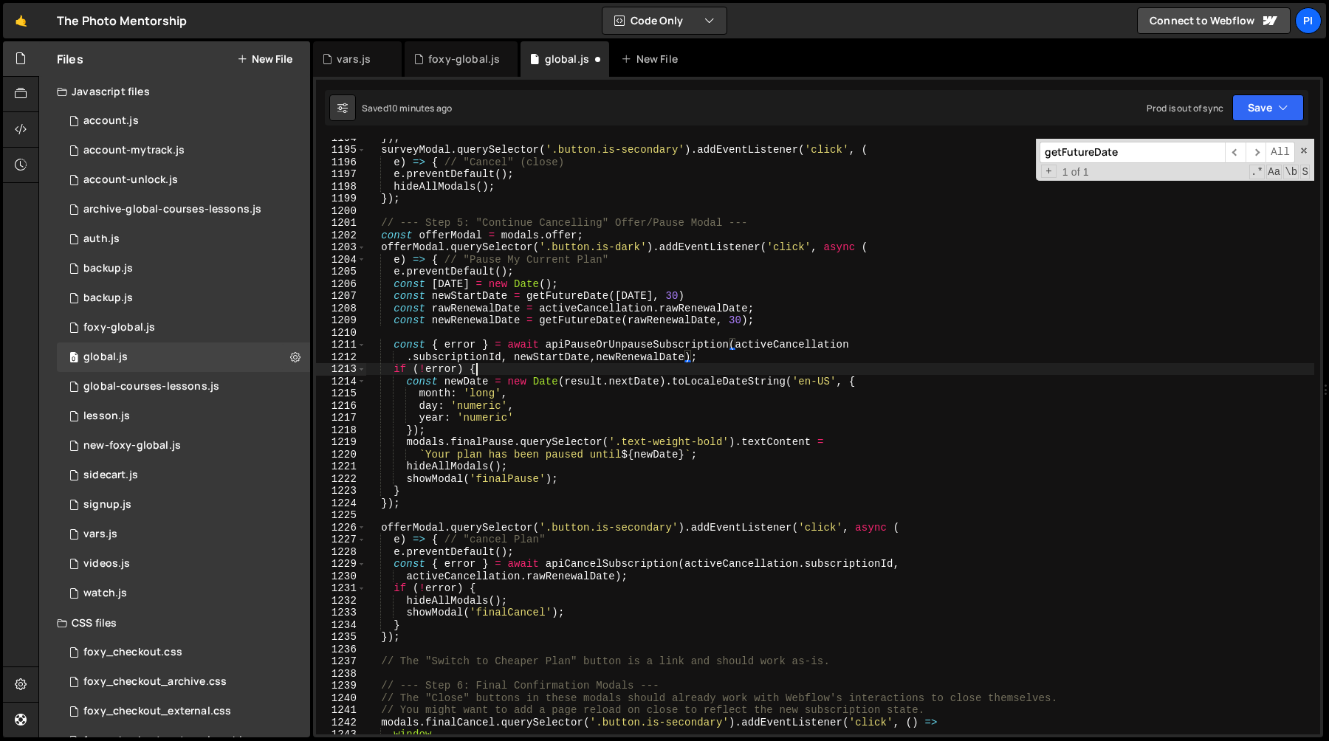
click at [650, 374] on div "}) ; surveyModal . querySelector ( '.button.is-secondary' ) . addEventListener …" at bounding box center [839, 441] width 949 height 620
click at [642, 394] on div "}) ; surveyModal . querySelector ( '.button.is-secondary' ) . addEventListener …" at bounding box center [839, 441] width 949 height 620
click at [459, 378] on div "}) ; surveyModal . querySelector ( '.button.is-secondary' ) . addEventListener …" at bounding box center [839, 441] width 949 height 620
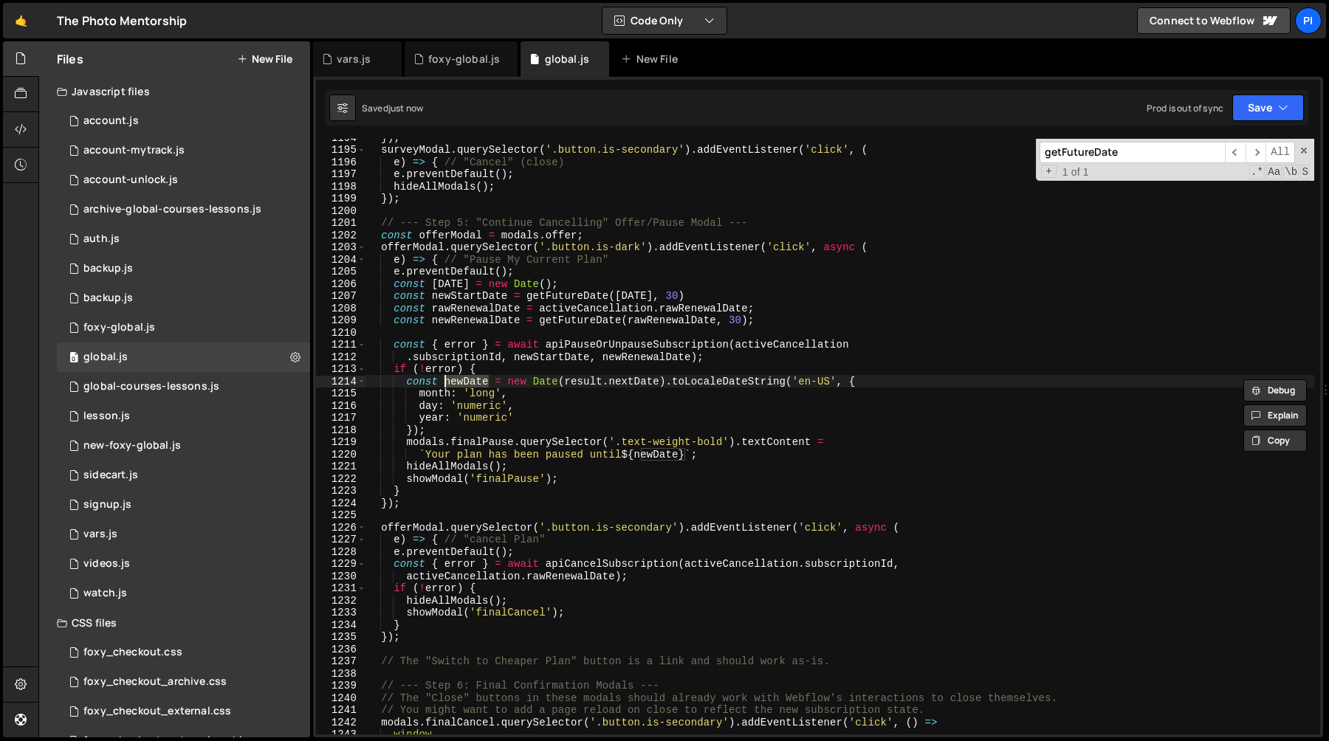
click at [489, 295] on div "}) ; surveyModal . querySelector ( '.button.is-secondary' ) . addEventListener …" at bounding box center [839, 441] width 949 height 620
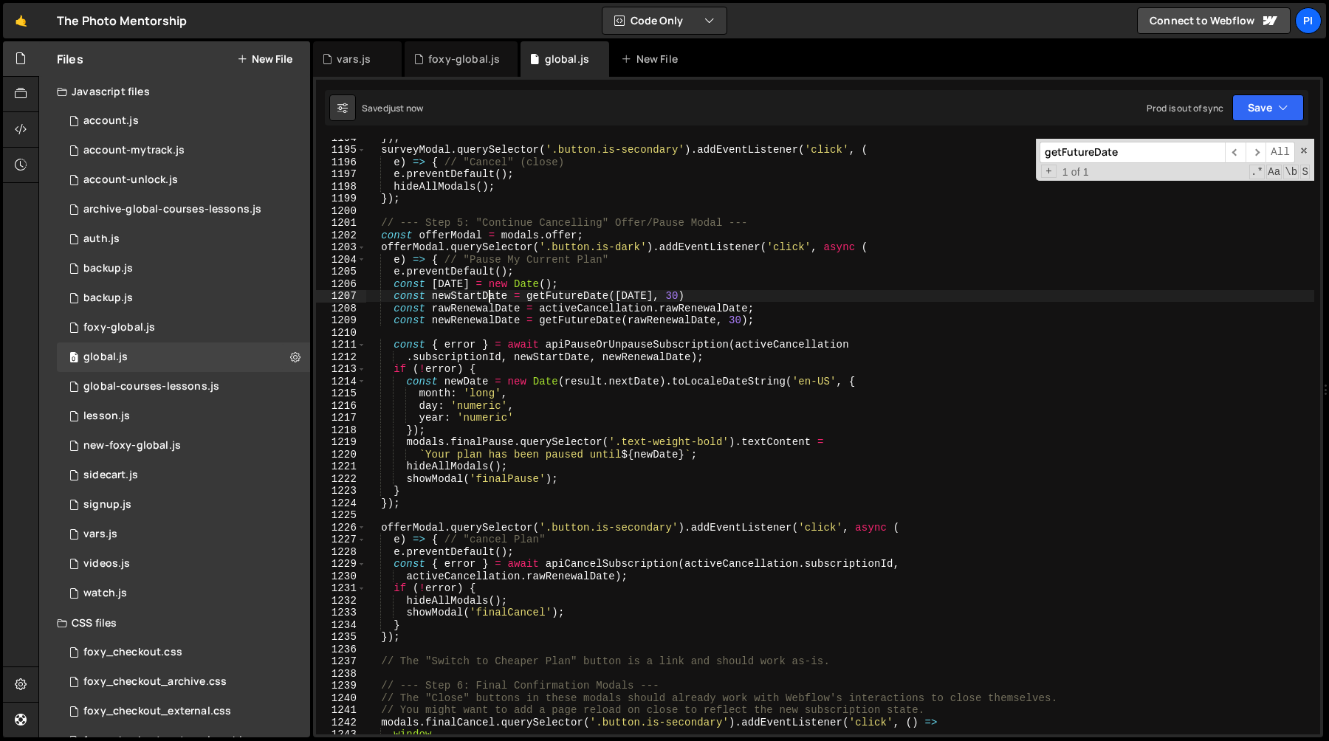
click at [489, 295] on div "}) ; surveyModal . querySelector ( '.button.is-secondary' ) . addEventListener …" at bounding box center [839, 441] width 949 height 620
click at [478, 383] on div "}) ; surveyModal . querySelector ( '.button.is-secondary' ) . addEventListener …" at bounding box center [839, 441] width 949 height 620
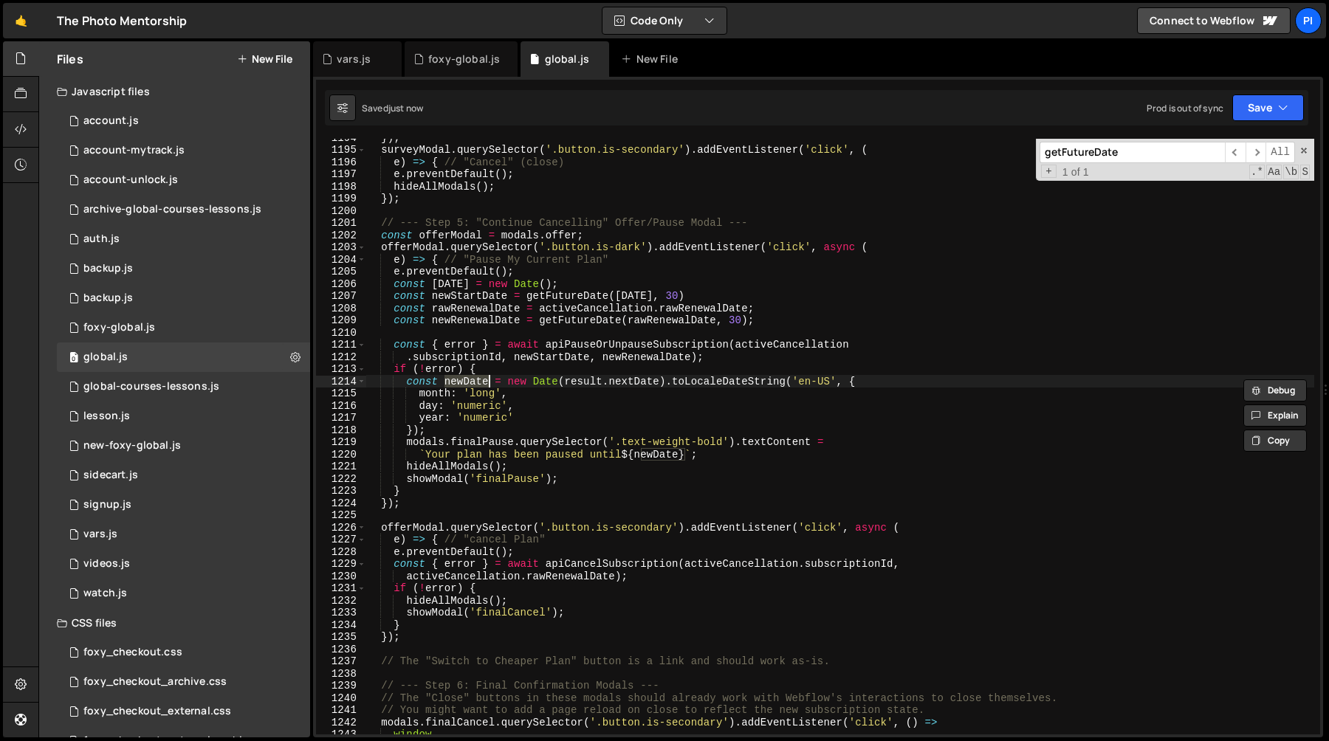
paste textarea "Start"
click at [543, 381] on div "}) ; surveyModal . querySelector ( '.button.is-secondary' ) . addEventListener …" at bounding box center [839, 441] width 949 height 620
click at [422, 434] on div "}) ; surveyModal . querySelector ( '.button.is-secondary' ) . addEventListener …" at bounding box center [839, 441] width 949 height 620
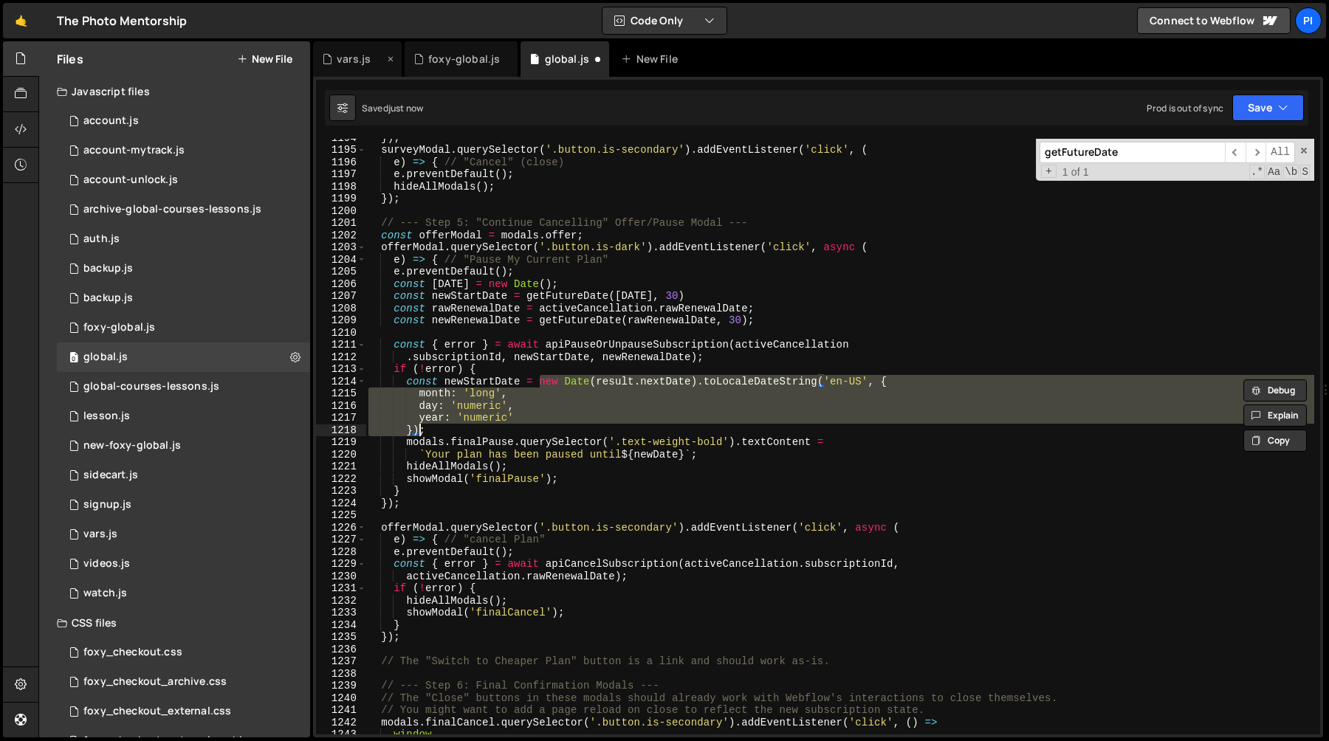
type textarea "year: 'numeric' });"
click at [352, 63] on div "vars.js" at bounding box center [354, 59] width 34 height 15
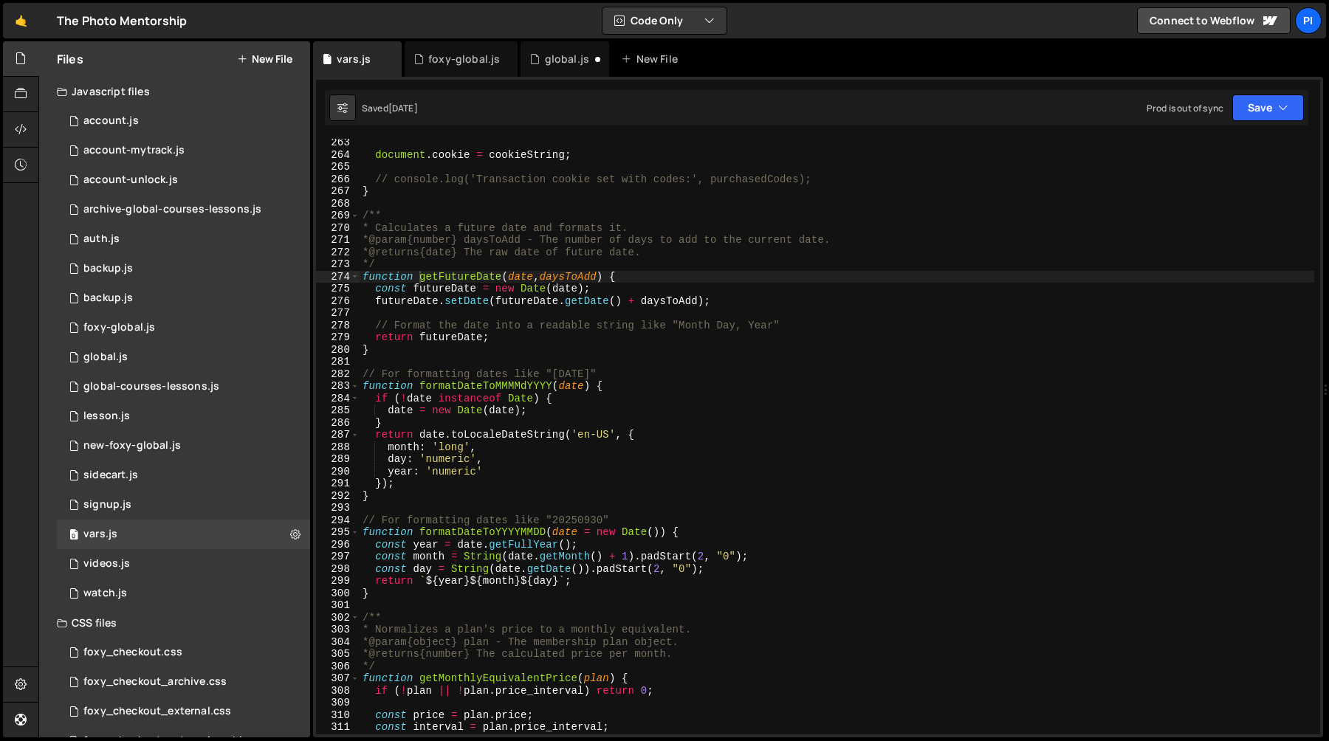
scroll to position [3194, 0]
type textarea "function formatDateToMMMMdYYYY(date) {"
click at [487, 388] on div "document . cookie = cookieString ; // console.log('Transaction cookie set with …" at bounding box center [837, 447] width 955 height 620
click at [540, 69] on div "global.js" at bounding box center [564, 58] width 89 height 35
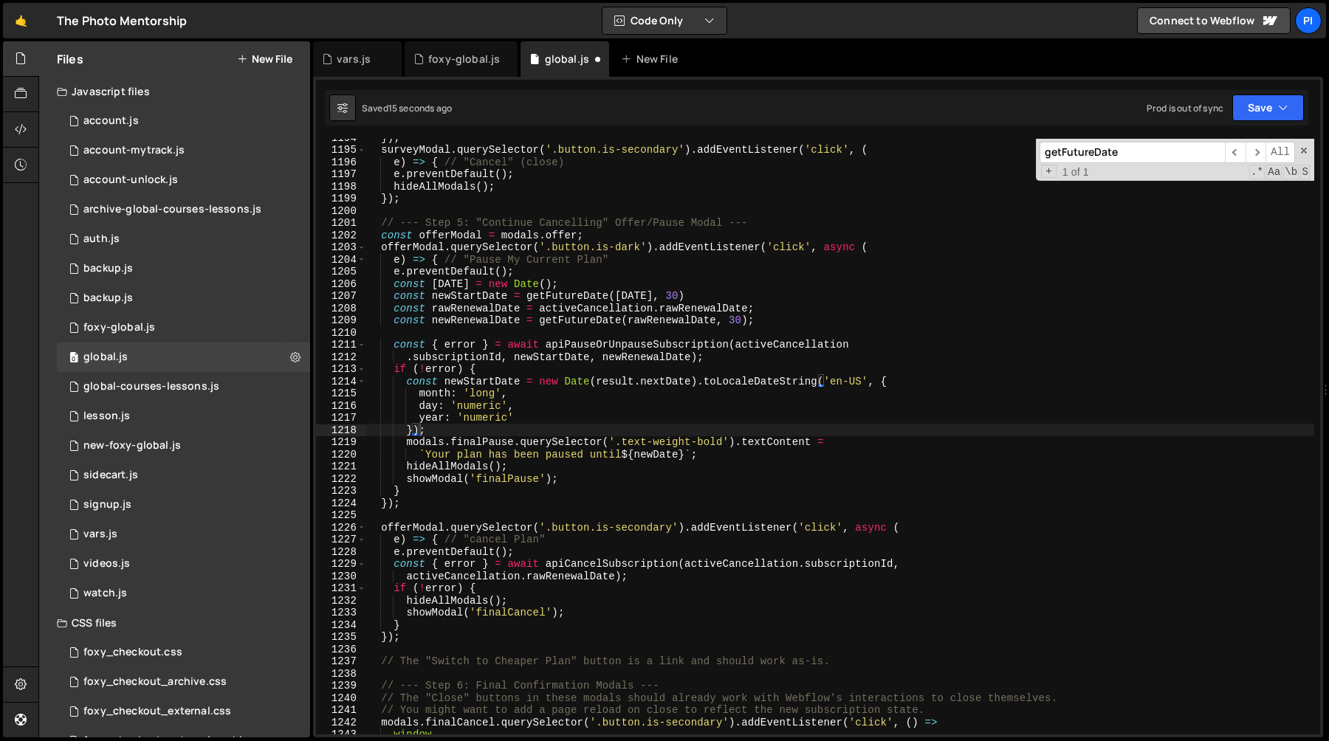
scroll to position [1394, 0]
click at [544, 382] on div "}) ; surveyModal . querySelector ( '.button.is-secondary' ) . addEventListener …" at bounding box center [839, 441] width 949 height 620
click at [537, 382] on div "}) ; surveyModal . querySelector ( '.button.is-secondary' ) . addEventListener …" at bounding box center [839, 441] width 949 height 620
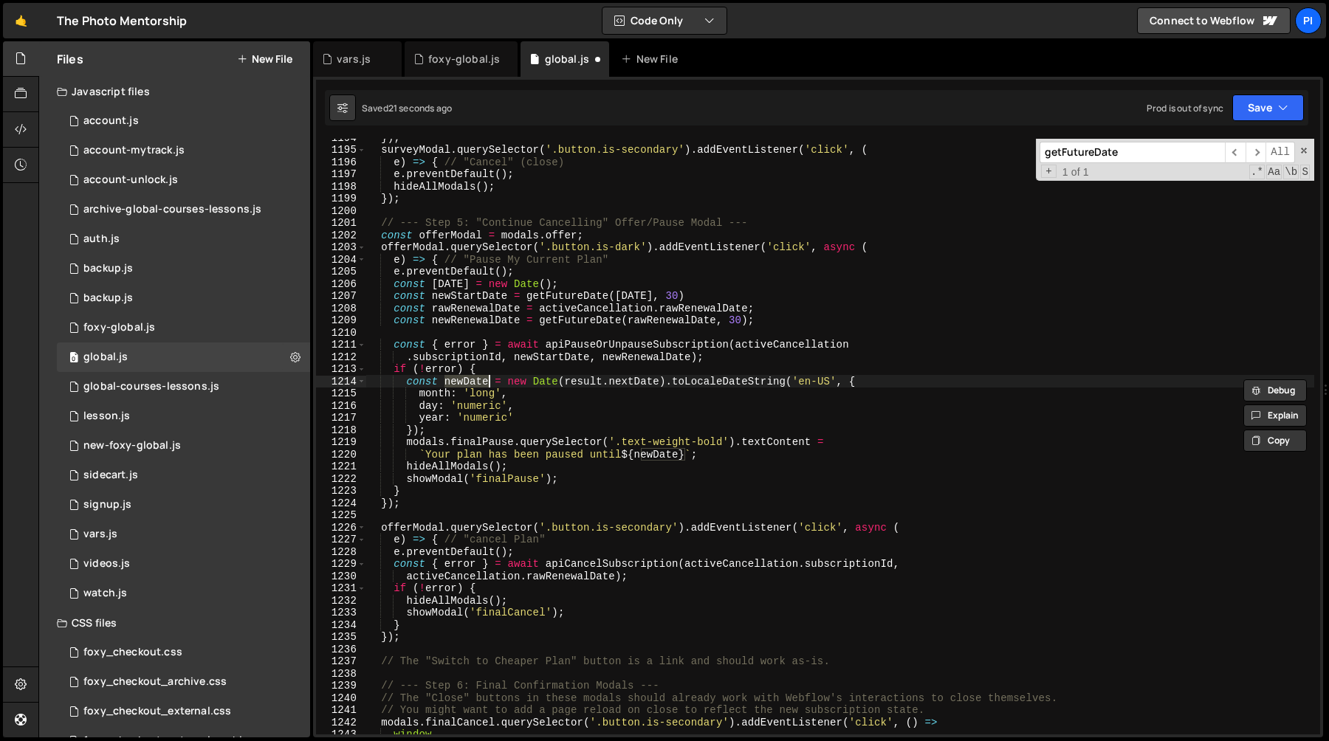
click at [506, 384] on div "}) ; surveyModal . querySelector ( '.button.is-secondary' ) . addEventListener …" at bounding box center [839, 441] width 949 height 620
click at [416, 436] on div "}) ; surveyModal . querySelector ( '.button.is-secondary' ) . addEventListener …" at bounding box center [839, 441] width 949 height 620
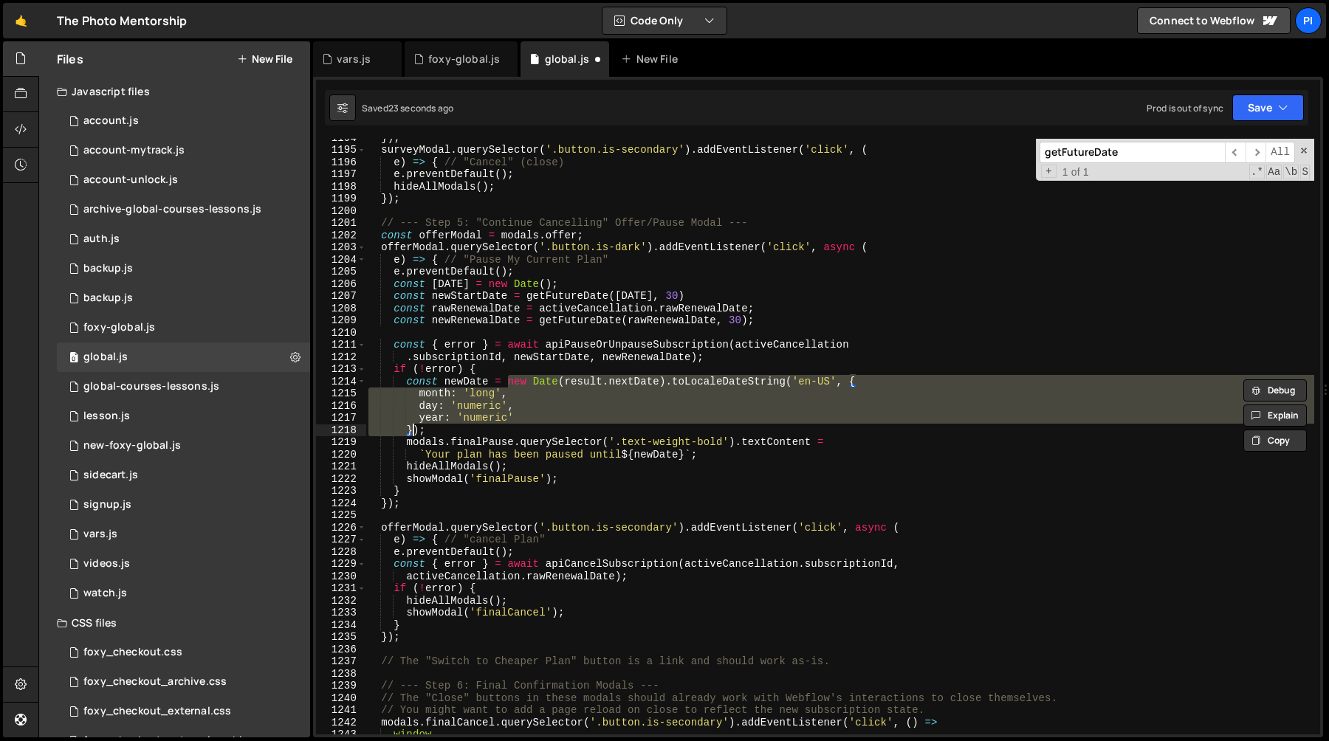
click at [416, 432] on div "}) ; surveyModal . querySelector ( '.button.is-secondary' ) . addEventListener …" at bounding box center [839, 437] width 949 height 596
click at [417, 429] on div "}) ; surveyModal . querySelector ( '.button.is-secondary' ) . addEventListener …" at bounding box center [839, 441] width 949 height 620
paste textarea "const newDate = formatDateToMMMMdYYYY"
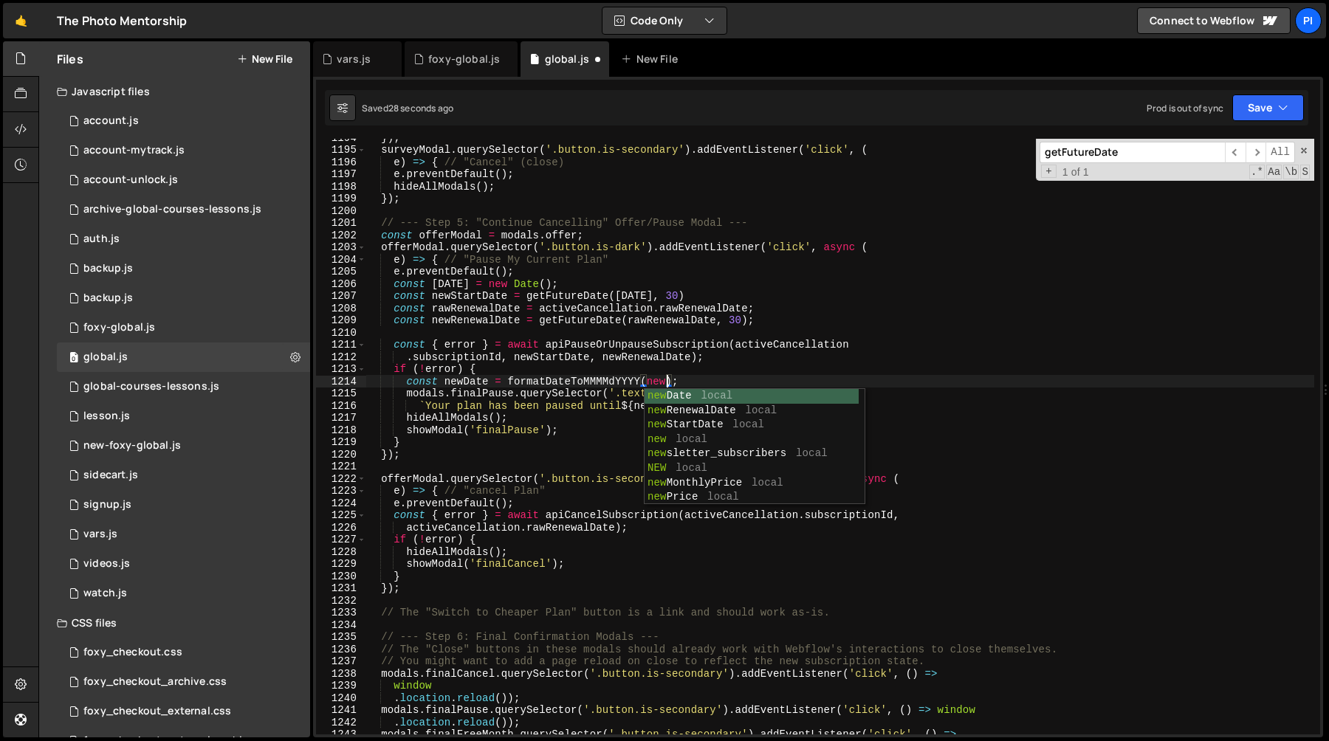
scroll to position [0, 21]
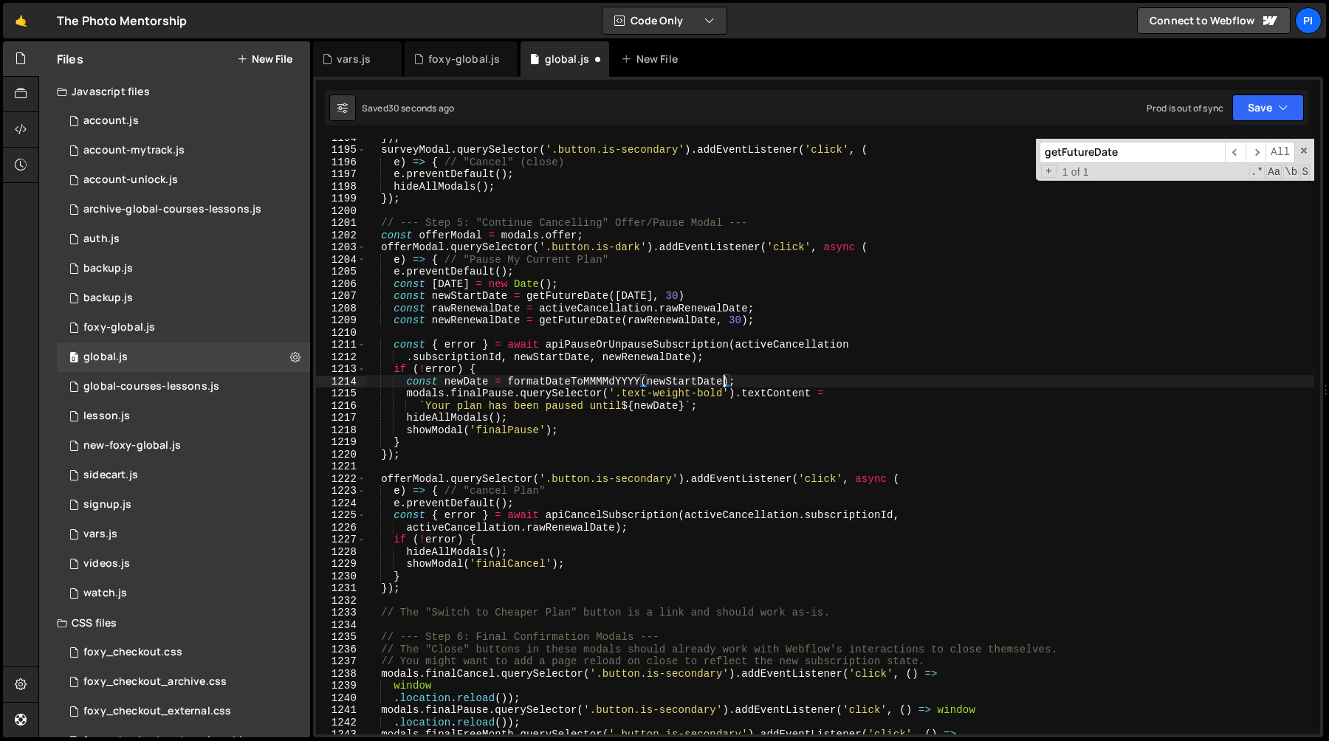
click at [471, 379] on div "}) ; surveyModal . querySelector ( '.button.is-secondary' ) . addEventListener …" at bounding box center [839, 441] width 949 height 620
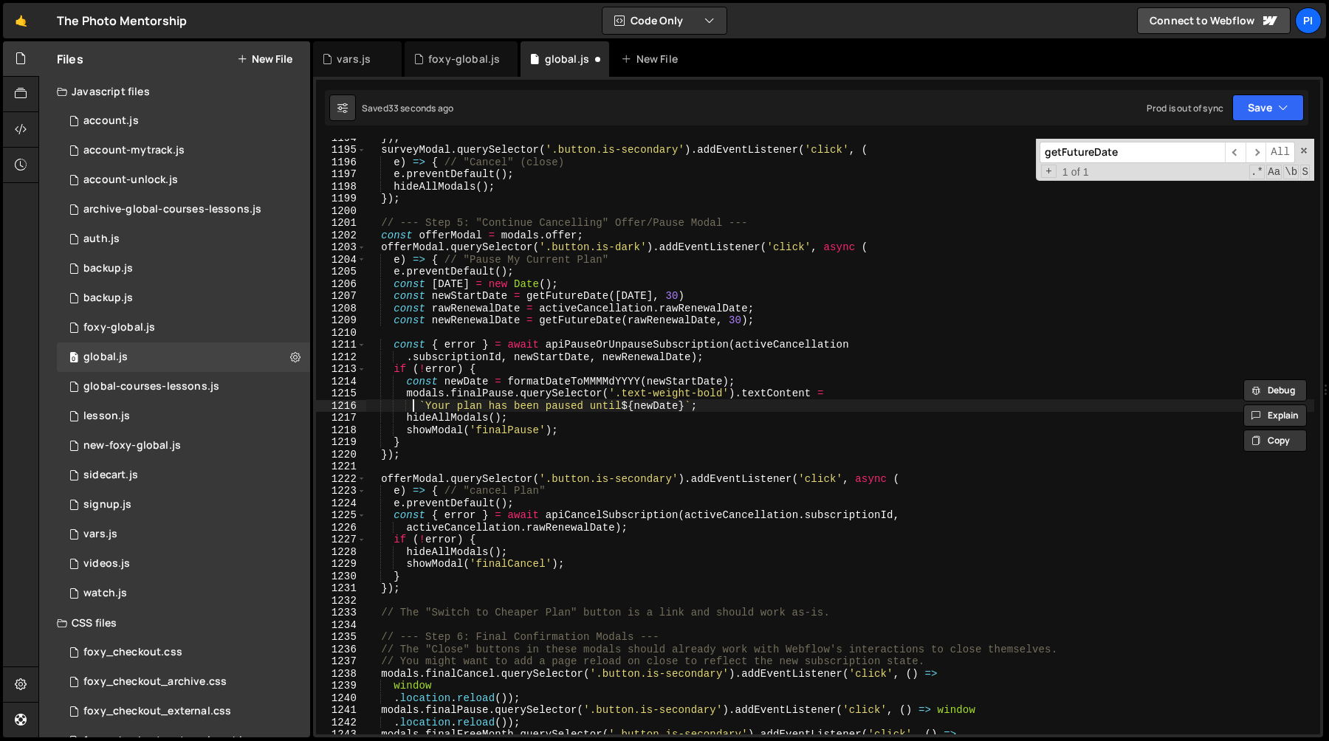
click at [412, 410] on div "}) ; surveyModal . querySelector ( '.button.is-secondary' ) . addEventListener …" at bounding box center [839, 441] width 949 height 620
click at [418, 408] on div "}) ; surveyModal . querySelector ( '.button.is-secondary' ) . addEventListener …" at bounding box center [839, 441] width 949 height 620
click at [573, 230] on div "}) ; surveyModal . querySelector ( '.button.is-secondary' ) . addEventListener …" at bounding box center [839, 441] width 949 height 620
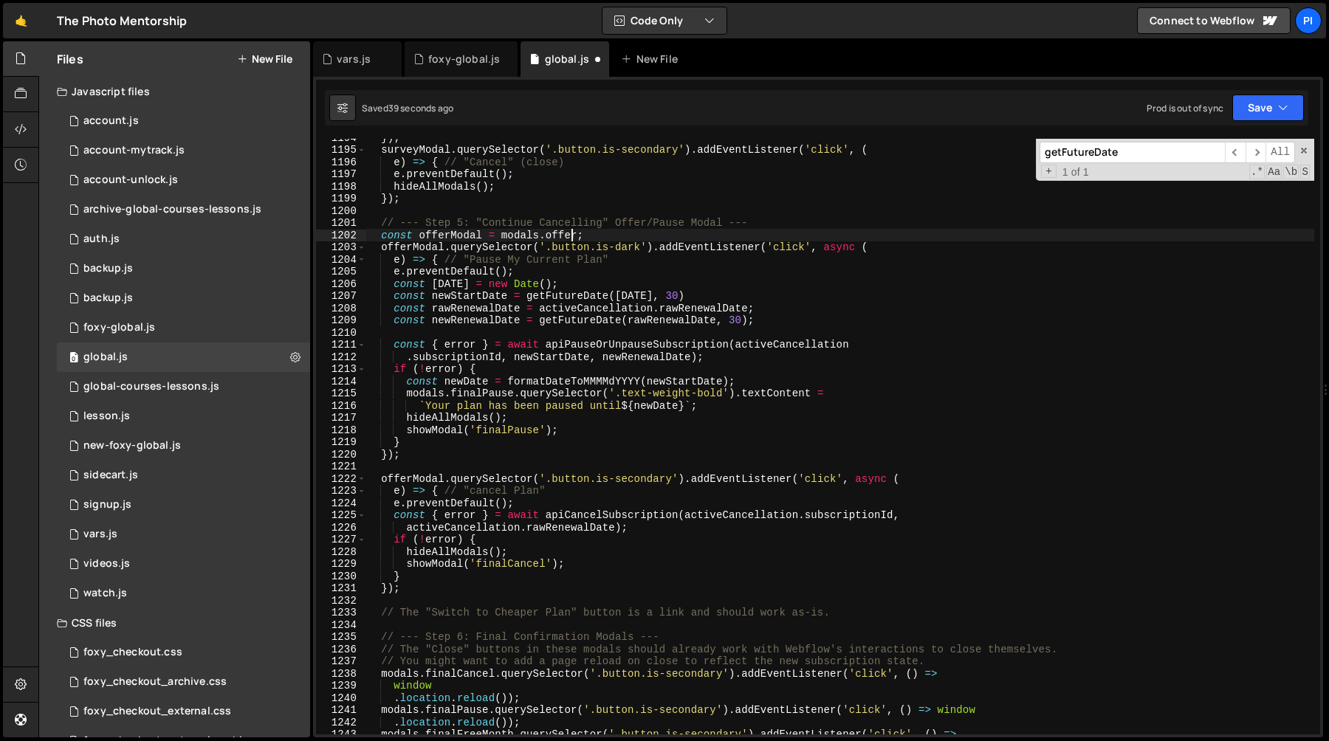
click at [585, 190] on div "}) ; surveyModal . querySelector ( '.button.is-secondary' ) . addEventListener …" at bounding box center [839, 441] width 949 height 620
click at [608, 270] on div "}) ; surveyModal . querySelector ( '.button.is-secondary' ) . addEventListener …" at bounding box center [839, 441] width 949 height 620
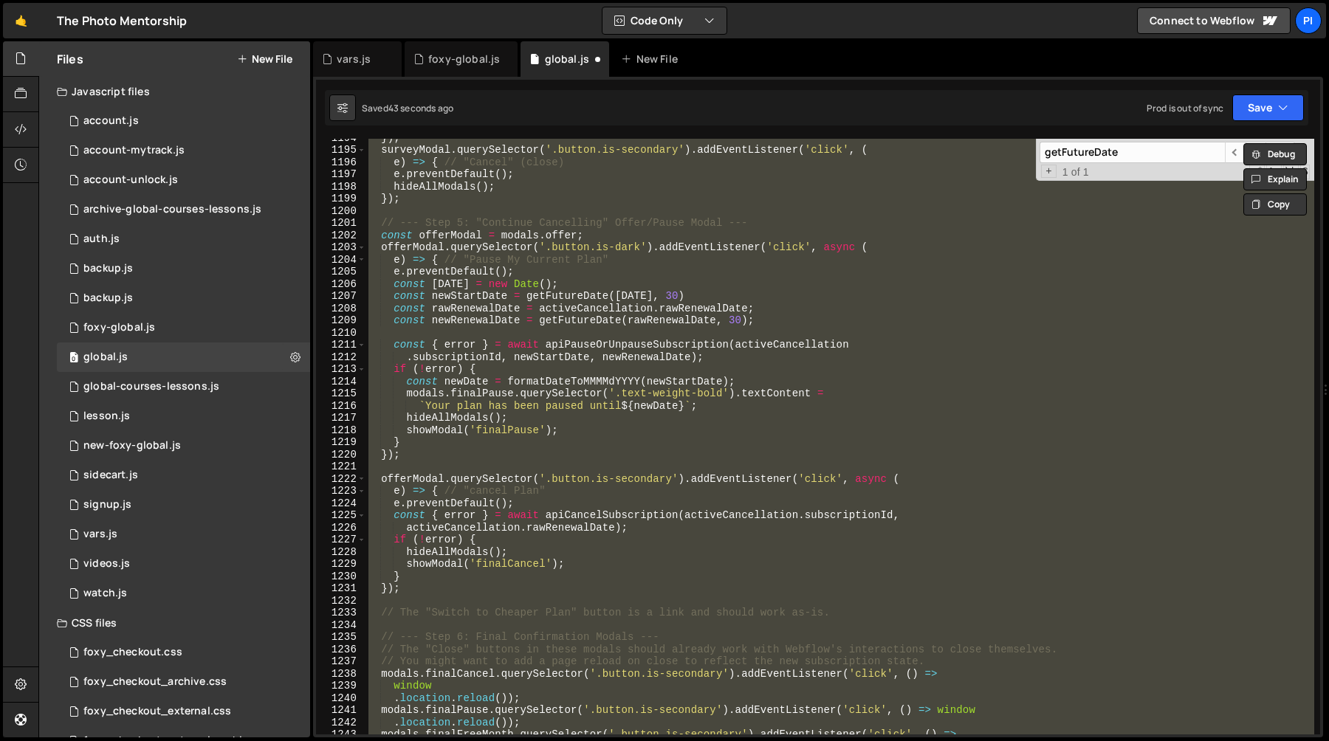
click at [575, 279] on div "}) ; surveyModal . querySelector ( '.button.is-secondary' ) . addEventListener …" at bounding box center [839, 437] width 949 height 596
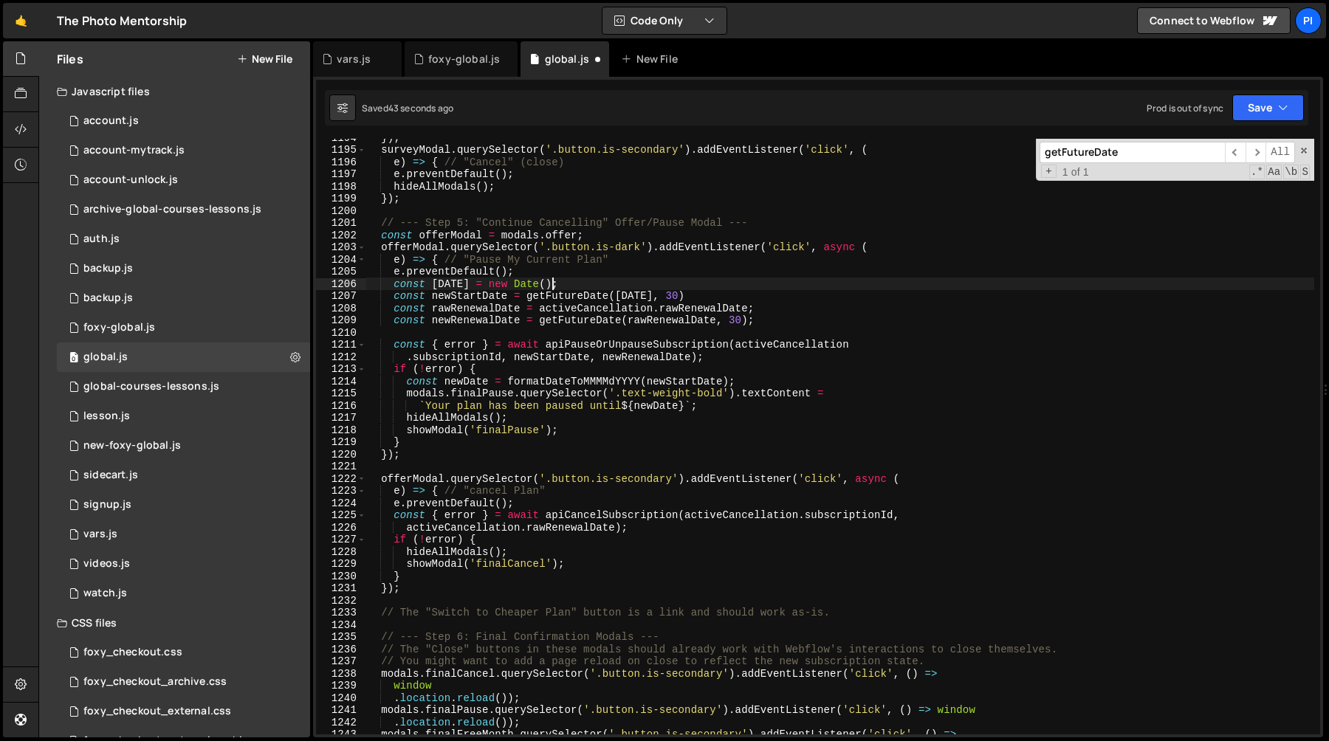
click at [574, 261] on div "}) ; surveyModal . querySelector ( '.button.is-secondary' ) . addEventListener …" at bounding box center [839, 441] width 949 height 620
click at [1306, 150] on span at bounding box center [1304, 150] width 10 height 10
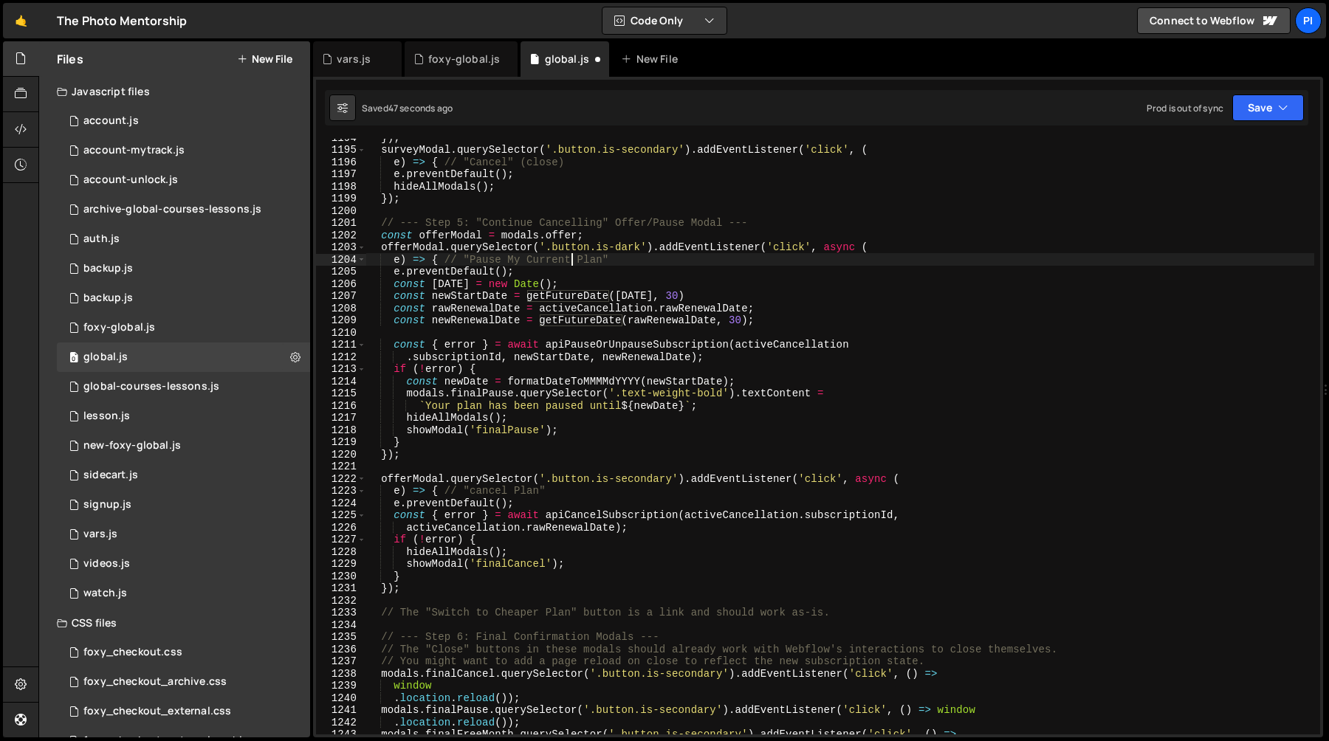
click at [822, 295] on div "}) ; surveyModal . querySelector ( '.button.is-secondary' ) . addEventListener …" at bounding box center [839, 441] width 949 height 620
type textarea "const newStartDate = getFutureDate([DATE], 30)"
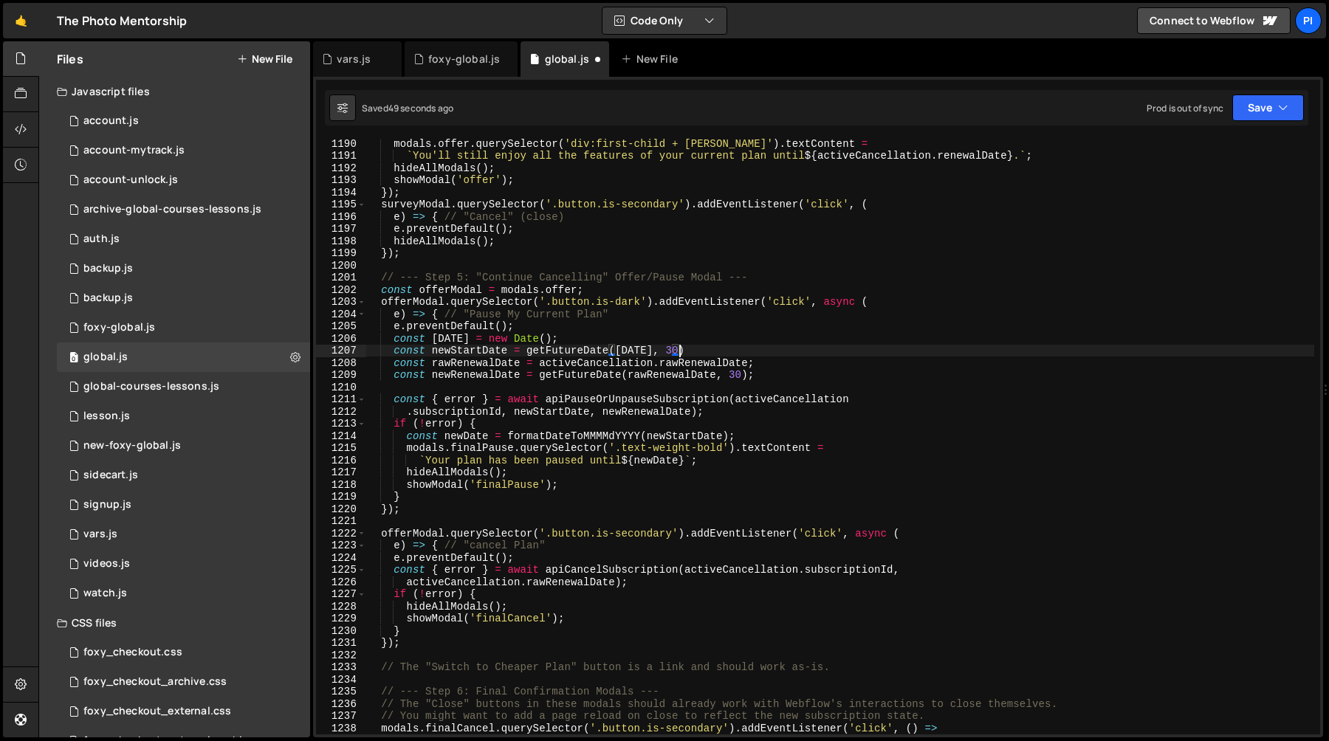
scroll to position [14994, 0]
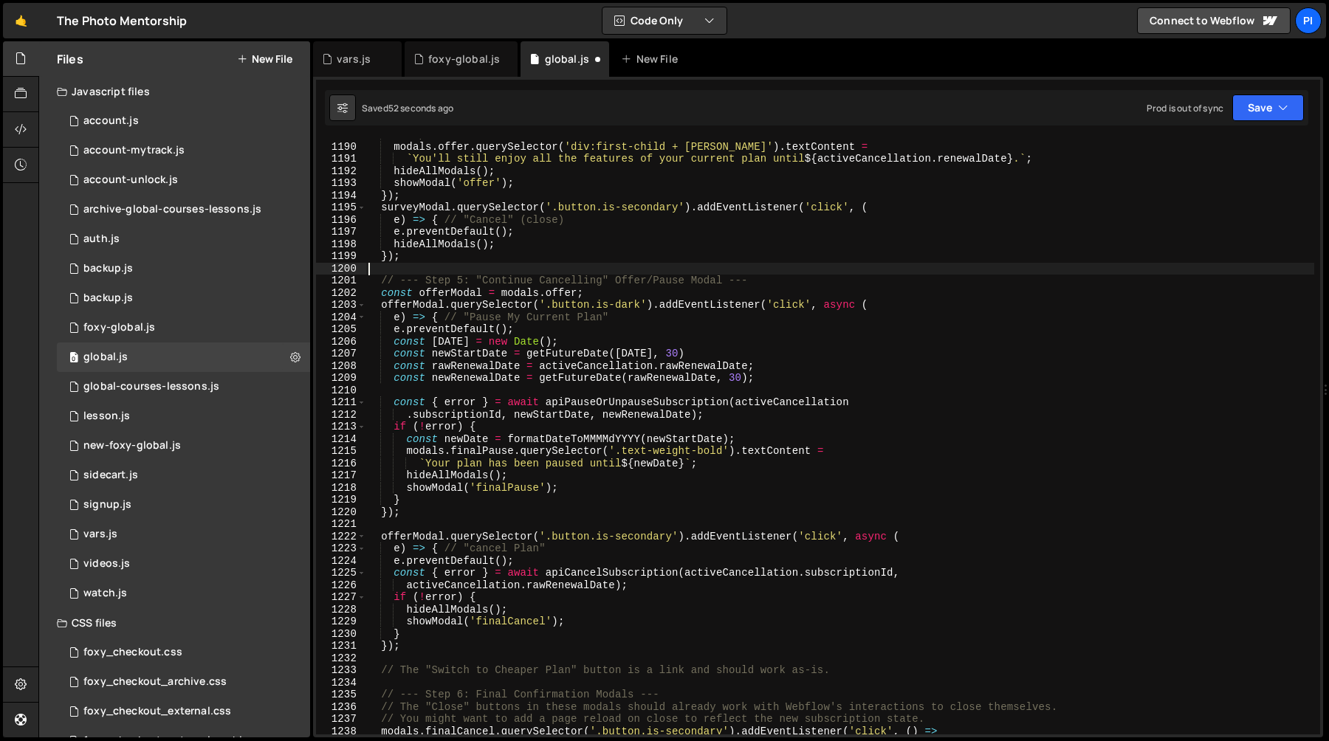
click at [612, 268] on div "// Update renewal date in the next modal modals . offer . querySelector ( 'div:…" at bounding box center [839, 438] width 949 height 620
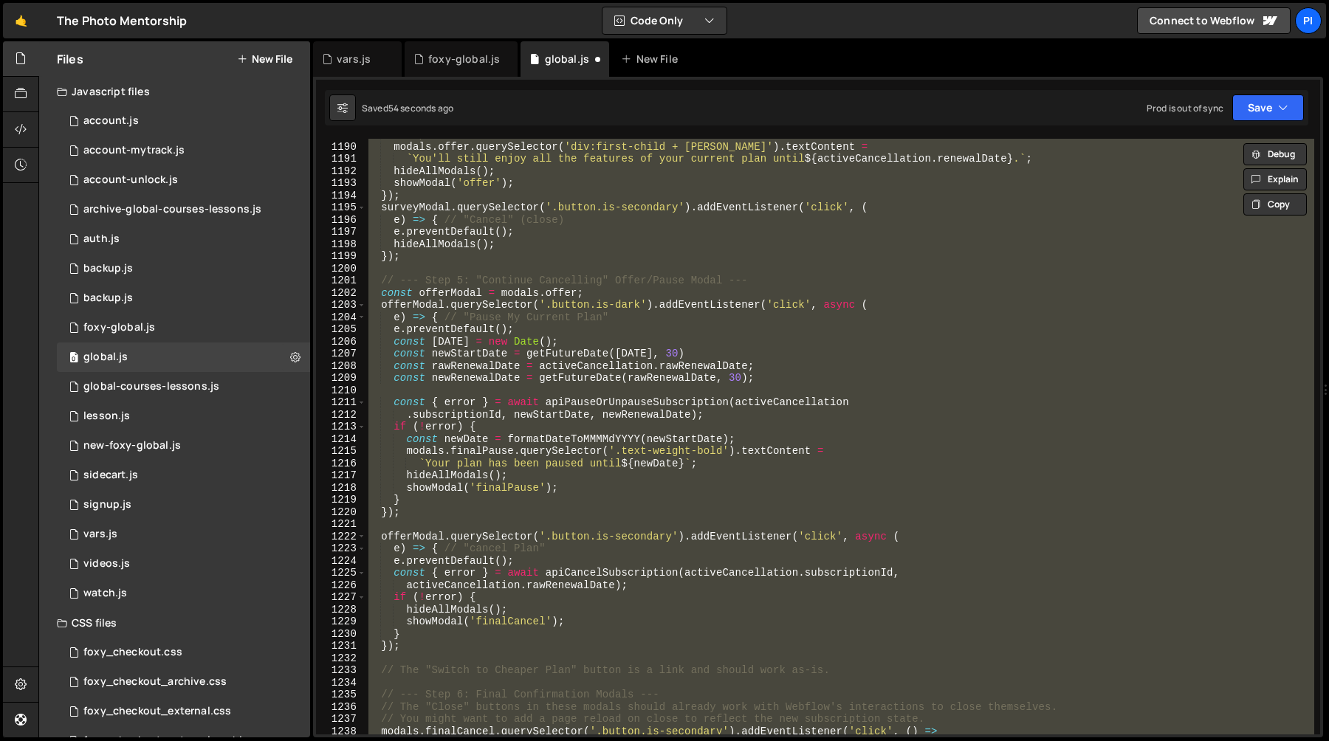
click at [602, 342] on div "// Update renewal date in the next modal modals . offer . querySelector ( 'div:…" at bounding box center [839, 437] width 949 height 596
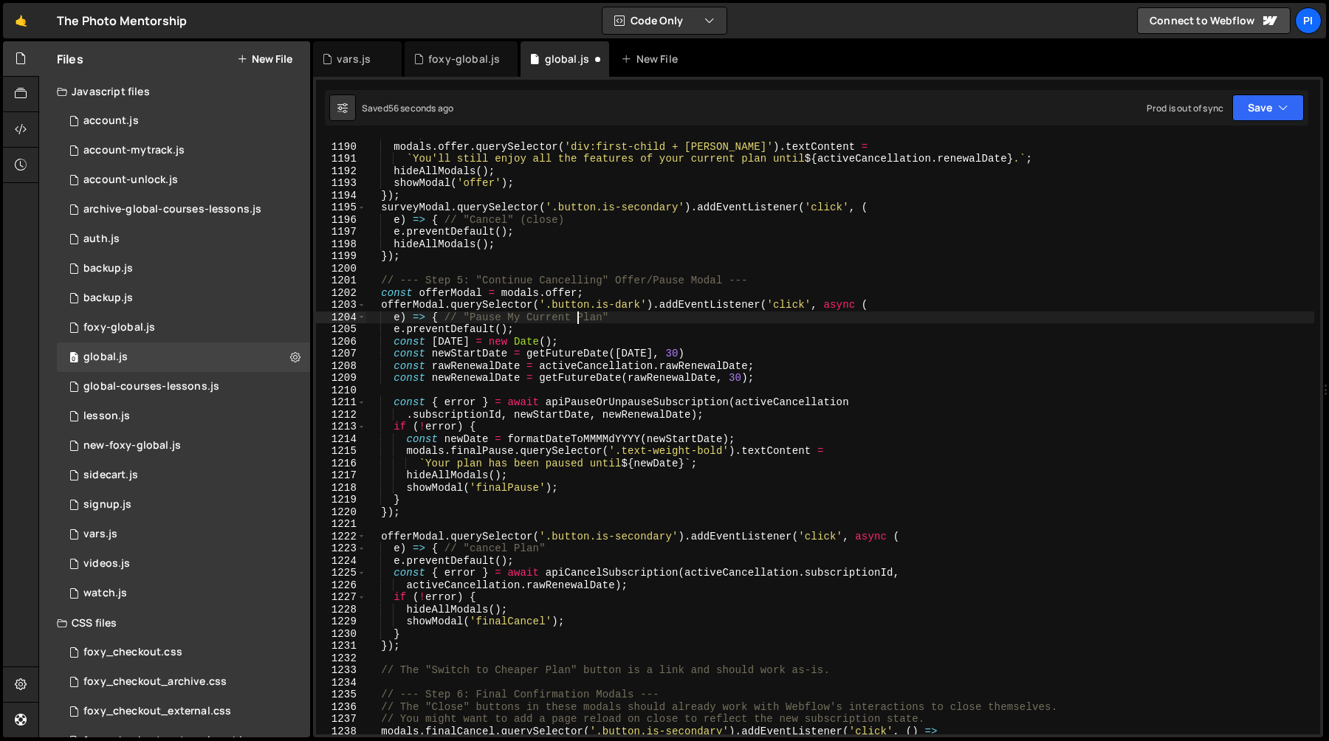
click at [575, 317] on div "// Update renewal date in the next modal modals . offer . querySelector ( 'div:…" at bounding box center [839, 438] width 949 height 620
click at [560, 360] on div "// Update renewal date in the next modal modals . offer . querySelector ( 'div:…" at bounding box center [839, 438] width 949 height 620
click at [535, 414] on div "// Update renewal date in the next modal modals . offer . querySelector ( 'div:…" at bounding box center [839, 438] width 949 height 620
type textarea ".subscriptionId, newStartDate, newRenewalDate);"
click at [505, 390] on div "// Update renewal date in the next modal modals . offer . querySelector ( 'div:…" at bounding box center [839, 438] width 949 height 620
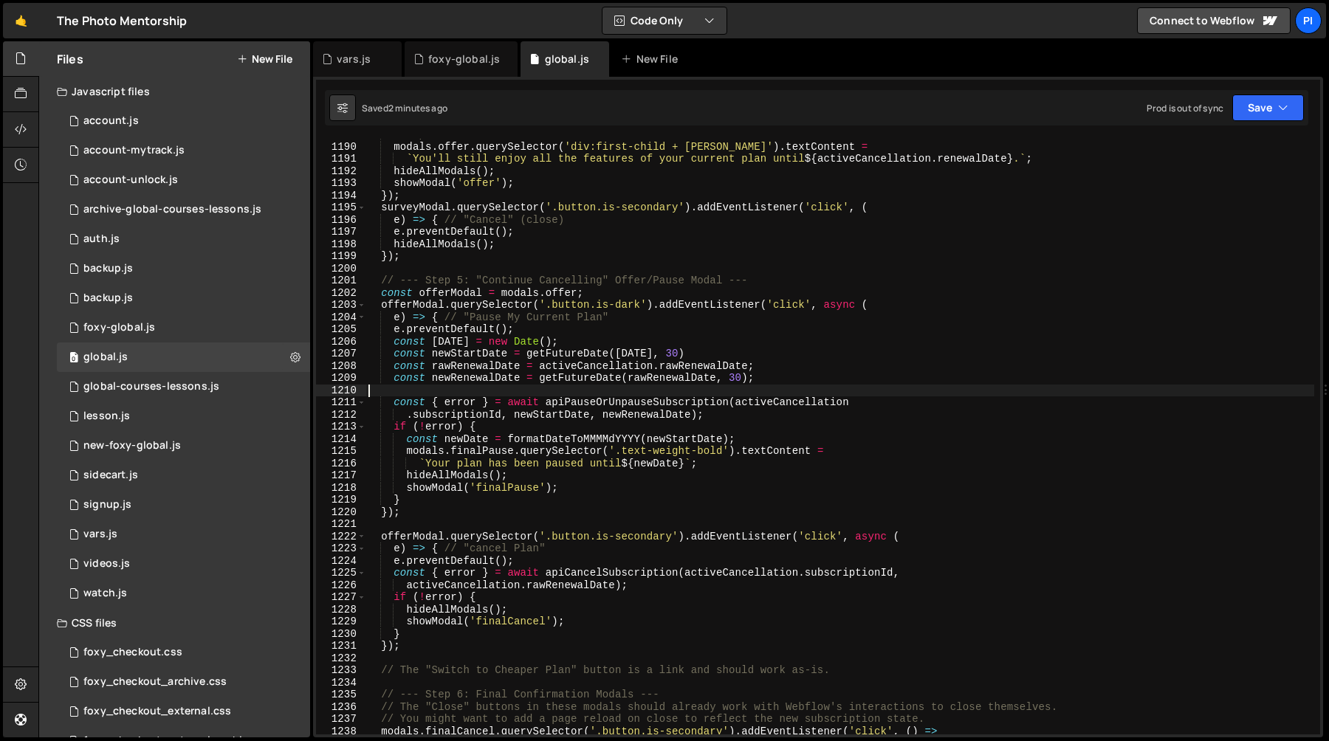
click at [578, 333] on div "// Update renewal date in the next modal modals . offer . querySelector ( 'div:…" at bounding box center [839, 438] width 949 height 620
type textarea "e.preventDefault();"
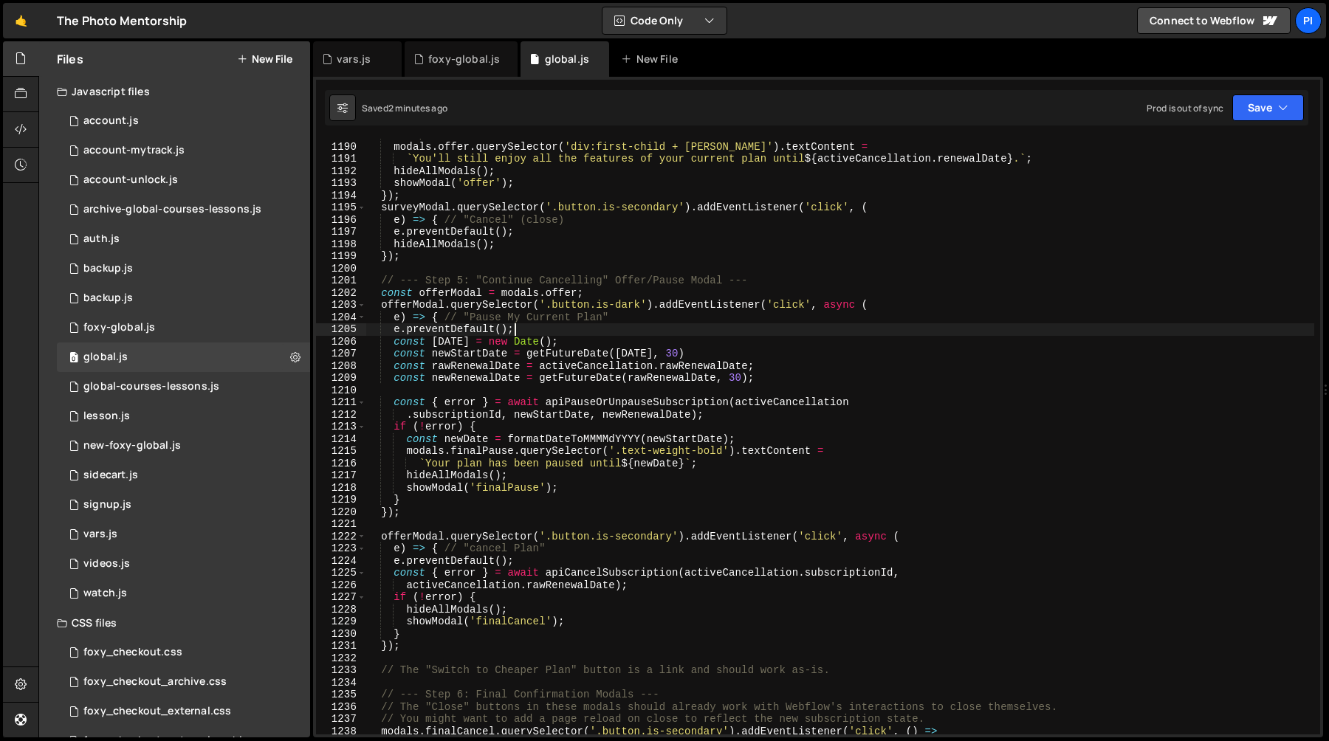
click at [475, 388] on div "// Update renewal date in the next modal modals . offer . querySelector ( 'div:…" at bounding box center [839, 438] width 949 height 620
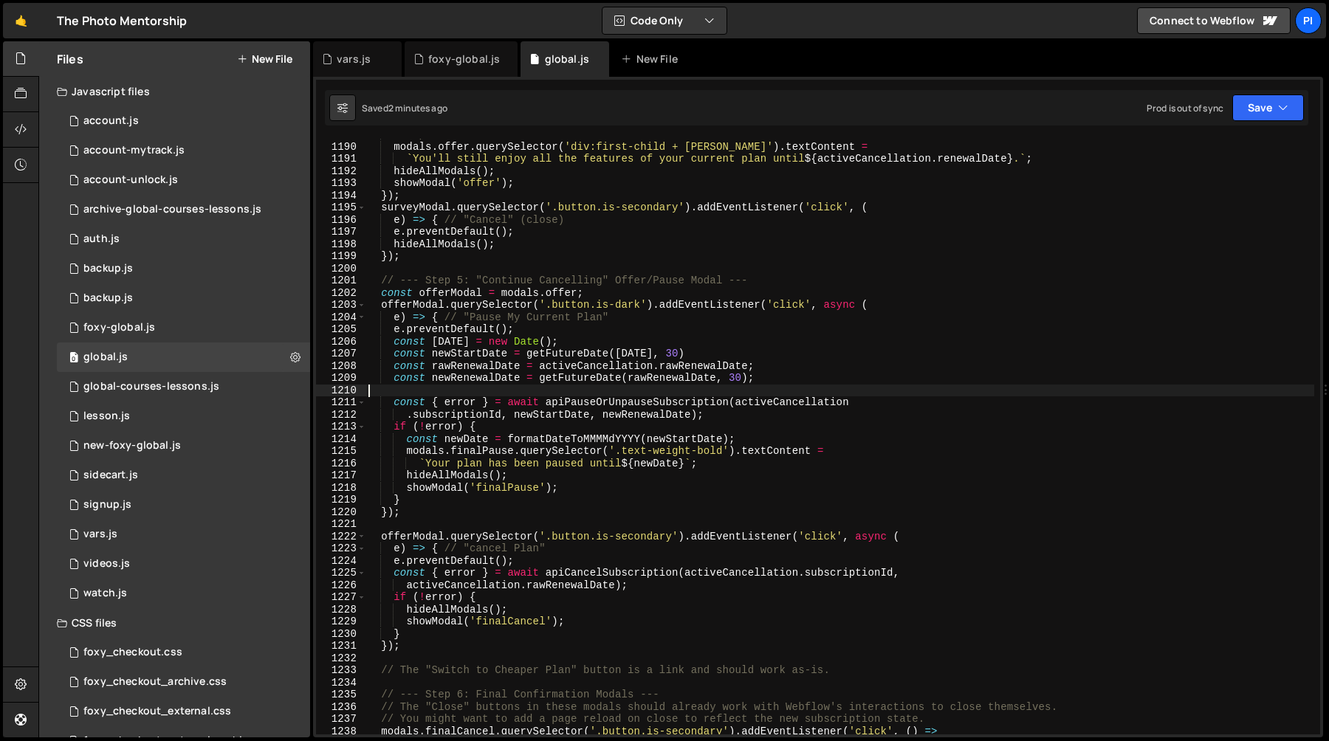
click at [511, 335] on div "// Update renewal date in the next modal modals . offer . querySelector ( 'div:…" at bounding box center [839, 438] width 949 height 620
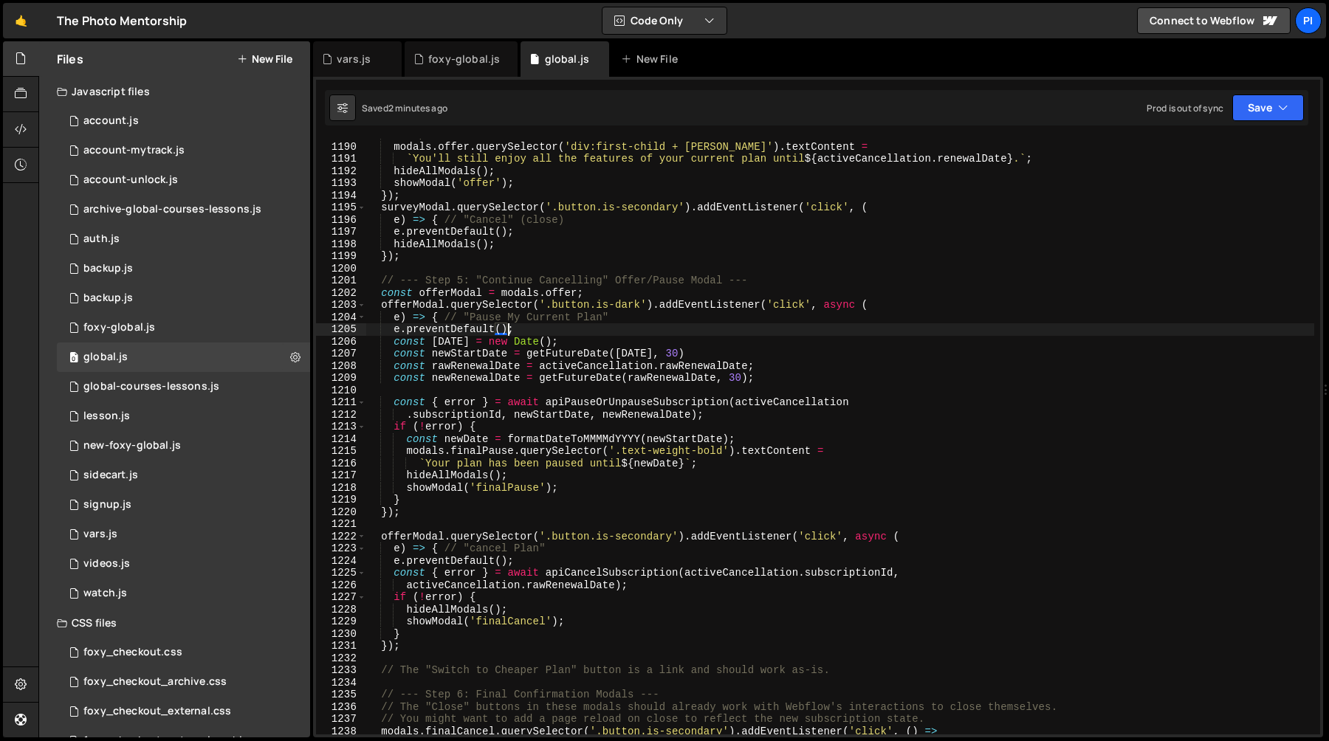
click at [597, 403] on div "// Update renewal date in the next modal modals . offer . querySelector ( 'div:…" at bounding box center [839, 438] width 949 height 620
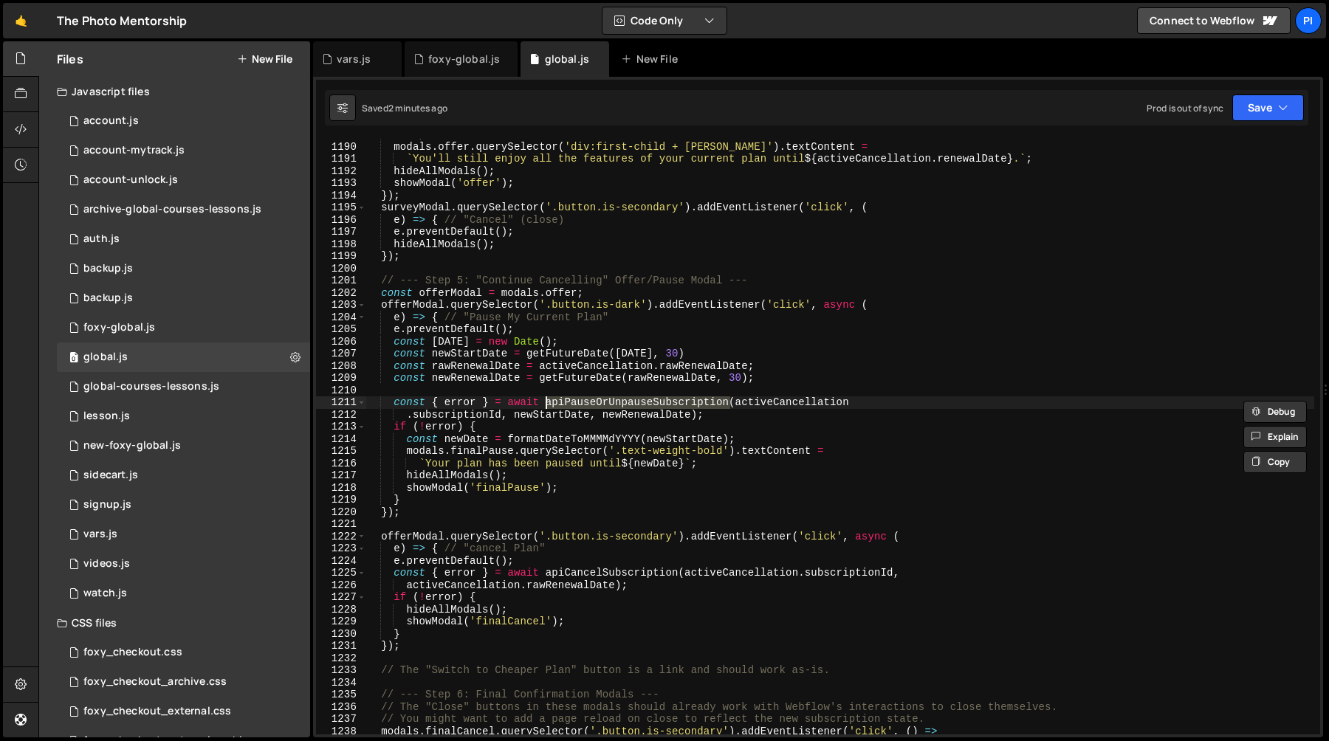
click at [603, 340] on div "// Update renewal date in the next modal modals . offer . querySelector ( 'div:…" at bounding box center [839, 438] width 949 height 620
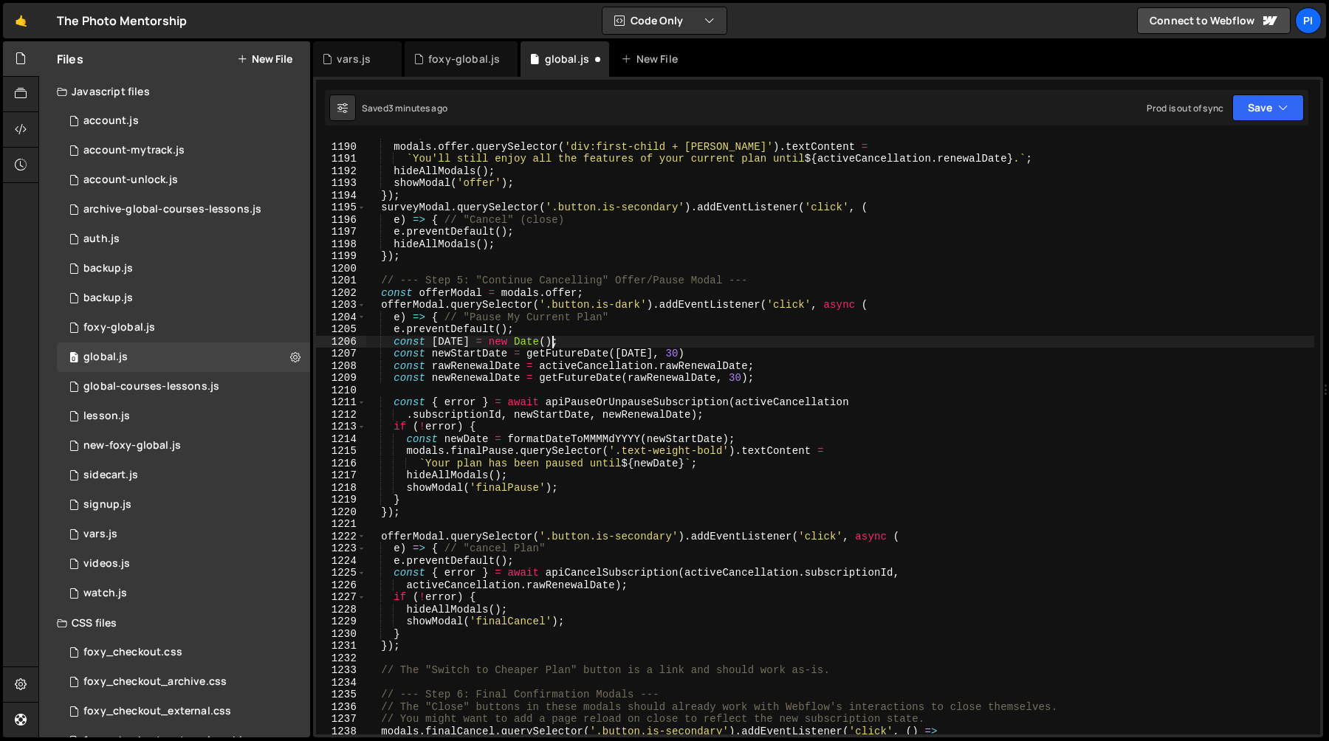
click at [630, 320] on div "// Update renewal date in the next modal modals . offer . querySelector ( 'div:…" at bounding box center [839, 438] width 949 height 620
click at [379, 308] on div "// Update renewal date in the next modal modals . offer . querySelector ( 'div:…" at bounding box center [839, 438] width 949 height 620
click at [472, 452] on div "// Update renewal date in the next modal modals . offer . querySelector ( 'div:…" at bounding box center [839, 438] width 949 height 620
click at [396, 409] on div "// Update renewal date in the next modal modals . offer . querySelector ( 'div:…" at bounding box center [839, 438] width 949 height 620
click at [393, 400] on div "// Update renewal date in the next modal modals . offer . querySelector ( 'div:…" at bounding box center [839, 438] width 949 height 620
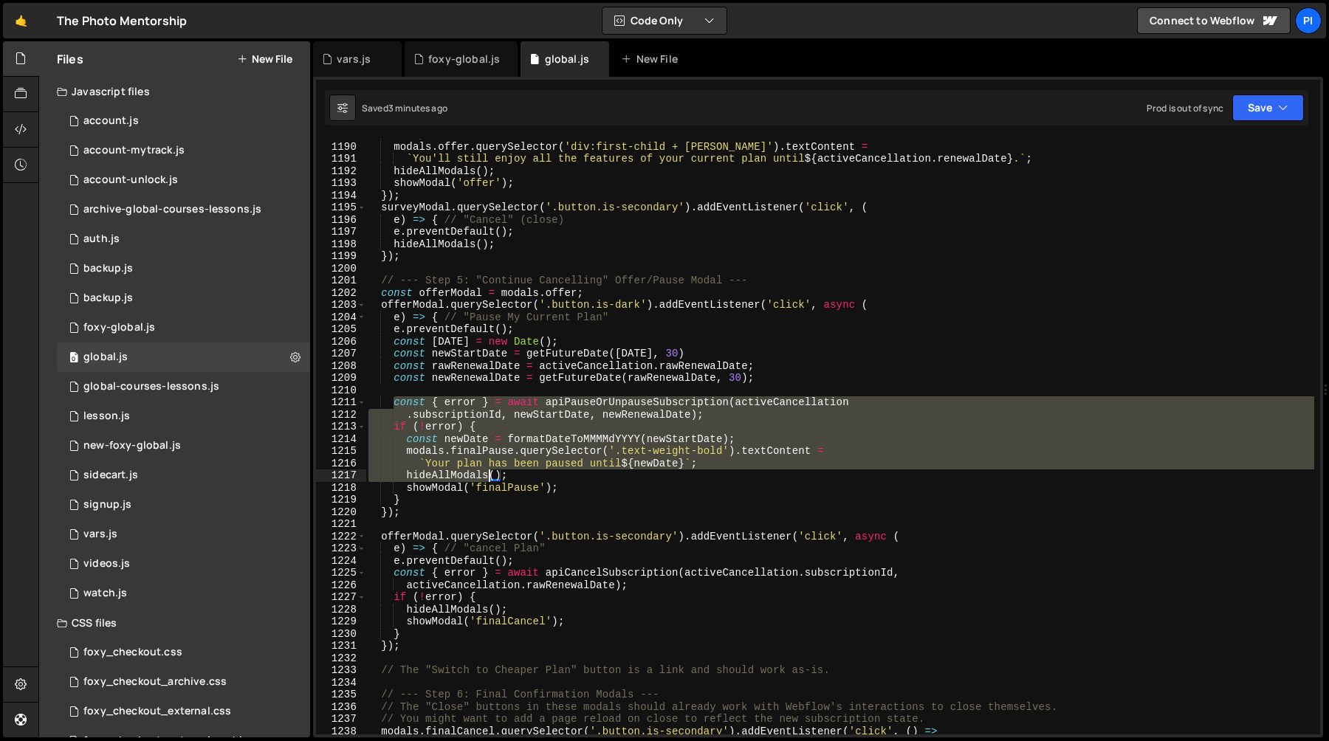
drag, startPoint x: 393, startPoint y: 400, endPoint x: 461, endPoint y: 473, distance: 99.7
click at [461, 473] on div "// Update renewal date in the next modal modals . offer . querySelector ( 'div:…" at bounding box center [839, 438] width 949 height 620
click at [518, 496] on div "// Update renewal date in the next modal modals . offer . querySelector ( 'div:…" at bounding box center [839, 438] width 949 height 620
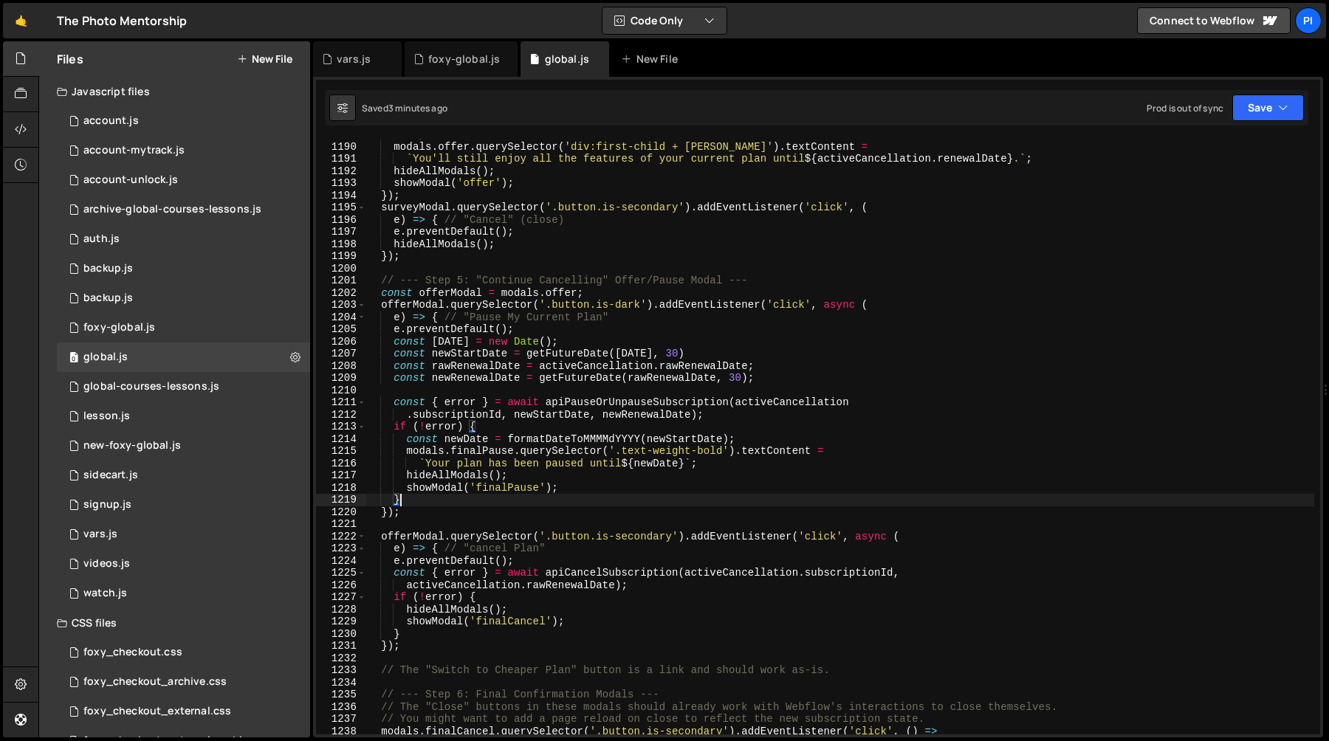
click at [467, 501] on div "// Update renewal date in the next modal modals . offer . querySelector ( 'div:…" at bounding box center [839, 438] width 949 height 620
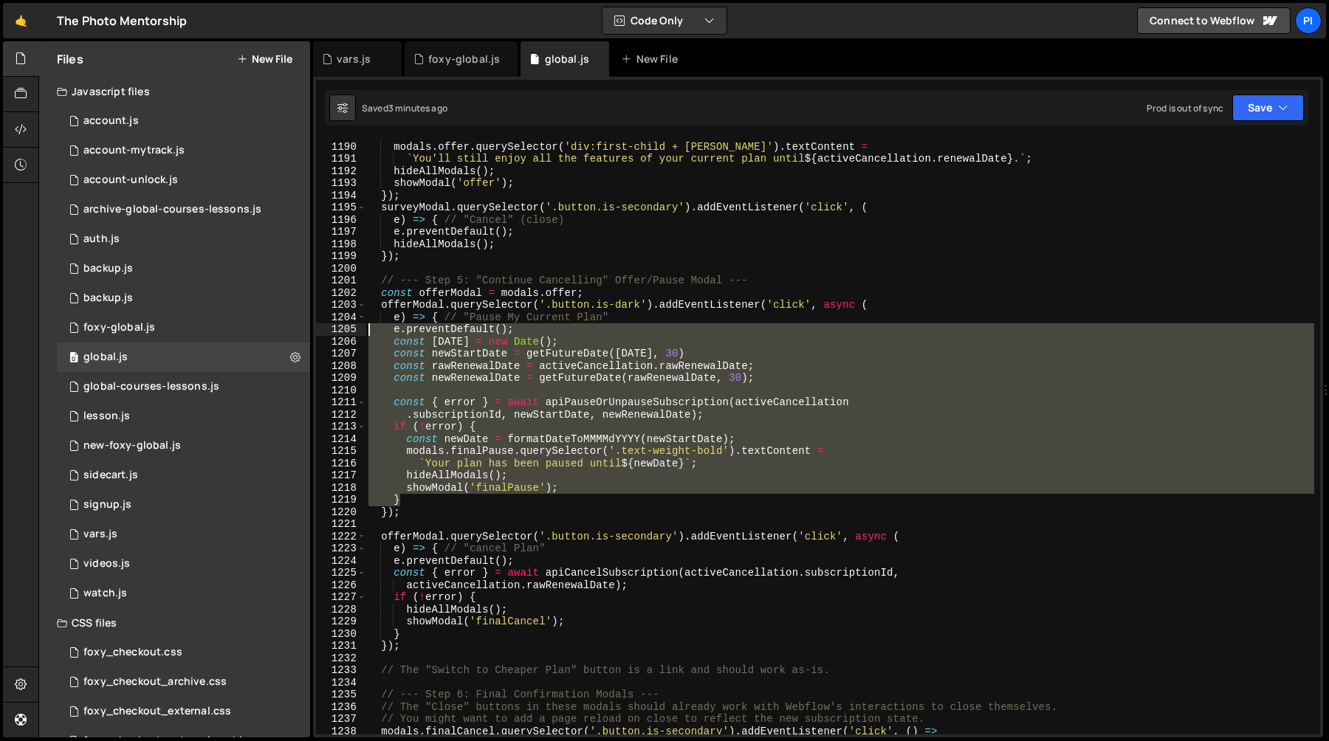
drag, startPoint x: 467, startPoint y: 501, endPoint x: 340, endPoint y: 332, distance: 210.4
click at [340, 332] on div "} 1189 1190 1191 1192 1193 1194 1195 1196 1197 1198 1199 1200 1201 1202 1203 12…" at bounding box center [818, 437] width 1004 height 596
click at [485, 413] on div "// Update renewal date in the next modal modals . offer . querySelector ( 'div:…" at bounding box center [839, 437] width 949 height 596
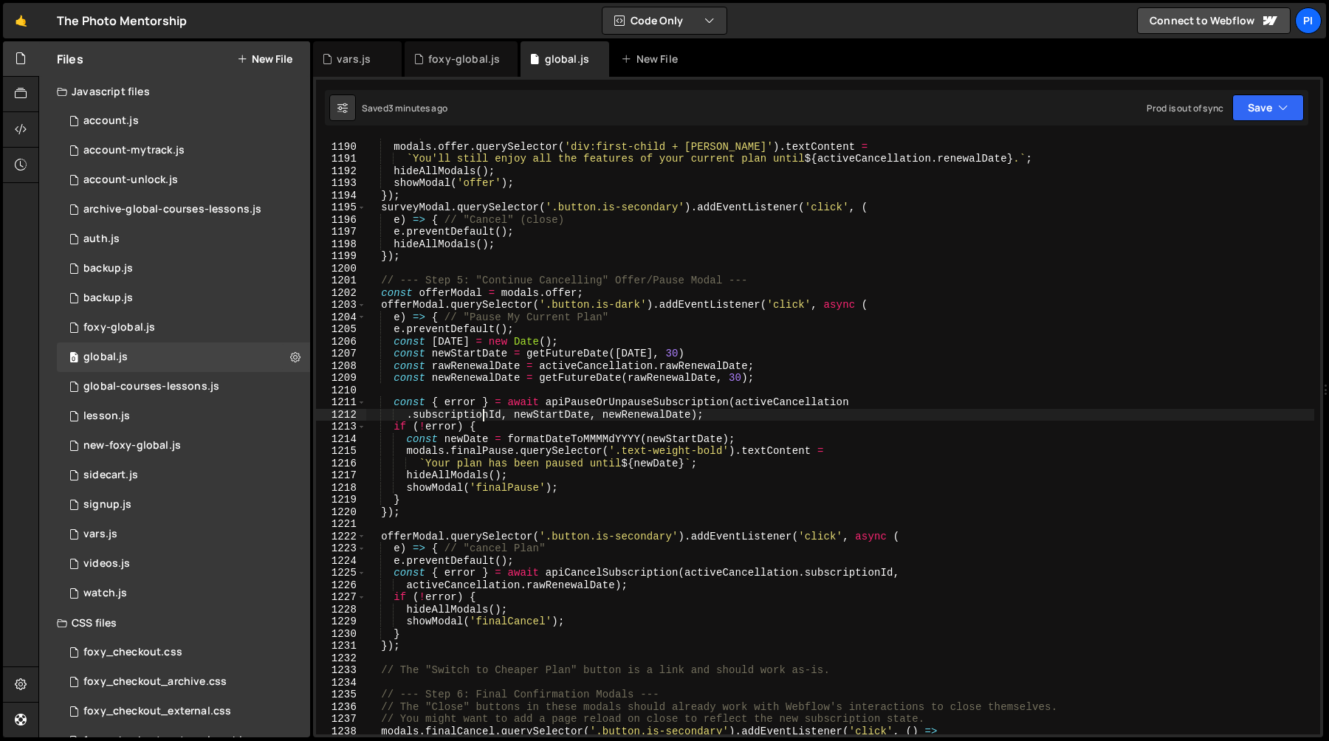
click at [566, 357] on div "// Update renewal date in the next modal modals . offer . querySelector ( 'div:…" at bounding box center [839, 438] width 949 height 620
click at [574, 368] on div "// Update renewal date in the next modal modals . offer . querySelector ( 'div:…" at bounding box center [839, 438] width 949 height 620
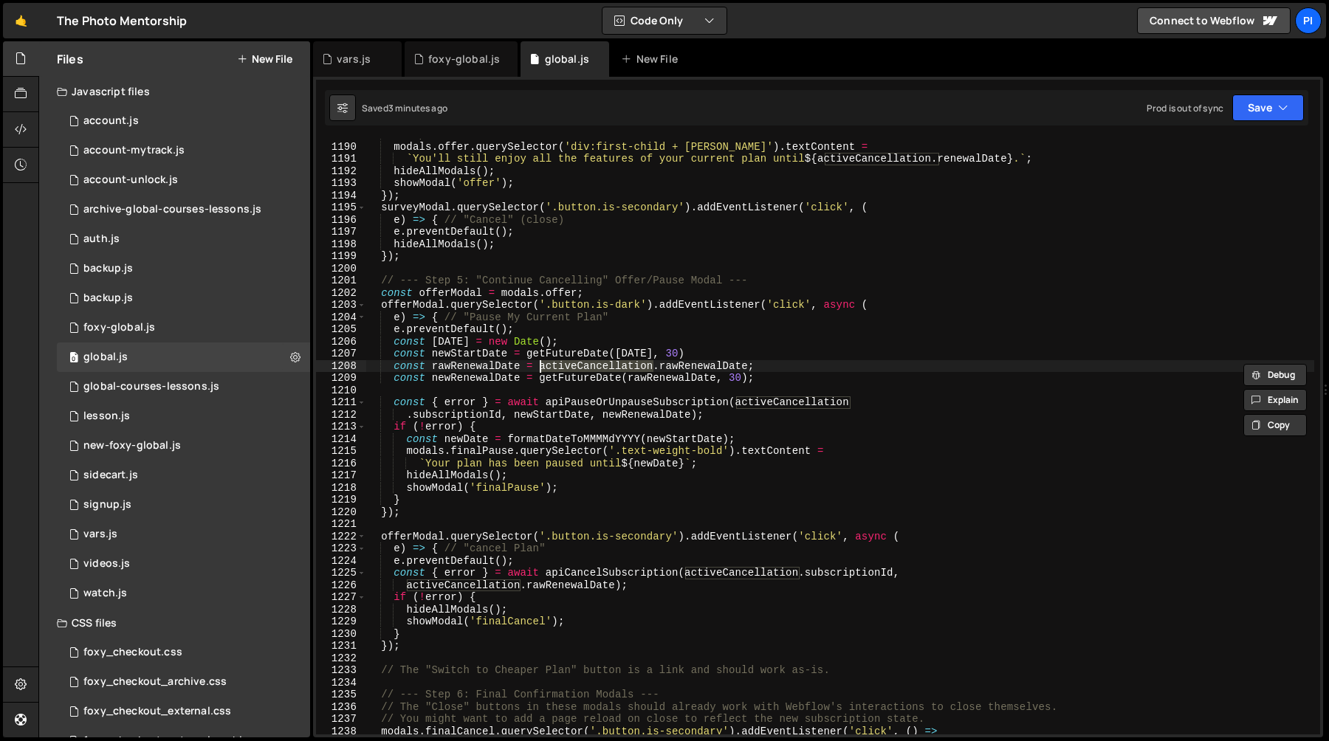
click at [569, 378] on div "// Update renewal date in the next modal modals . offer . querySelector ( 'div:…" at bounding box center [839, 438] width 949 height 620
click at [697, 364] on div "// Update renewal date in the next modal modals . offer . querySelector ( 'div:…" at bounding box center [839, 438] width 949 height 620
click at [645, 379] on div "// Update renewal date in the next modal modals . offer . querySelector ( 'div:…" at bounding box center [839, 438] width 949 height 620
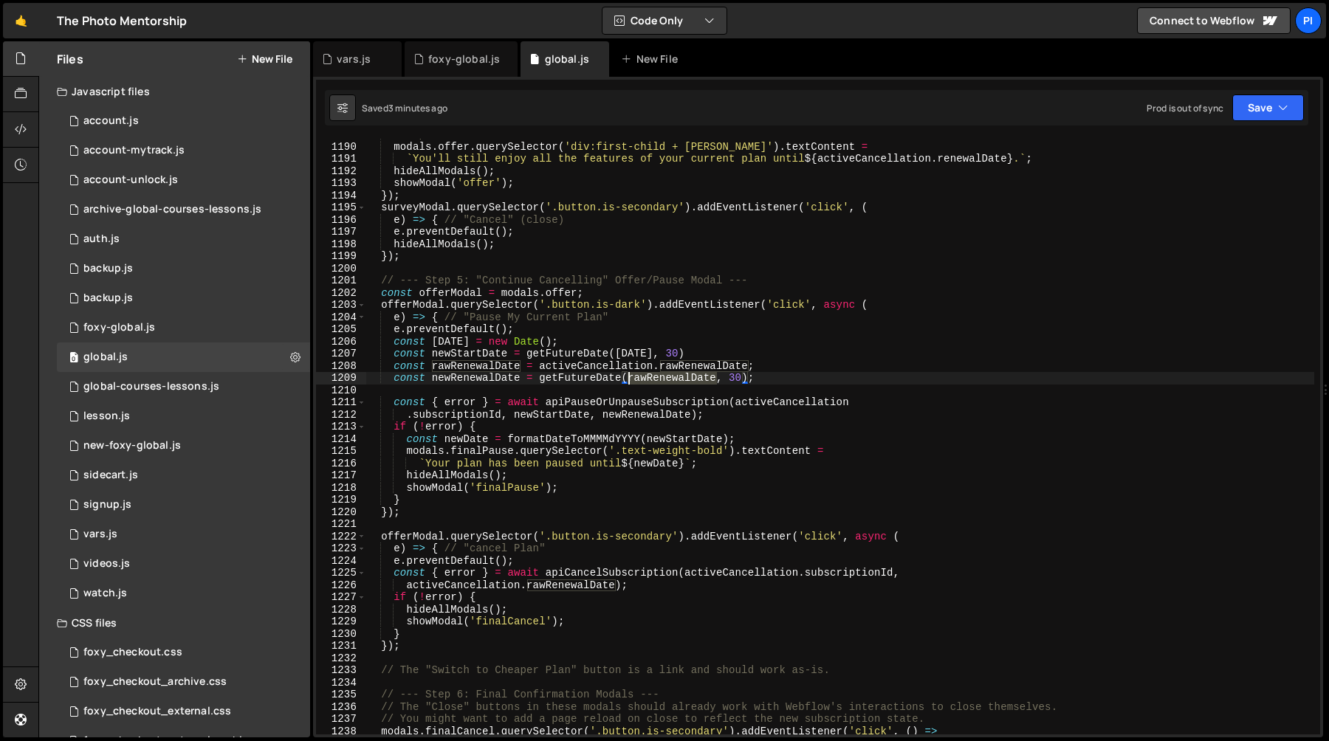
click at [645, 379] on div "// Update renewal date in the next modal modals . offer . querySelector ( 'div:…" at bounding box center [839, 438] width 949 height 620
click at [407, 444] on div "// Update renewal date in the next modal modals . offer . querySelector ( 'div:…" at bounding box center [839, 438] width 949 height 620
click at [479, 467] on div "// Update renewal date in the next modal modals . offer . querySelector ( 'div:…" at bounding box center [839, 438] width 949 height 620
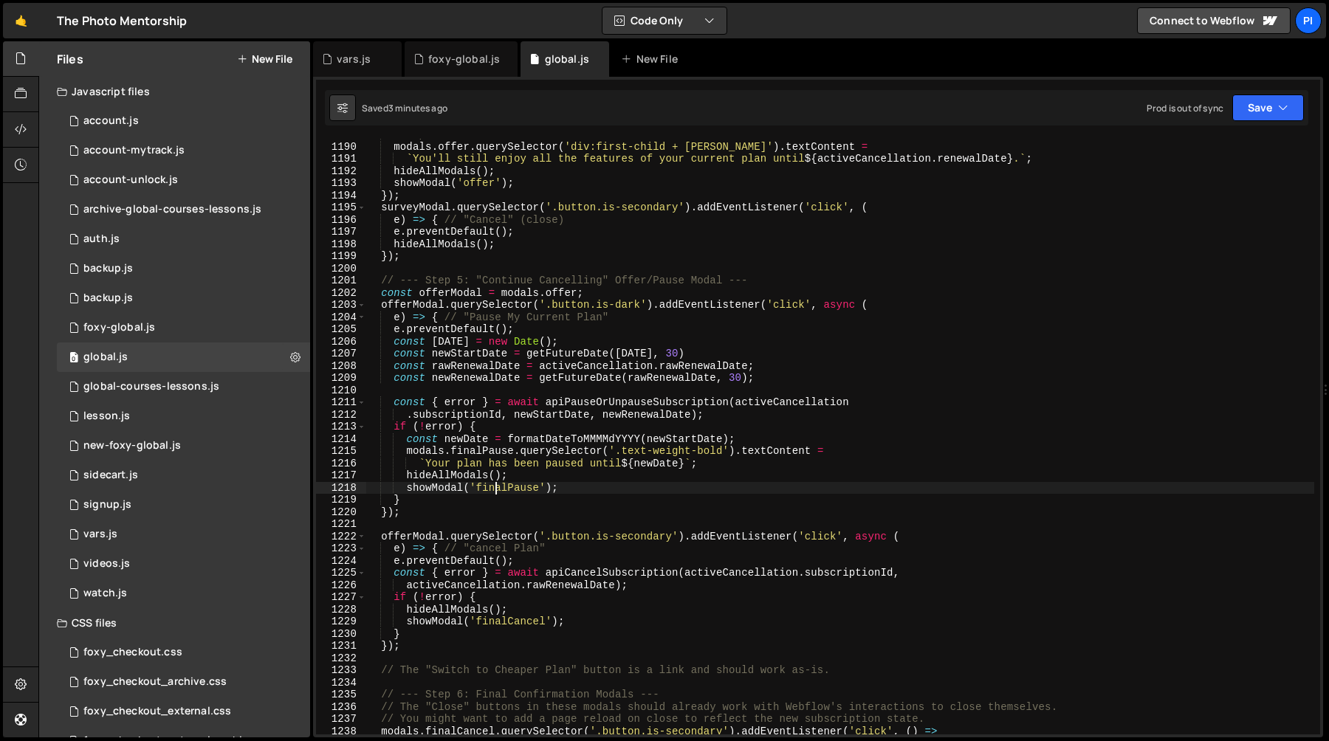
click at [498, 492] on div "// Update renewal date in the next modal modals . offer . querySelector ( 'div:…" at bounding box center [839, 438] width 949 height 620
click at [722, 452] on div "// Update renewal date in the next modal modals . offer . querySelector ( 'div:…" at bounding box center [839, 438] width 949 height 620
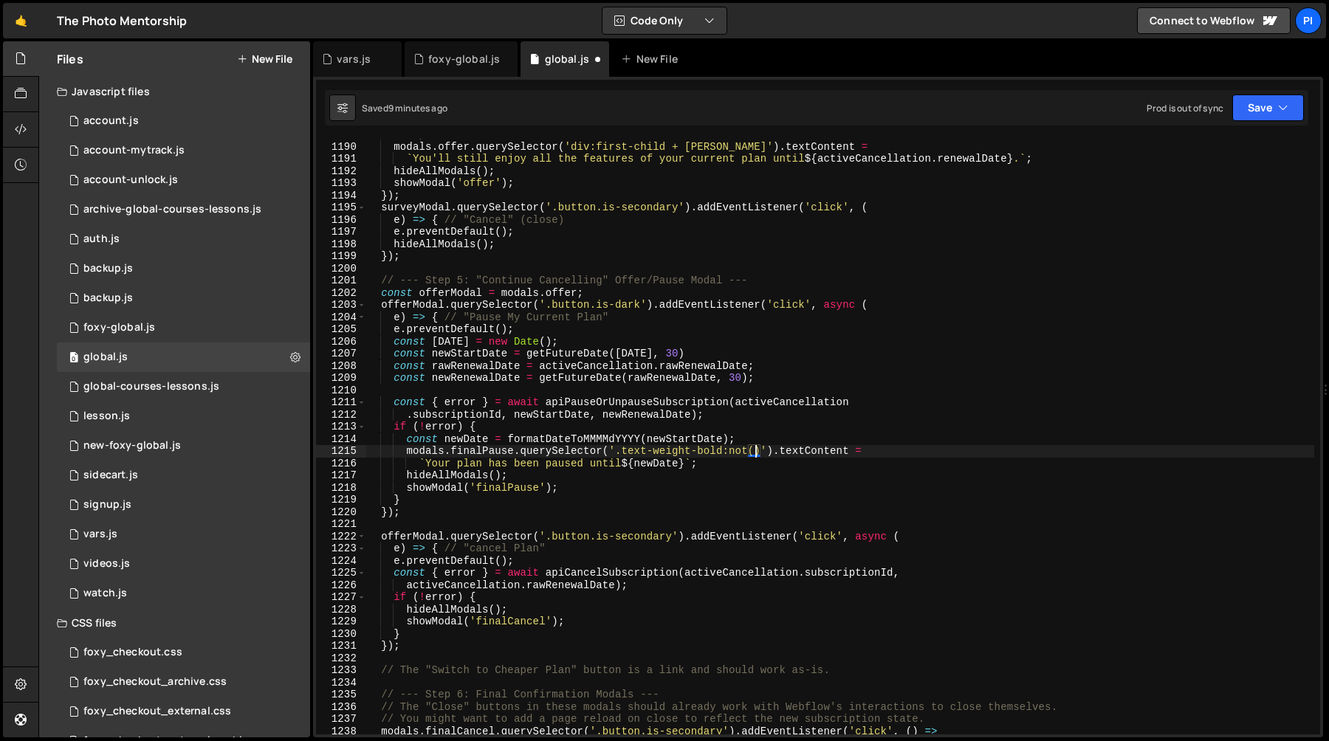
paste textarea "heading-style-h4"
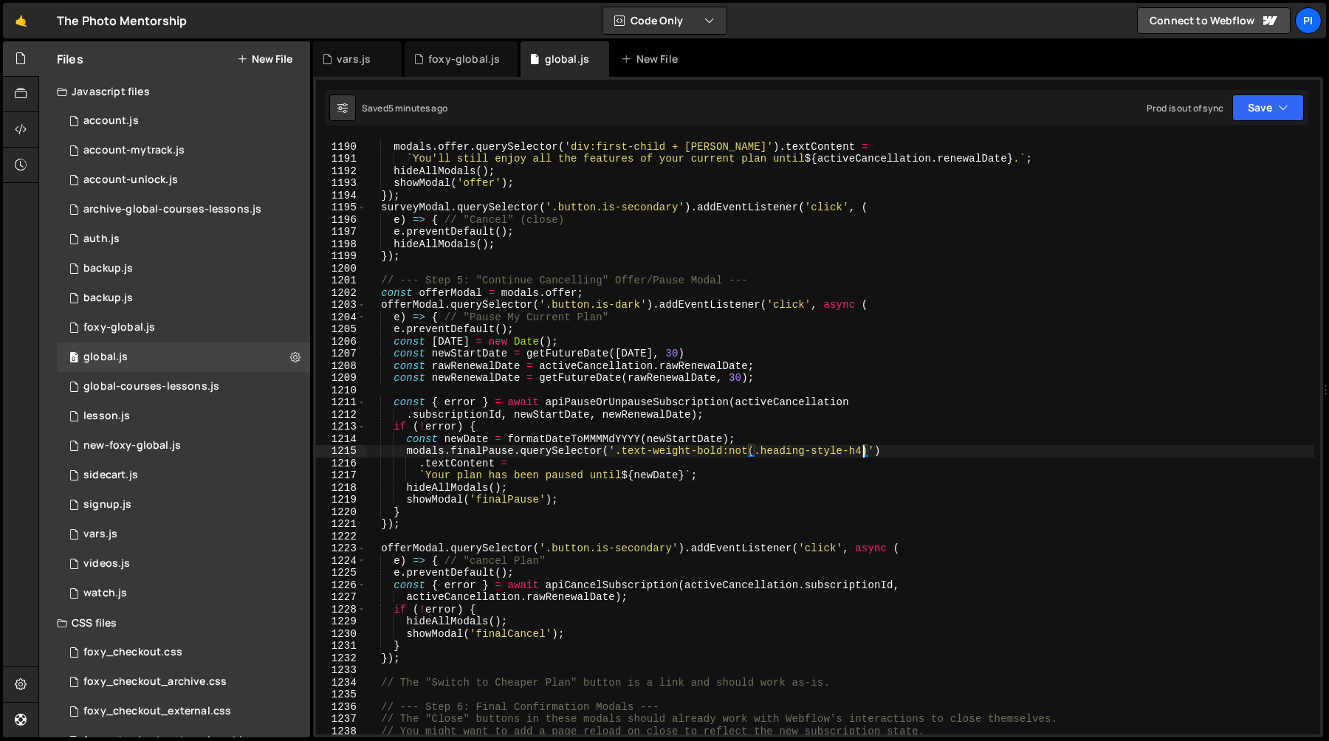
click at [577, 492] on div "// Update renewal date in the next modal modals . offer . querySelector ( 'div:…" at bounding box center [839, 438] width 949 height 620
click at [535, 467] on div "// Update renewal date in the next modal modals . offer . querySelector ( 'div:…" at bounding box center [839, 438] width 949 height 620
click at [417, 478] on div "// Update renewal date in the next modal modals . offer . querySelector ( 'div:…" at bounding box center [839, 438] width 949 height 620
click at [528, 462] on div "// Update renewal date in the next modal modals . offer . querySelector ( 'div:…" at bounding box center [839, 438] width 949 height 620
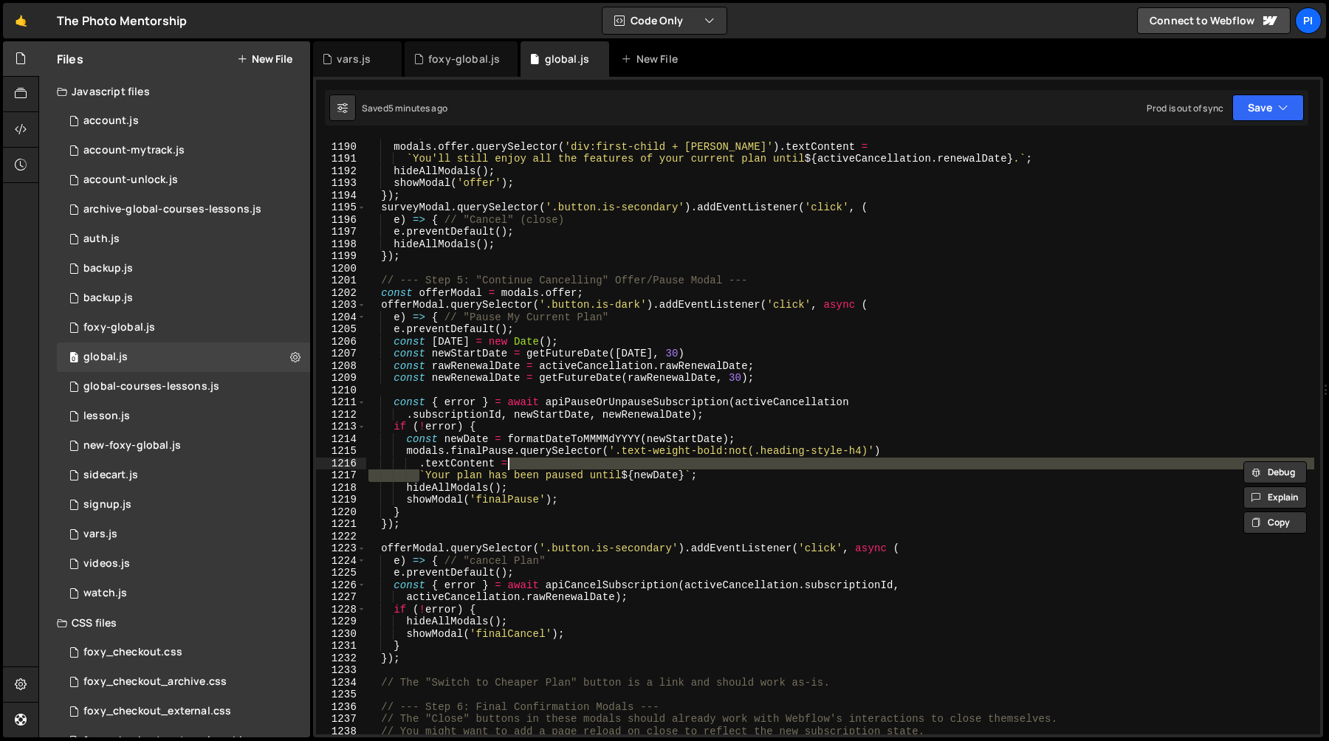
scroll to position [0, 10]
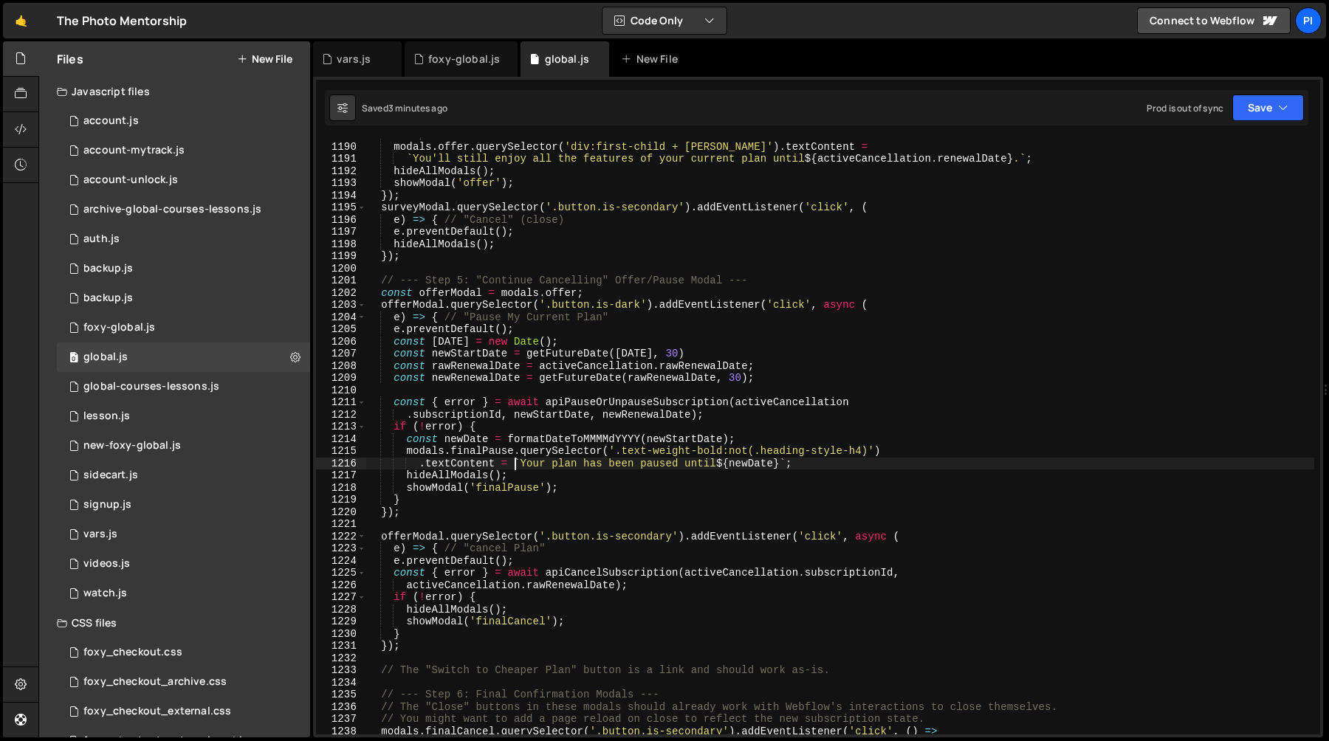
click at [555, 422] on div "// Update renewal date in the next modal modals . offer . querySelector ( 'div:…" at bounding box center [839, 438] width 949 height 620
click at [532, 470] on div "// Update renewal date in the next modal modals . offer . querySelector ( 'div:…" at bounding box center [839, 438] width 949 height 620
click at [534, 457] on div "// Update renewal date in the next modal modals . offer . querySelector ( 'div:…" at bounding box center [839, 438] width 949 height 620
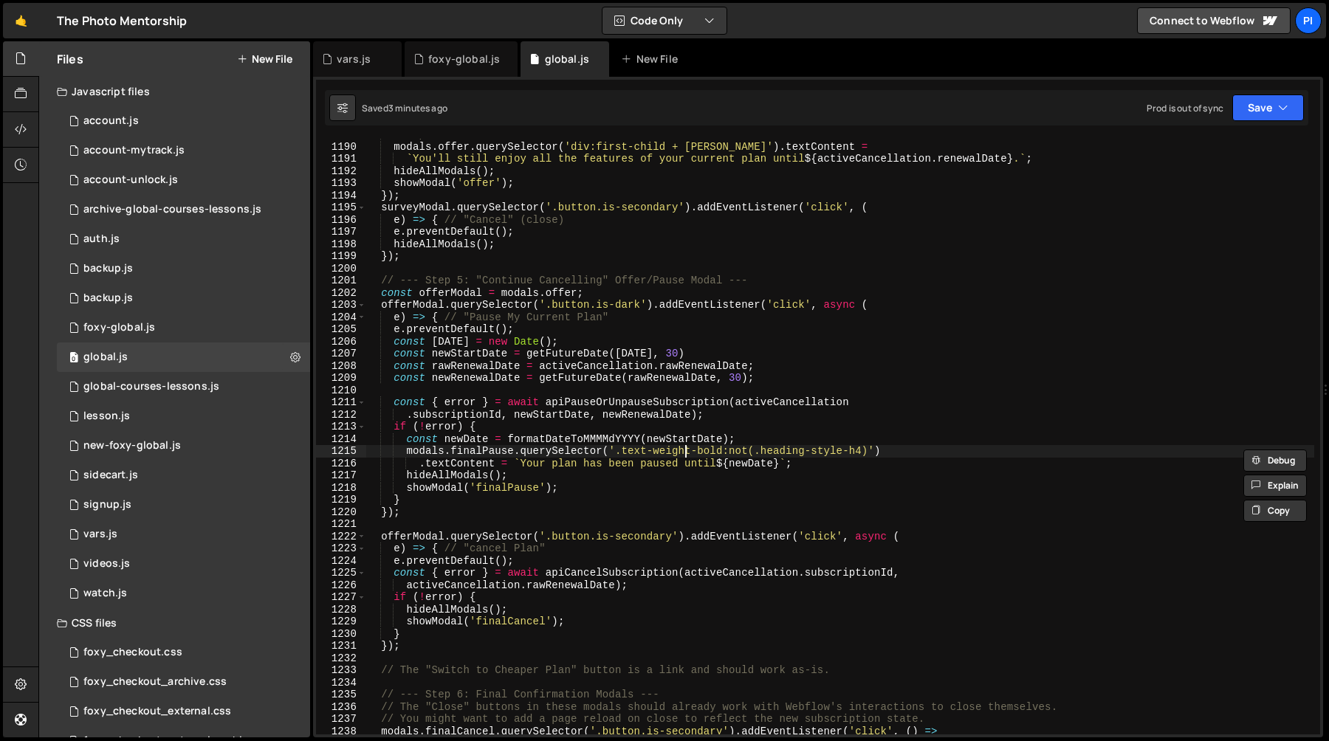
click at [688, 447] on div "// Update renewal date in the next modal modals . offer . querySelector ( 'div:…" at bounding box center [839, 438] width 949 height 620
click at [645, 492] on div "// Update renewal date in the next modal modals . offer . querySelector ( 'div:…" at bounding box center [839, 438] width 949 height 620
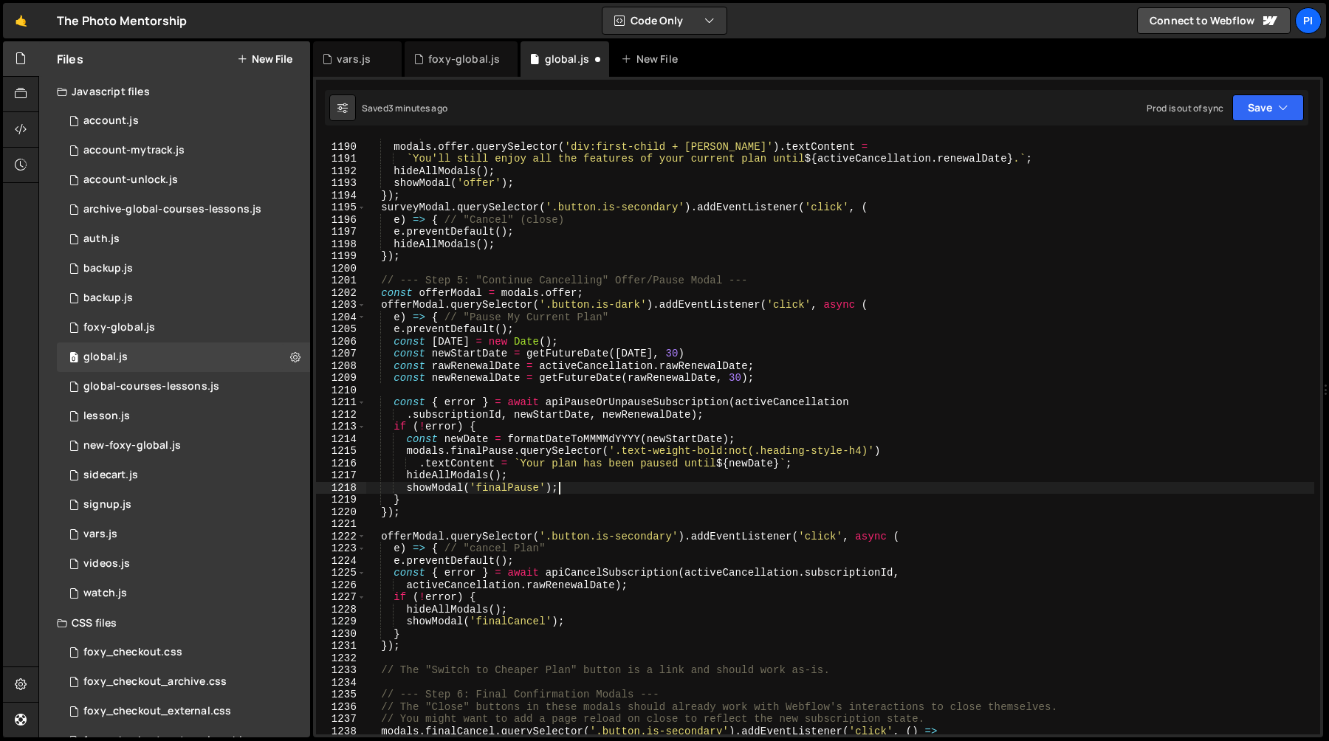
scroll to position [0, 13]
click at [534, 321] on div "// Update renewal date in the next modal modals . offer . querySelector ( 'div:…" at bounding box center [839, 438] width 949 height 620
click at [656, 329] on div "// Update renewal date in the next modal modals . offer . querySelector ( 'div:…" at bounding box center [839, 438] width 949 height 620
click at [642, 317] on div "// Update renewal date in the next modal modals . offer . querySelector ( 'div:…" at bounding box center [839, 438] width 949 height 620
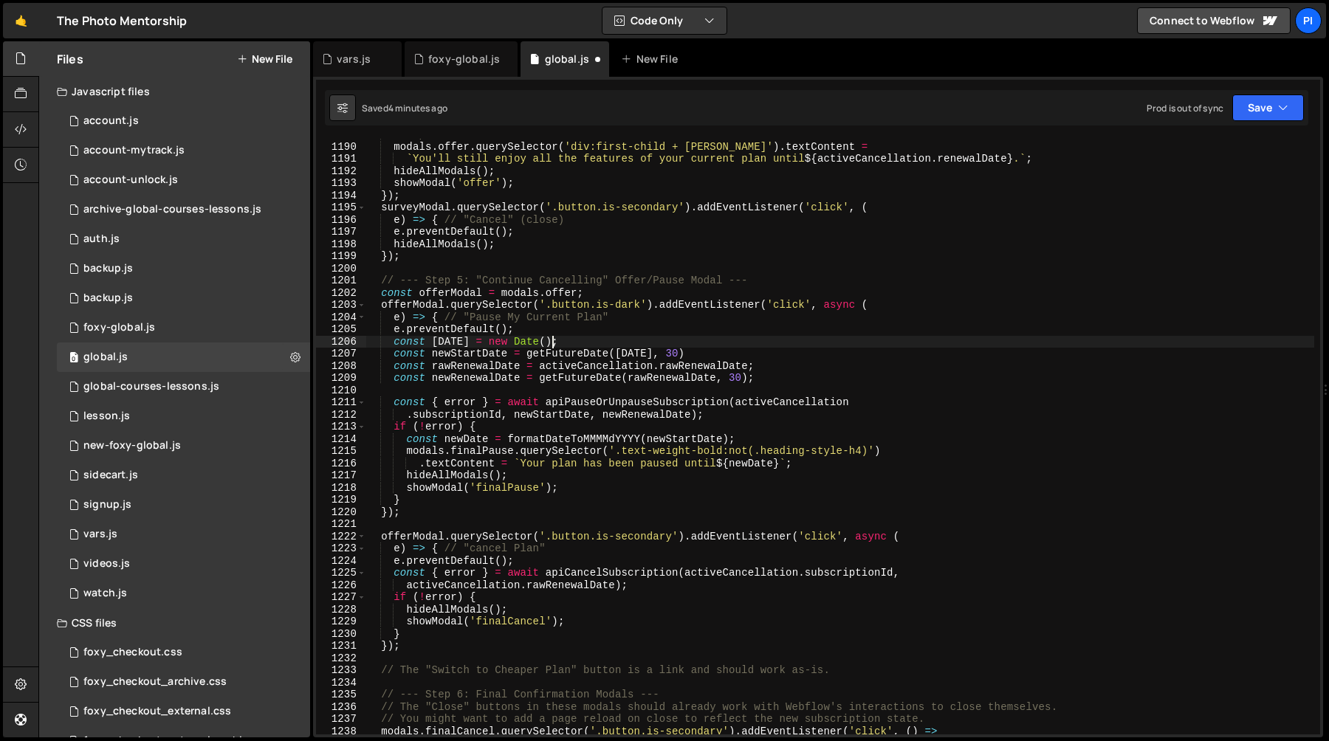
click at [599, 336] on div "// Update renewal date in the next modal modals . offer . querySelector ( 'div:…" at bounding box center [839, 438] width 949 height 620
click at [669, 314] on div "// Update renewal date in the next modal modals . offer . querySelector ( 'div:…" at bounding box center [839, 438] width 949 height 620
click at [681, 326] on div "// Update renewal date in the next modal modals . offer . querySelector ( 'div:…" at bounding box center [839, 438] width 949 height 620
click at [673, 318] on div "// Update renewal date in the next modal modals . offer . querySelector ( 'div:…" at bounding box center [839, 438] width 949 height 620
click at [571, 275] on div "// Update renewal date in the next modal modals . offer . querySelector ( 'div:…" at bounding box center [839, 438] width 949 height 620
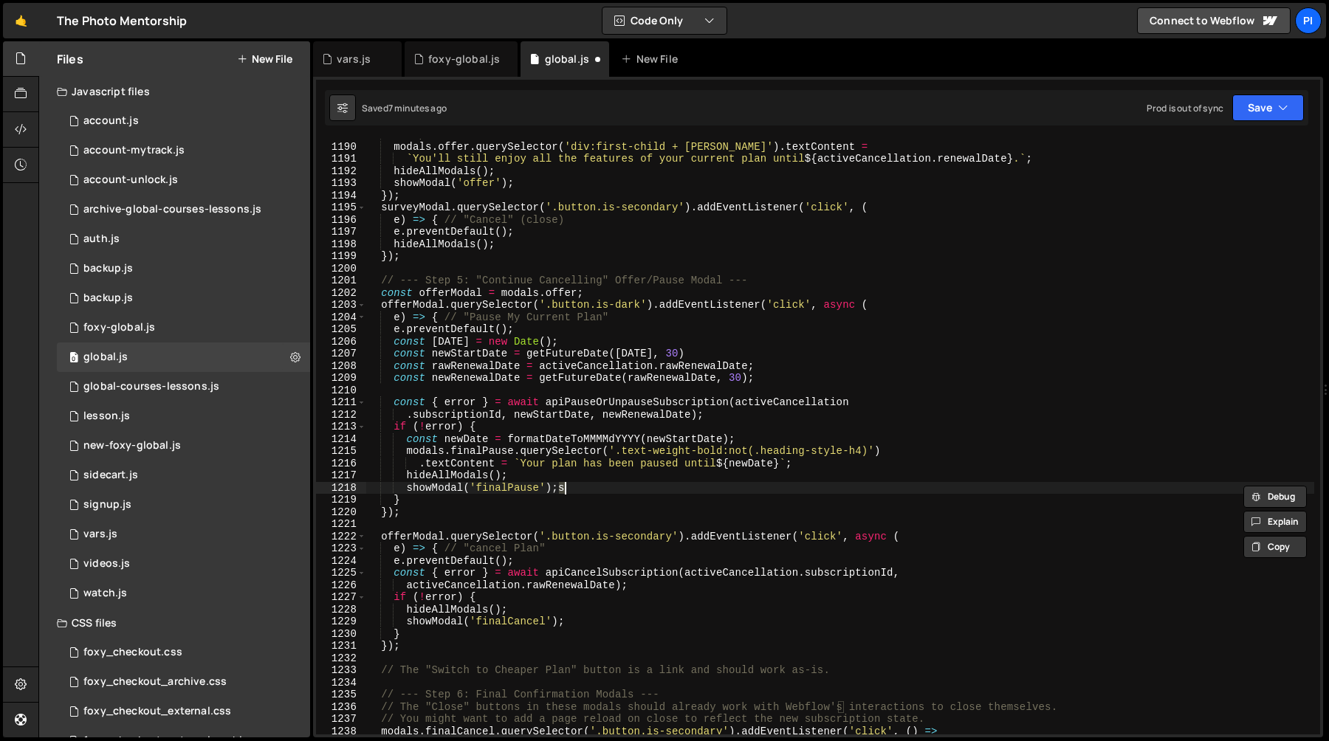
type textarea "showModal('finalPause');"
